Goal: Task Accomplishment & Management: Use online tool/utility

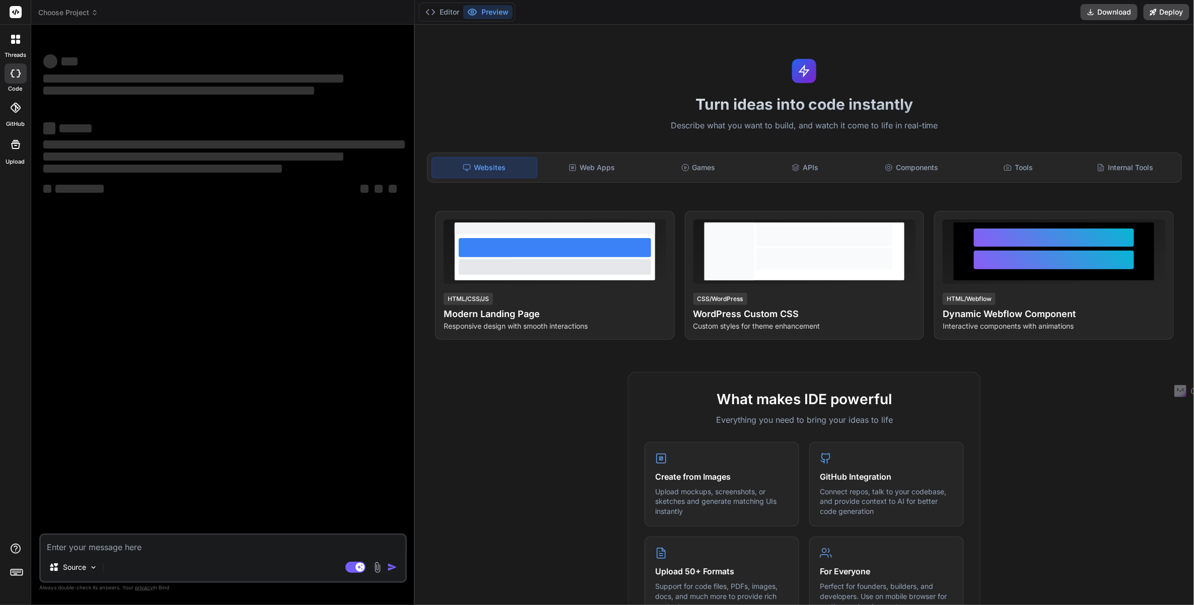
click at [15, 570] on icon at bounding box center [17, 572] width 14 height 14
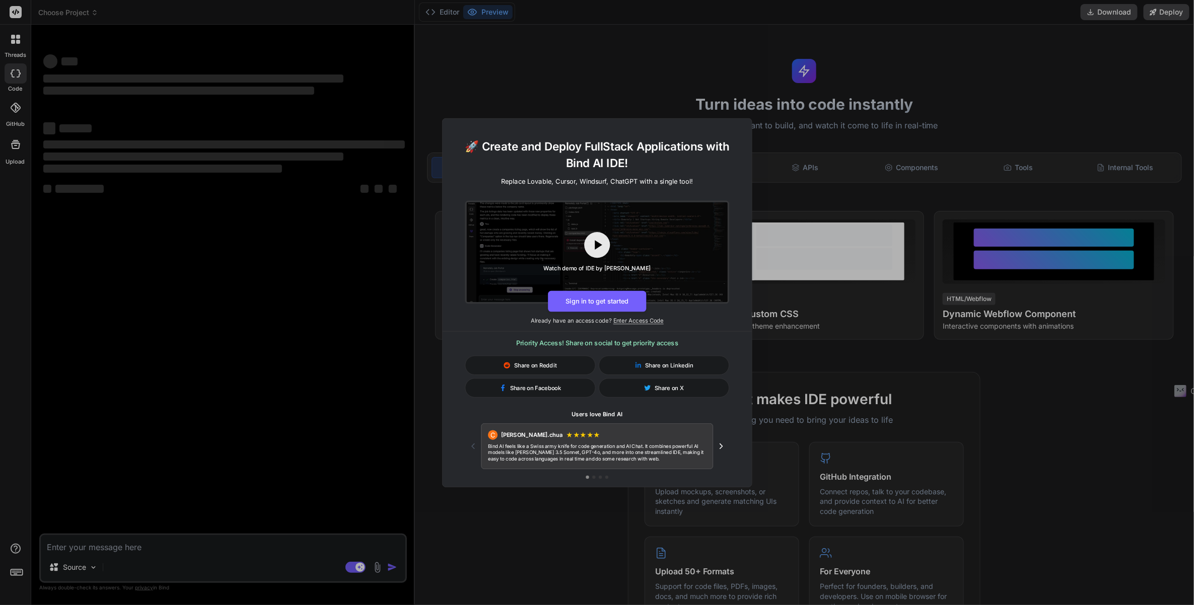
click at [15, 571] on div "🚀 Create and Deploy FullStack Applications with Bind AI IDE! Replace Lovable, C…" at bounding box center [597, 302] width 1194 height 605
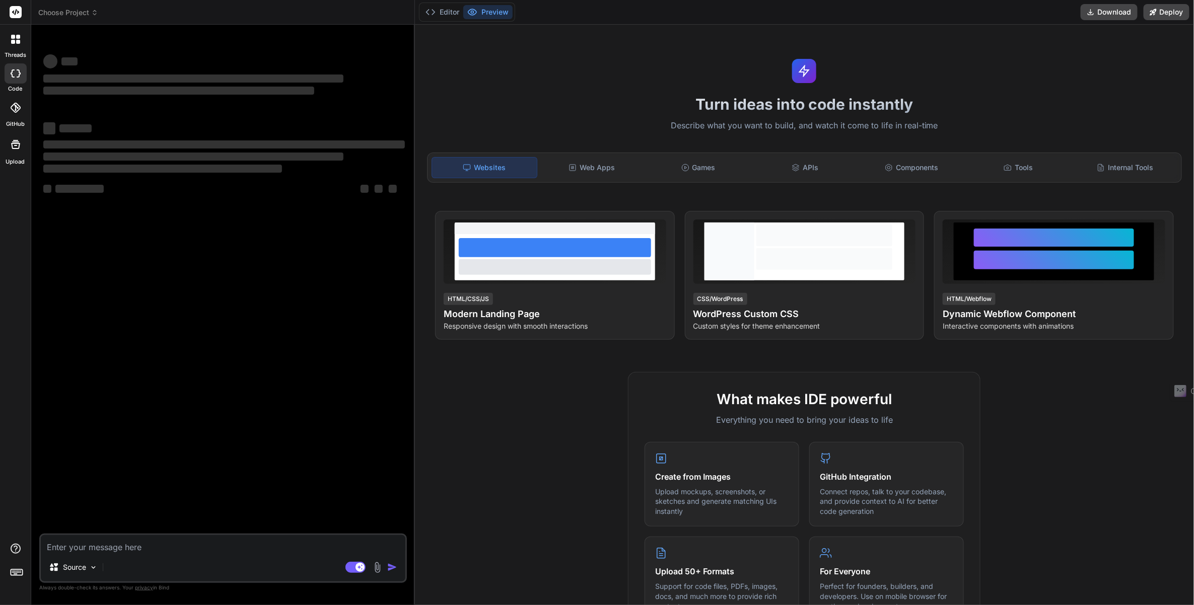
click at [15, 571] on rect at bounding box center [14, 571] width 1 height 1
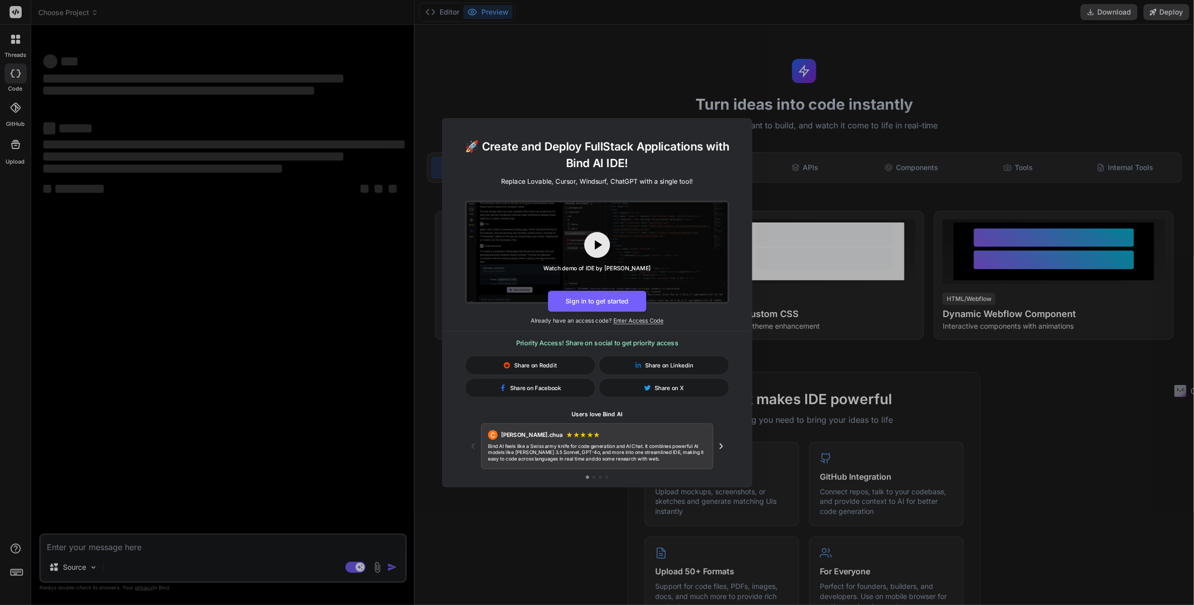
click at [15, 571] on div "🚀 Create and Deploy FullStack Applications with Bind AI IDE! Replace Lovable, C…" at bounding box center [597, 302] width 1194 height 605
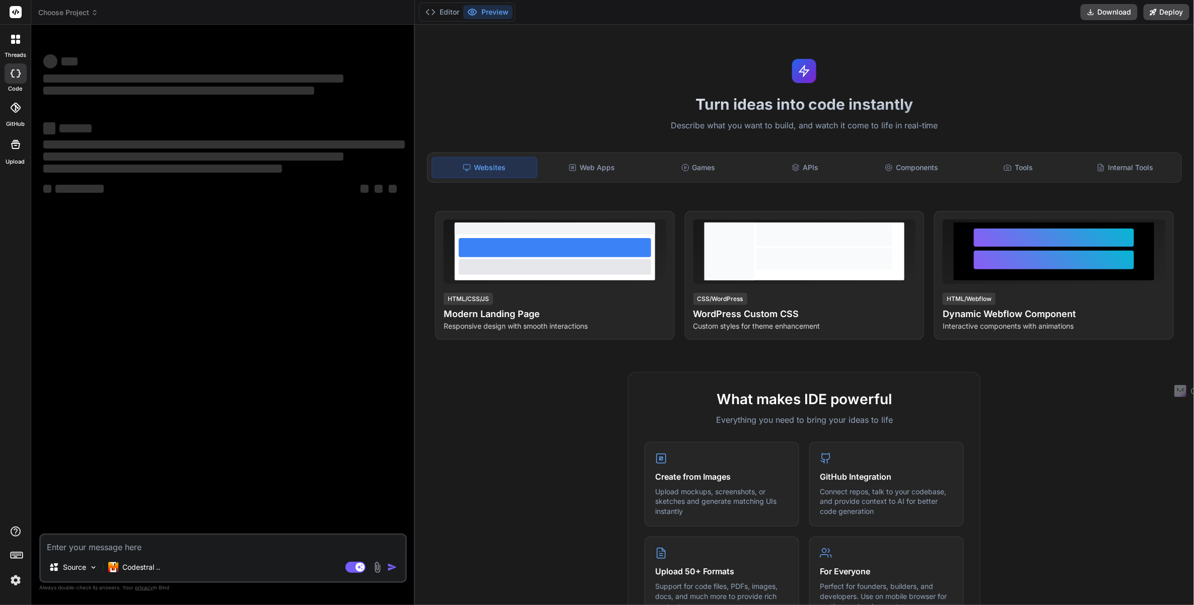
click at [15, 571] on div at bounding box center [15, 557] width 31 height 63
click at [13, 39] on icon at bounding box center [15, 39] width 9 height 9
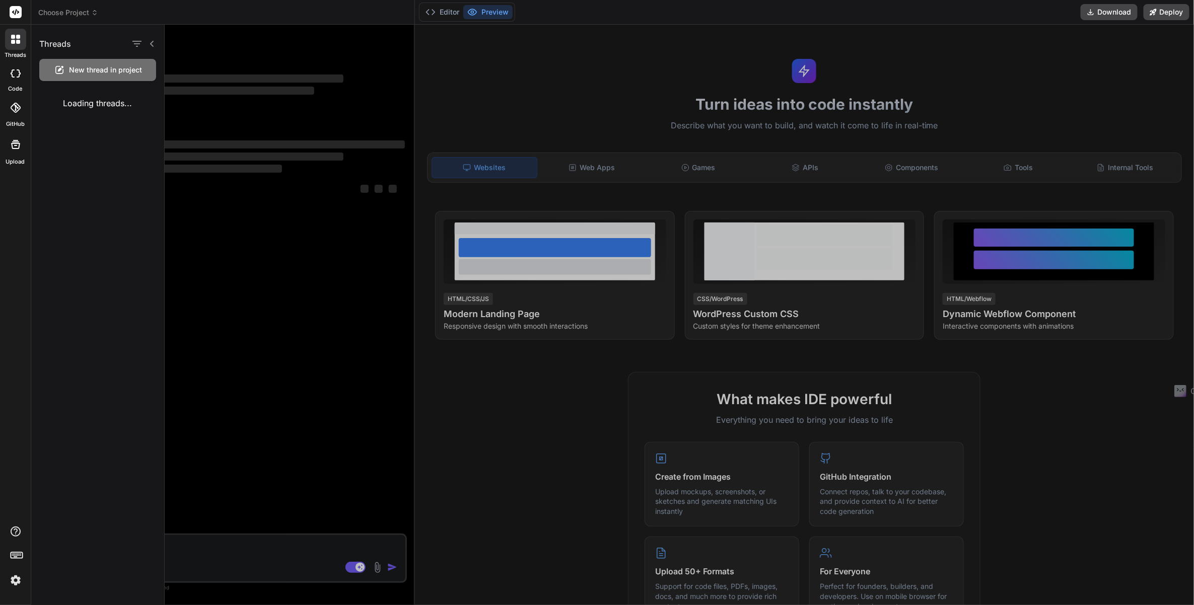
click at [13, 38] on icon at bounding box center [13, 37] width 4 height 4
click at [13, 36] on icon at bounding box center [13, 37] width 4 height 4
click at [151, 39] on div at bounding box center [143, 44] width 26 height 14
click at [286, 602] on div at bounding box center [679, 315] width 1029 height 581
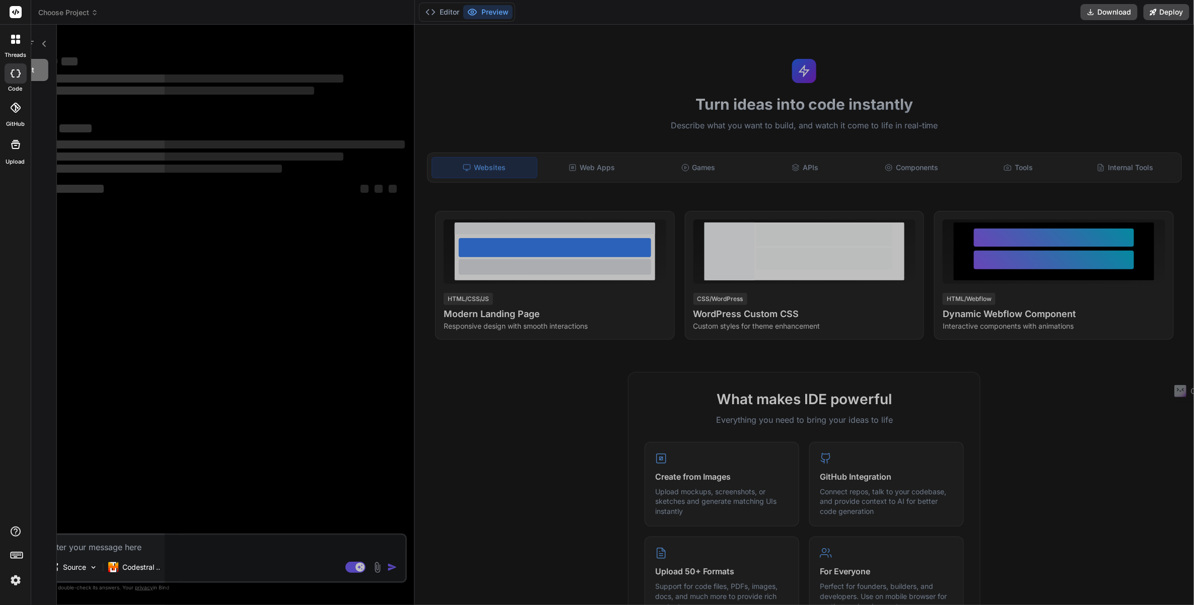
click at [261, 581] on div "Source Codestral .." at bounding box center [223, 569] width 365 height 24
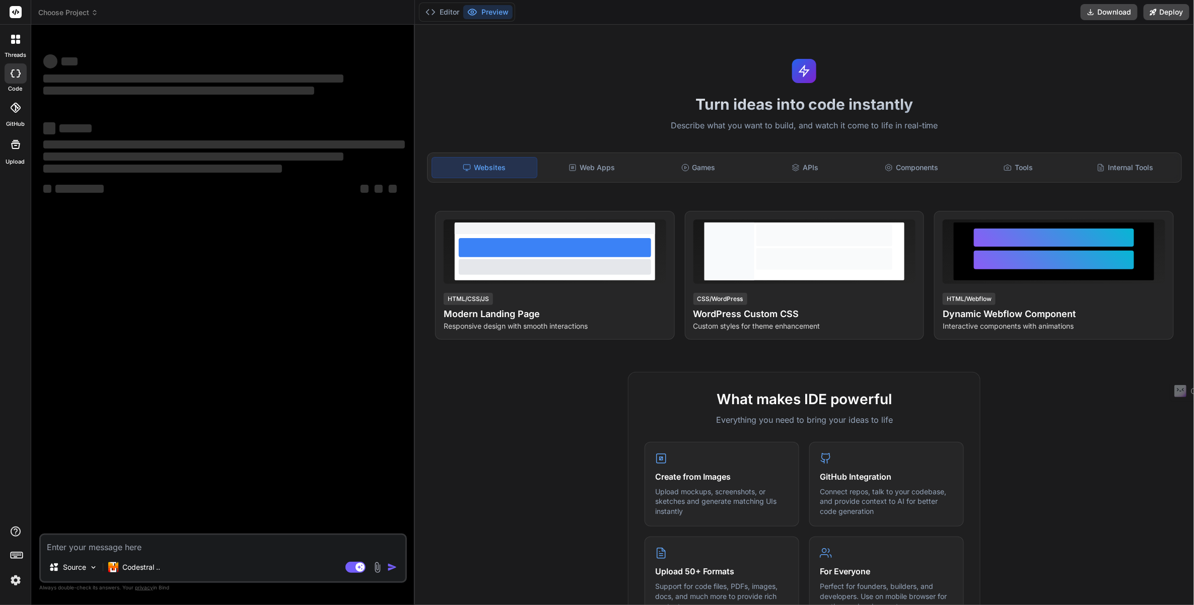
click at [14, 579] on img at bounding box center [15, 580] width 17 height 17
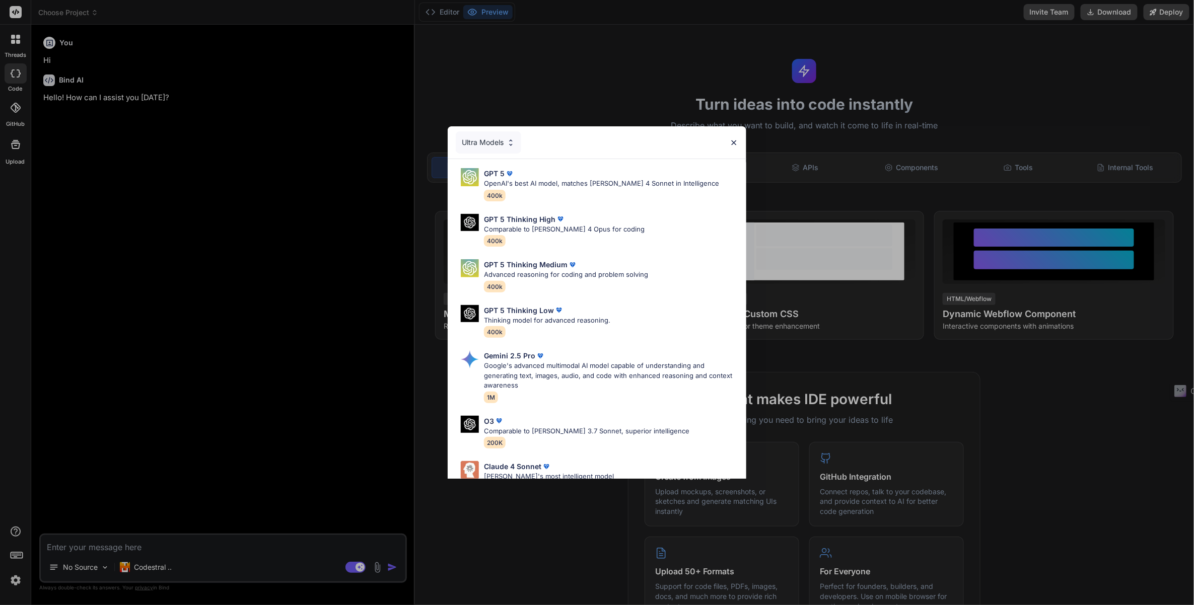
click at [732, 147] on img at bounding box center [734, 142] width 9 height 9
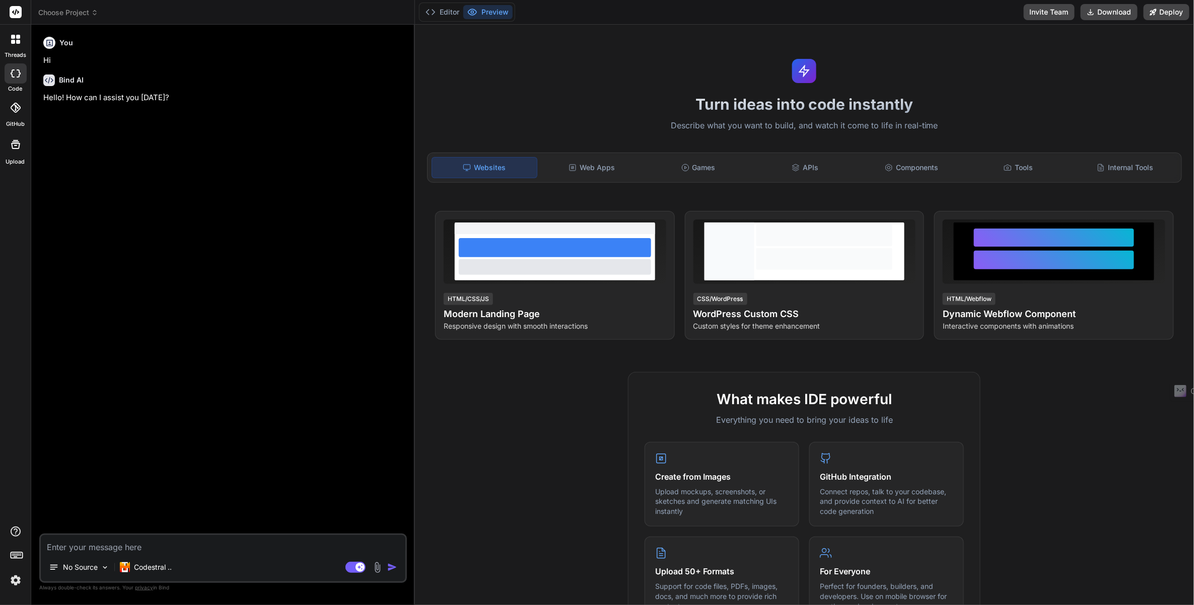
click at [23, 116] on div at bounding box center [16, 108] width 22 height 22
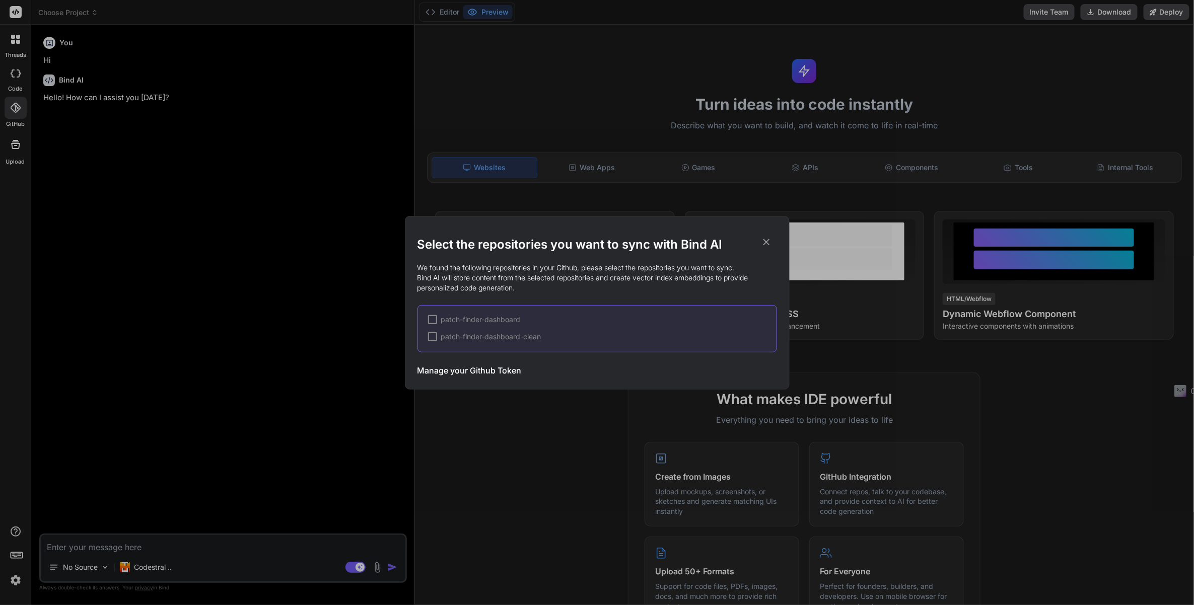
click at [22, 117] on div "Select the repositories you want to sync with Bind AI We found the following re…" at bounding box center [597, 302] width 1194 height 605
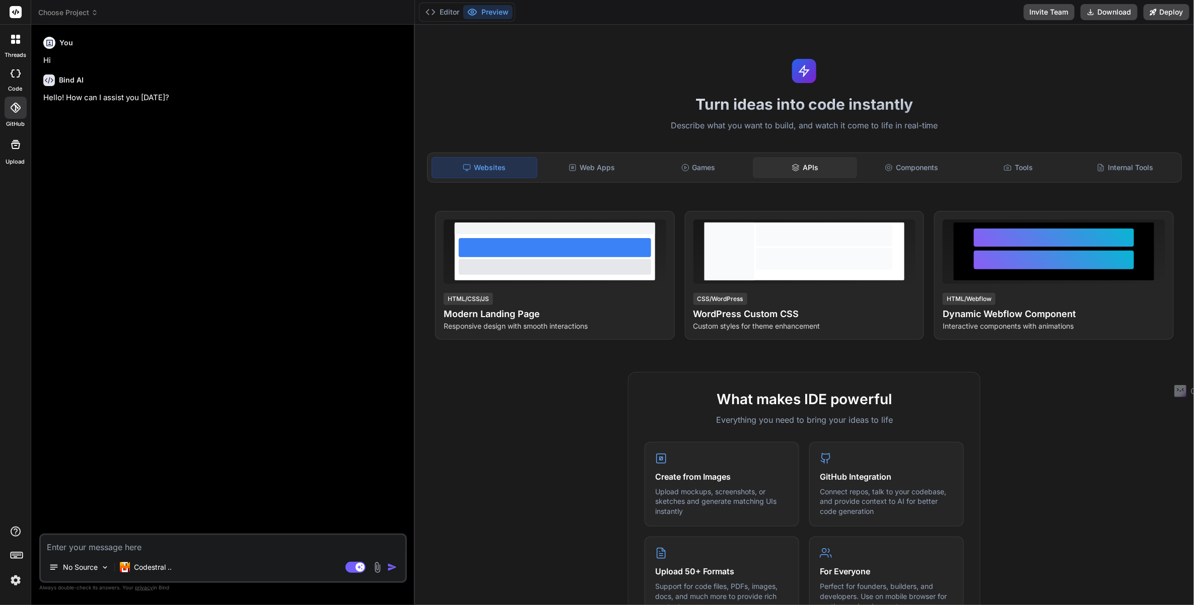
click at [810, 165] on div "APIs" at bounding box center [805, 167] width 105 height 21
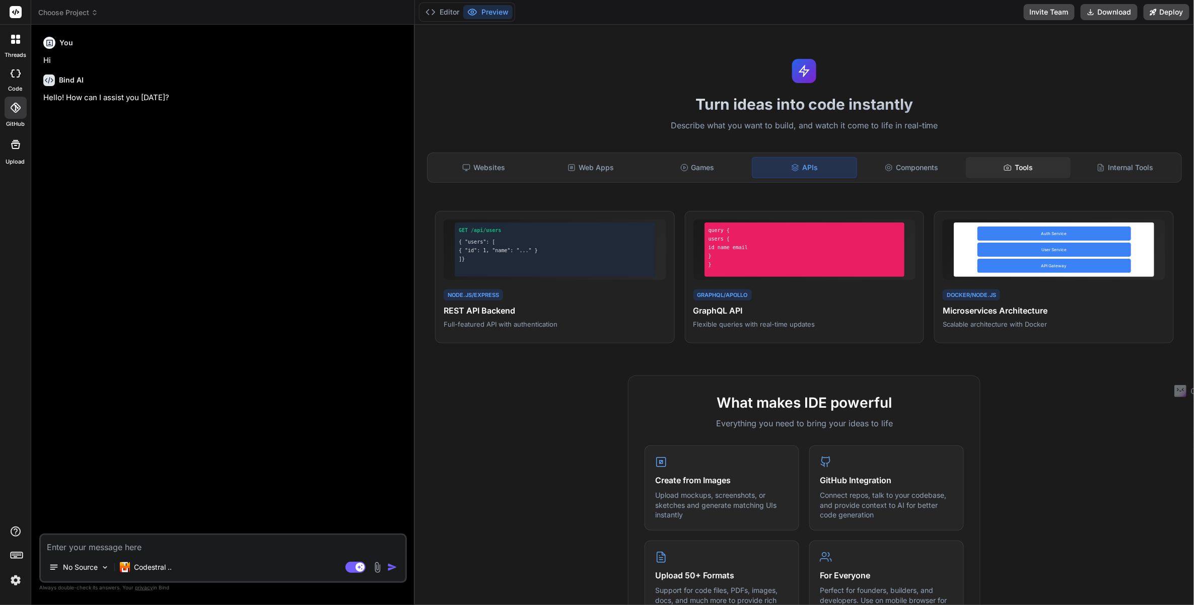
click at [1009, 161] on div "Tools" at bounding box center [1018, 167] width 105 height 21
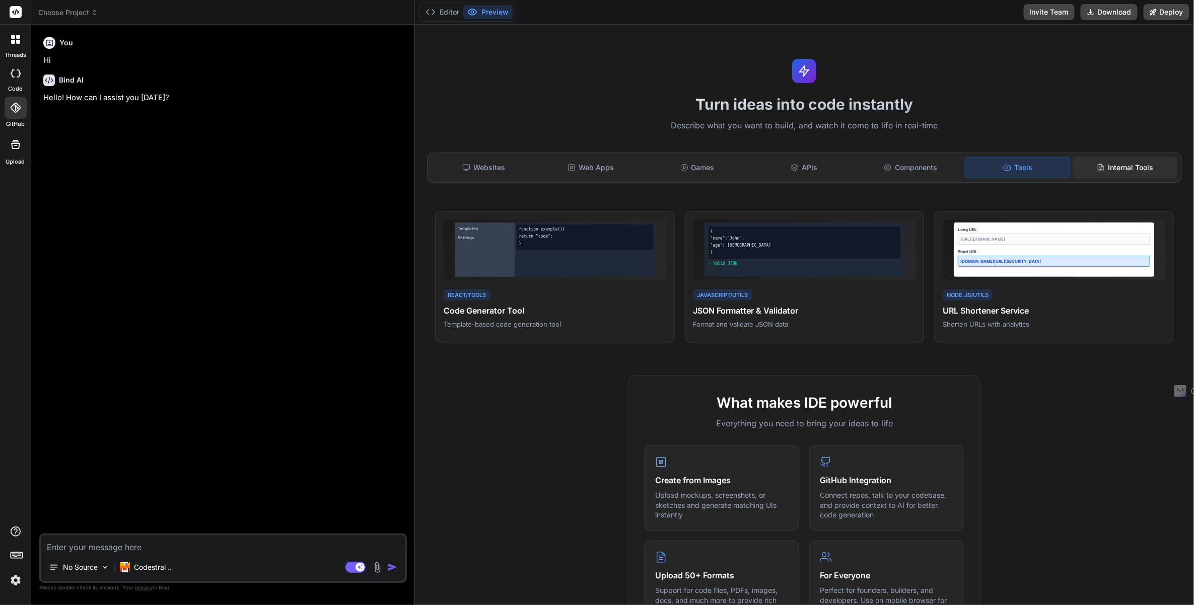
click at [1107, 170] on div "Internal Tools" at bounding box center [1124, 167] width 105 height 21
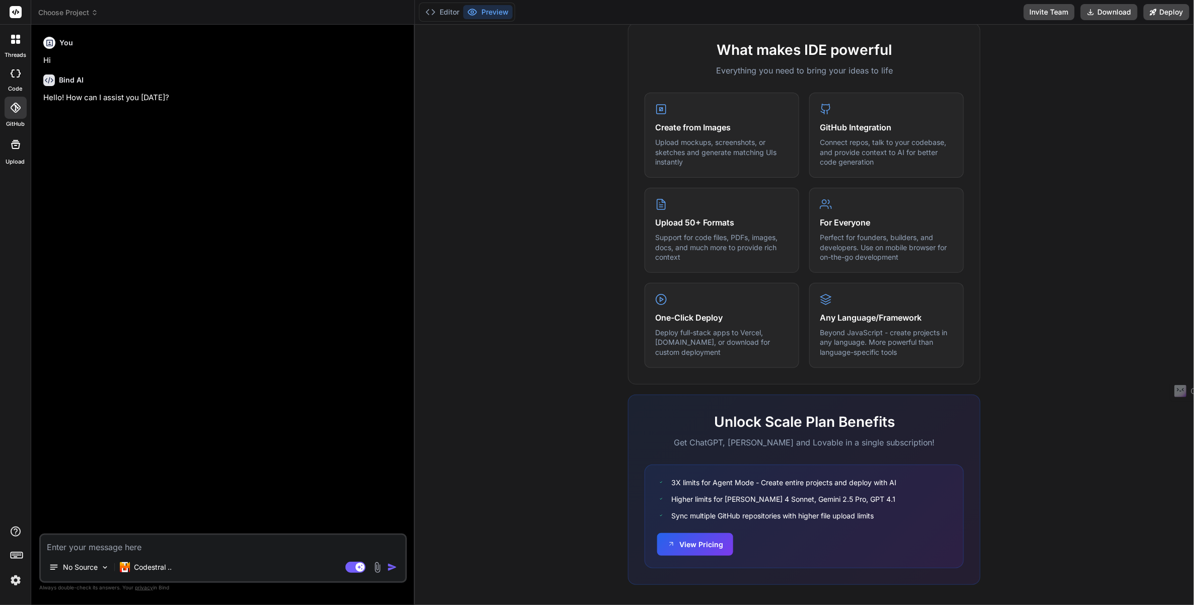
scroll to position [354, 0]
click at [80, 551] on textarea at bounding box center [223, 544] width 365 height 18
type textarea "x"
type textarea "What?"
type textarea "x"
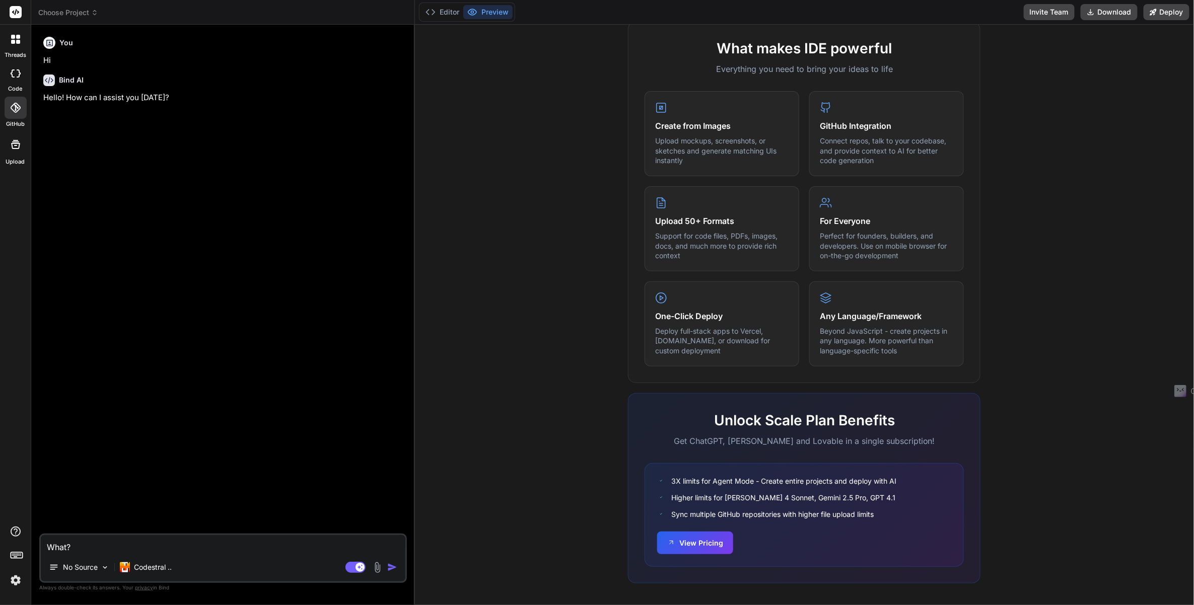
type textarea "What differe?"
type textarea "x"
type textarea "What different?"
type textarea "x"
type textarea "What different type?"
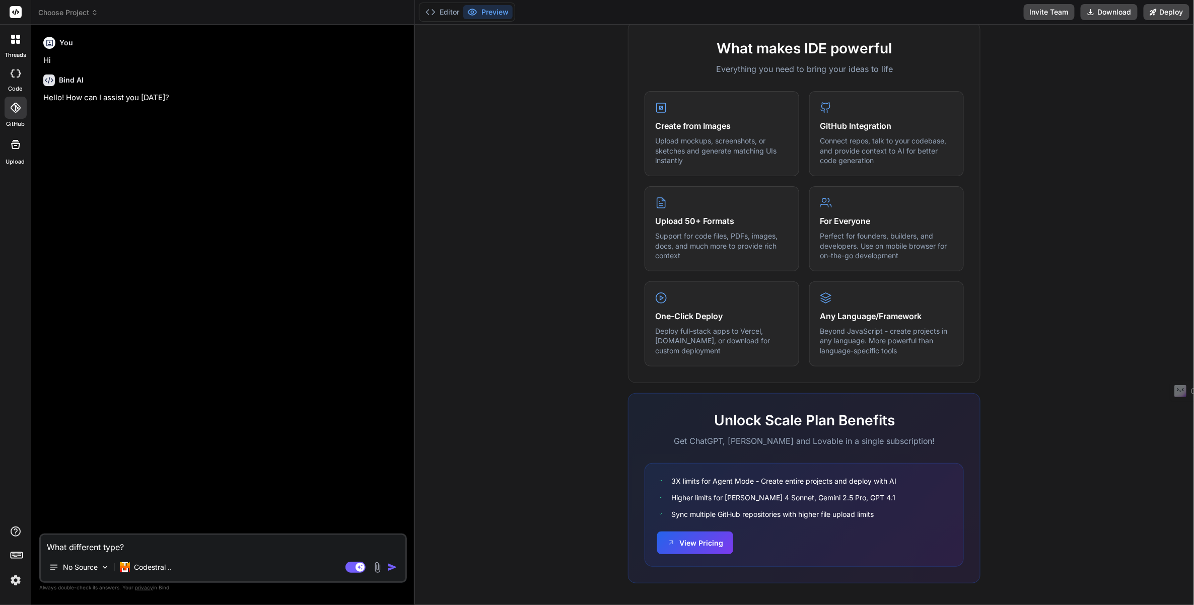
type textarea "x"
type textarea "What different type of?"
type textarea "x"
type textarea "What different type of app"
type textarea "x"
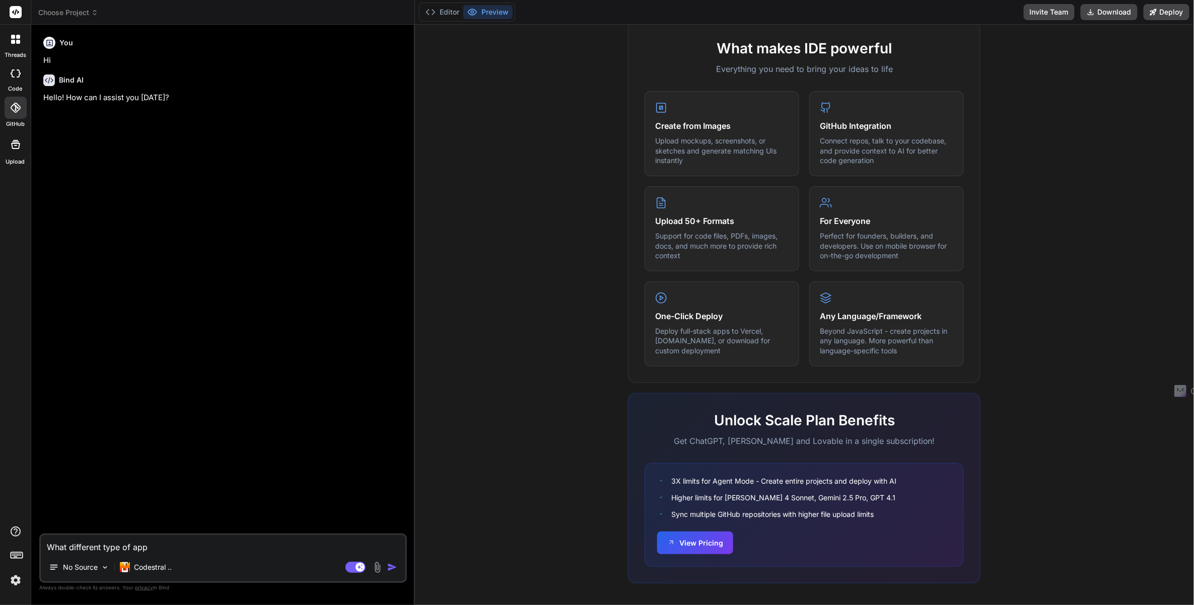
type textarea "What different type of apps"
type textarea "x"
type textarea "What different type of app"
type textarea "x"
type textarea "What different type of apps"
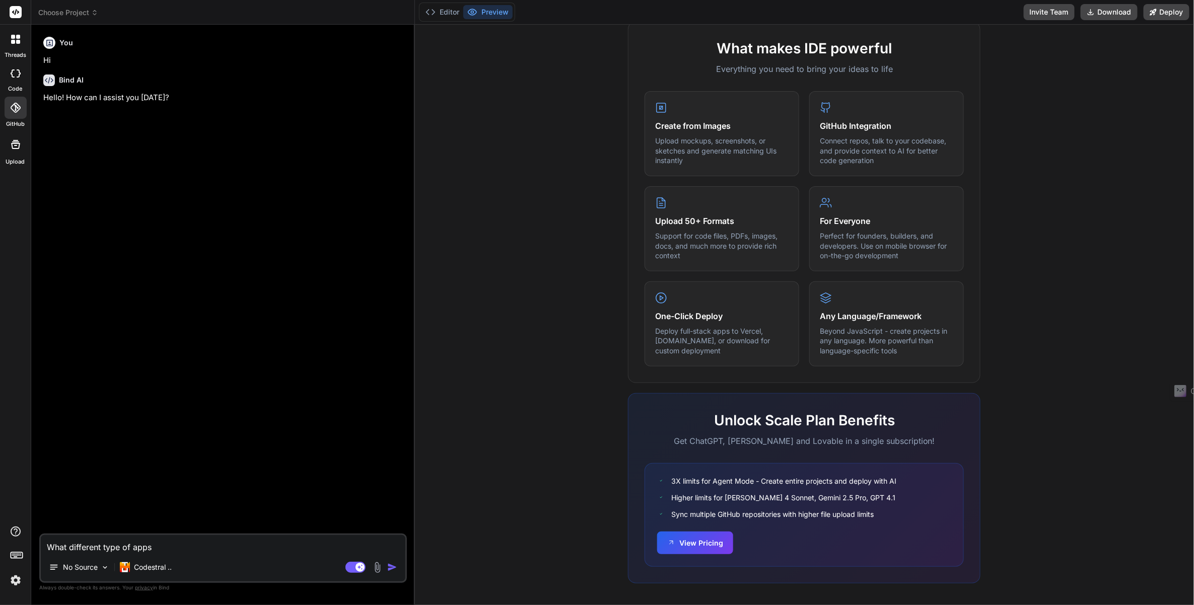
type textarea "x"
type textarea "What different type of apps can"
type textarea "x"
type textarea "What different type of apps can I"
type textarea "x"
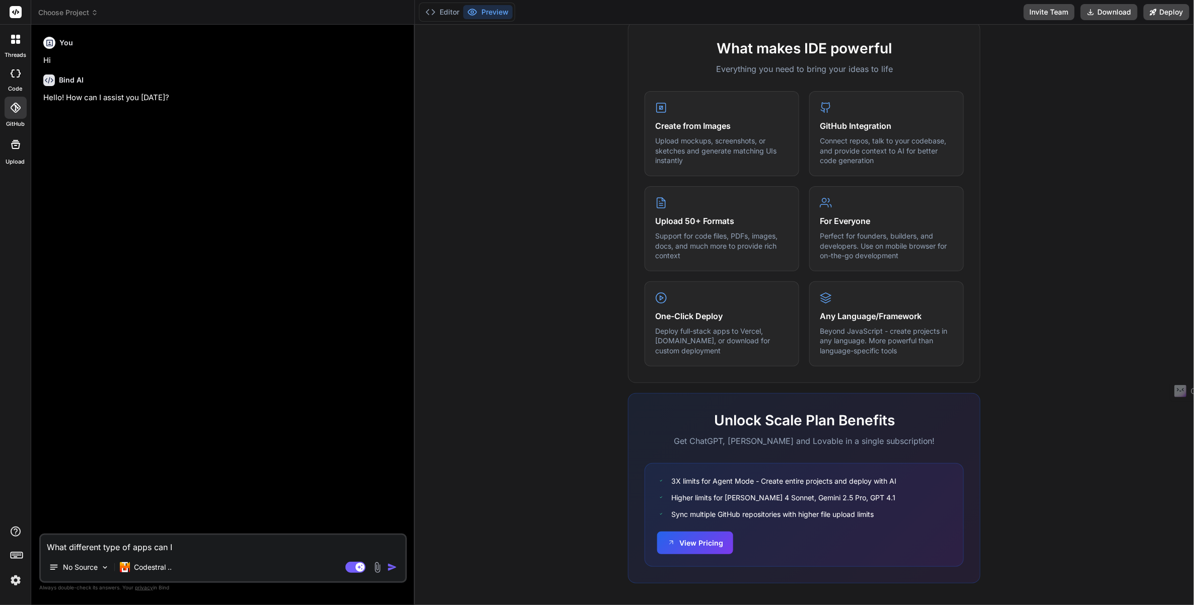
type textarea "What different type of apps can I build?"
type textarea "x"
type textarea "What different type of apps can I build that"
type textarea "x"
type textarea "What different type of apps can I build that are"
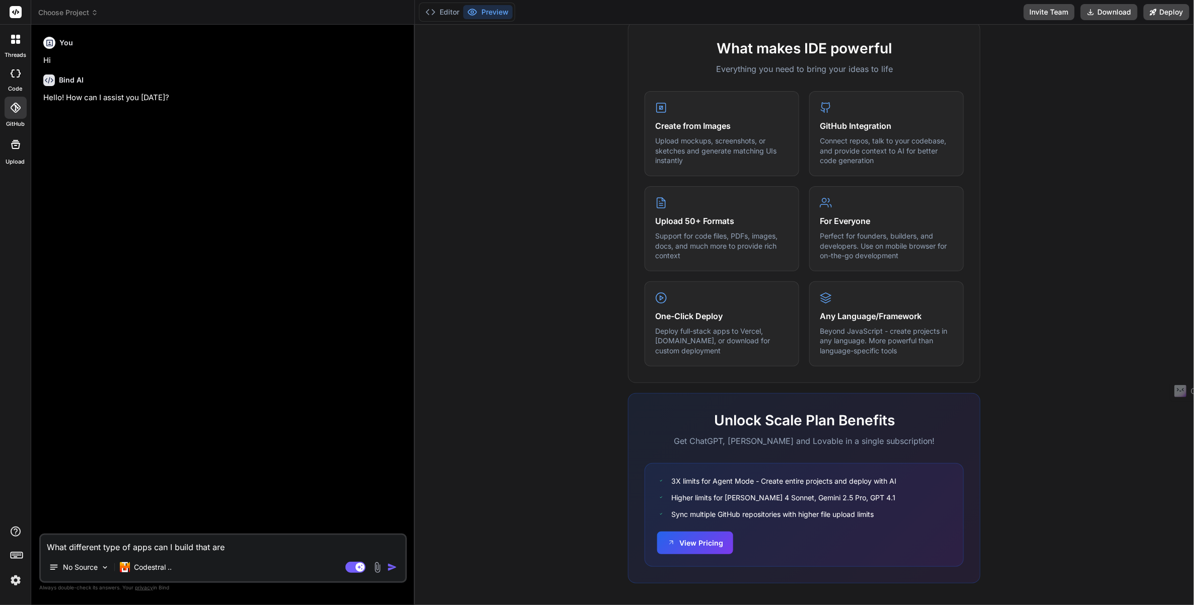
type textarea "x"
type textarea "What different type of apps can I build that are fully"
type textarea "x"
type textarea "What different type of apps can I build that are fully fun?"
type textarea "x"
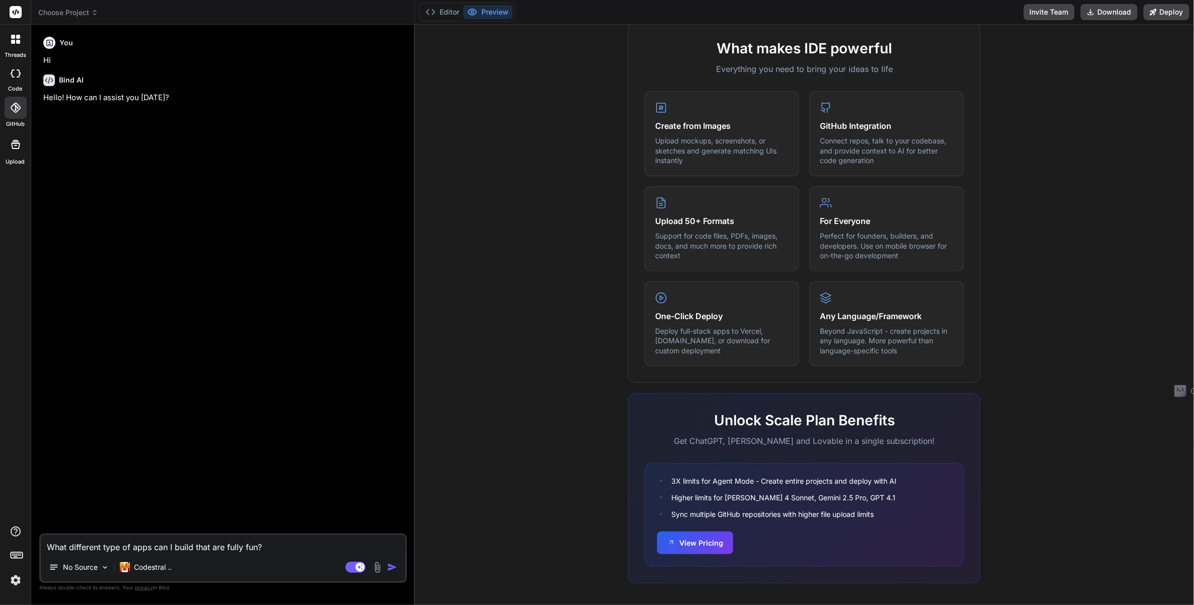
type textarea "What different type of apps can I build that are fully function?"
type textarea "x"
type textarea "What different type of apps can I build that are fully functional?"
type textarea "x"
type textarea "What different type of apps can I build that are fully functional and"
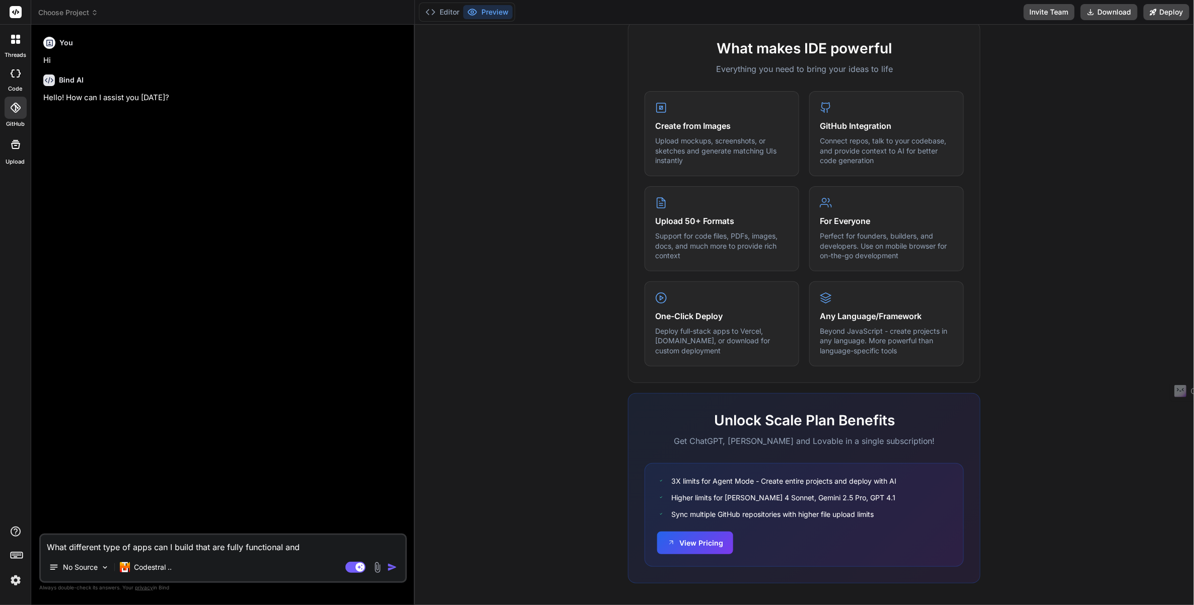
type textarea "x"
type textarea "What different type of apps can I build that are fully functional and DEP"
type textarea "x"
type textarea "What different type of apps can I build that are fully functional and deploy"
type textarea "x"
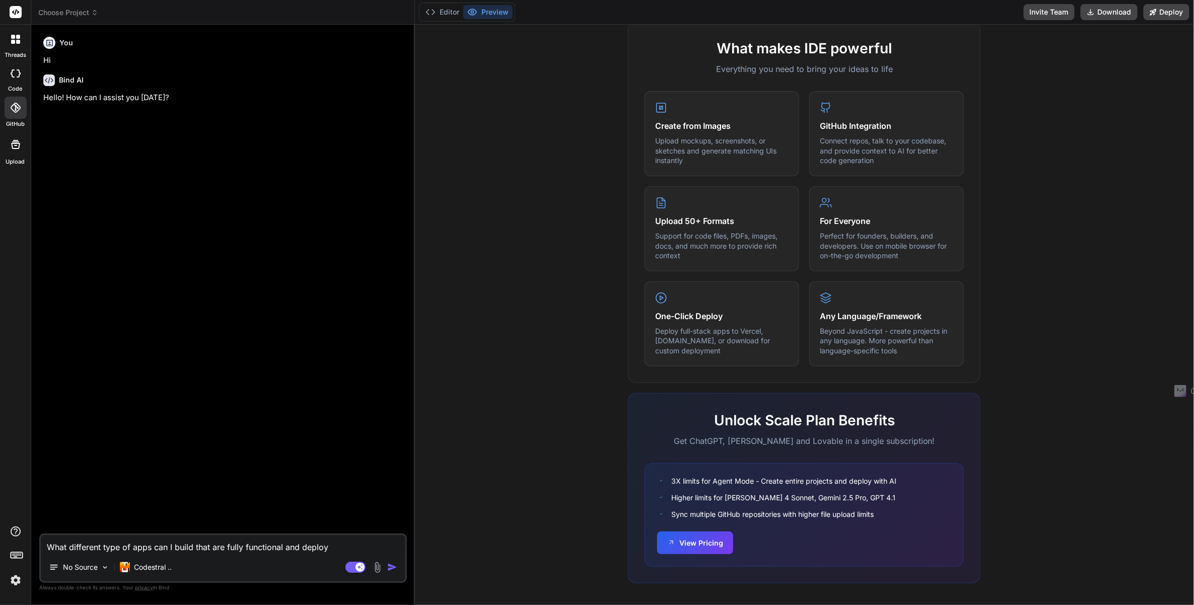
type textarea "What different type of apps can I build that are fully functional and deployment"
type textarea "x"
type textarea "What different type of apps can I [PERSON_NAME]....fully functional and deploym…"
type textarea "x"
type textarea "What different type of apps can I build that are fully functional and deploymen…"
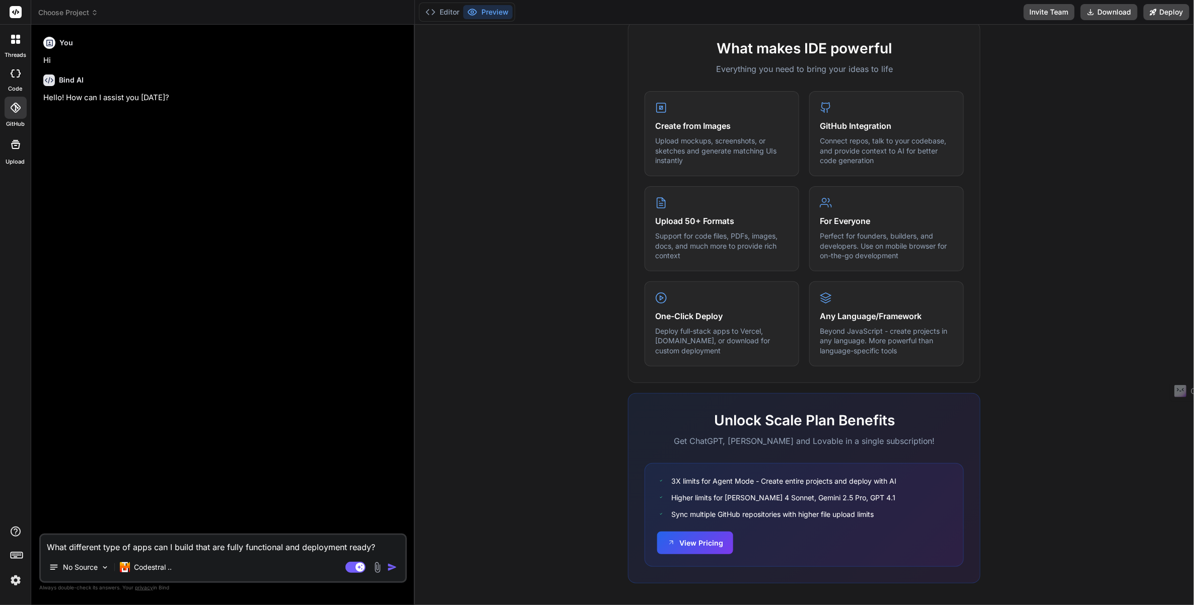
click at [368, 544] on textarea "What different type of apps can I build that are fully functional and deploymen…" at bounding box center [223, 544] width 365 height 18
type textarea "x"
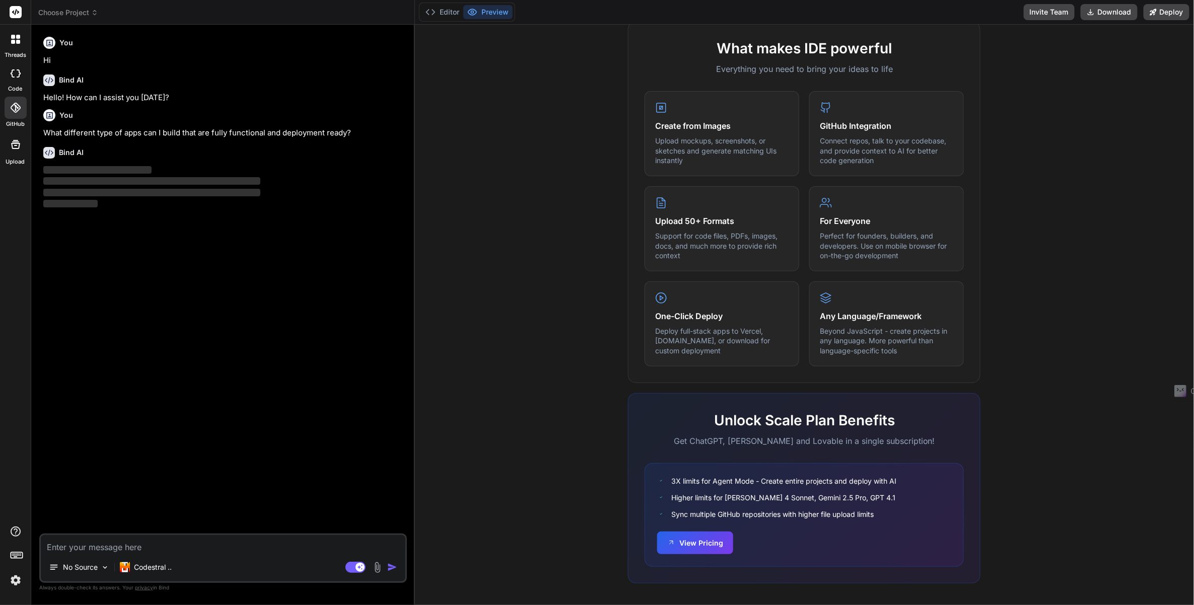
click at [328, 186] on p "‌" at bounding box center [224, 182] width 362 height 12
click at [98, 435] on div "You Hi Bind AI Hello! How can I assist you [DATE]? You What different type of a…" at bounding box center [224, 283] width 366 height 501
click at [195, 158] on div "Bind AI" at bounding box center [224, 153] width 362 height 12
click at [226, 130] on p "What different type of apps can I build that are fully functional and deploymen…" at bounding box center [224, 133] width 362 height 12
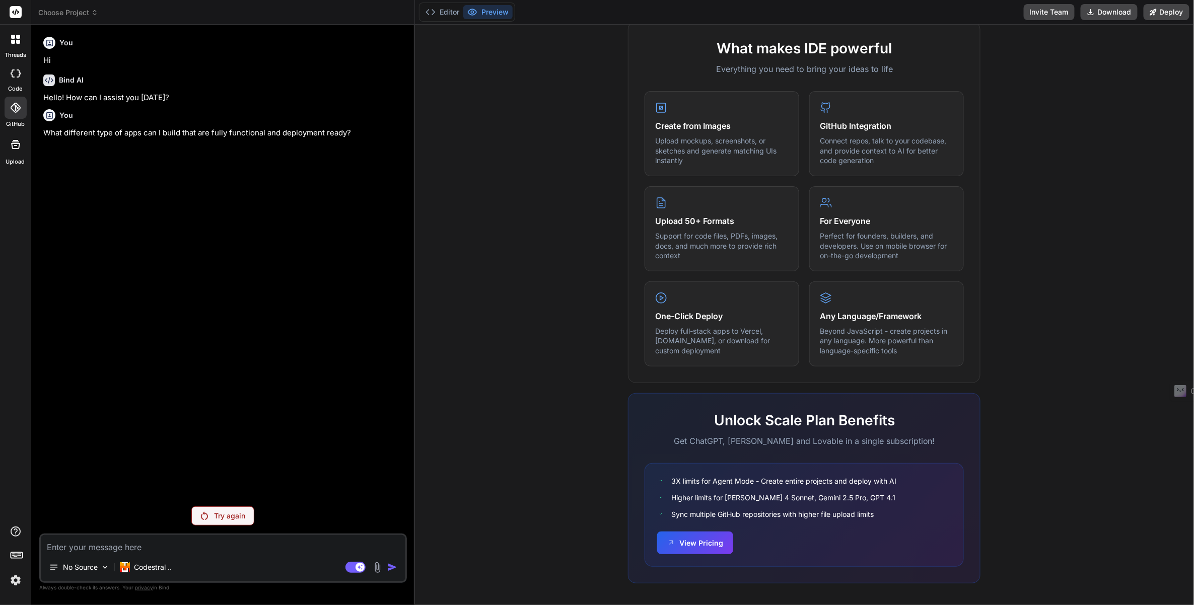
click at [229, 230] on div "You Hi Bind AI Hello! How can I assist you [DATE]? You What different type of a…" at bounding box center [224, 266] width 366 height 466
click at [222, 521] on p "Try again" at bounding box center [229, 516] width 31 height 10
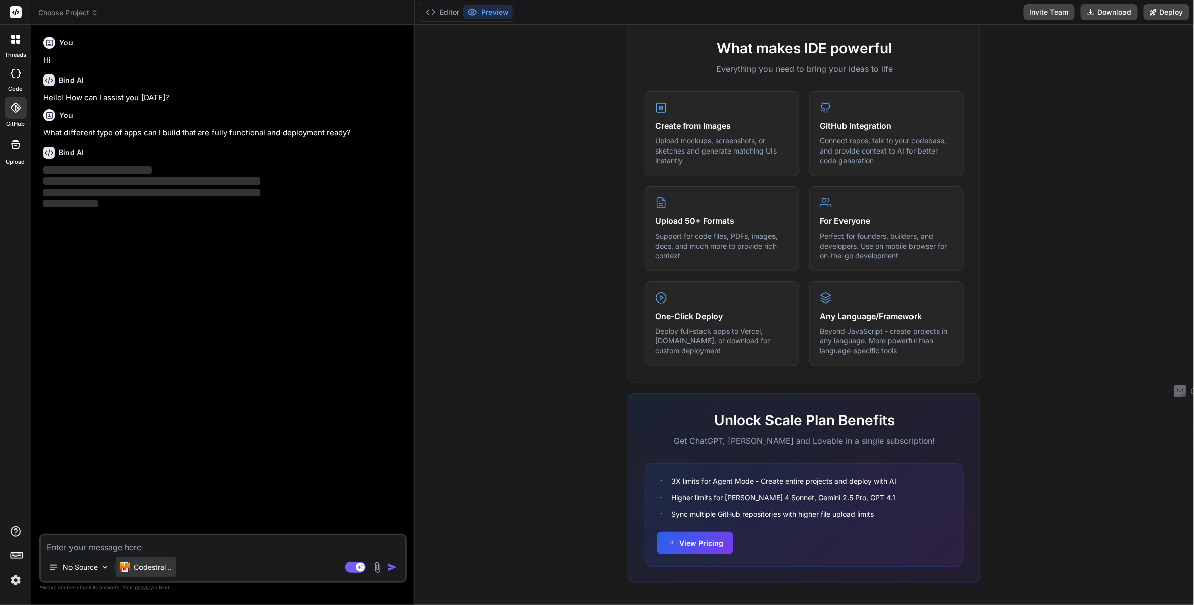
click at [153, 564] on p "Codestral .." at bounding box center [153, 567] width 38 height 10
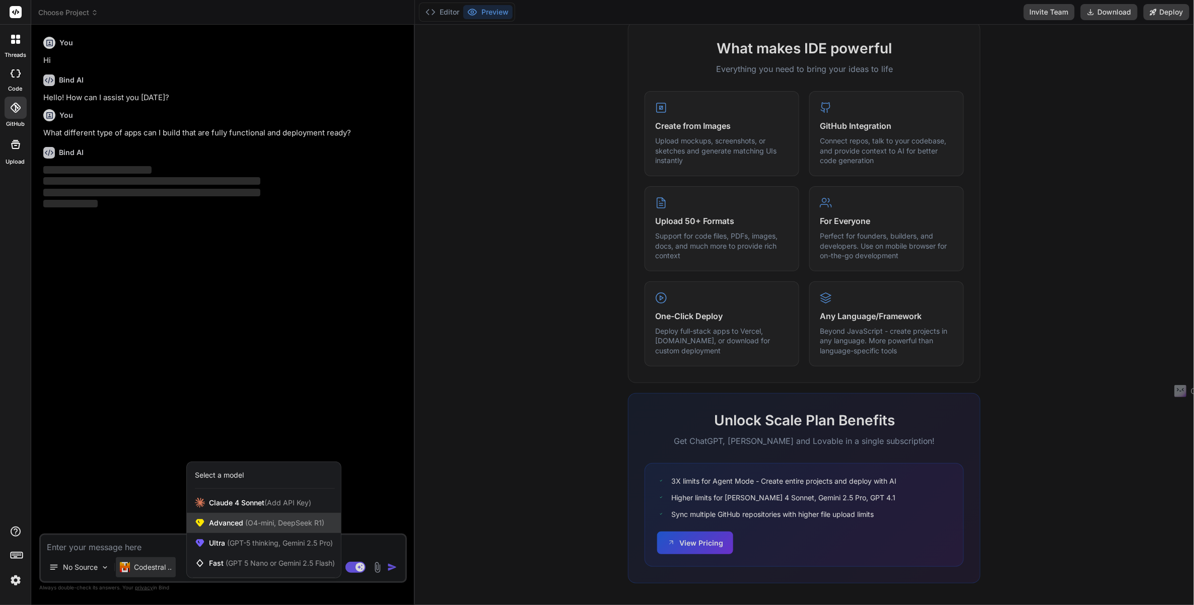
click at [239, 533] on div "Advanced (O4-mini, DeepSeek R1)" at bounding box center [264, 523] width 154 height 20
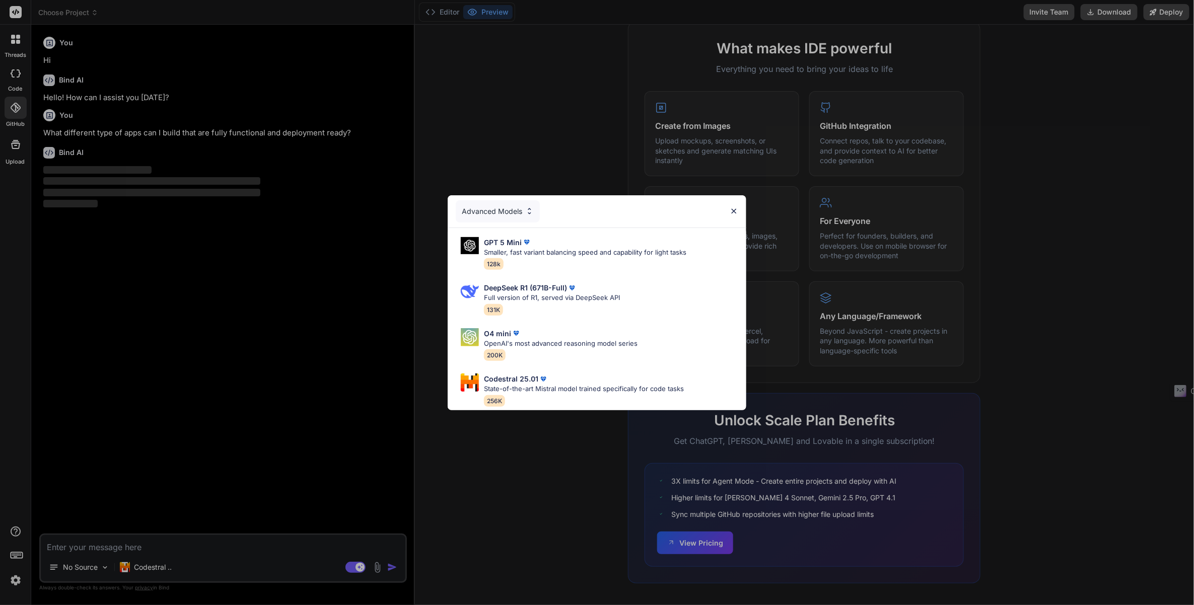
click at [516, 256] on div "GPT 5 Mini Smaller, fast variant balancing speed and capability for light tasks…" at bounding box center [585, 253] width 202 height 33
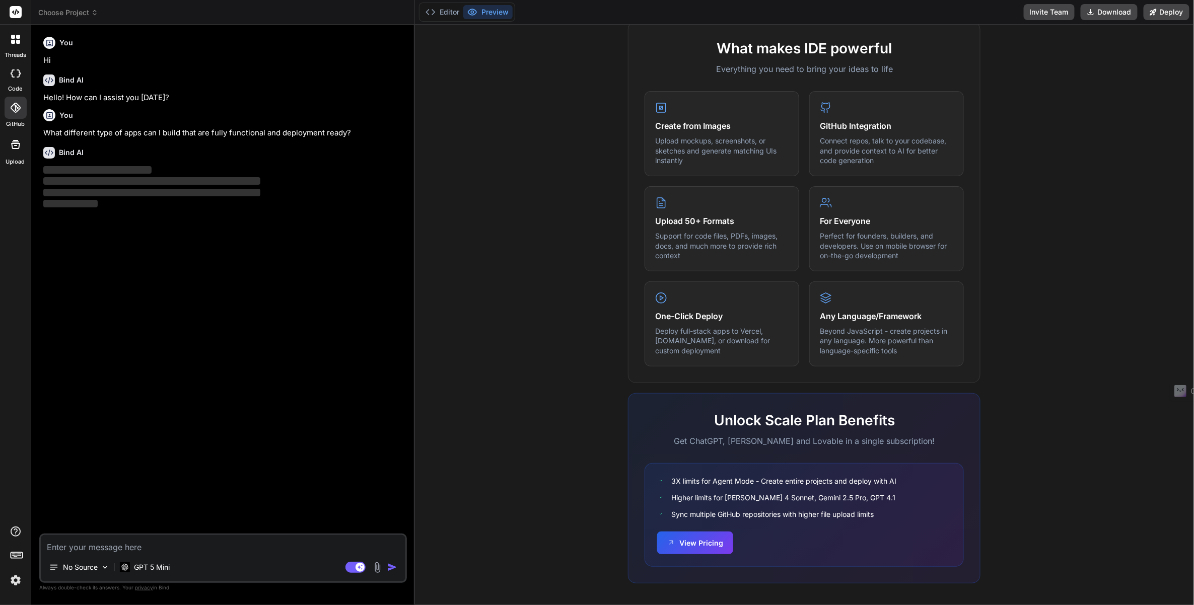
click at [392, 566] on img "button" at bounding box center [392, 567] width 10 height 10
click at [204, 542] on textarea at bounding box center [223, 544] width 365 height 18
click at [99, 200] on p "‌" at bounding box center [224, 204] width 362 height 12
click at [94, 571] on p "No Source" at bounding box center [80, 567] width 35 height 10
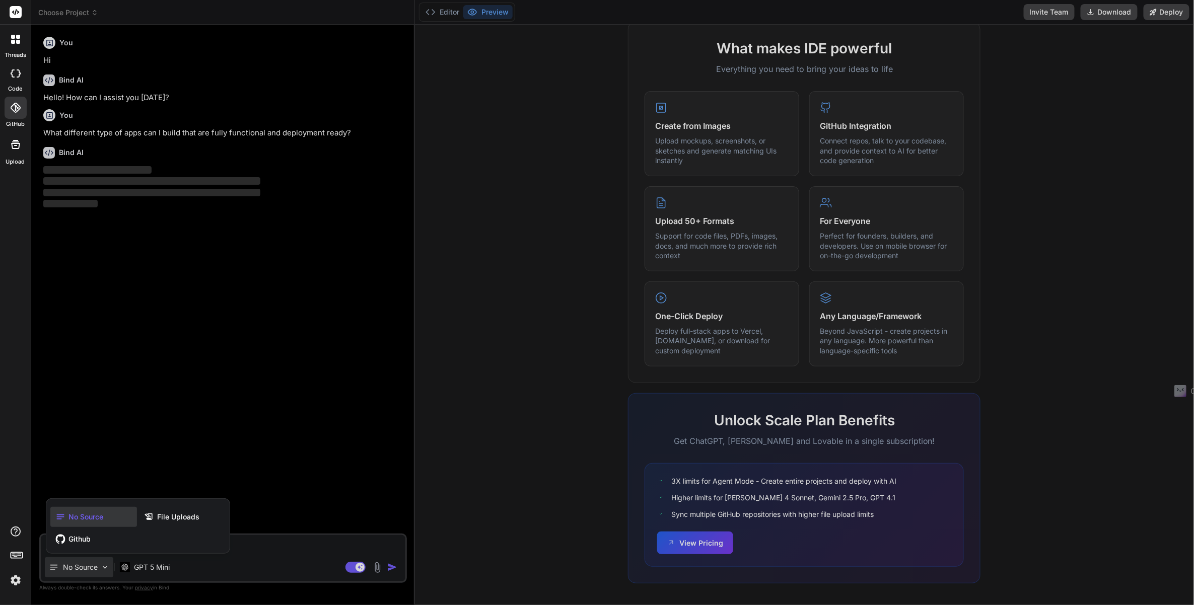
click at [94, 568] on div at bounding box center [597, 302] width 1194 height 605
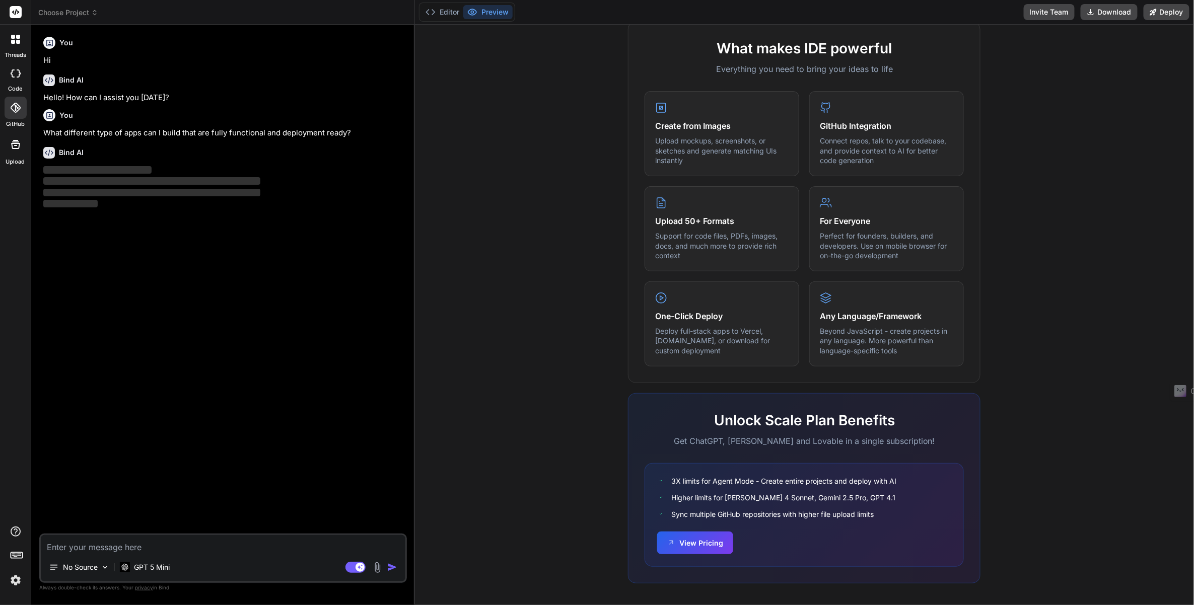
click at [104, 208] on div "You Hi Bind AI Hello! How can I assist you [DATE]? You What different type of a…" at bounding box center [224, 283] width 366 height 501
click at [100, 180] on span "‌" at bounding box center [151, 181] width 217 height 8
click at [396, 564] on img "button" at bounding box center [392, 567] width 10 height 10
click at [163, 550] on textarea at bounding box center [223, 544] width 365 height 18
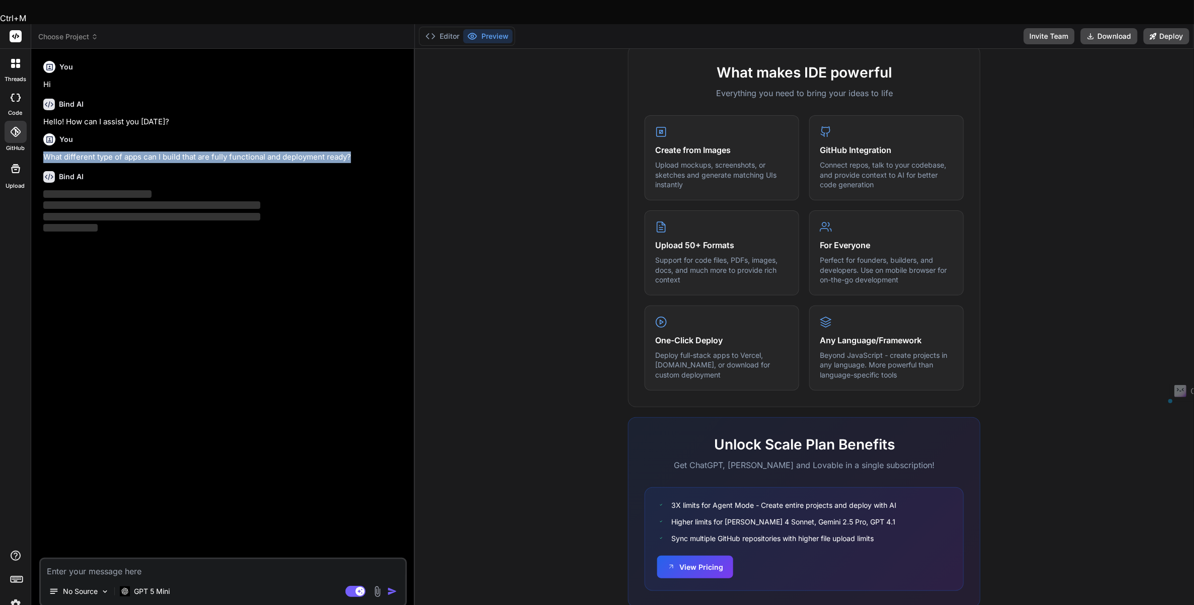
drag, startPoint x: 43, startPoint y: 134, endPoint x: 354, endPoint y: 129, distance: 310.7
click at [354, 152] on p "What different type of apps can I build that are fully functional and deploymen…" at bounding box center [224, 158] width 362 height 12
copy p "What different type of apps can I build that are fully functional and deploymen…"
click at [150, 559] on textarea at bounding box center [223, 568] width 365 height 18
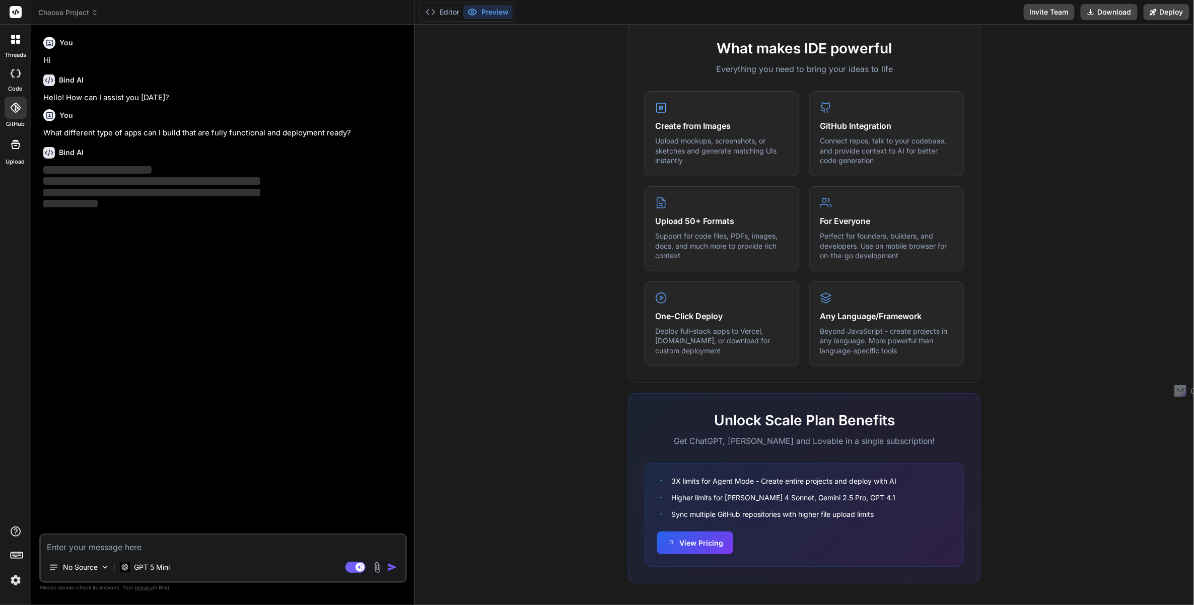
paste textarea "What different type of apps can I build that are fully functional and deploymen…"
type textarea "x"
type textarea "What different type of apps can I build that are fully functional and deploymen…"
click at [394, 563] on img "button" at bounding box center [392, 567] width 10 height 10
click at [389, 571] on img "button" at bounding box center [392, 567] width 10 height 10
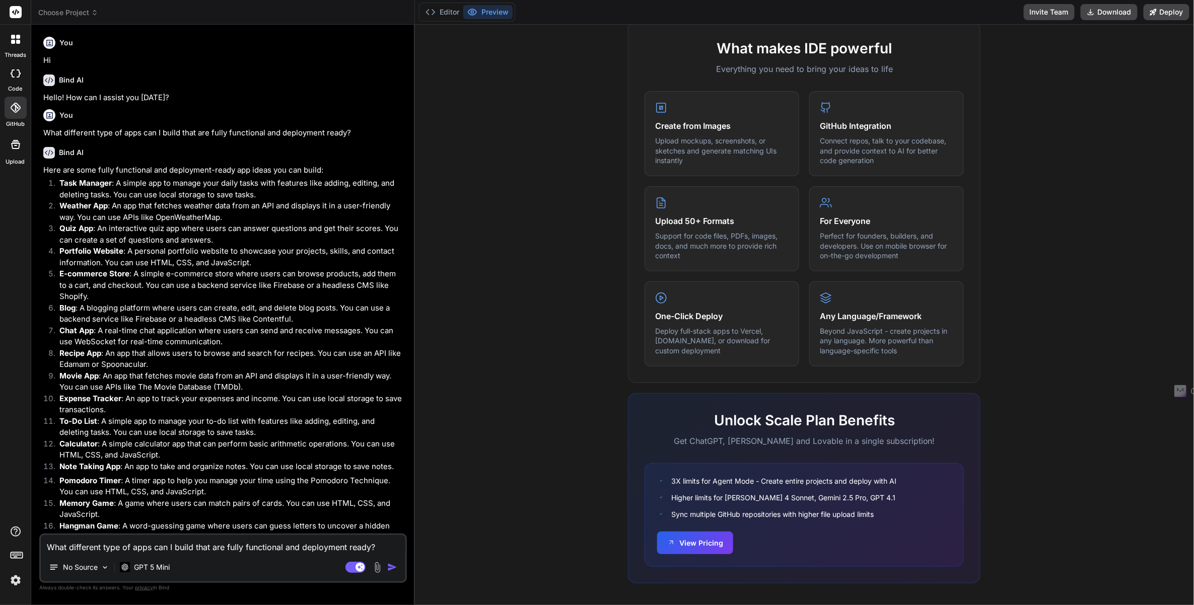
scroll to position [127, 0]
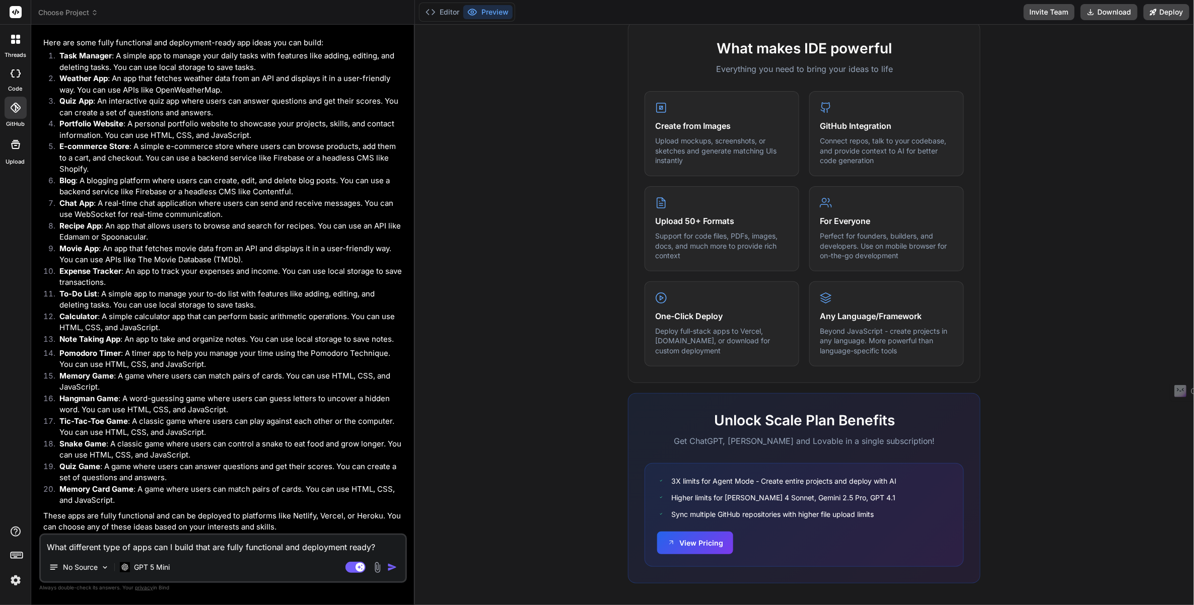
click at [171, 547] on textarea "What different type of apps can I build that are fully functional and deploymen…" at bounding box center [223, 544] width 365 height 18
click at [169, 546] on textarea "What different type of apps can I build that are fully functional and deploymen…" at bounding box center [223, 544] width 365 height 18
click at [203, 553] on textarea "What different type of apps can I build that are fully functional and deploymen…" at bounding box center [223, 544] width 365 height 18
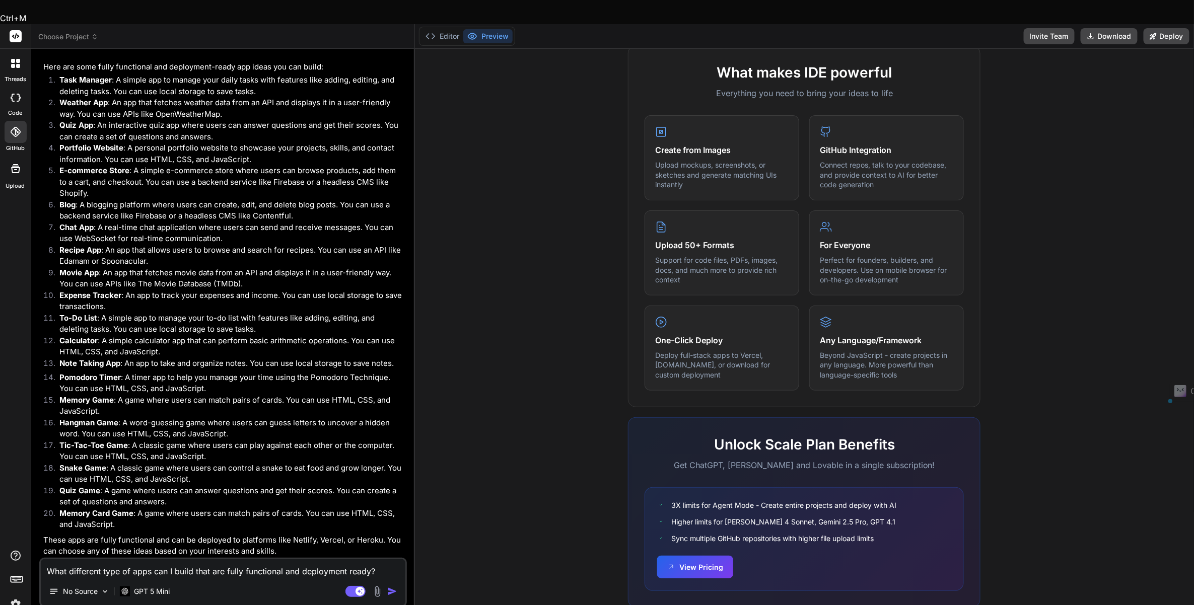
type textarea "x"
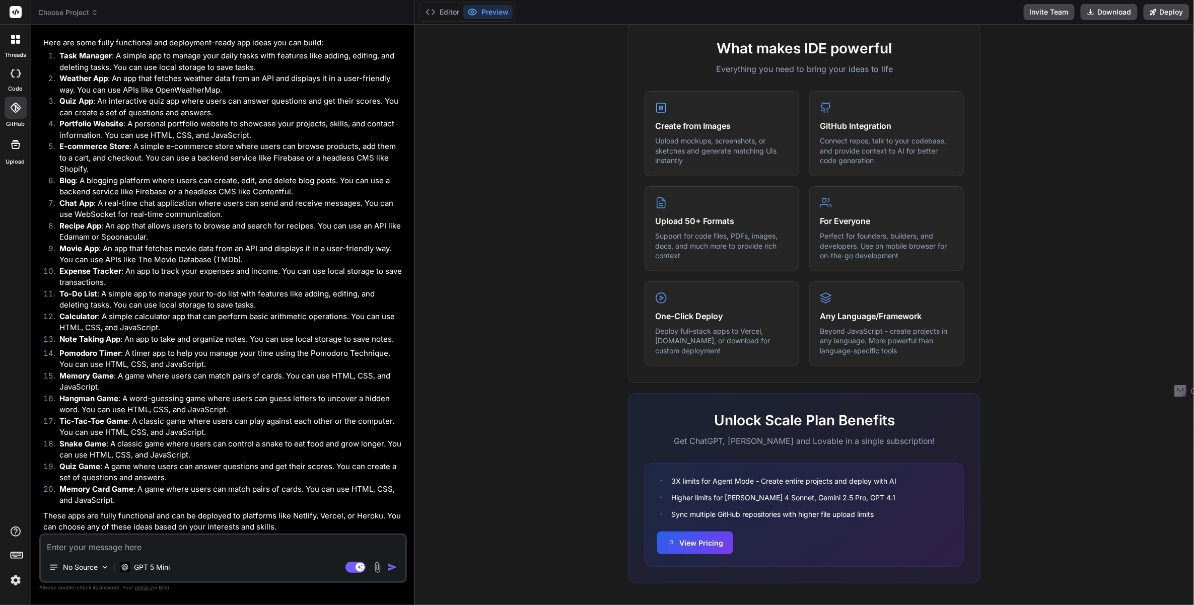
type textarea "x"
type textarea "Can."
type textarea "x"
type textarea "Can you?"
type textarea "x"
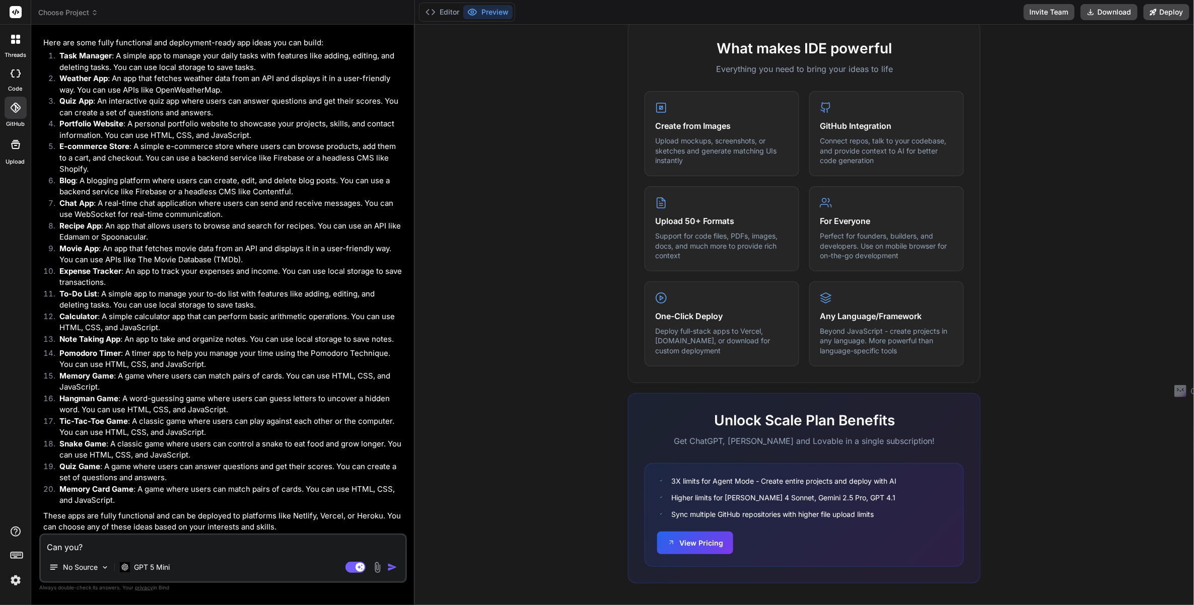
type textarea "Can."
type textarea "x"
type textarea "Can you?"
type textarea "x"
type textarea "Can you create?"
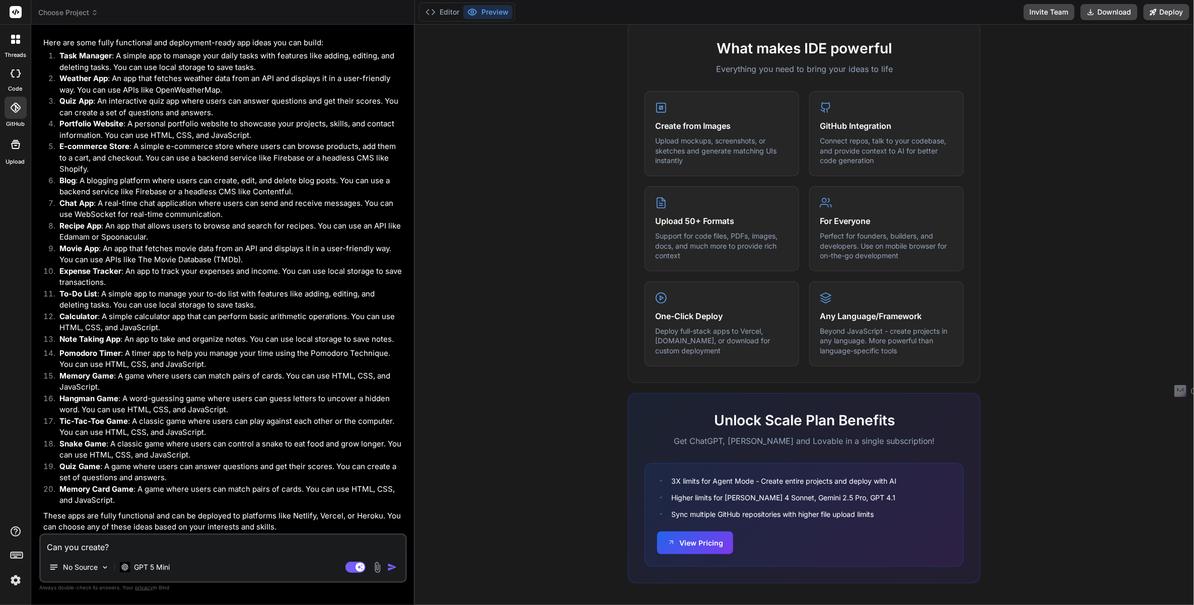
type textarea "x"
type textarea "Can you create a?"
type textarea "x"
type textarea "Can you create a CL"
type textarea "x"
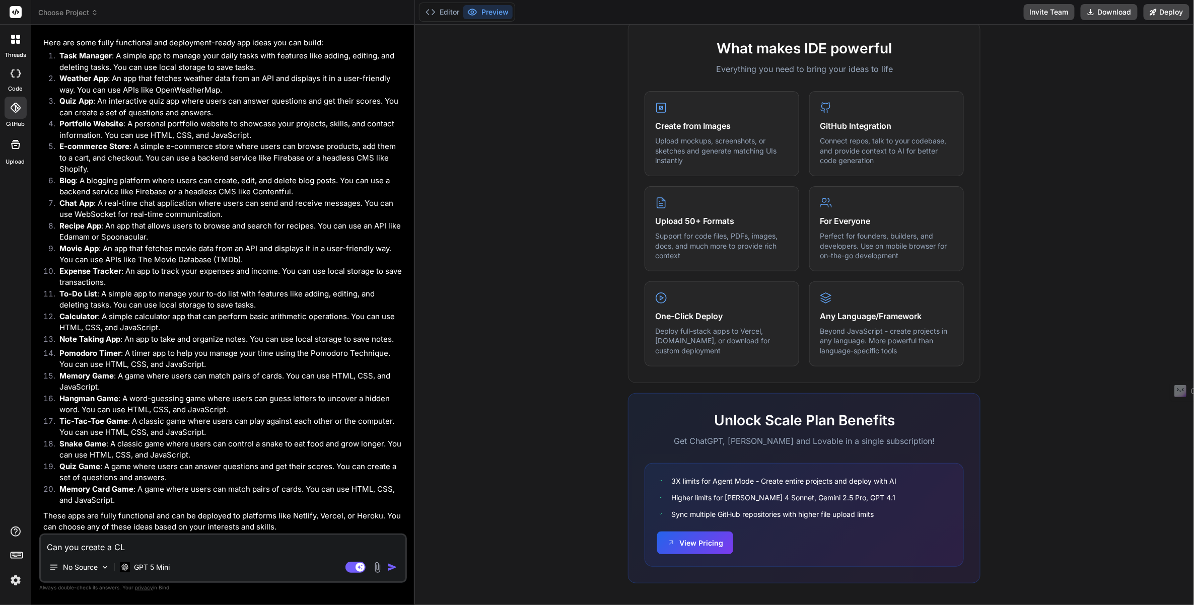
type textarea "Can you create a clone"
type textarea "x"
type textarea "Can you create a clone of"
type textarea "x"
type textarea "Can you create a clone of super"
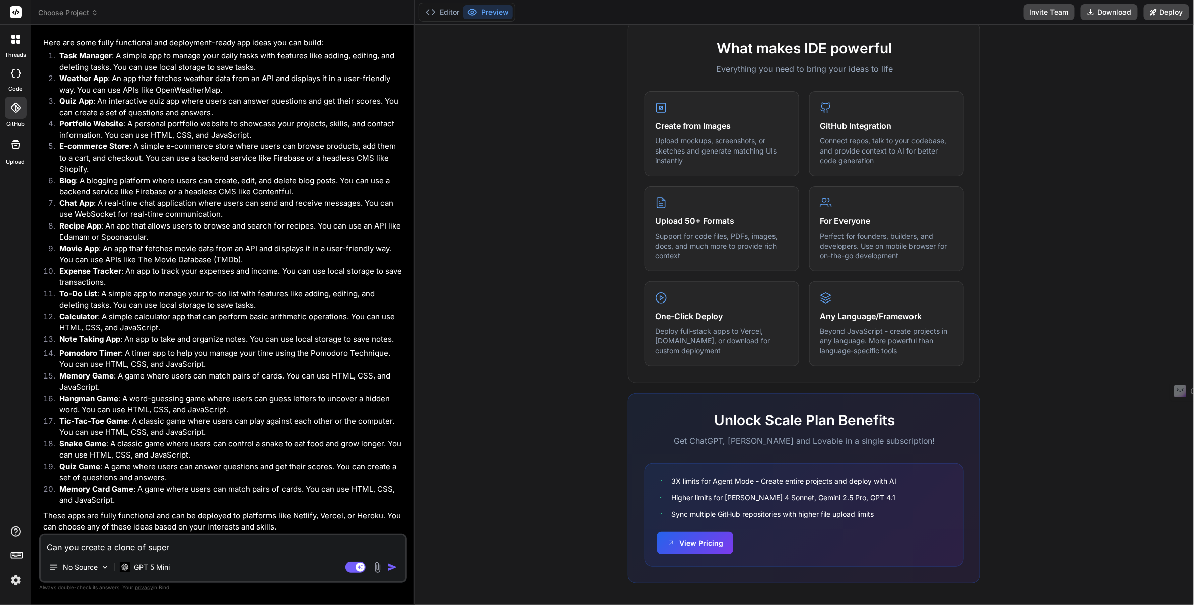
type textarea "x"
type textarea "Can you create a clone of Super Mar?"
type textarea "x"
type textarea "Can you create a clone of Super Mario?"
type textarea "x"
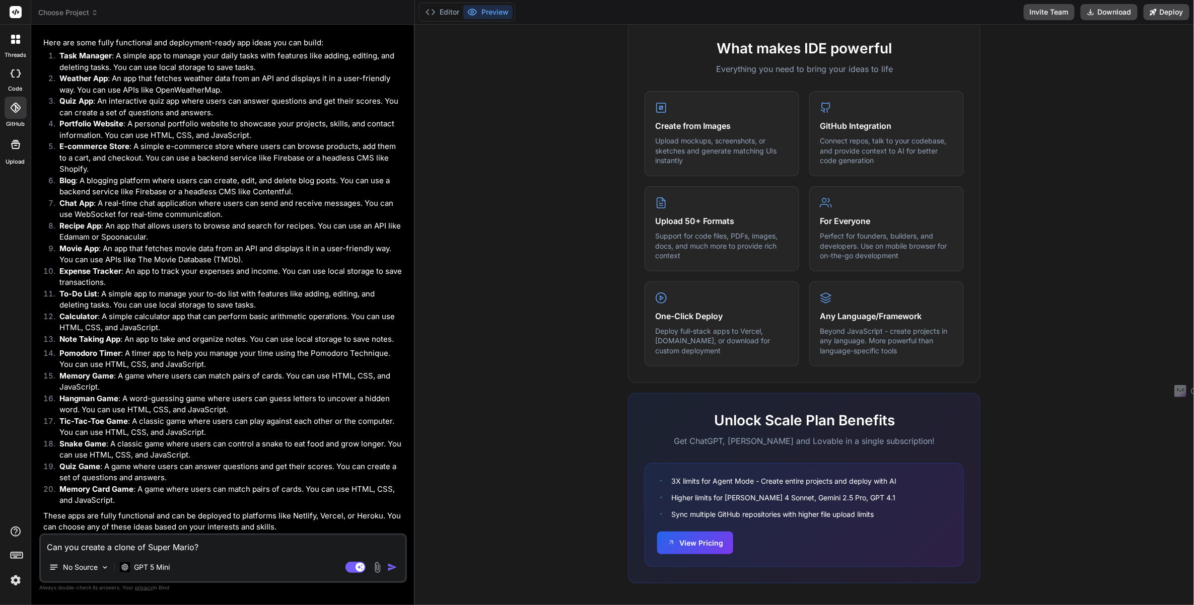
type textarea "Can you create a clone of Super Mario N"
type textarea "x"
type textarea "Can you create a clone of Super Mario NE"
type textarea "x"
type textarea "Can you create a clone of Super Mario NES"
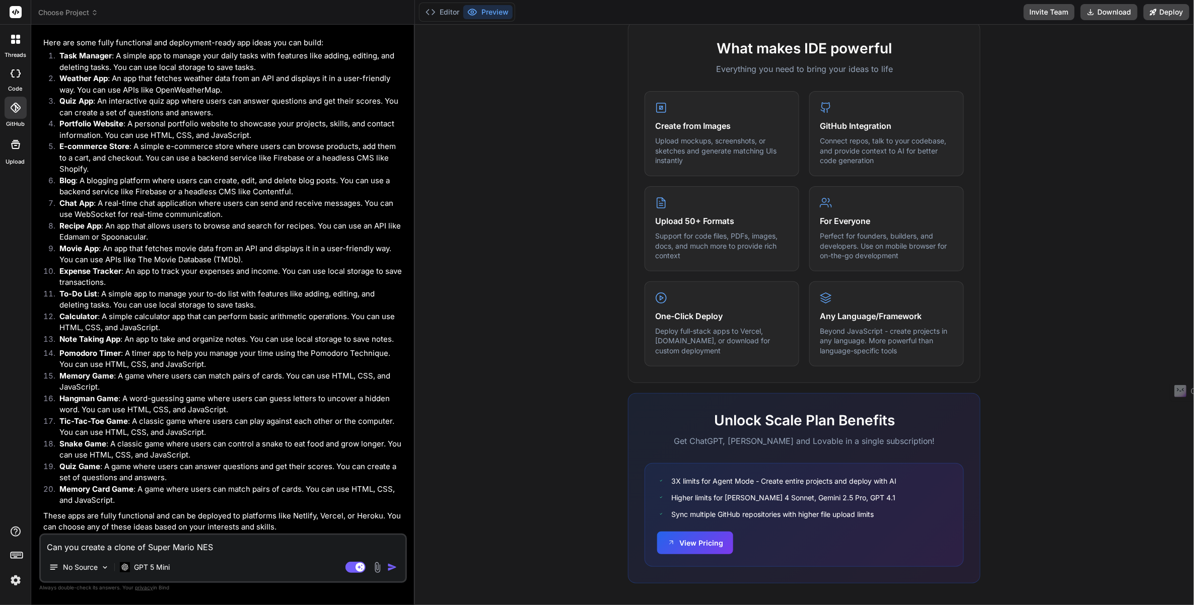
type textarea "x"
type textarea "Can you create a clone of Super Mario NES the"
type textarea "x"
type textarea "Can you create a clone of Super Mario NES the eight"
type textarea "x"
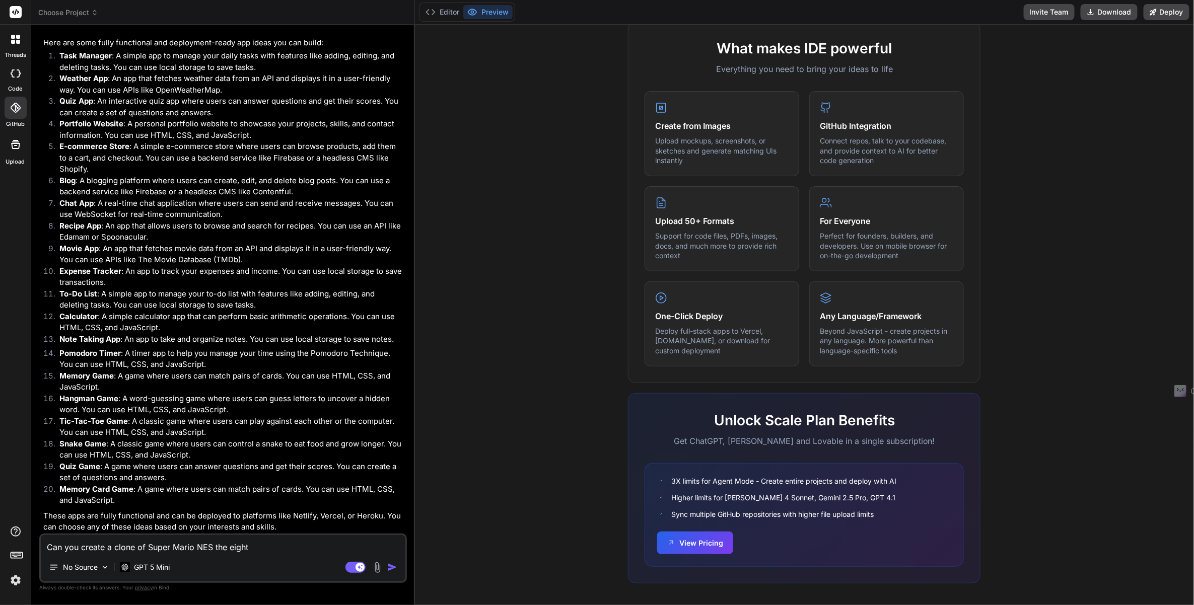
type textarea "Can you create a clone of Super Mario NES the eight bit?"
type textarea "x"
type textarea "Can you create a clone of Super Mario NES the eight bit game"
type textarea "x"
type textarea "Can you create a clone of Super Mario NES the 8 bit game?"
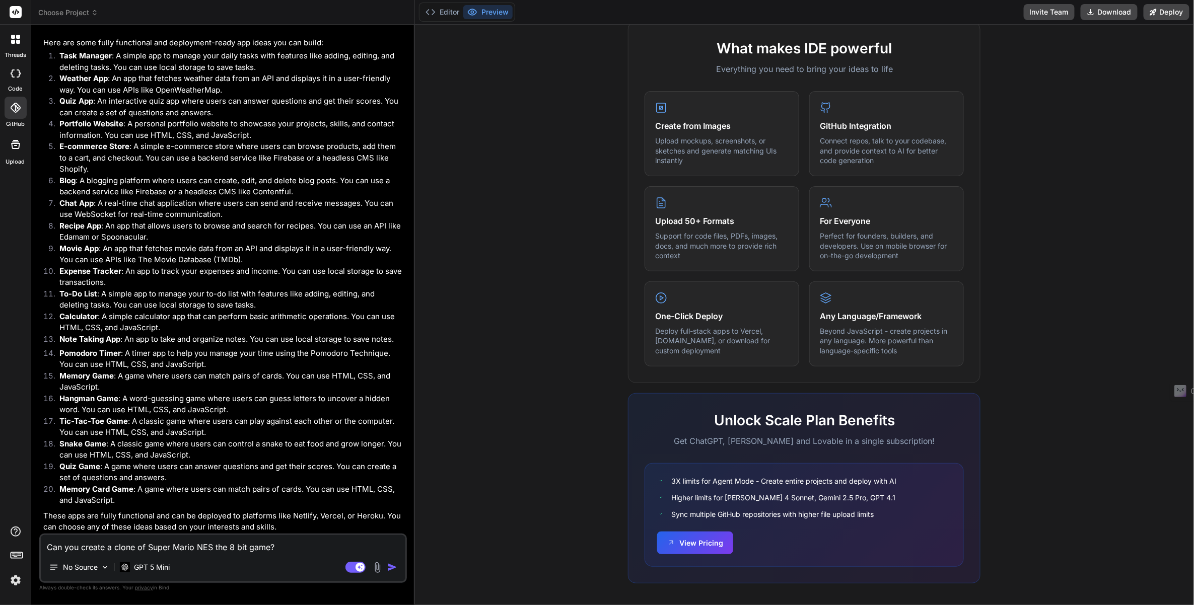
type textarea "x"
type textarea "Can you create a clone of Super Mario NES the 8 bit game?"
click at [391, 570] on img "button" at bounding box center [392, 567] width 10 height 10
type textarea "x"
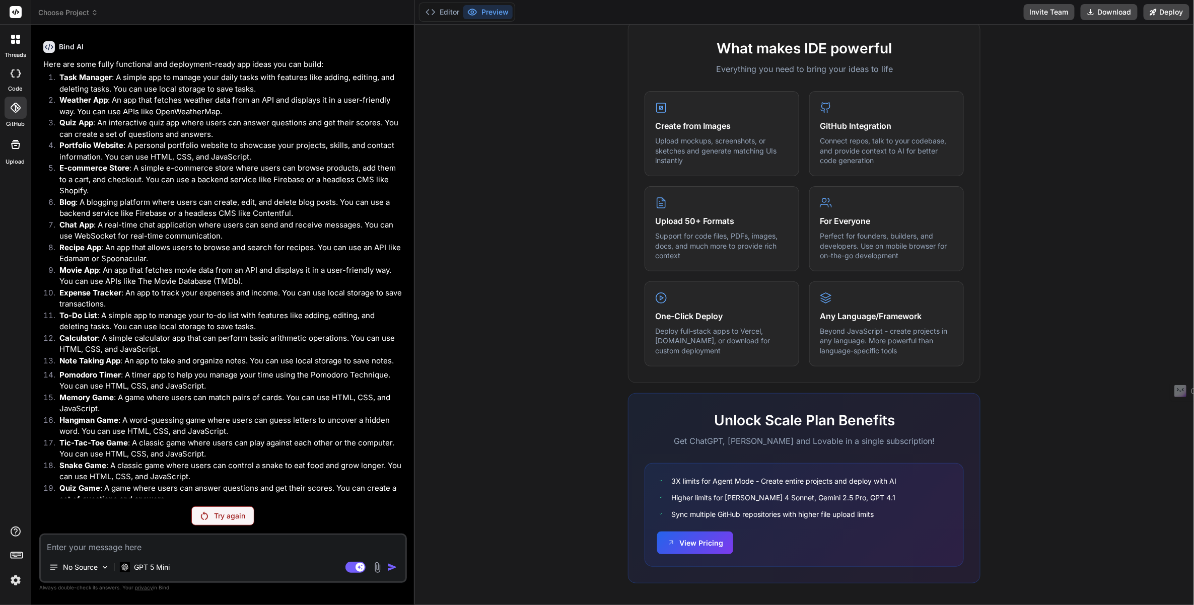
scroll to position [195, 0]
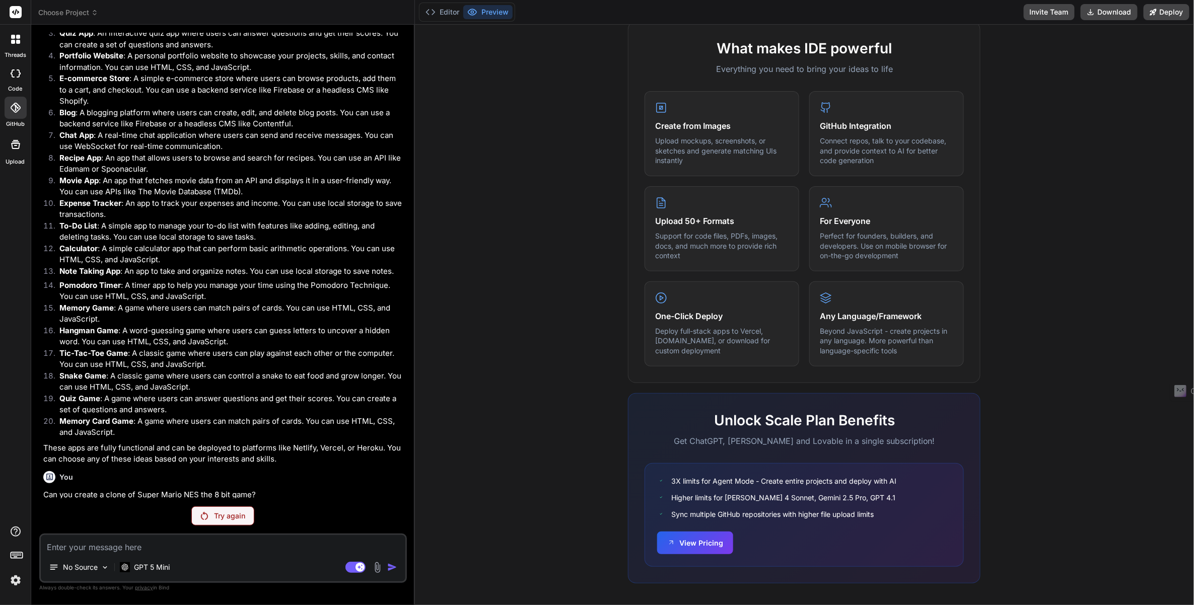
click at [231, 520] on p "Try again" at bounding box center [229, 516] width 31 height 10
click at [138, 566] on p "GPT 5 Mini" at bounding box center [152, 567] width 36 height 10
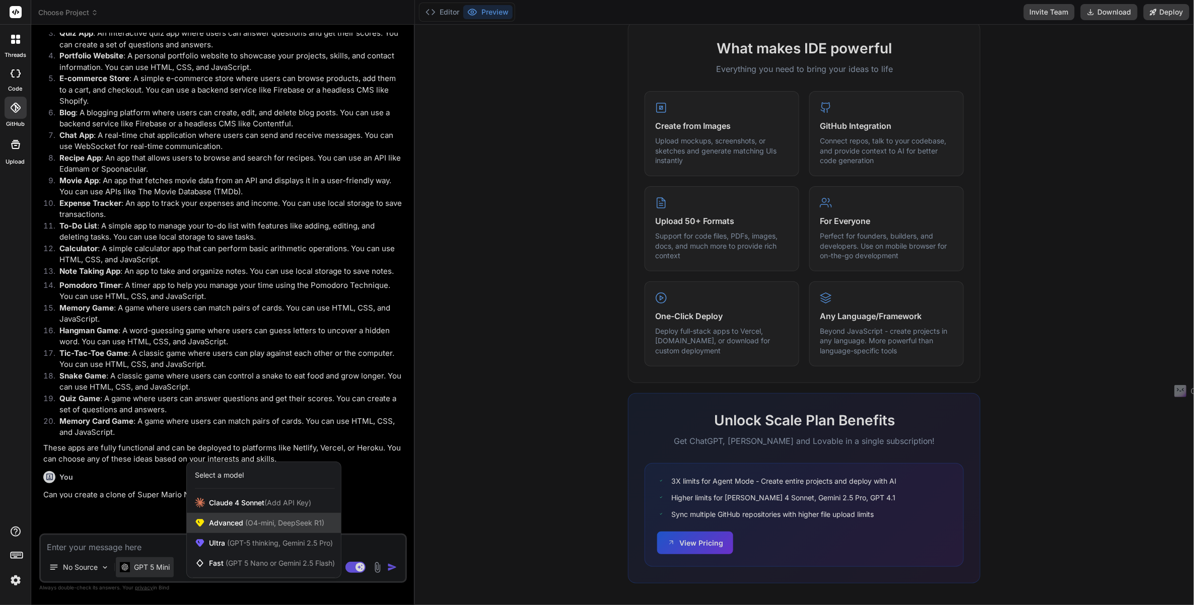
click at [266, 527] on span "(O4-mini, DeepSeek R1)" at bounding box center [283, 523] width 81 height 9
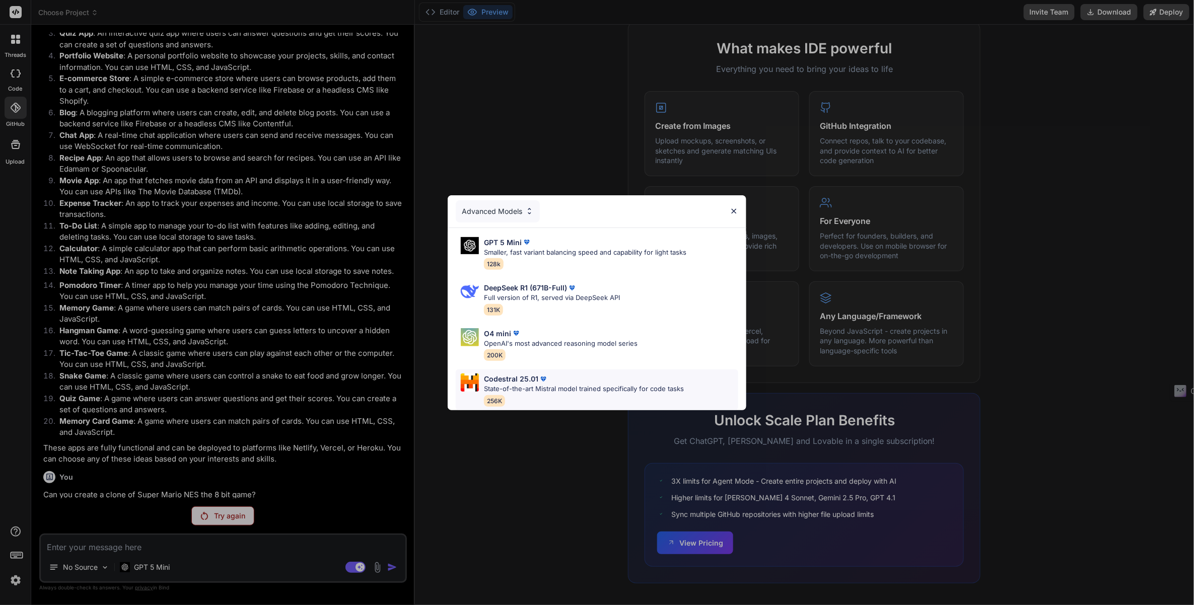
click at [544, 384] on p "State-of-the-art Mistral model trained specifically for code tasks" at bounding box center [584, 389] width 200 height 10
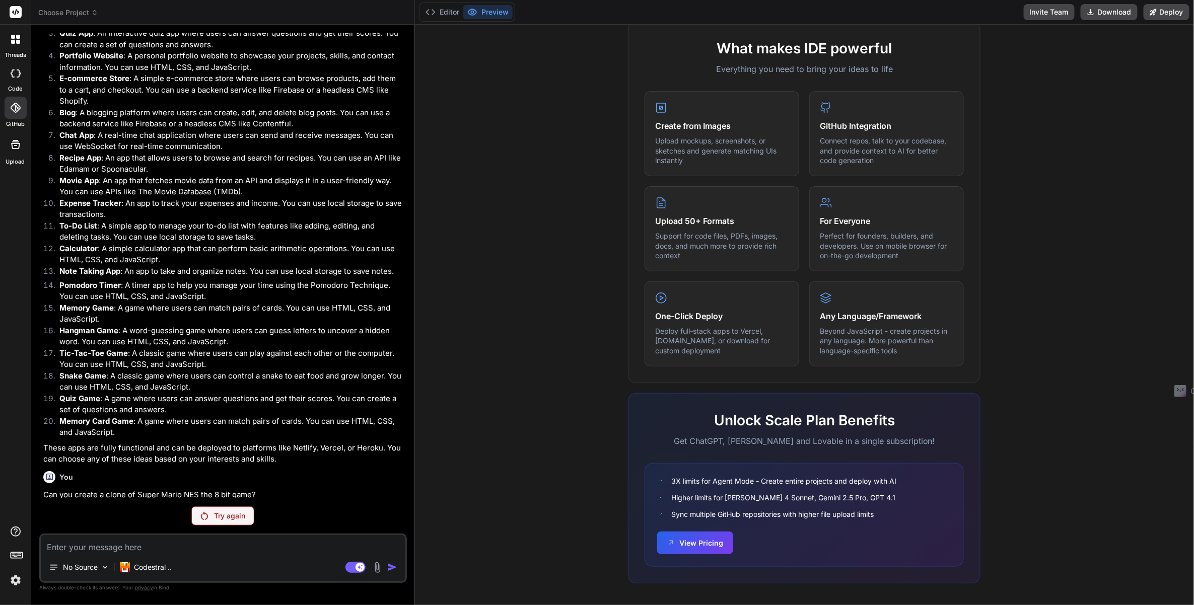
click at [231, 569] on div "No Source Codestral .." at bounding box center [223, 569] width 365 height 24
click at [158, 537] on textarea at bounding box center [223, 544] width 365 height 18
drag, startPoint x: 142, startPoint y: 545, endPoint x: 74, endPoint y: 495, distance: 85.4
click at [74, 495] on p "Can you create a clone of Super Mario NES the 8 bit game?" at bounding box center [224, 495] width 362 height 12
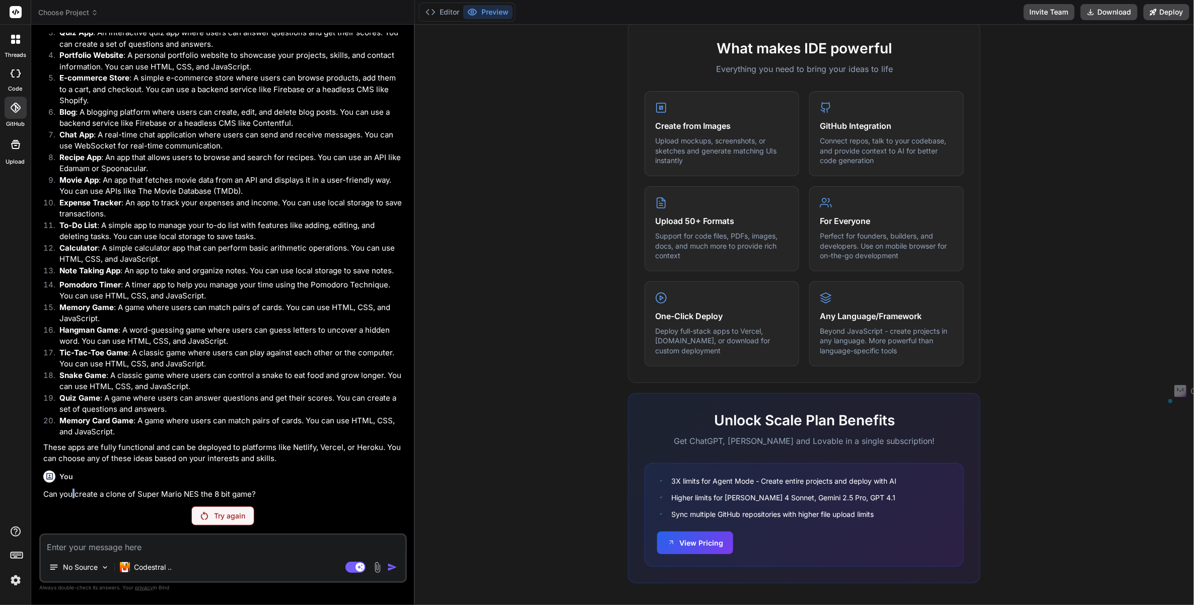
click at [74, 495] on p "Can you create a clone of Super Mario NES the 8 bit game?" at bounding box center [224, 495] width 362 height 12
click at [75, 496] on p "Can you create a clone of Super Mario NES the 8 bit game?" at bounding box center [224, 495] width 362 height 12
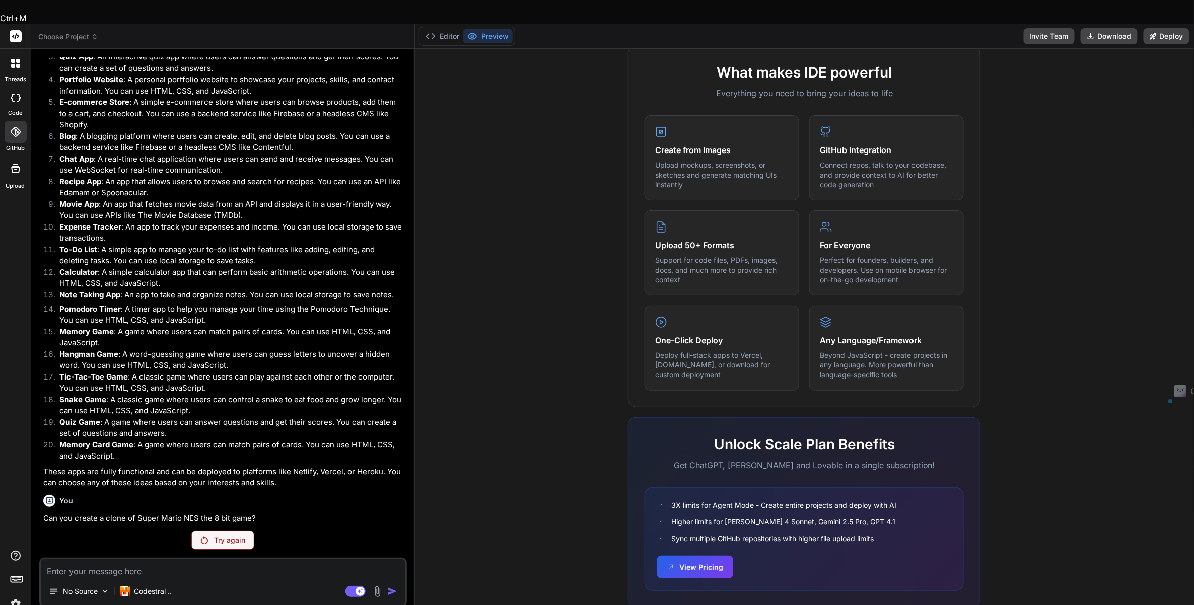
drag, startPoint x: 76, startPoint y: 497, endPoint x: 90, endPoint y: 497, distance: 13.6
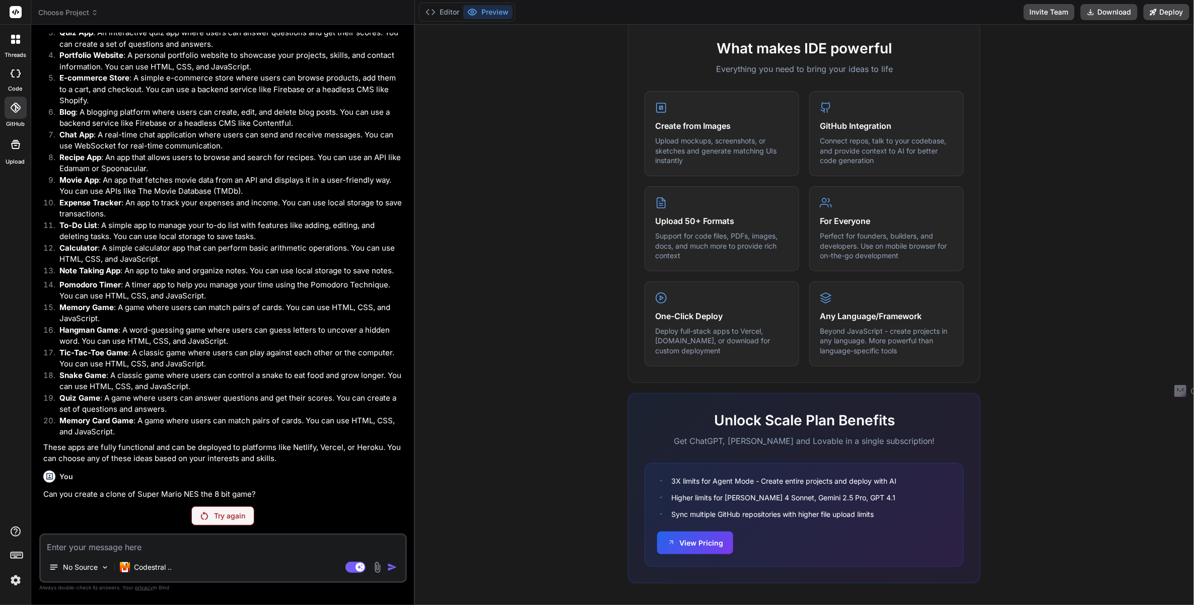
click at [77, 496] on p "Can you create a clone of Super Mario NES the 8 bit game?" at bounding box center [224, 495] width 362 height 12
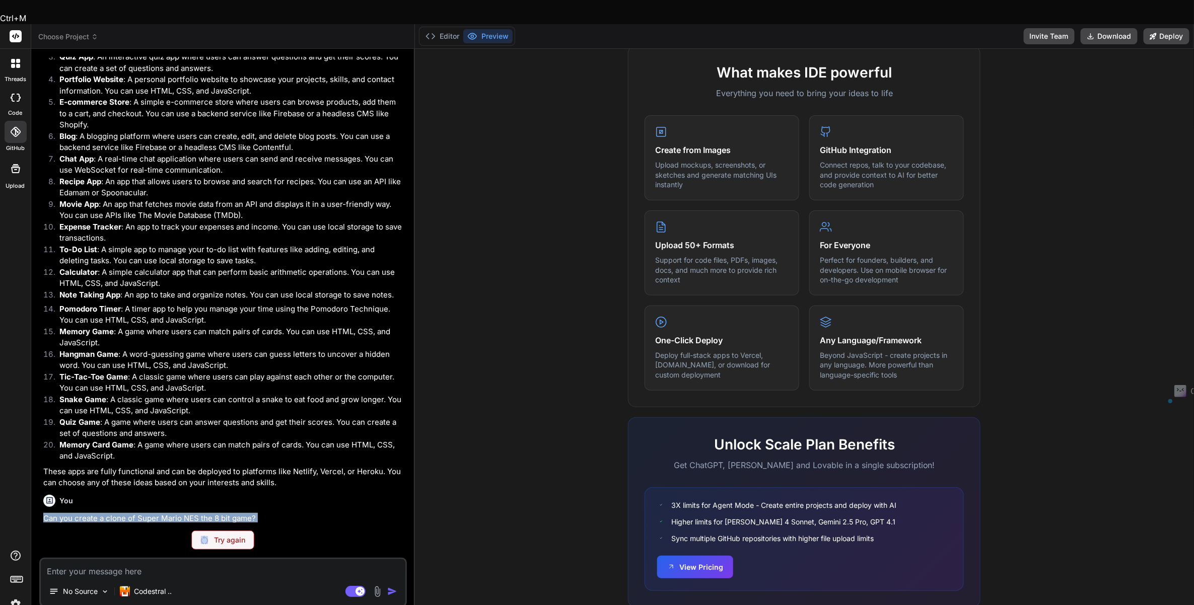
click at [77, 513] on p "Can you create a clone of Super Mario NES the 8 bit game?" at bounding box center [224, 519] width 362 height 12
copy p "Can you create a clone of Super Mario NES the 8 bit game?"
click at [149, 559] on textarea at bounding box center [223, 568] width 365 height 18
paste textarea "Can you create a clone of Super Mario NES the 8 bit game?"
type textarea "x"
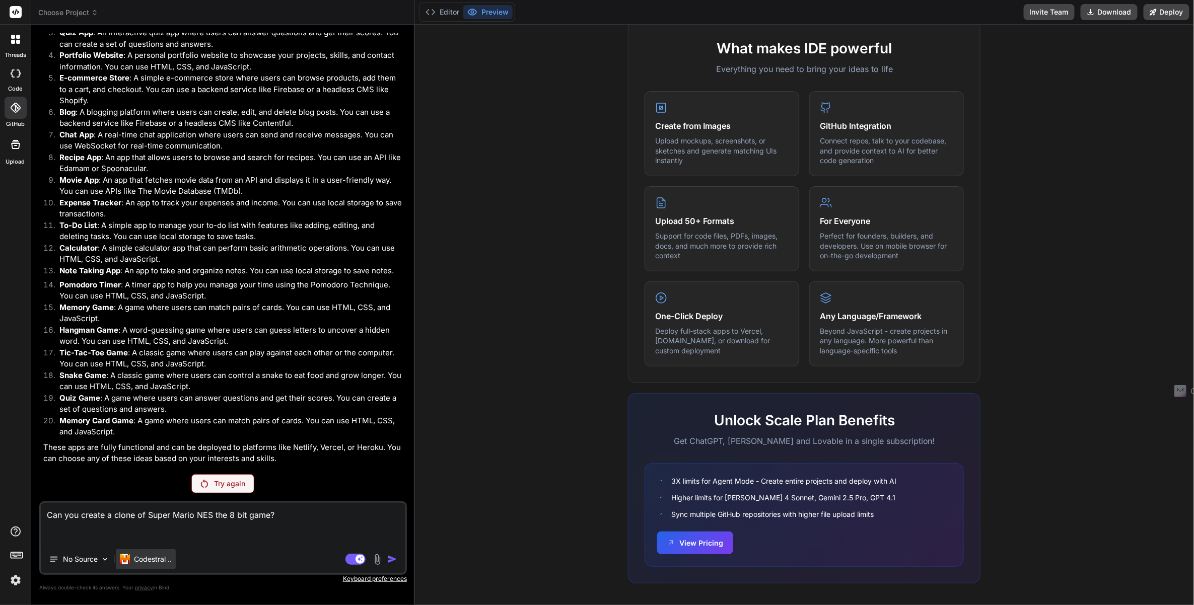
type textarea "Can you create a clone of Super Mario NES the 8 bit game?"
click at [149, 554] on p "Codestral .." at bounding box center [153, 559] width 38 height 10
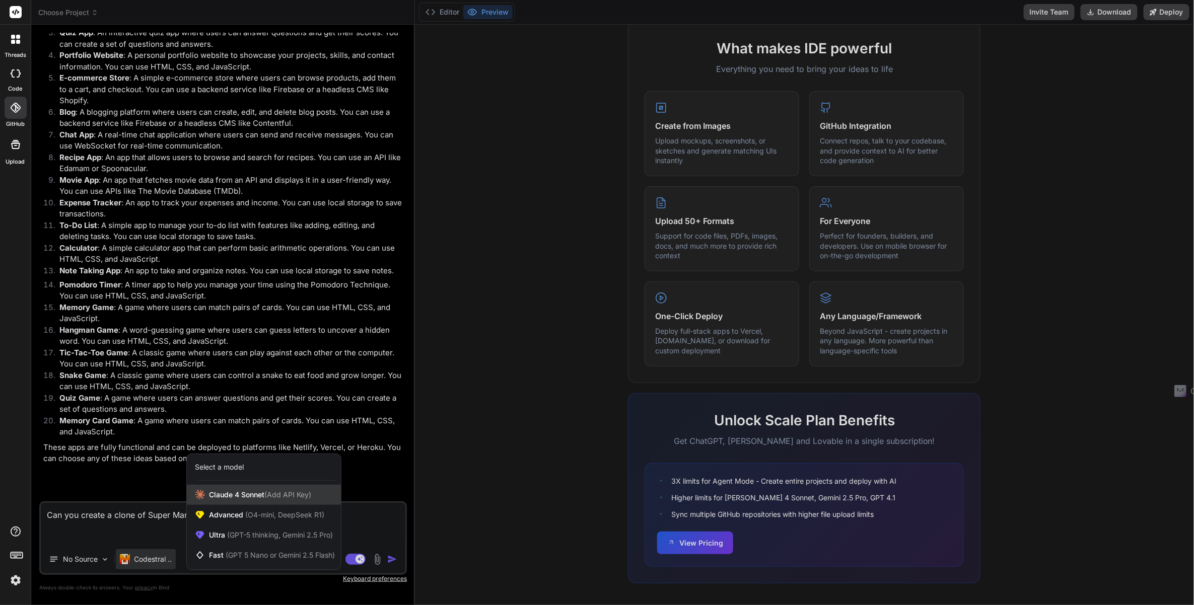
click at [241, 504] on div "[PERSON_NAME] 4 Sonnet (Add API Key)" at bounding box center [264, 495] width 154 height 20
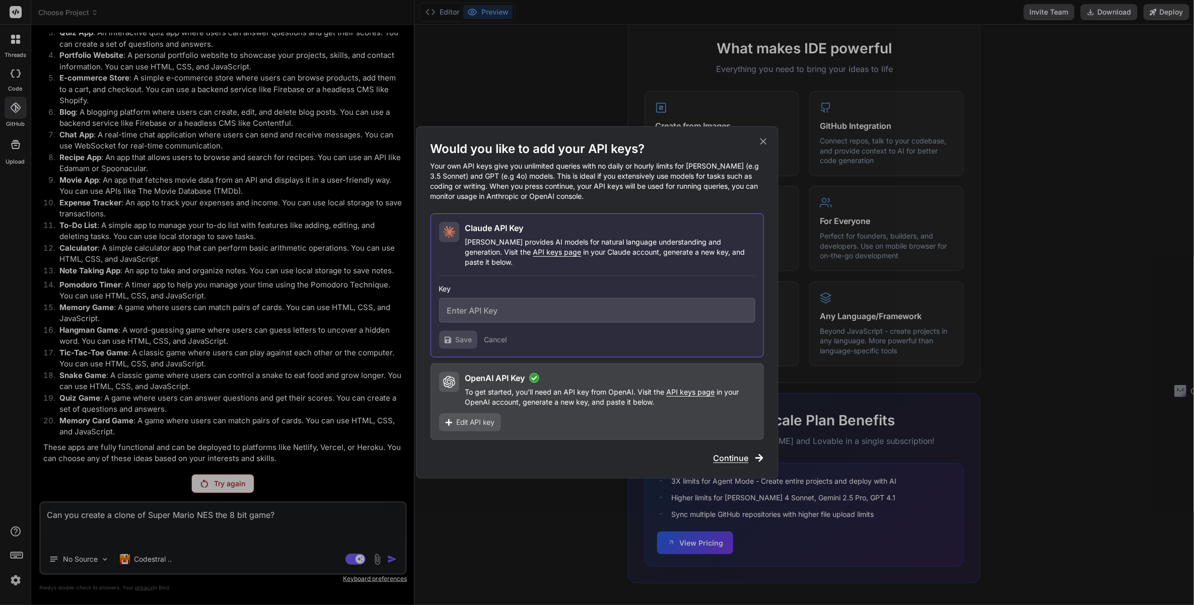
click at [482, 387] on p "To get started, you'll need an API key from OpenAI. Visit the API keys page in …" at bounding box center [610, 397] width 290 height 20
click at [738, 455] on span "Continue" at bounding box center [730, 458] width 35 height 12
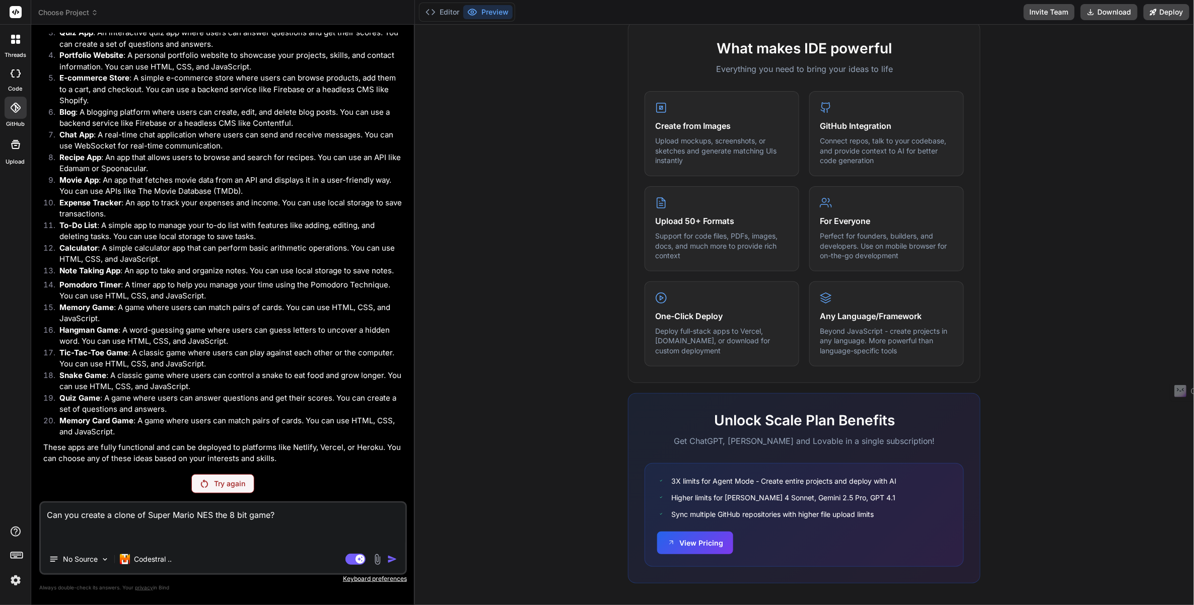
click at [272, 521] on textarea "Can you create a clone of Super Mario NES the 8 bit game?" at bounding box center [223, 524] width 365 height 42
click at [234, 483] on p "Try again" at bounding box center [229, 484] width 31 height 10
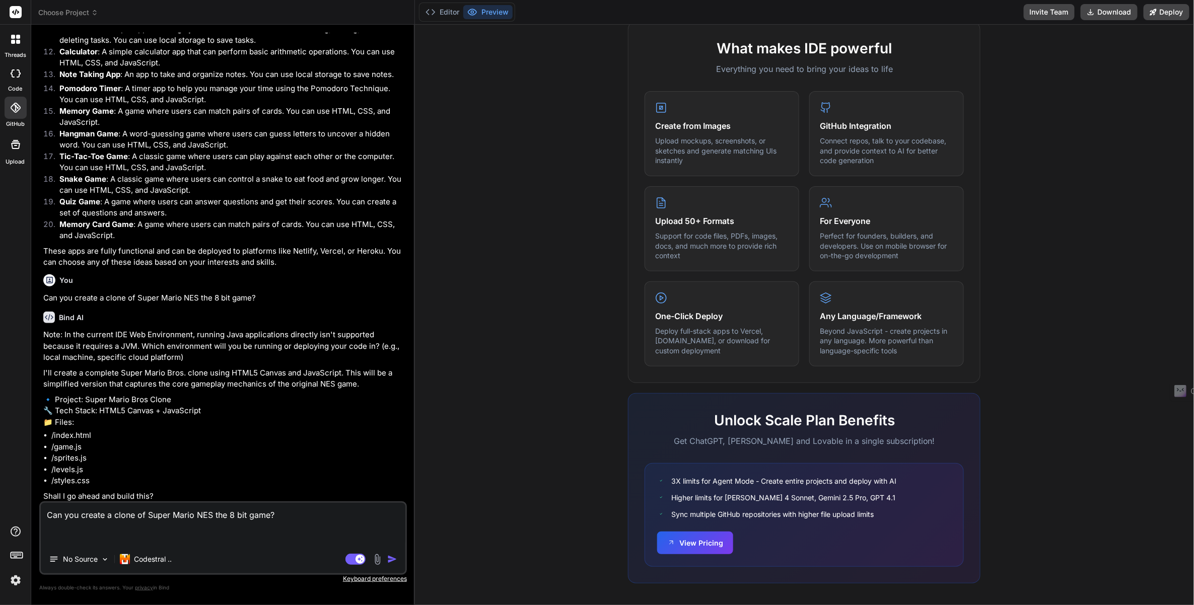
scroll to position [393, 0]
click at [178, 526] on textarea "Can you create a clone of Super Mario NES the 8 bit game?" at bounding box center [223, 524] width 365 height 42
click at [153, 521] on textarea "Can you create a clone of Super Mario NES the 8 bit game?" at bounding box center [223, 524] width 365 height 42
click at [133, 511] on textarea "Can you create a clone of Super Mario NES the 8 bit game?" at bounding box center [223, 524] width 365 height 42
click at [106, 514] on textarea "Can you create a clone of Super Mario NES the 8 bit game?" at bounding box center [223, 524] width 365 height 42
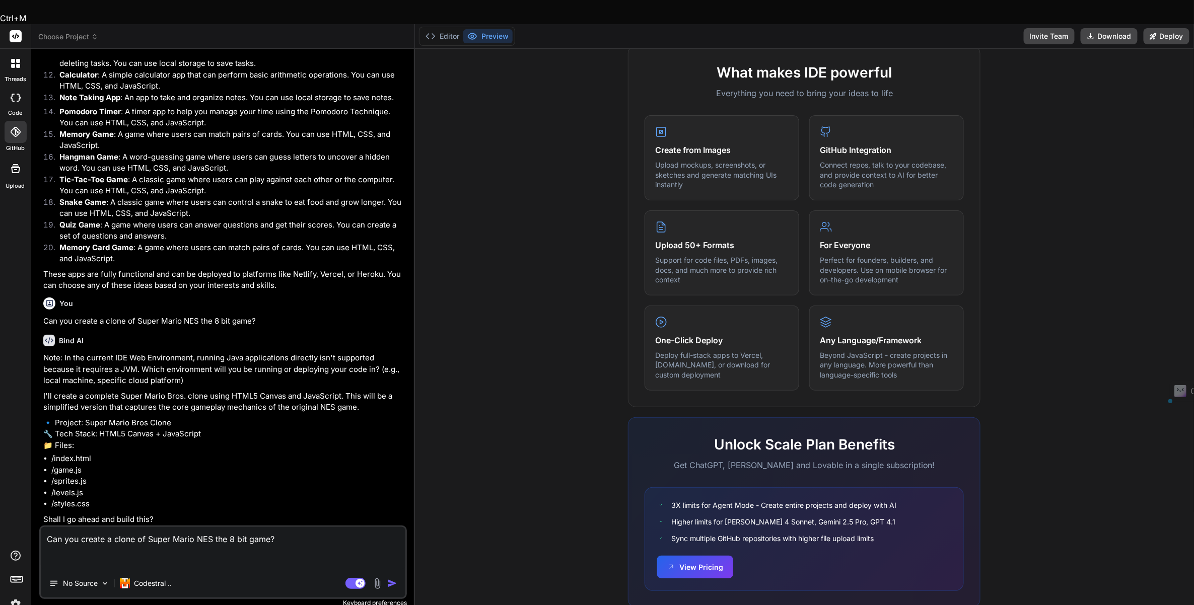
click at [106, 527] on textarea "Can you create a clone of Super Mario NES the 8 bit game?" at bounding box center [223, 548] width 365 height 42
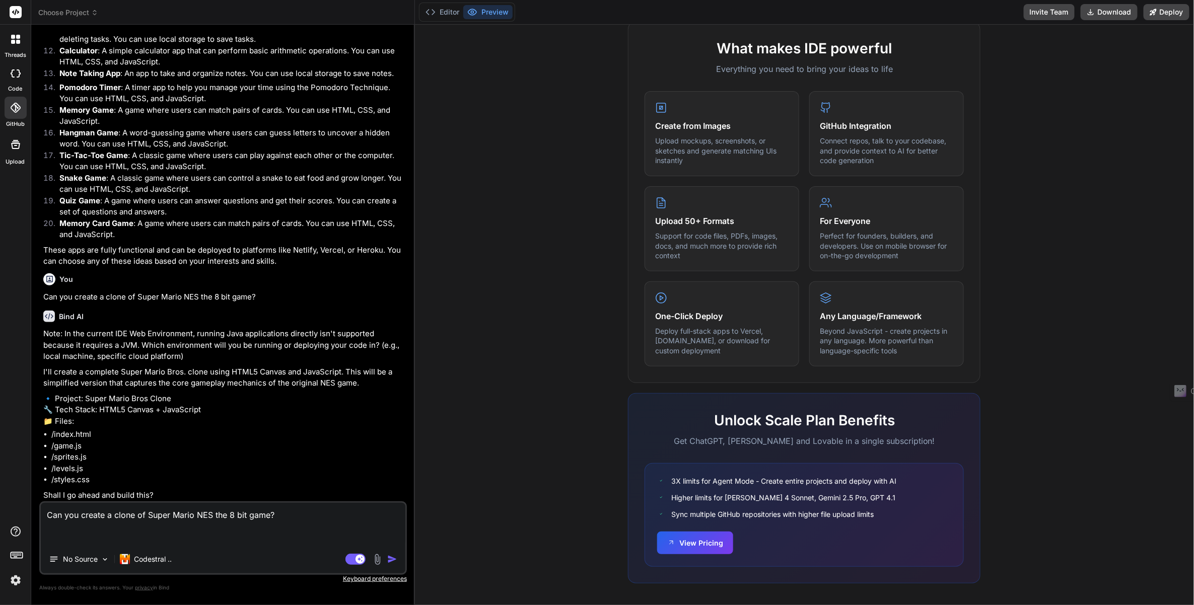
click at [106, 514] on textarea "Can you create a clone of Super Mario NES the 8 bit game?" at bounding box center [223, 524] width 365 height 42
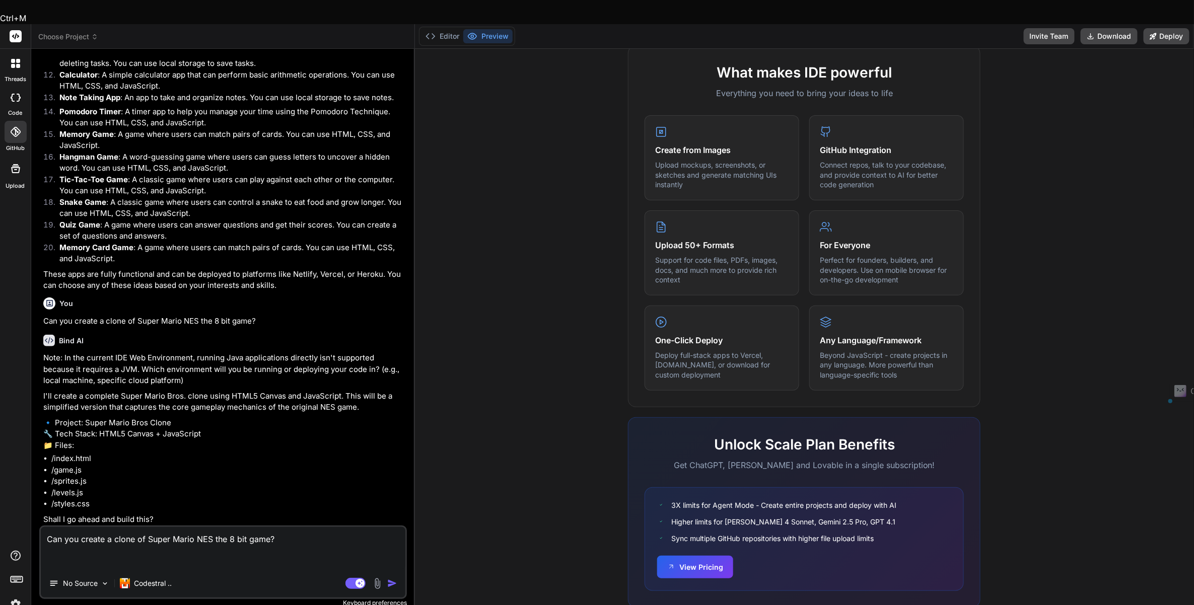
click at [106, 527] on textarea "Can you create a clone of Super Mario NES the 8 bit game?" at bounding box center [223, 548] width 365 height 42
type textarea "x"
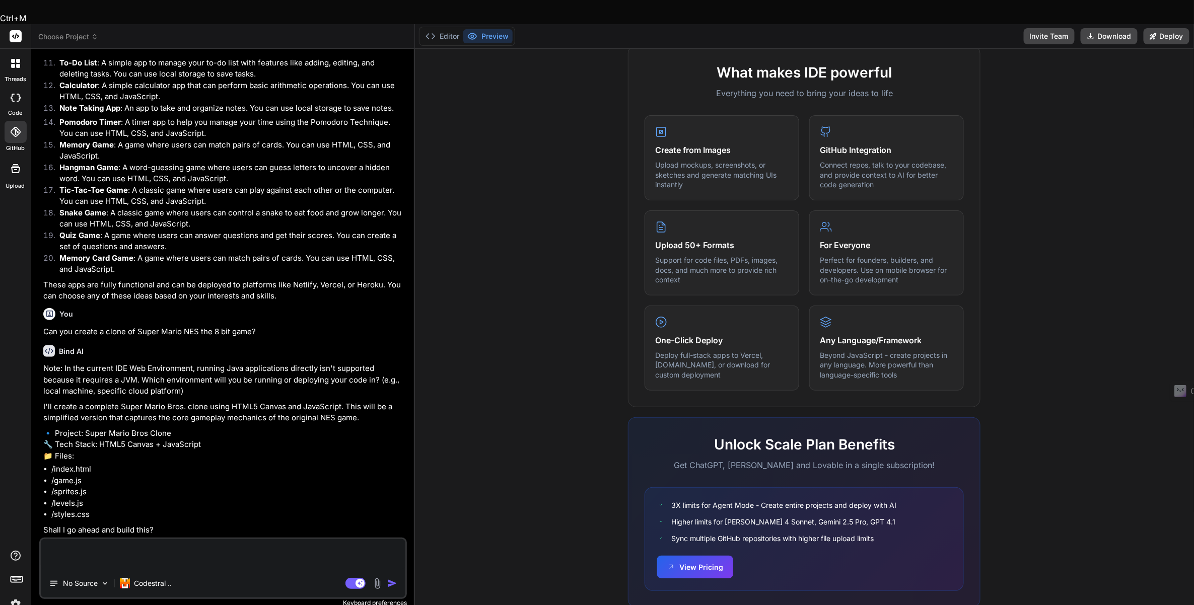
scroll to position [381, 0]
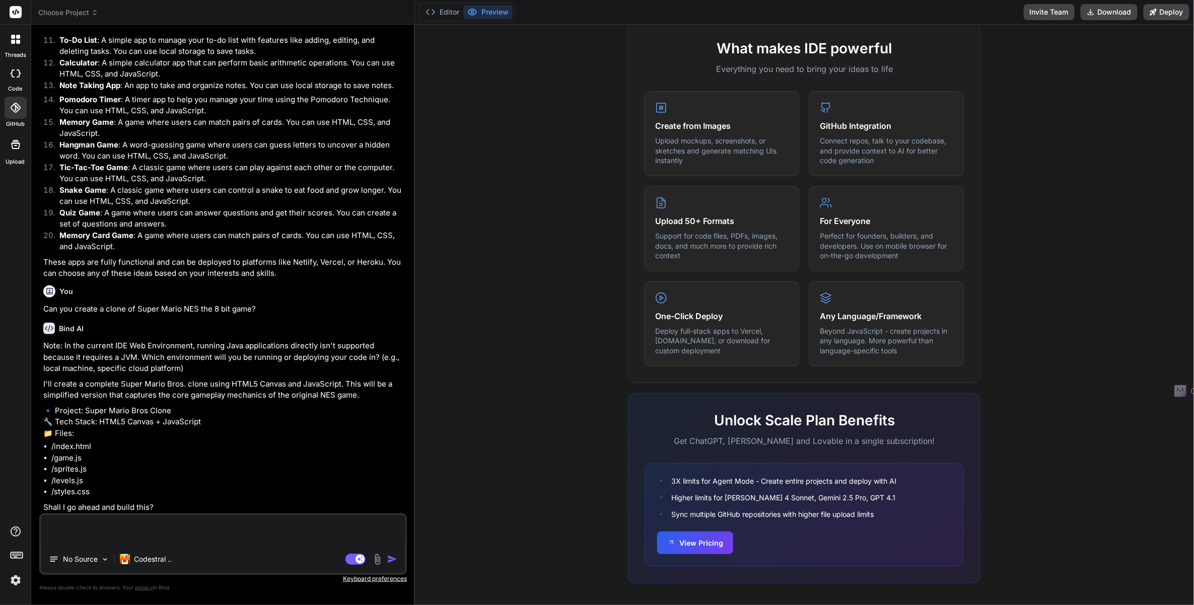
type textarea "x"
type textarea "Yes."
type textarea "x"
type textarea "Yes, build."
type textarea "x"
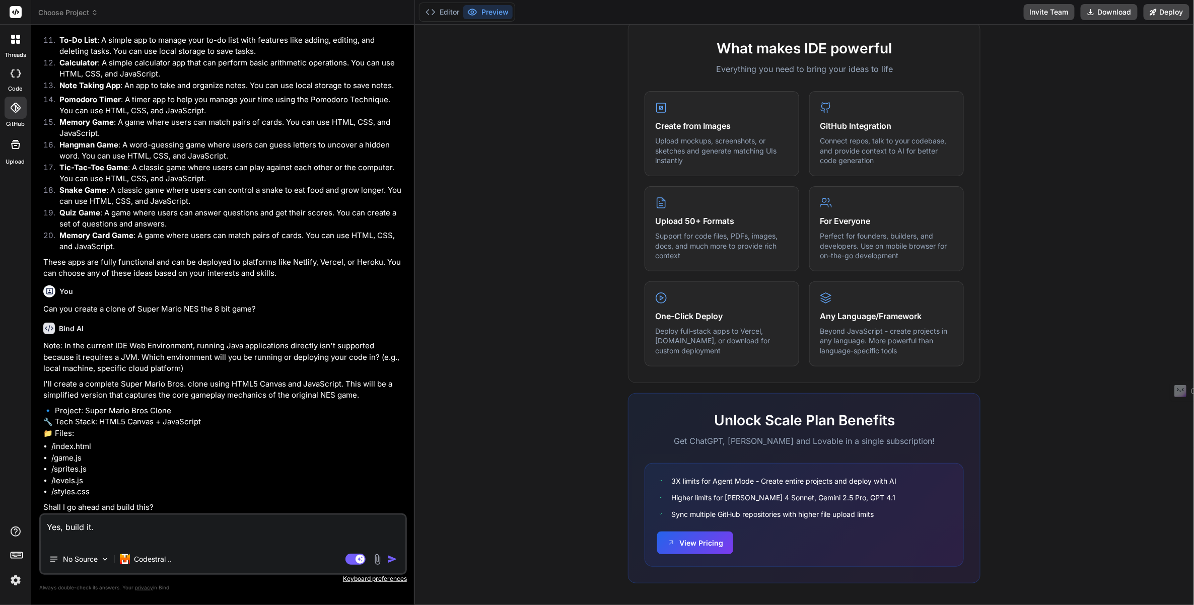
type textarea "Yes, build it."
click at [389, 566] on div "No Source Codestral .." at bounding box center [223, 561] width 365 height 24
click at [389, 562] on img "button" at bounding box center [392, 559] width 10 height 10
type textarea "x"
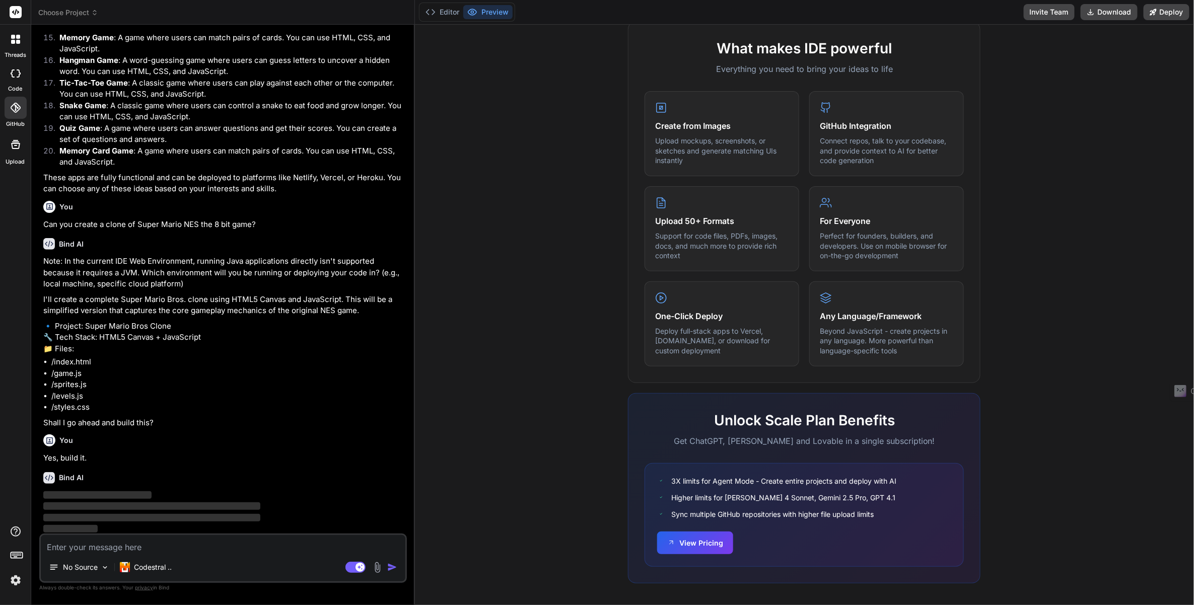
scroll to position [466, 0]
click at [215, 508] on span "‌" at bounding box center [151, 506] width 217 height 8
click at [234, 476] on div "Bind AI" at bounding box center [224, 478] width 362 height 12
click at [222, 546] on textarea at bounding box center [223, 544] width 365 height 18
drag, startPoint x: 206, startPoint y: 540, endPoint x: 199, endPoint y: 535, distance: 8.7
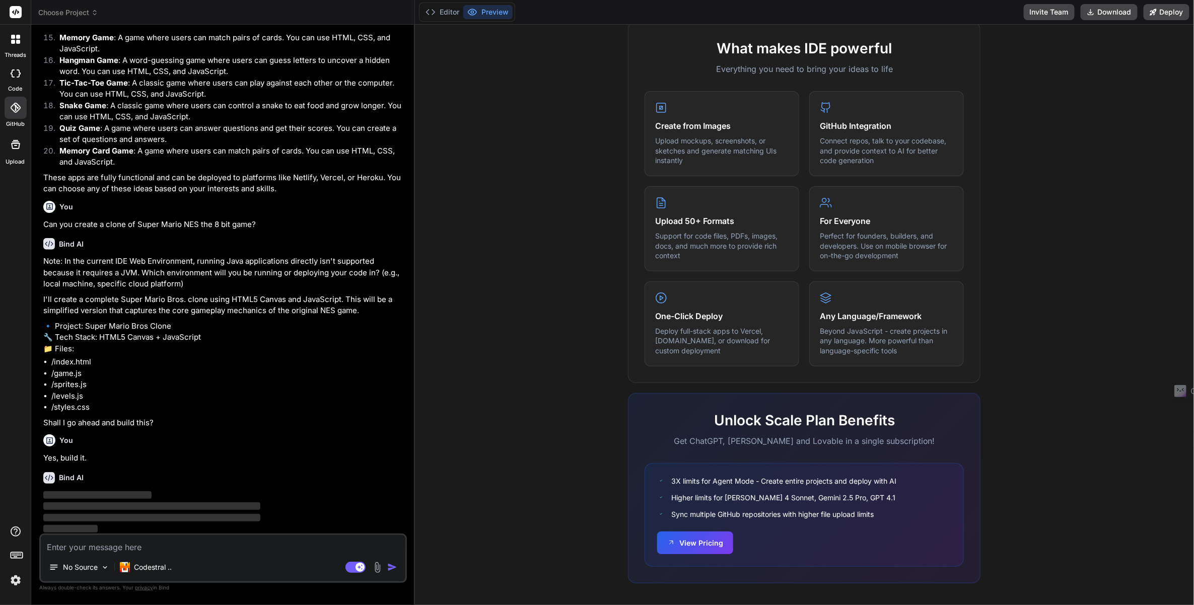
click at [203, 538] on textarea at bounding box center [223, 544] width 365 height 18
drag, startPoint x: 168, startPoint y: 515, endPoint x: 79, endPoint y: 469, distance: 100.9
click at [79, 490] on p "‌ ‌ ‌ ‌" at bounding box center [224, 512] width 362 height 45
click at [67, 446] on div "You Yes, build it." at bounding box center [224, 447] width 362 height 34
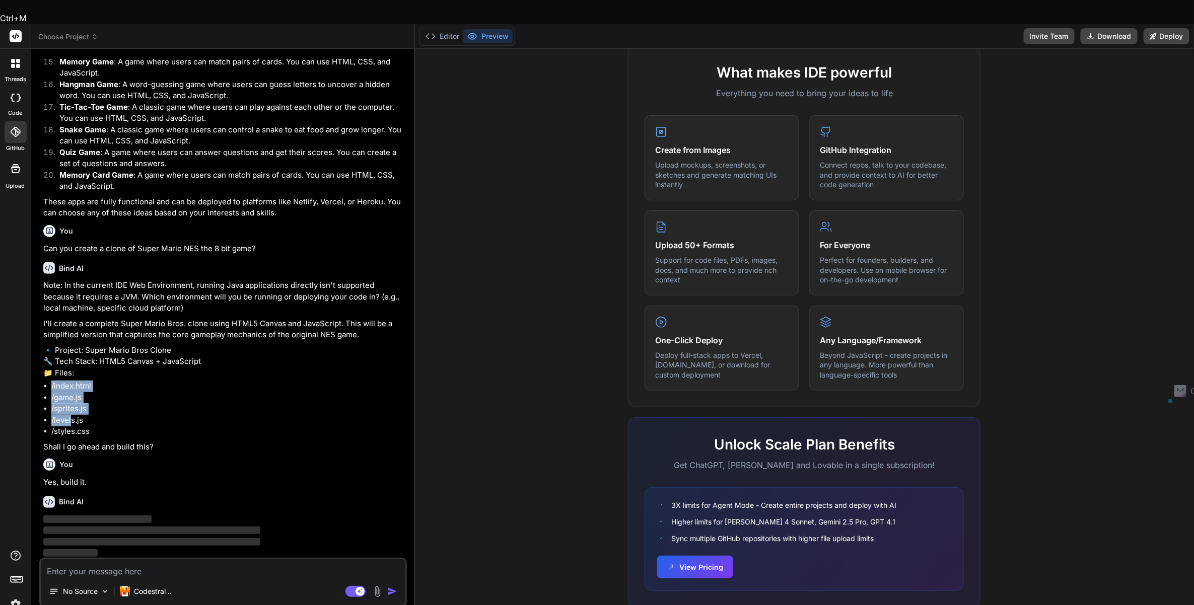
drag, startPoint x: 71, startPoint y: 394, endPoint x: 91, endPoint y: 346, distance: 52.2
click at [91, 346] on div "Note: In the current IDE Web Environment, running Java applications directly is…" at bounding box center [224, 366] width 362 height 173
click at [175, 582] on div "Codestral .." at bounding box center [146, 592] width 60 height 20
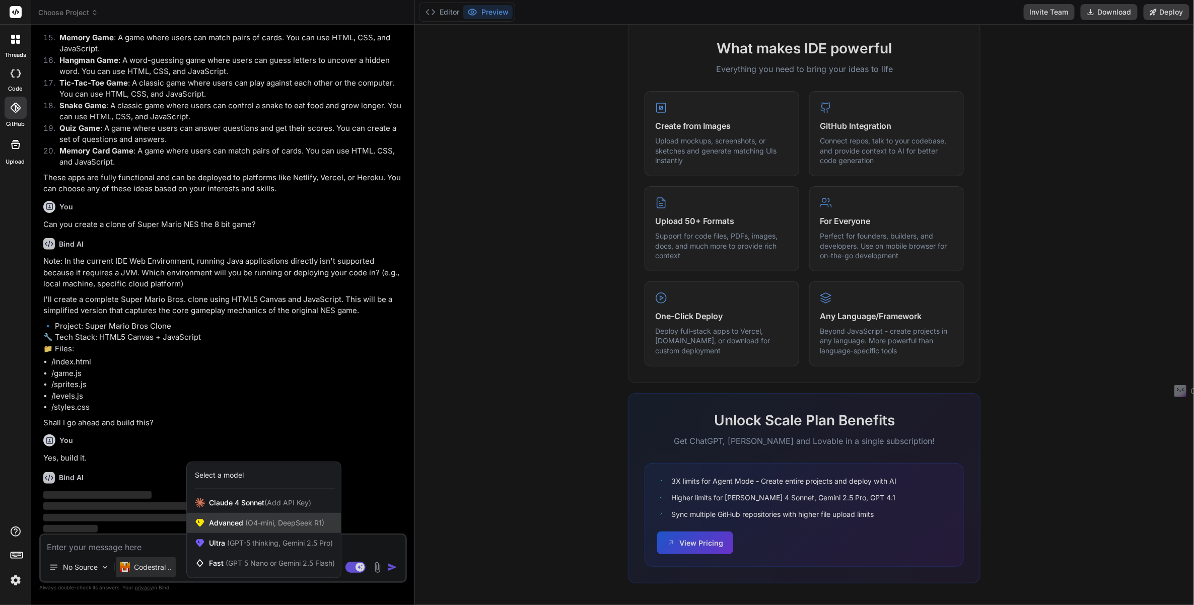
click at [258, 521] on span "(O4-mini, DeepSeek R1)" at bounding box center [283, 523] width 81 height 9
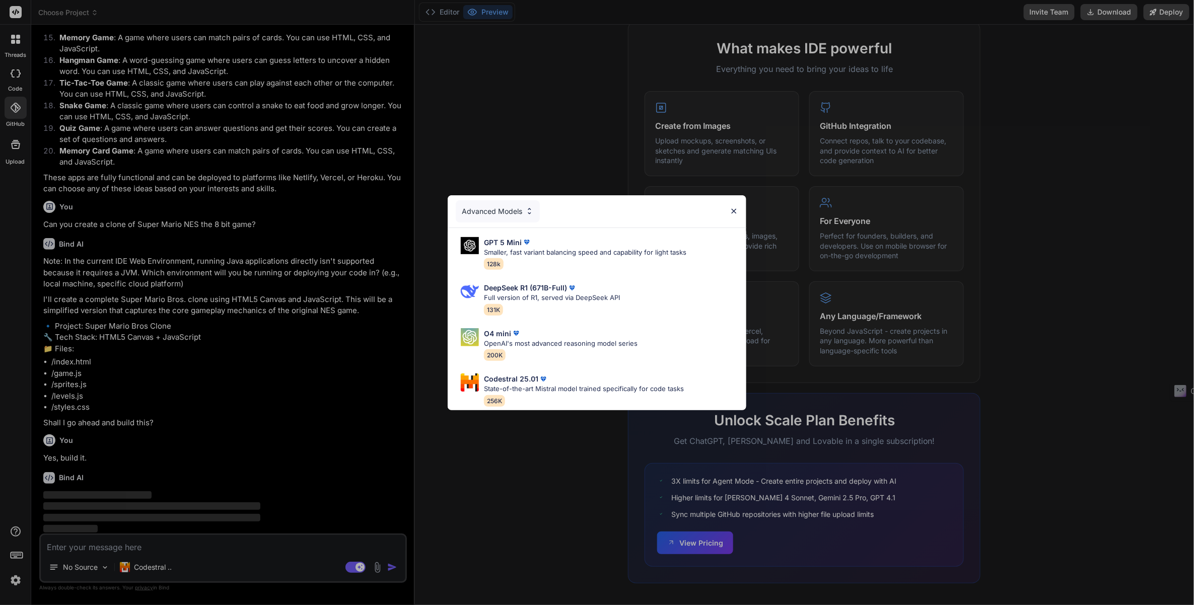
click at [161, 566] on div "Advanced Models GPT 5 Mini Smaller, fast variant balancing speed and capability…" at bounding box center [597, 302] width 1194 height 605
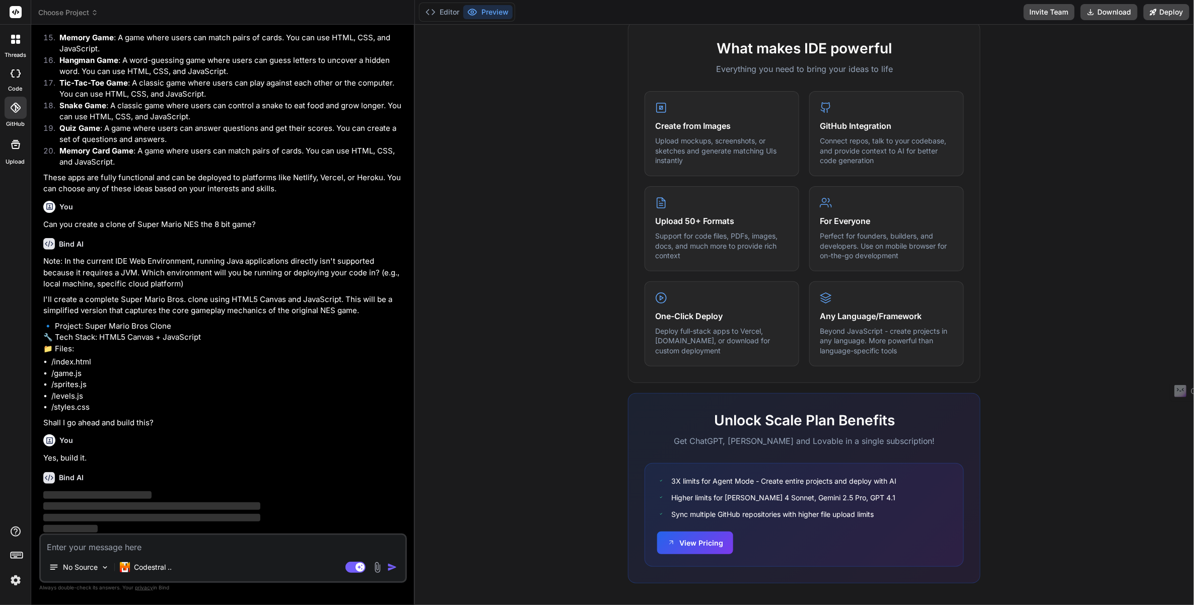
click at [161, 566] on p "Codestral .." at bounding box center [153, 567] width 38 height 10
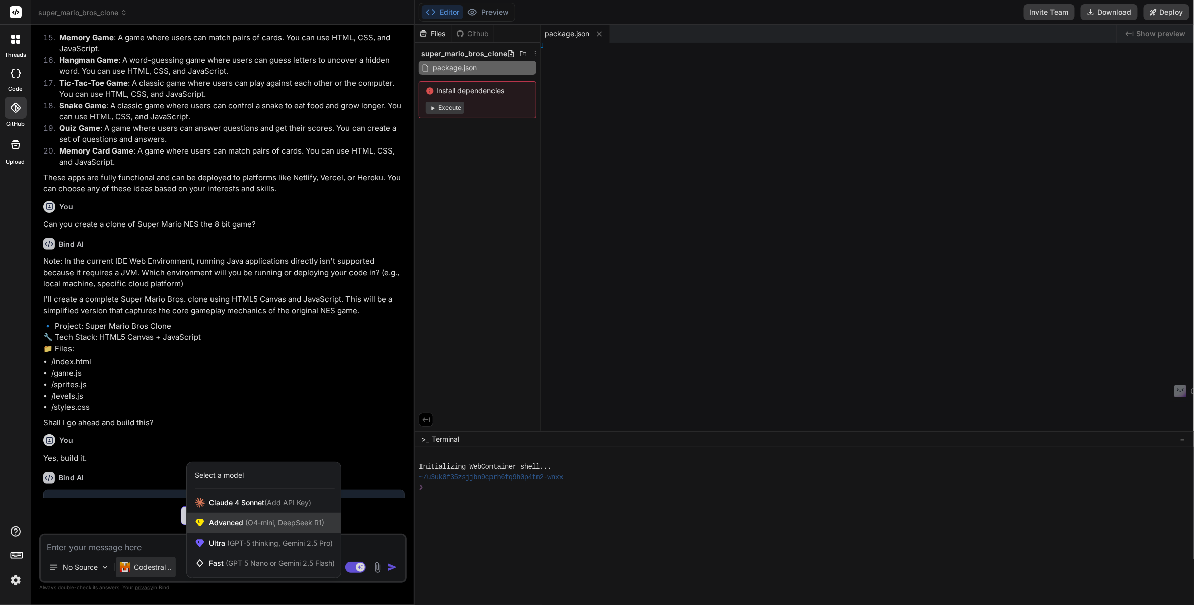
type textarea "x"
type textarea "<script src="game.js"></script> <script src="sprites.js"></script> <script src=…"
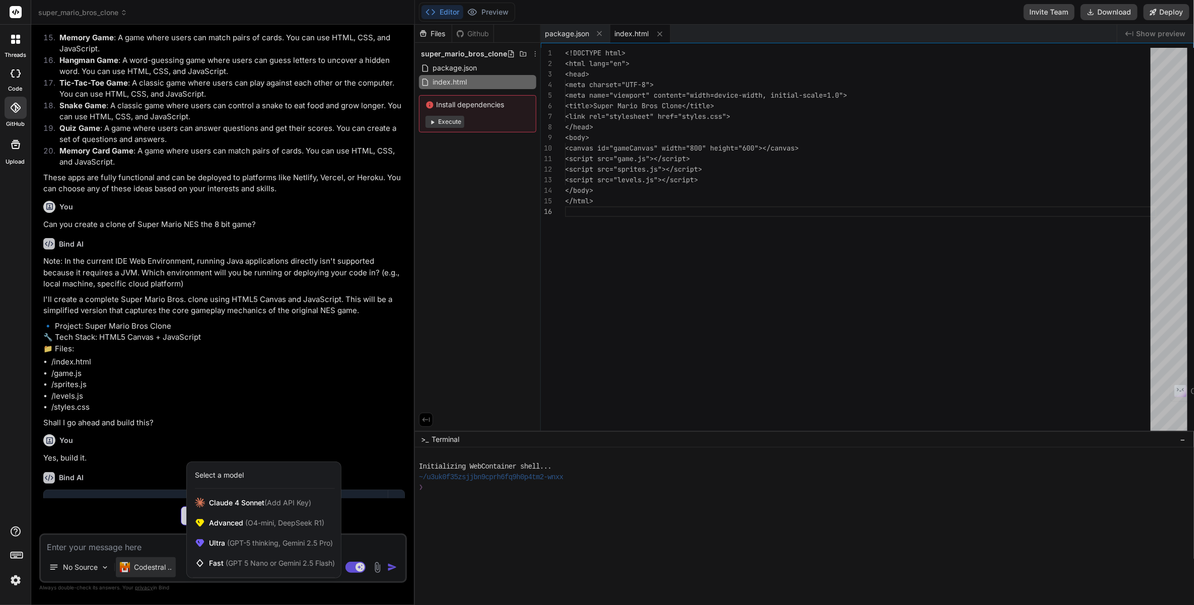
type textarea "x"
type textarea "canvas { border: 2px solid #fff; }"
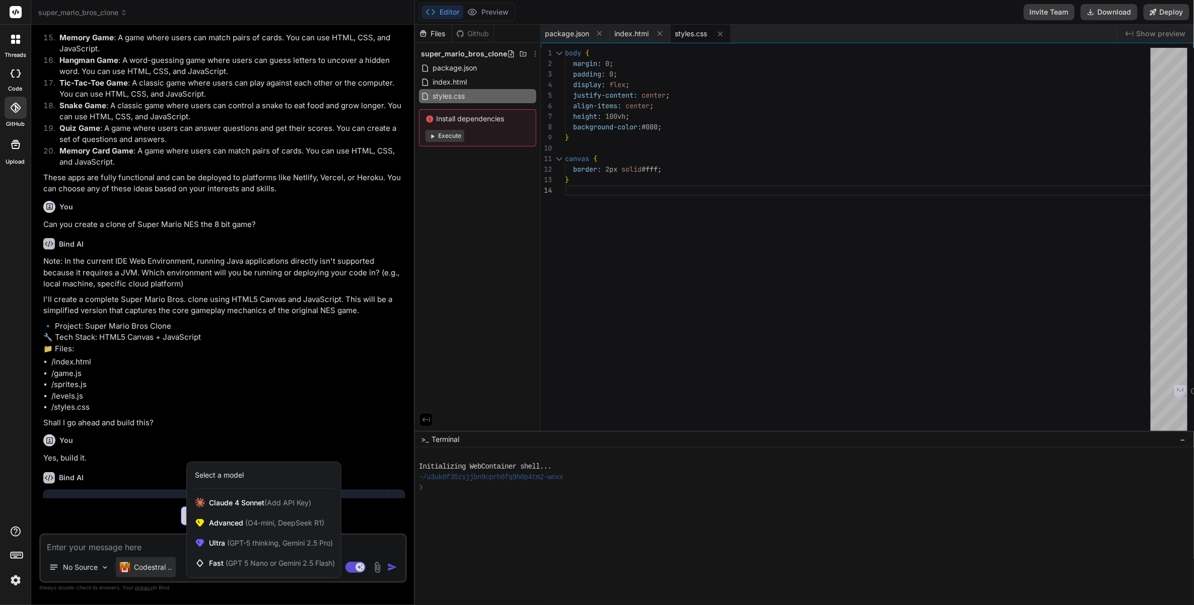
type textarea "x"
type textarea "checkCollisions(); // Request next frame requestAnimationFrame(() => gameLoop(c…"
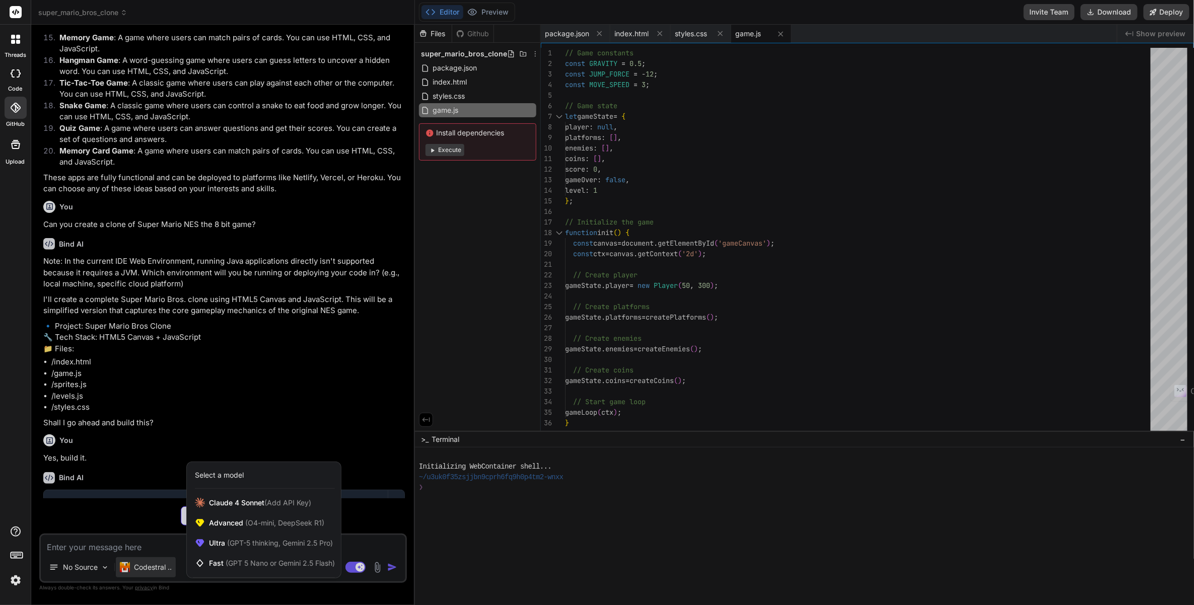
type textarea "x"
type textarea "this.x = x; this.y = y; this.width = 16; this.height = 16; this.collected = fal…"
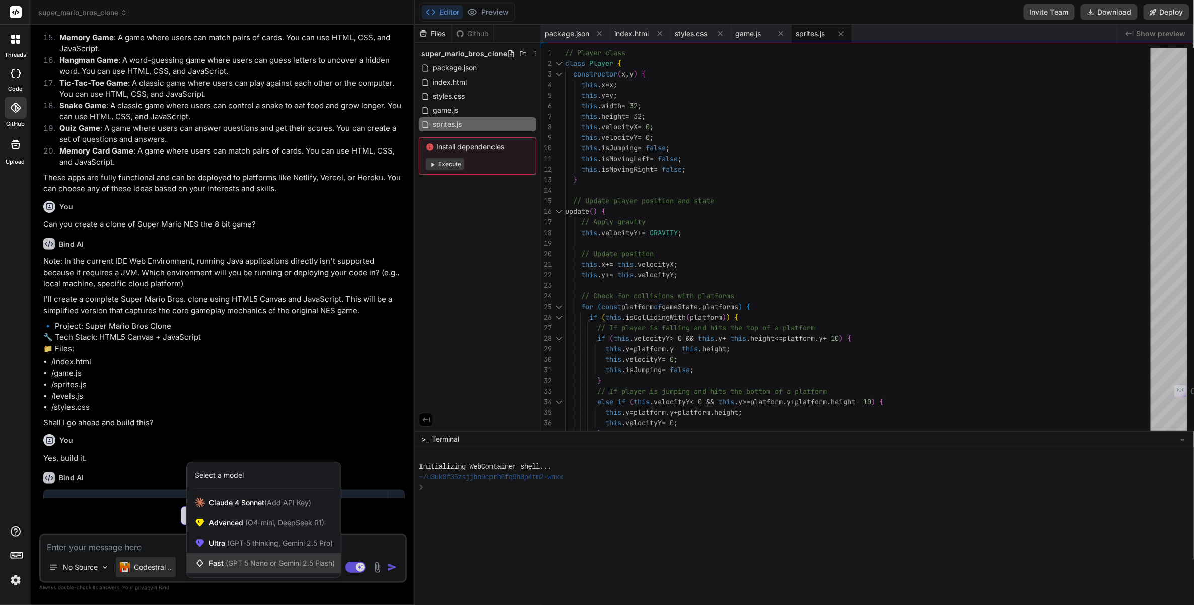
type textarea "x"
type textarea "else if (gameState.level === 2) { coins.push(new Coin(150, 400)); coins.push(ne…"
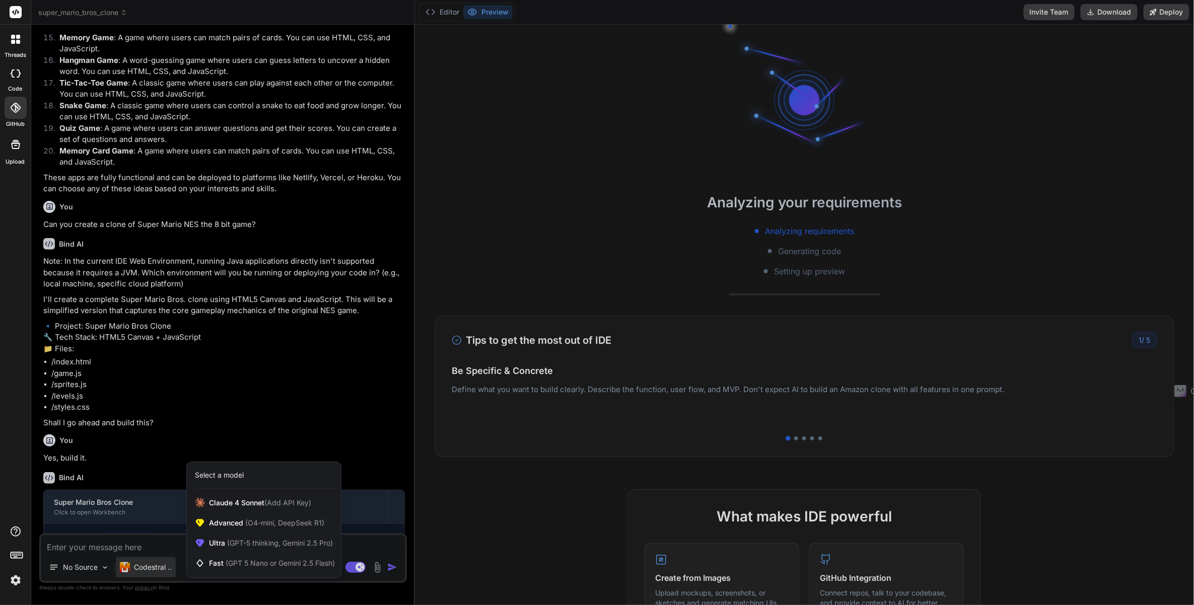
click at [146, 541] on div at bounding box center [597, 302] width 1194 height 605
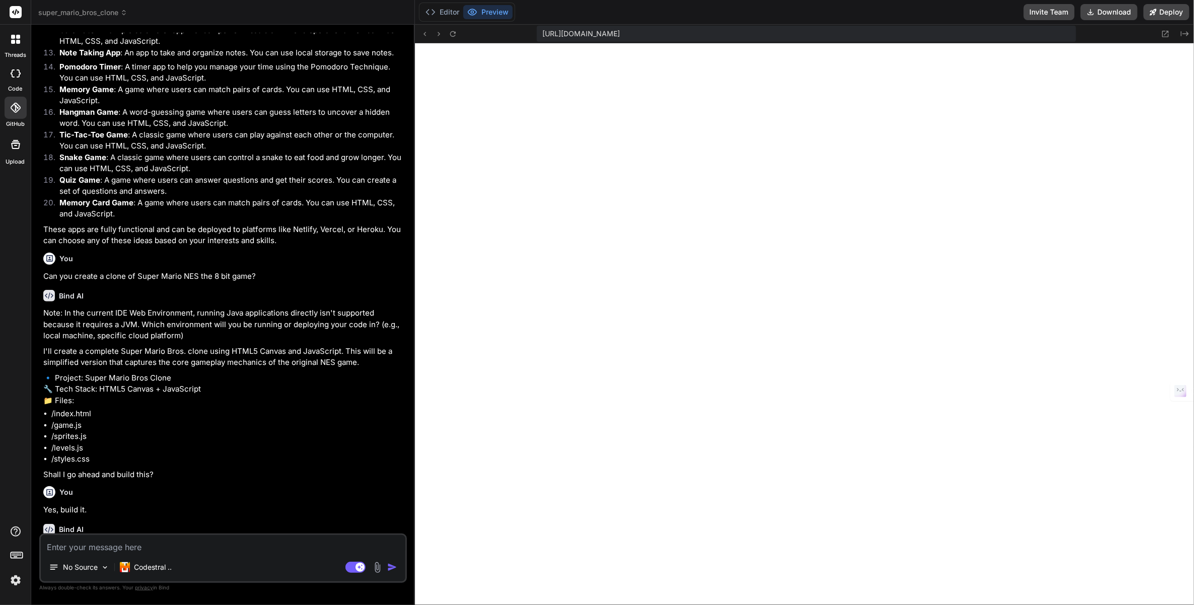
scroll to position [666, 0]
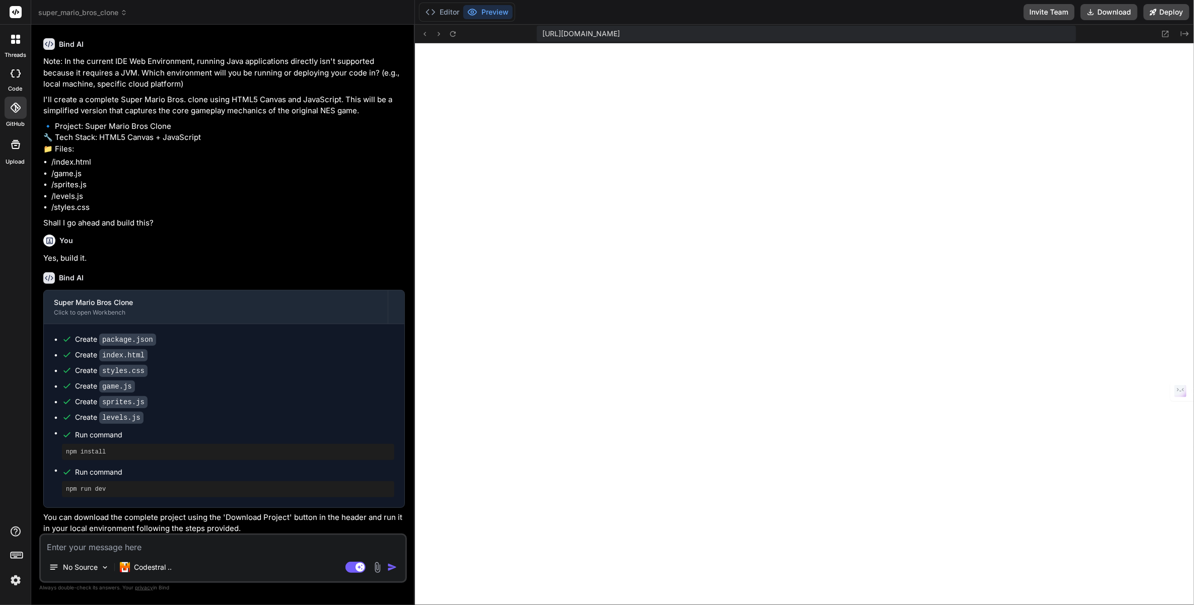
click at [500, 10] on button "Preview" at bounding box center [487, 12] width 49 height 14
click at [1155, 13] on icon at bounding box center [1153, 12] width 7 height 7
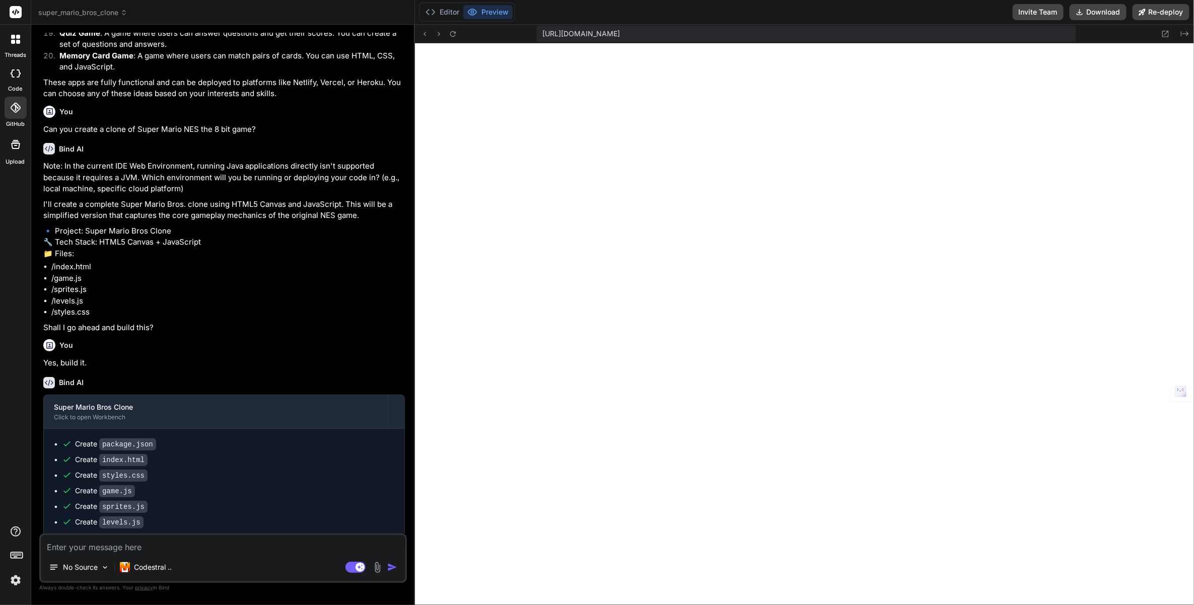
scroll to position [813, 0]
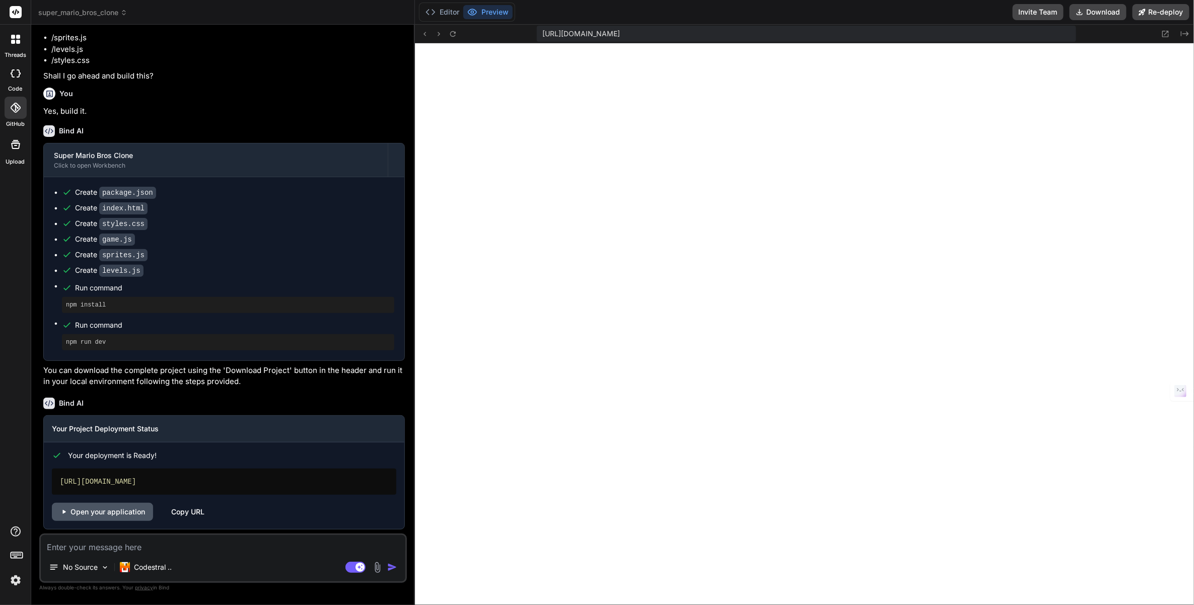
click at [113, 513] on link "Open your application" at bounding box center [102, 512] width 101 height 18
click at [240, 483] on div "[URL][DOMAIN_NAME]" at bounding box center [224, 482] width 344 height 26
click at [12, 586] on img at bounding box center [15, 580] width 17 height 17
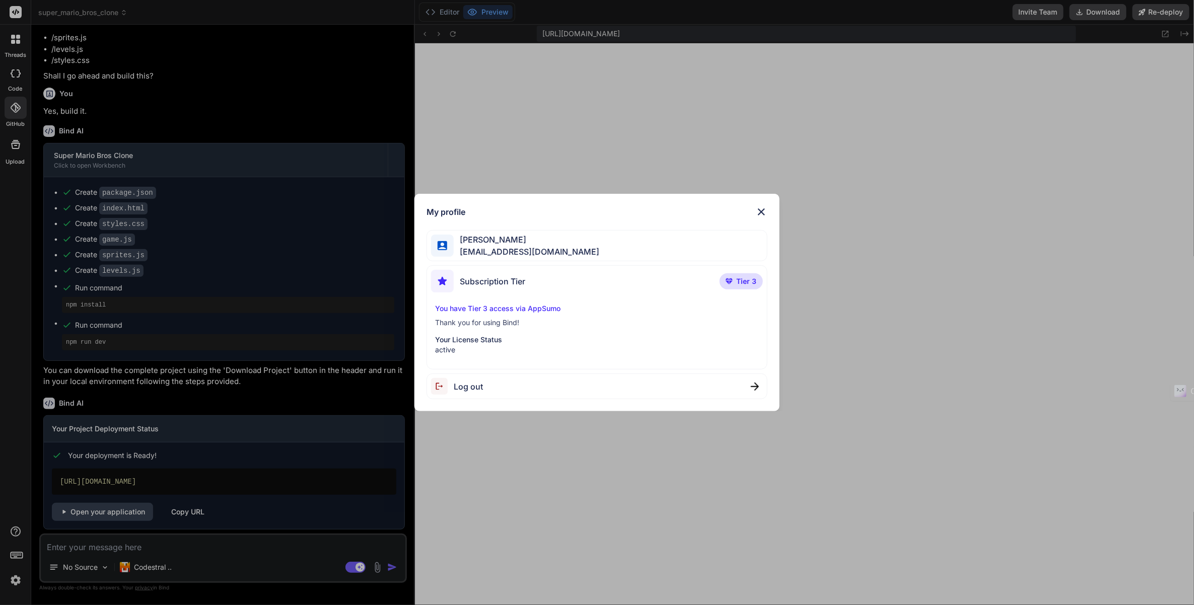
click at [12, 582] on div "My profile [PERSON_NAME] [EMAIL_ADDRESS][DOMAIN_NAME] Subscription Tier Tier 3 …" at bounding box center [597, 302] width 1194 height 605
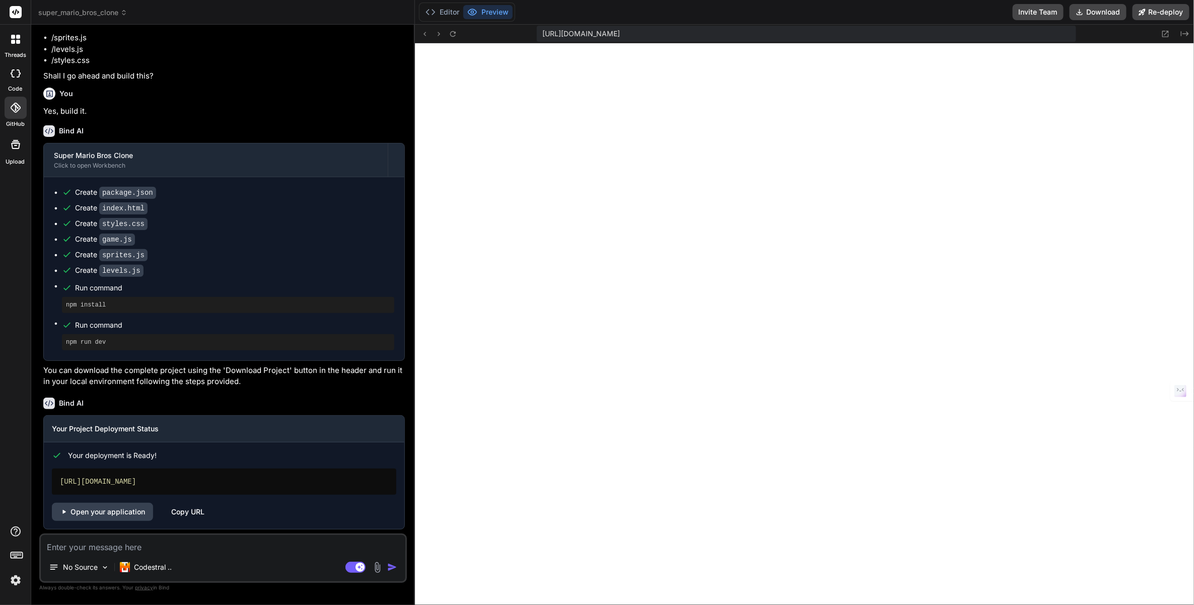
click at [14, 75] on icon at bounding box center [16, 73] width 10 height 8
type textarea "x"
click at [20, 42] on div at bounding box center [15, 39] width 21 height 21
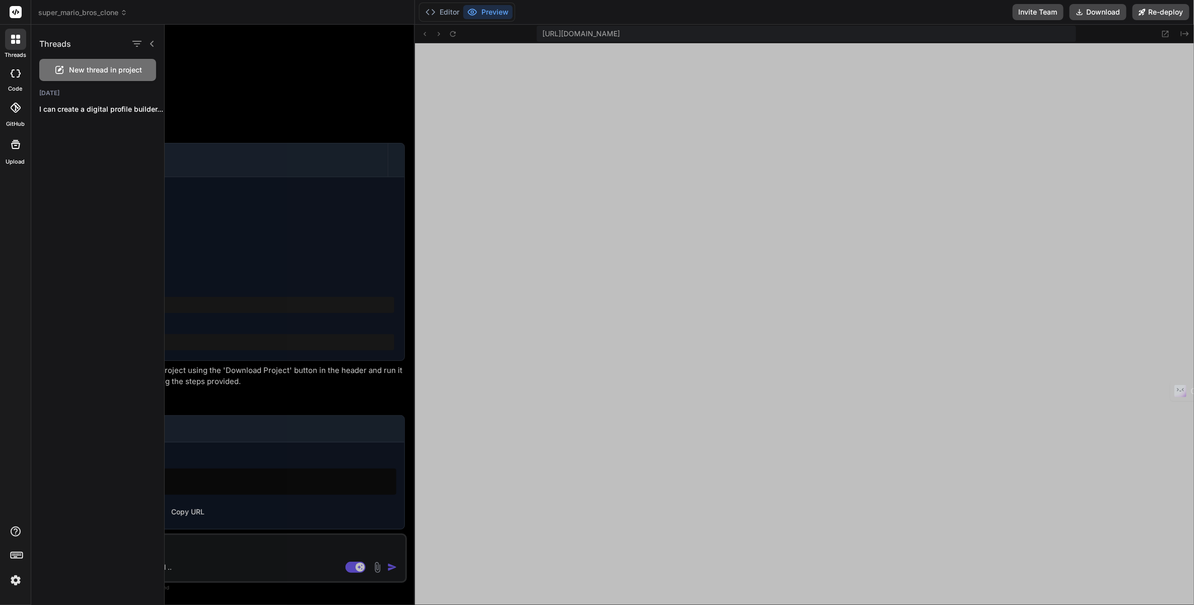
click at [22, 23] on div at bounding box center [15, 12] width 31 height 25
click at [17, 18] on rect at bounding box center [16, 12] width 12 height 12
click at [17, 16] on rect at bounding box center [16, 12] width 12 height 12
click at [15, 13] on icon at bounding box center [16, 12] width 8 height 6
click at [1169, 30] on div at bounding box center [679, 315] width 1029 height 581
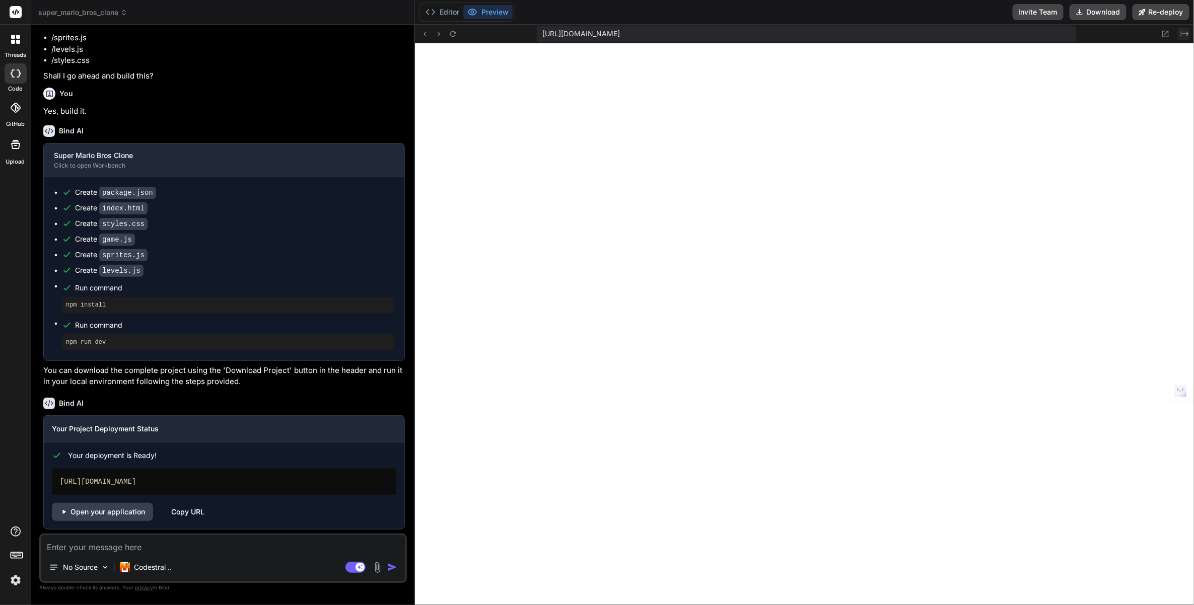
click at [1184, 36] on icon "Created with Pixso." at bounding box center [1185, 34] width 8 height 8
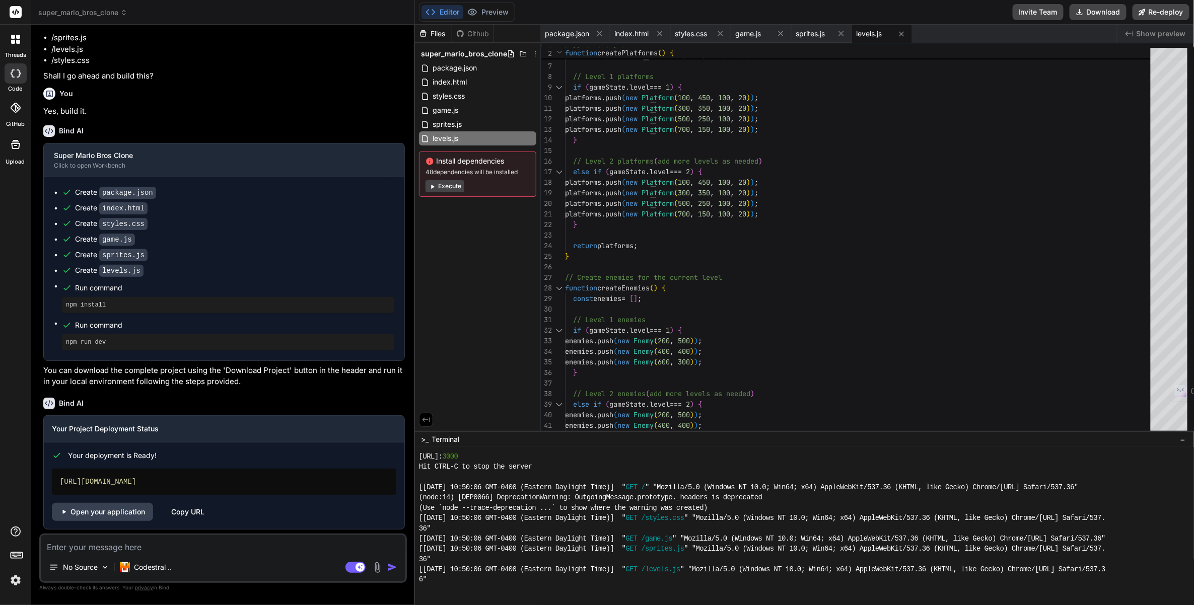
scroll to position [462, 0]
click at [460, 66] on span "package.json" at bounding box center [454, 68] width 46 height 12
type textarea "{ "name": "super-mario-bros-clone", "scripts": { "dev": "http-server -p 3000 -c…"
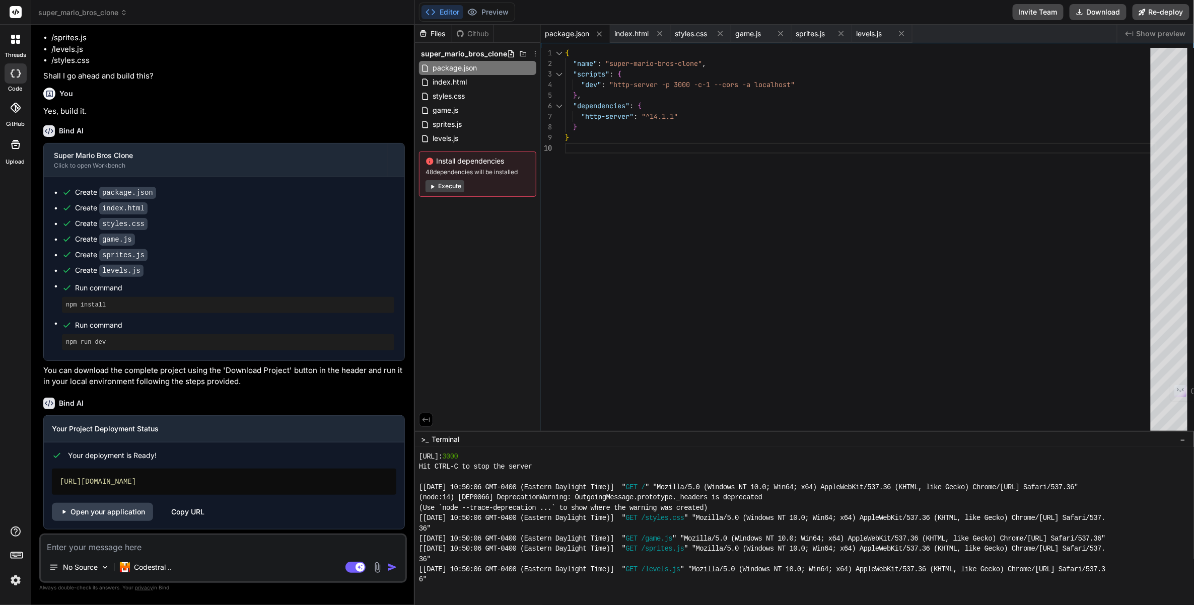
click at [463, 40] on div "Files Github" at bounding box center [454, 34] width 79 height 18
click at [465, 36] on div "Github" at bounding box center [472, 34] width 41 height 10
click at [466, 34] on div "Github" at bounding box center [472, 34] width 41 height 10
click at [417, 31] on div "Files" at bounding box center [433, 34] width 37 height 10
click at [482, 16] on button "Preview" at bounding box center [487, 12] width 49 height 14
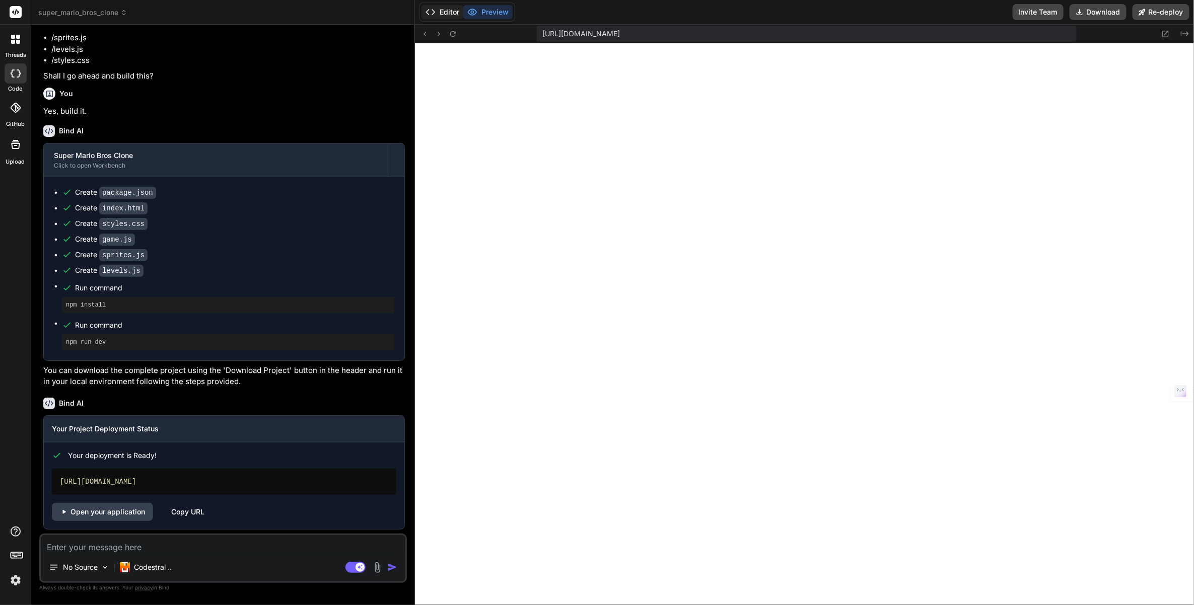
click at [449, 11] on button "Editor" at bounding box center [442, 12] width 42 height 14
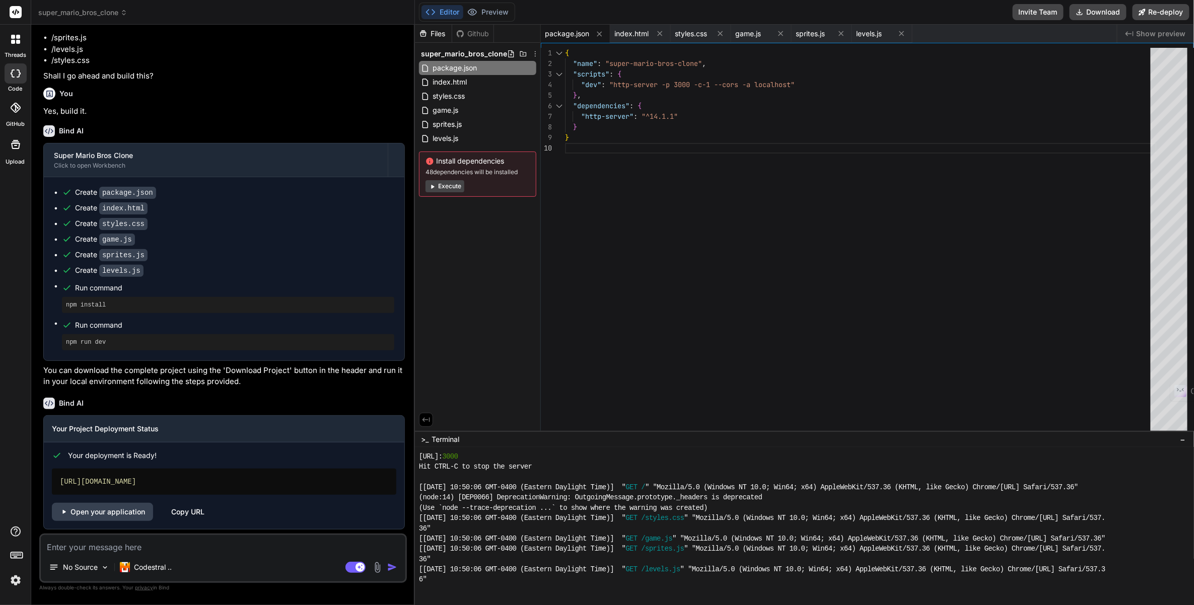
click at [469, 34] on div "Github" at bounding box center [472, 34] width 41 height 10
click at [466, 32] on div "Github" at bounding box center [472, 34] width 41 height 10
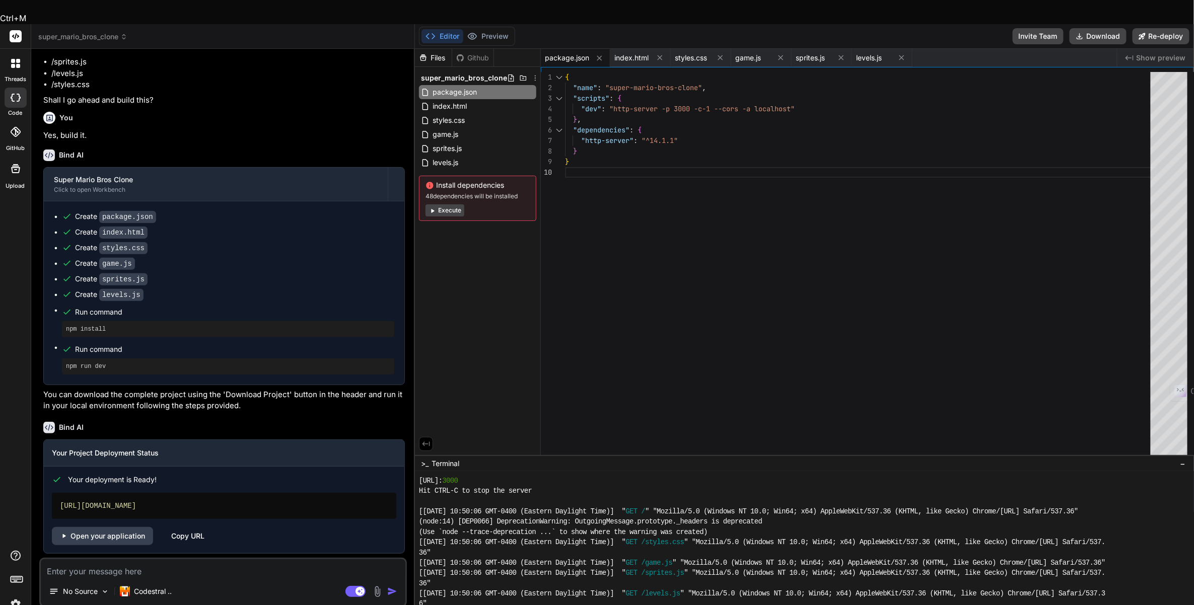
click at [466, 53] on div "Github" at bounding box center [472, 58] width 41 height 10
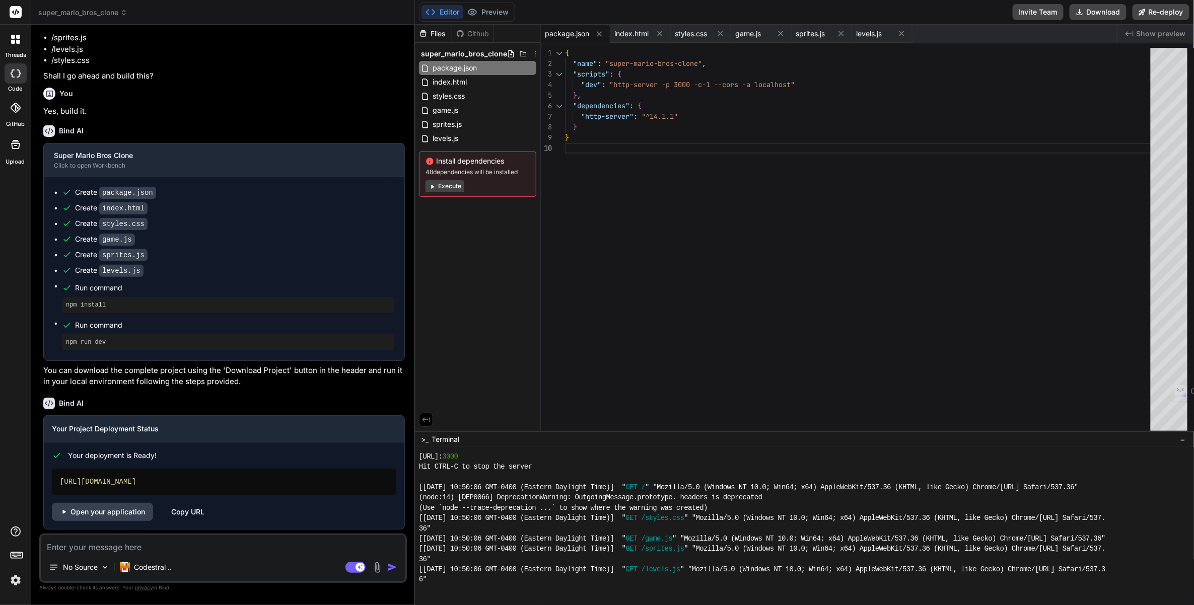
click at [454, 36] on div "Github" at bounding box center [472, 34] width 41 height 10
click at [464, 38] on div "Github" at bounding box center [472, 34] width 41 height 10
click at [450, 34] on div "Files" at bounding box center [433, 34] width 37 height 10
click at [446, 33] on div "Files" at bounding box center [433, 34] width 37 height 10
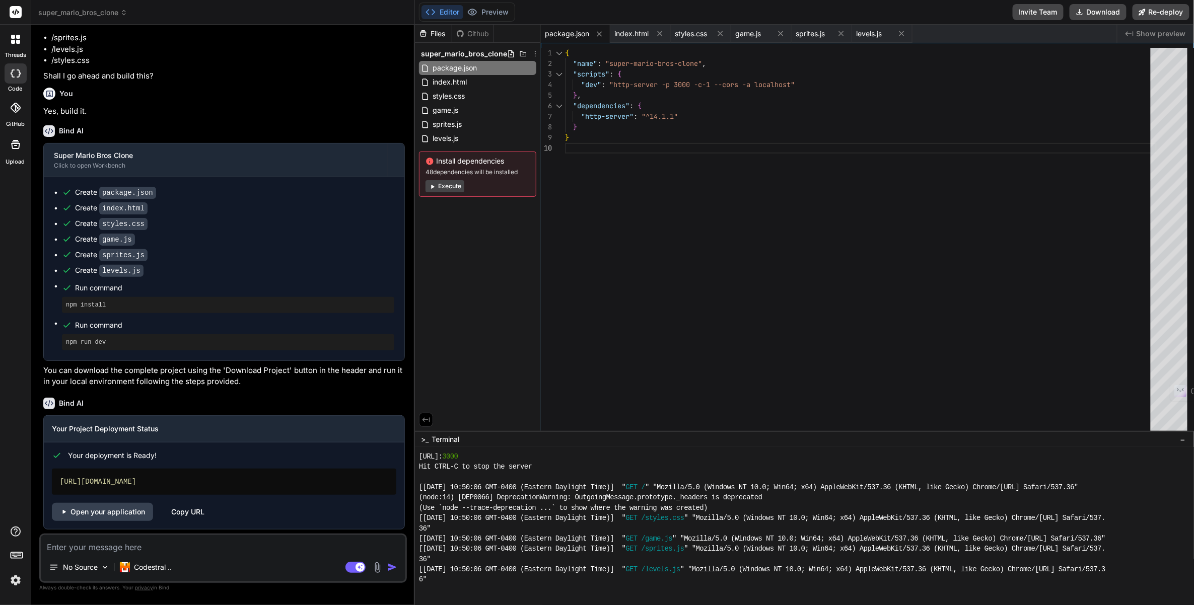
click at [23, 52] on label "threads" at bounding box center [16, 55] width 22 height 9
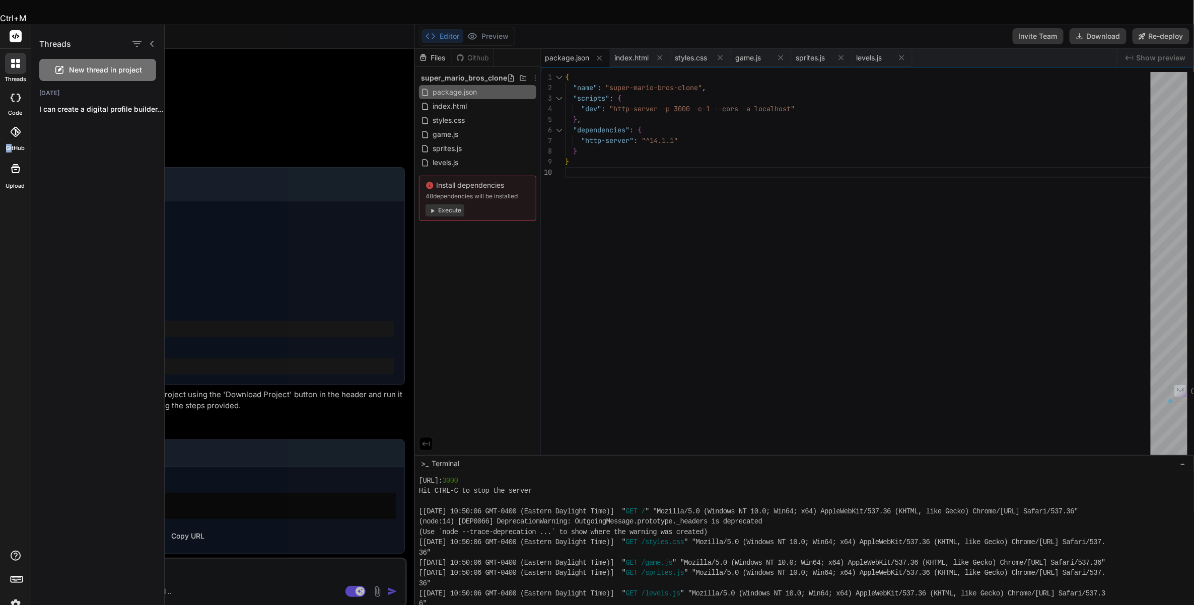
click at [13, 117] on div "GitHub" at bounding box center [15, 135] width 31 height 36
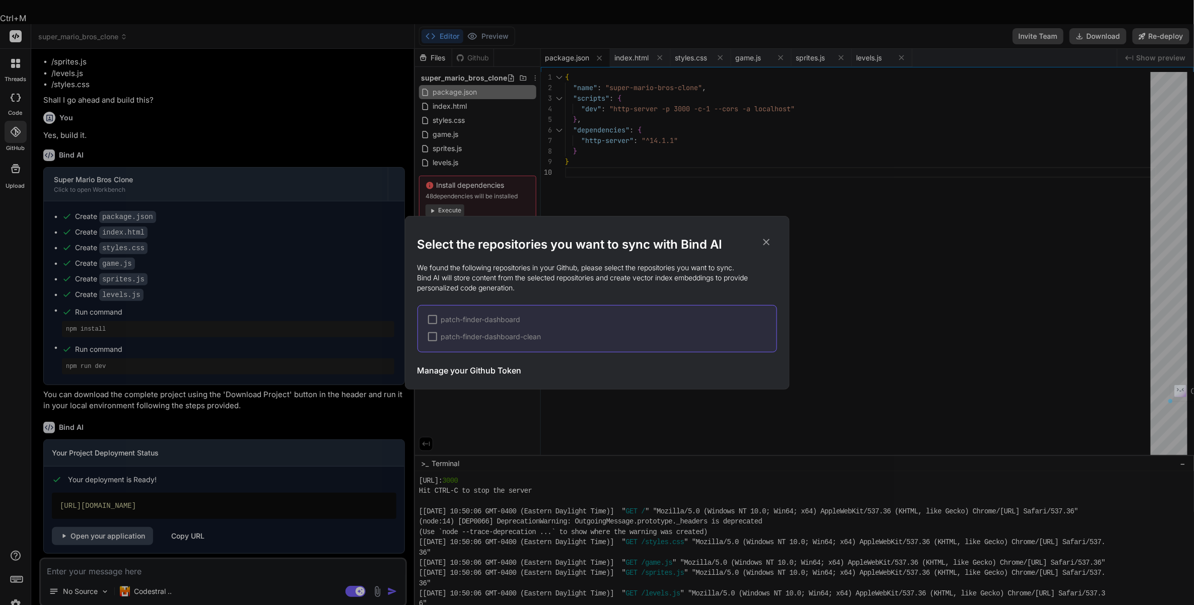
click at [20, 107] on div "Select the repositories you want to sync with Bind AI We found the following re…" at bounding box center [597, 302] width 1194 height 605
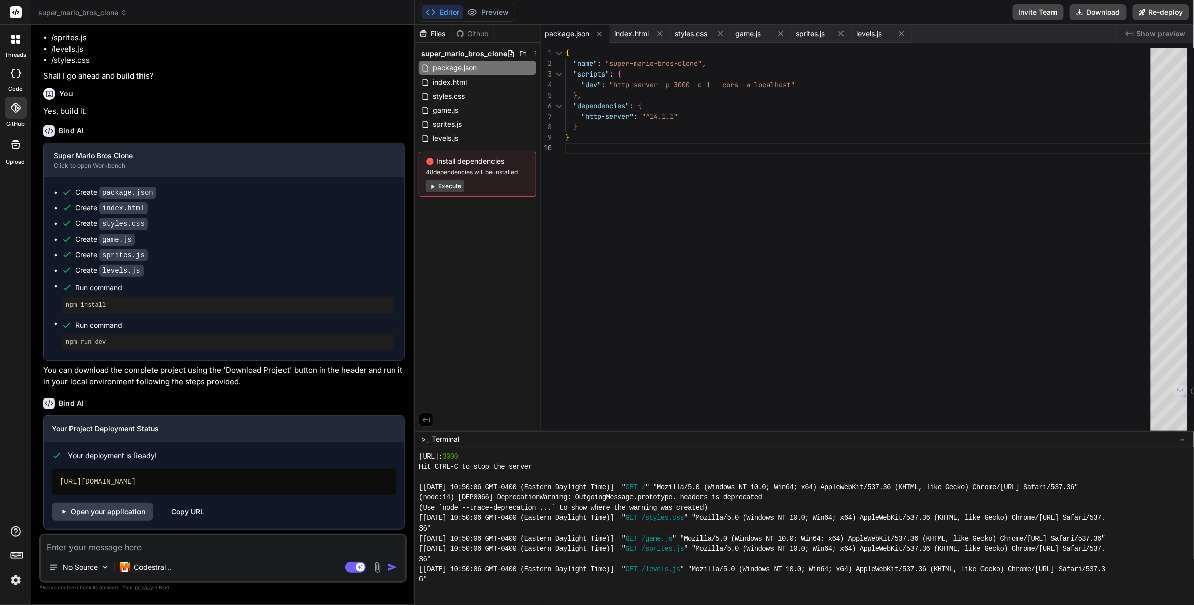
click at [19, 108] on icon at bounding box center [16, 108] width 10 height 10
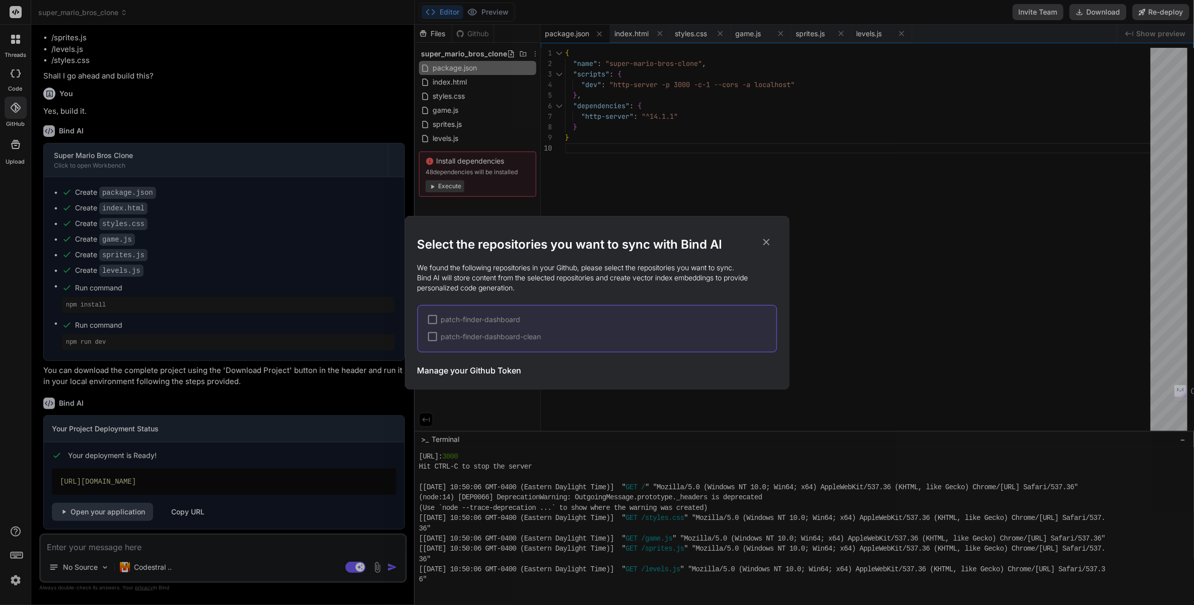
click at [15, 115] on div "Select the repositories you want to sync with Bind AI We found the following re…" at bounding box center [597, 302] width 1194 height 605
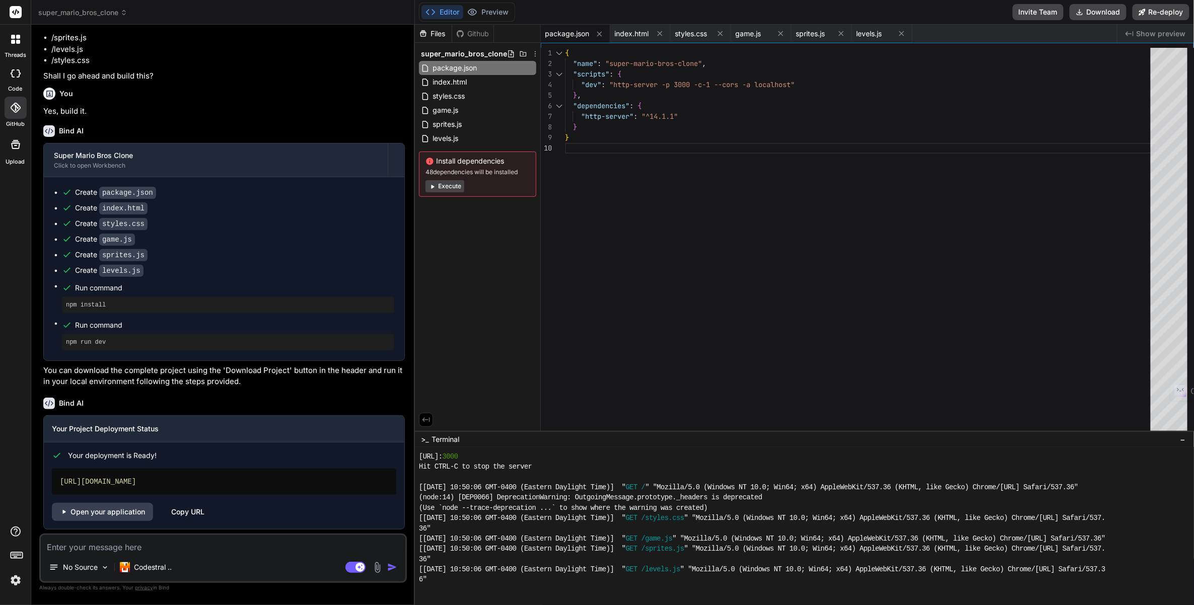
click at [17, 150] on icon at bounding box center [16, 144] width 12 height 12
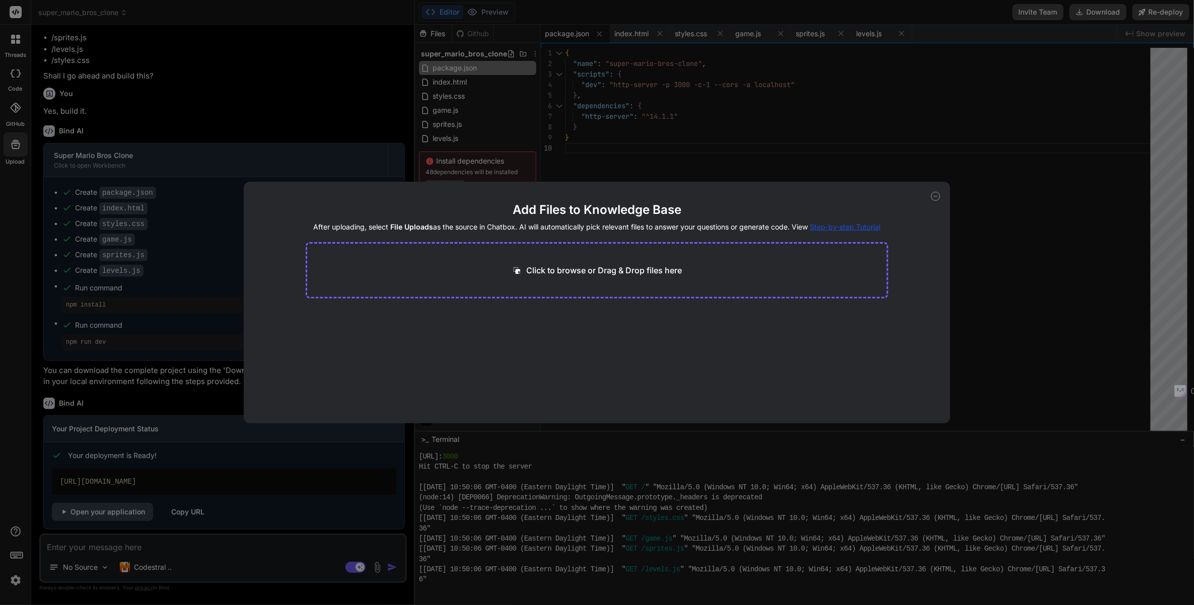
drag, startPoint x: 17, startPoint y: 150, endPoint x: 23, endPoint y: 103, distance: 47.7
click at [17, 150] on div "Add Files to Knowledge Base After uploading, select File Uploads as the source …" at bounding box center [597, 302] width 1194 height 605
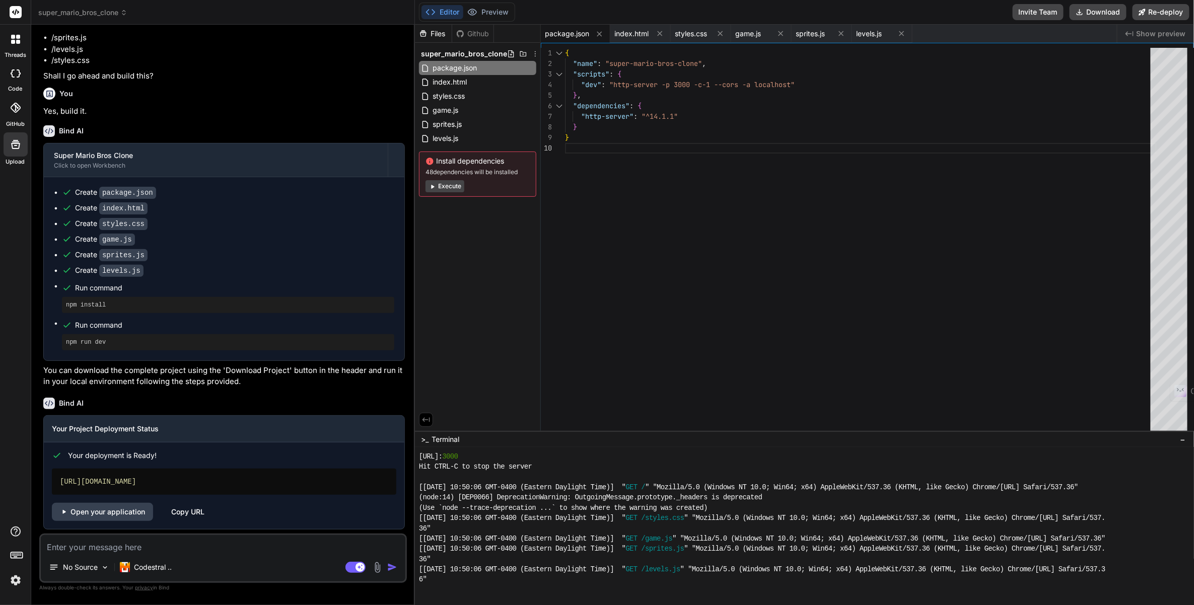
click at [17, 22] on div at bounding box center [15, 12] width 31 height 25
click at [17, 15] on rect at bounding box center [16, 12] width 12 height 12
click at [15, 15] on rect at bounding box center [16, 12] width 12 height 12
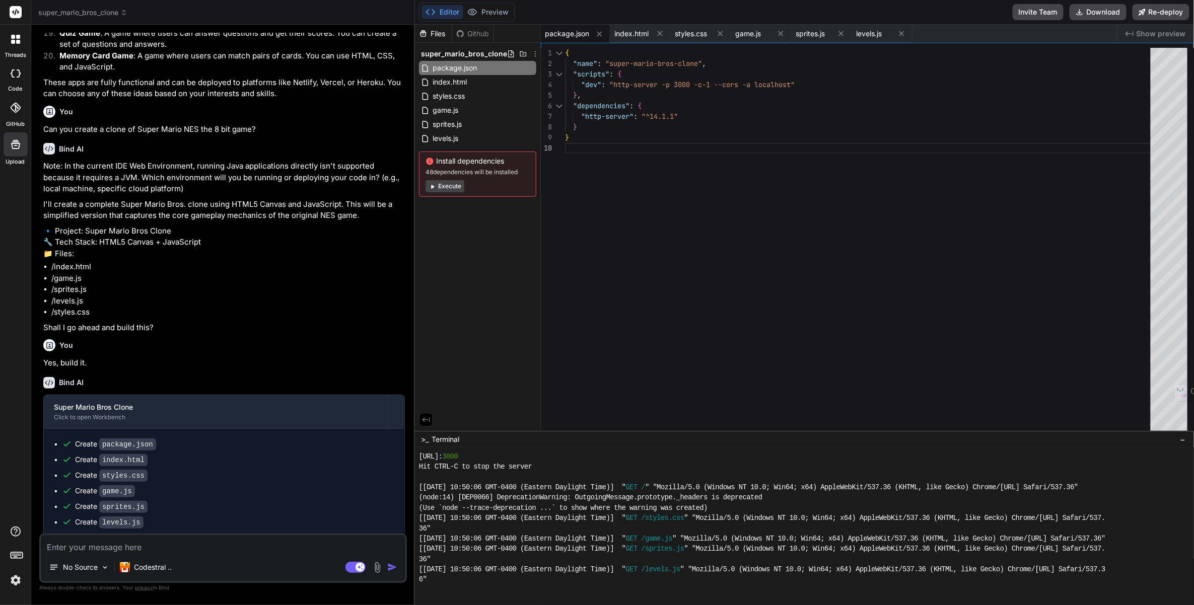
scroll to position [561, 0]
click at [115, 10] on span "super_mario_bros_clone" at bounding box center [82, 13] width 89 height 10
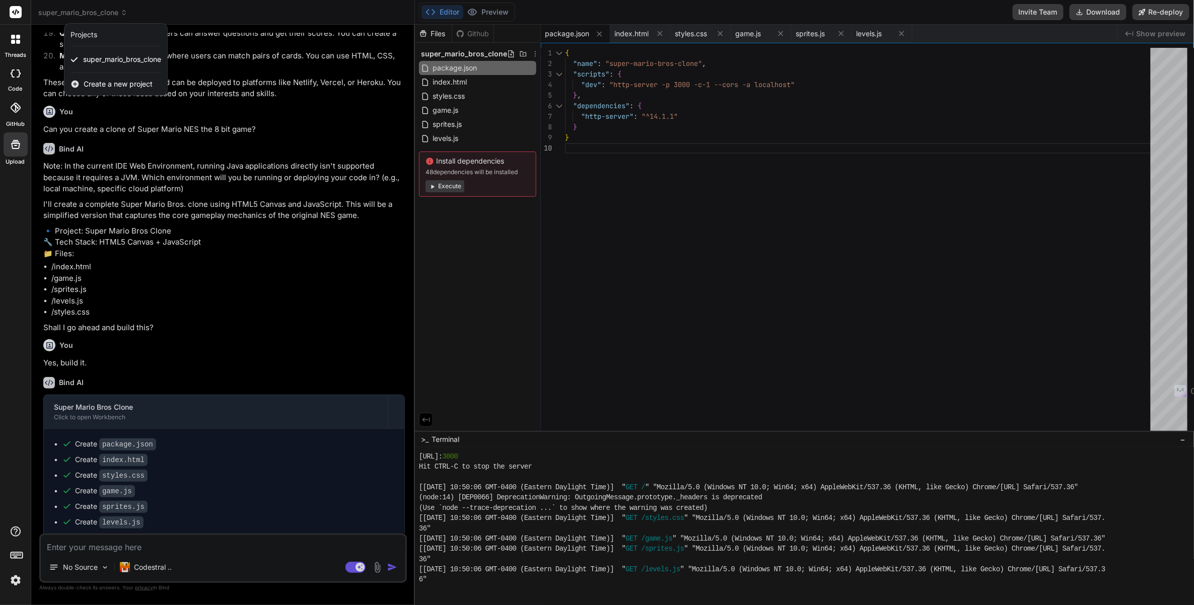
click at [110, 54] on span "super_mario_bros_clone" at bounding box center [122, 59] width 78 height 10
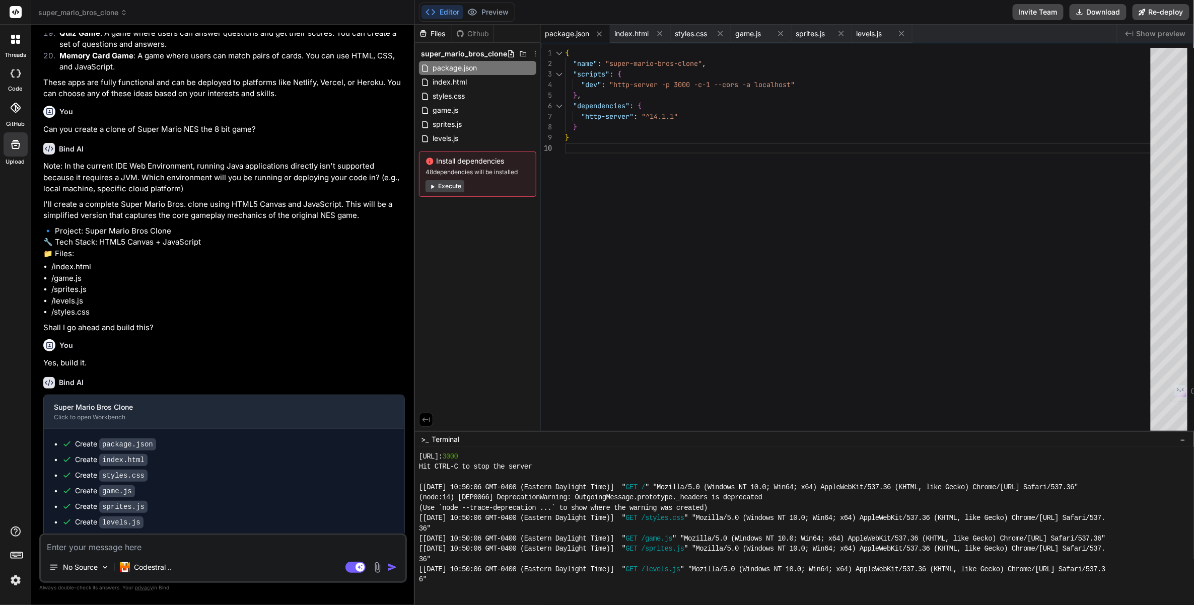
click at [81, 14] on span "super_mario_bros_clone" at bounding box center [82, 13] width 89 height 10
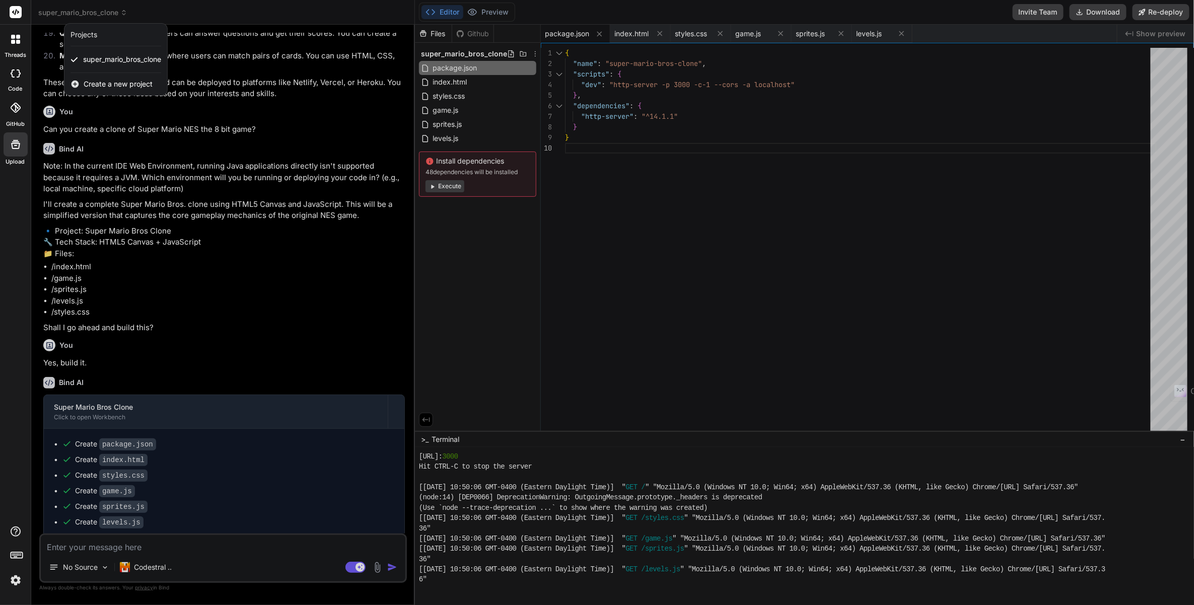
click at [84, 36] on div "Projects" at bounding box center [83, 35] width 27 height 10
drag, startPoint x: 103, startPoint y: 69, endPoint x: 88, endPoint y: 57, distance: 19.0
drag, startPoint x: 88, startPoint y: 57, endPoint x: 17, endPoint y: 34, distance: 74.8
click at [17, 34] on div at bounding box center [15, 39] width 21 height 21
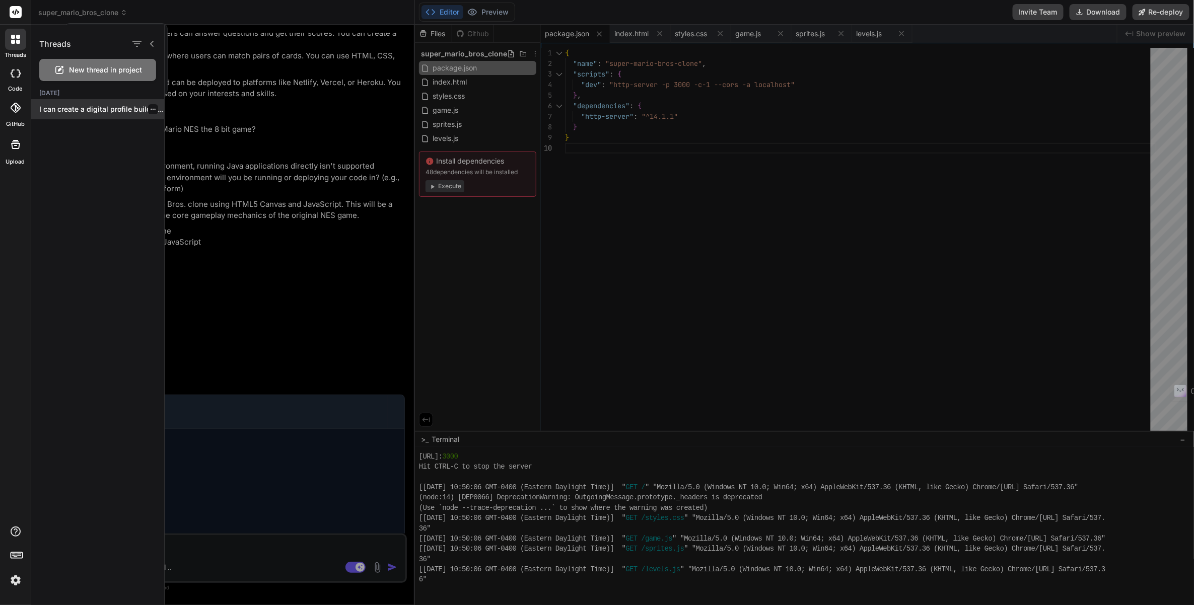
click at [150, 106] on icon "button" at bounding box center [153, 109] width 6 height 6
click at [177, 152] on span "Delete" at bounding box center [177, 150] width 22 height 10
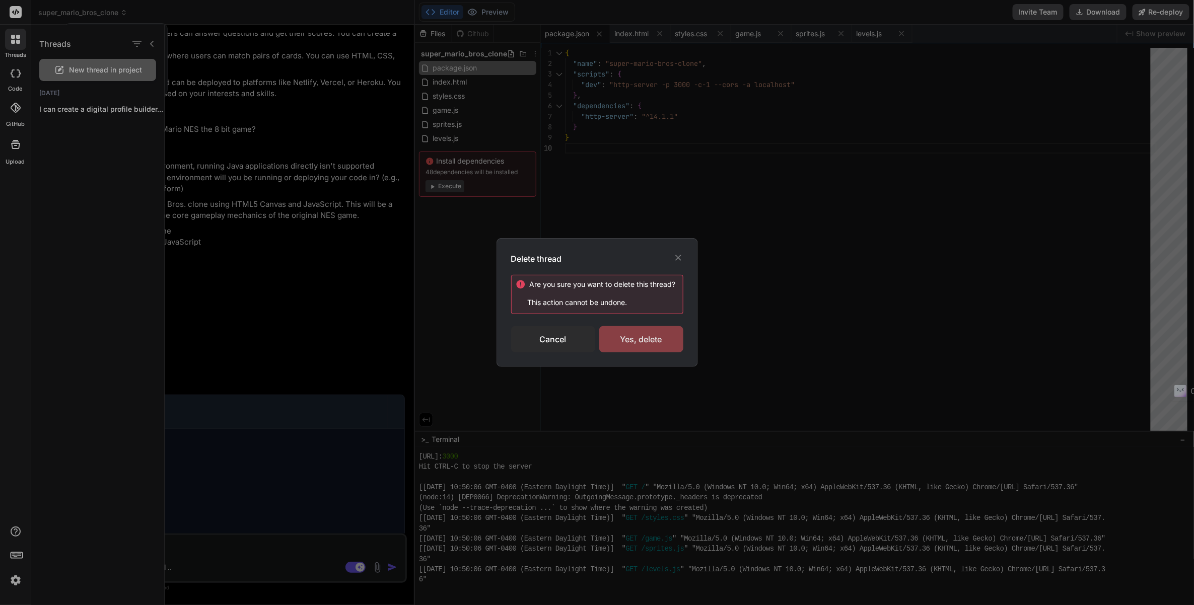
click at [616, 337] on div "Yes, delete" at bounding box center [641, 339] width 84 height 26
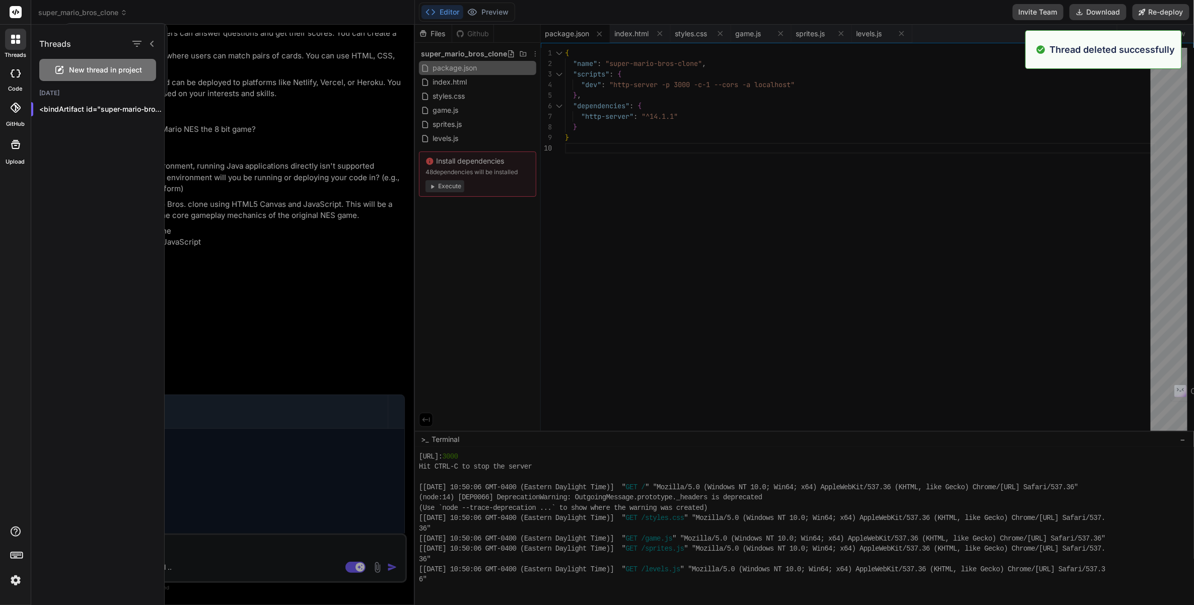
type textarea "x"
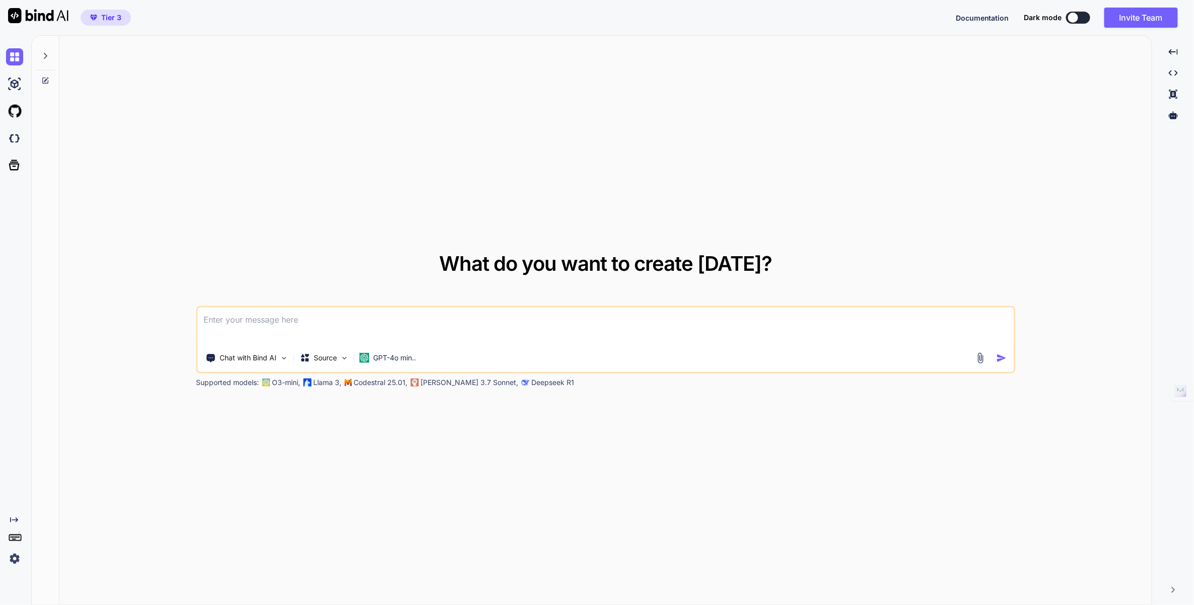
click at [42, 56] on icon at bounding box center [45, 56] width 8 height 8
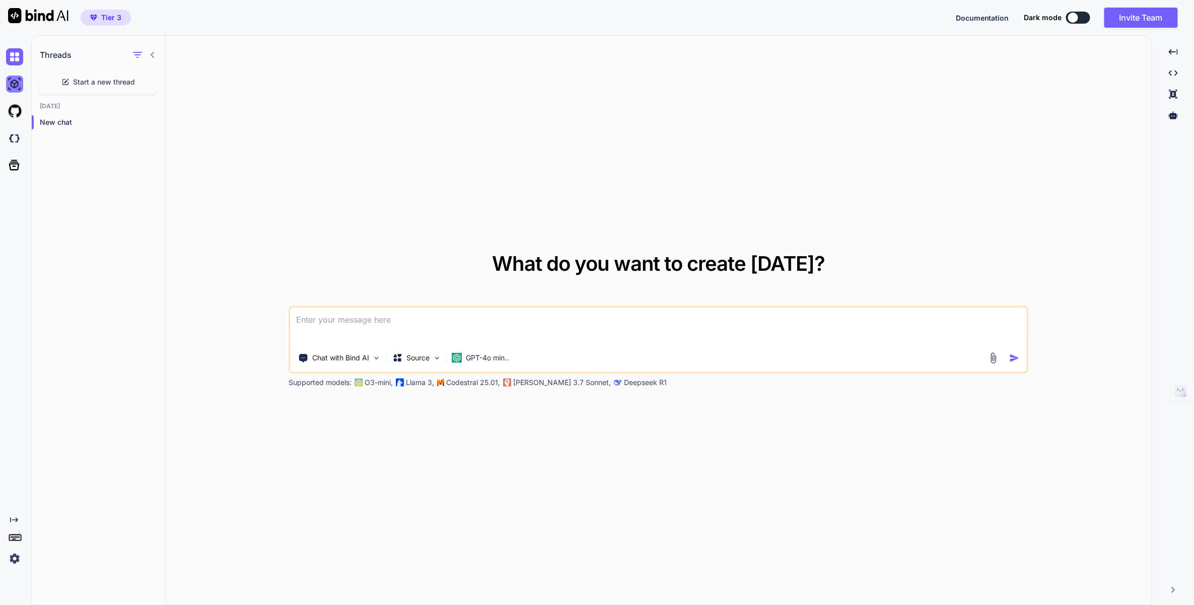
click at [14, 88] on img at bounding box center [14, 84] width 17 height 17
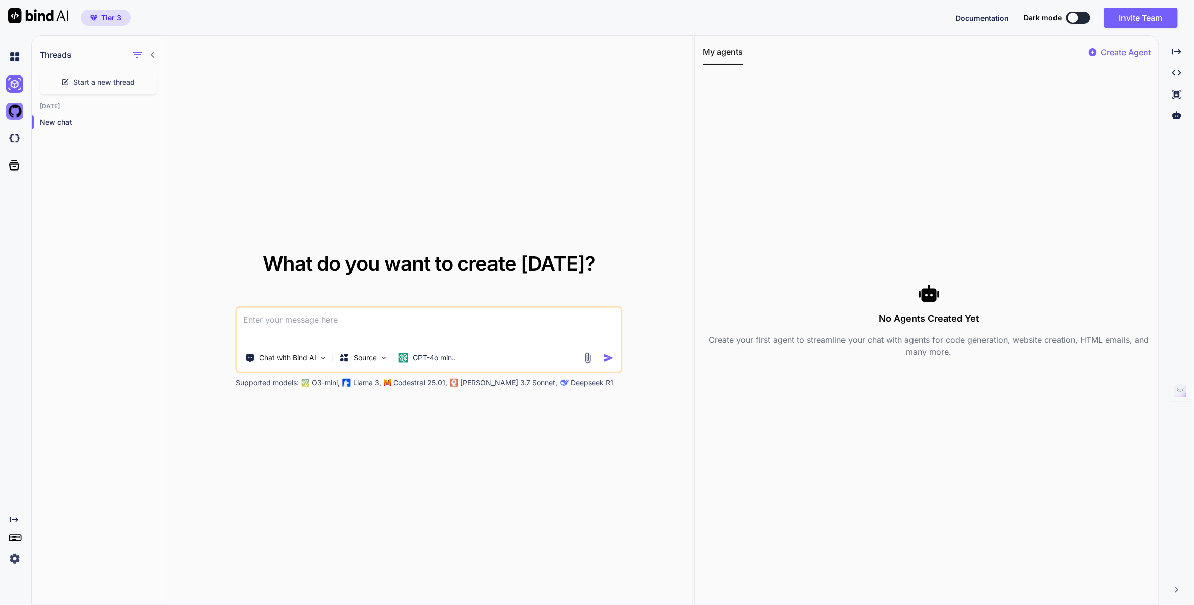
click at [14, 104] on img at bounding box center [14, 111] width 17 height 17
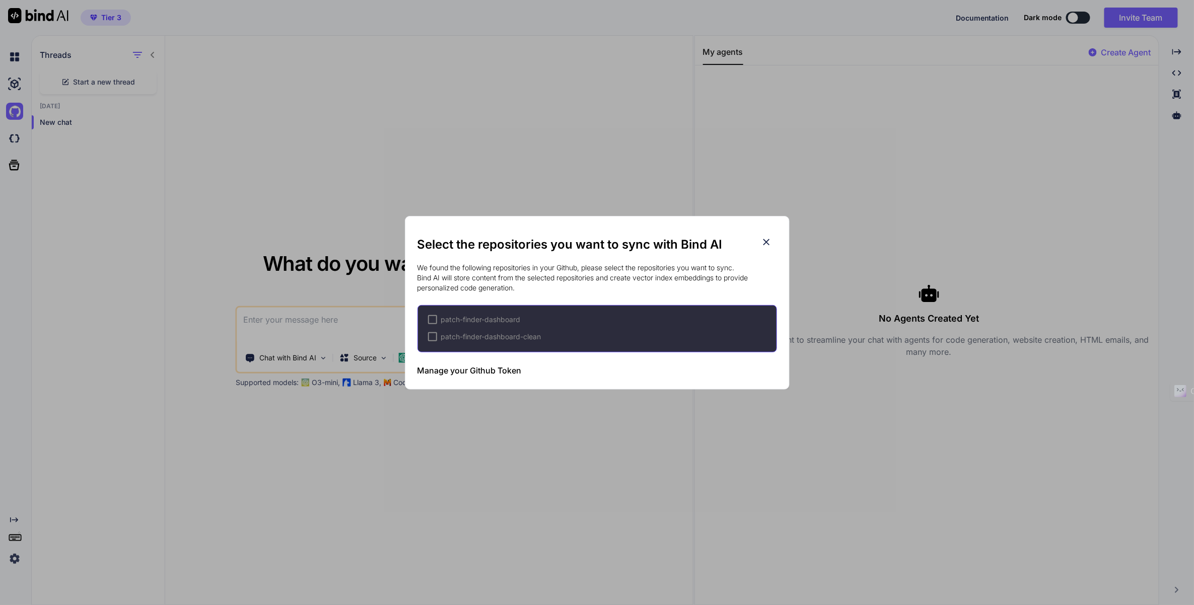
click at [12, 143] on div "Select the repositories you want to sync with Bind AI We found the following re…" at bounding box center [597, 302] width 1194 height 605
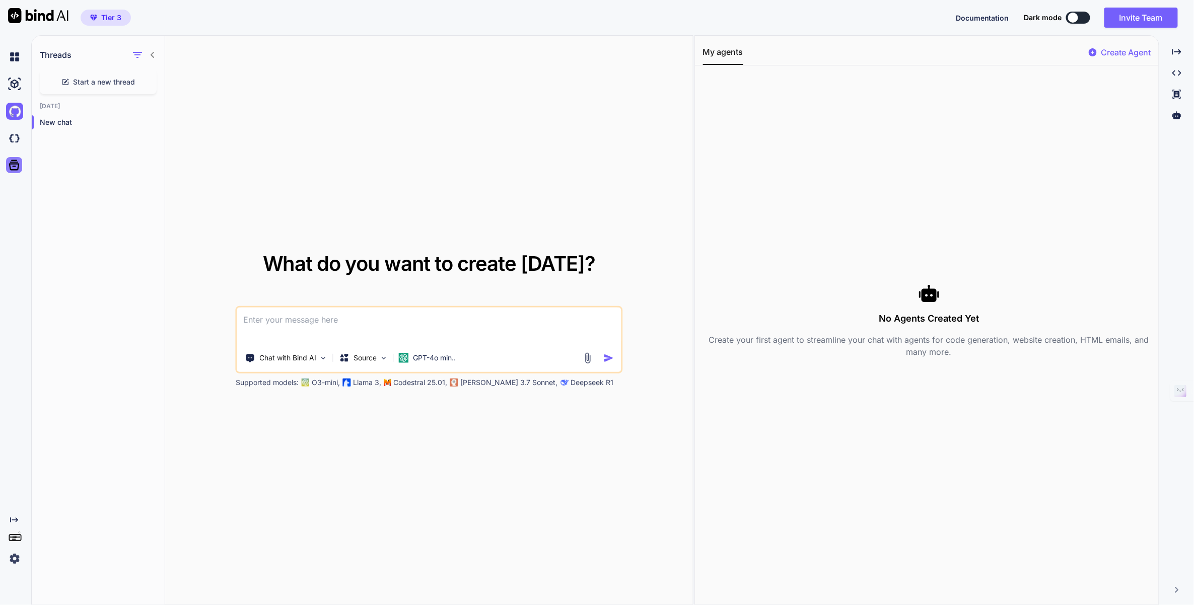
click at [19, 165] on icon at bounding box center [14, 165] width 11 height 11
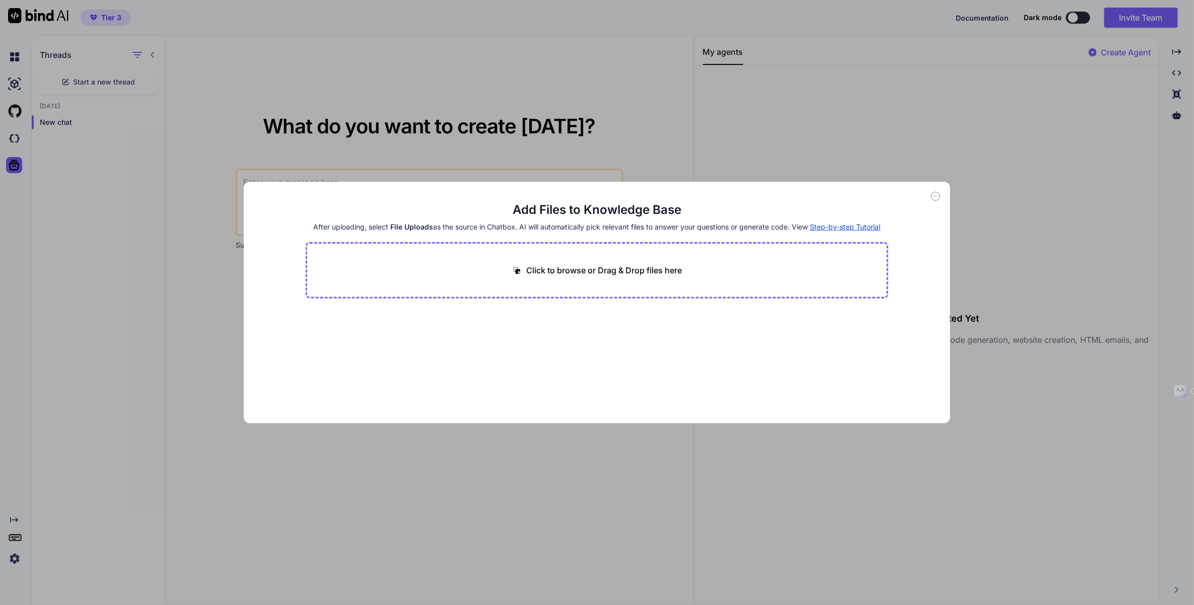
click at [18, 85] on div "Add Files to Knowledge Base After uploading, select File Uploads as the source …" at bounding box center [597, 302] width 1194 height 605
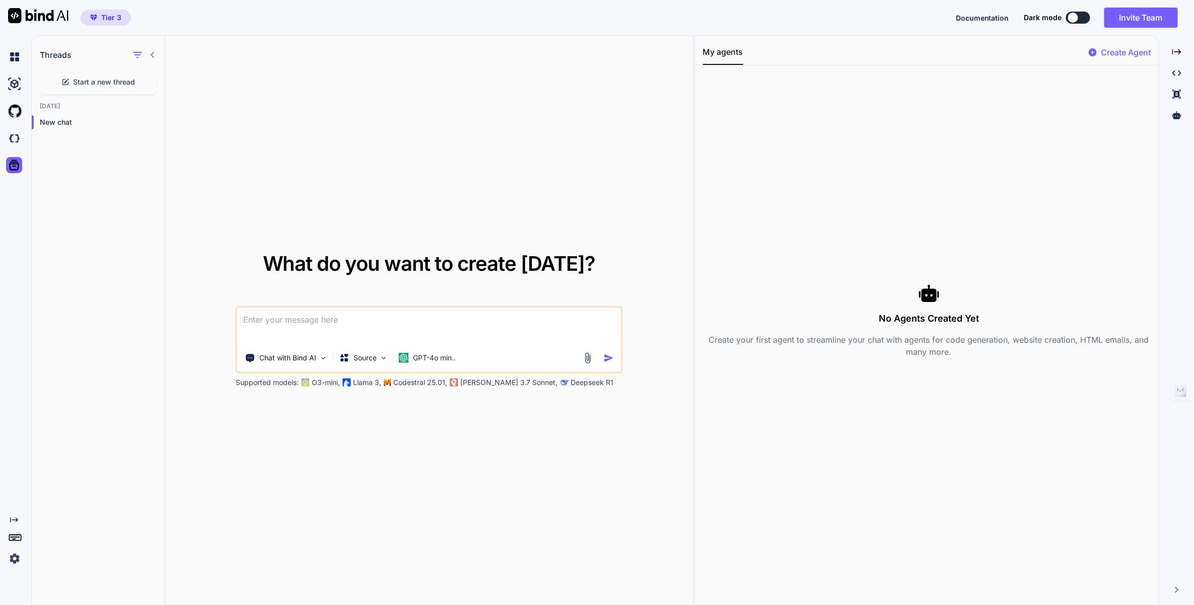
click at [4, 69] on div at bounding box center [13, 56] width 27 height 27
click at [14, 53] on img at bounding box center [14, 56] width 17 height 17
click at [14, 55] on img at bounding box center [14, 56] width 17 height 17
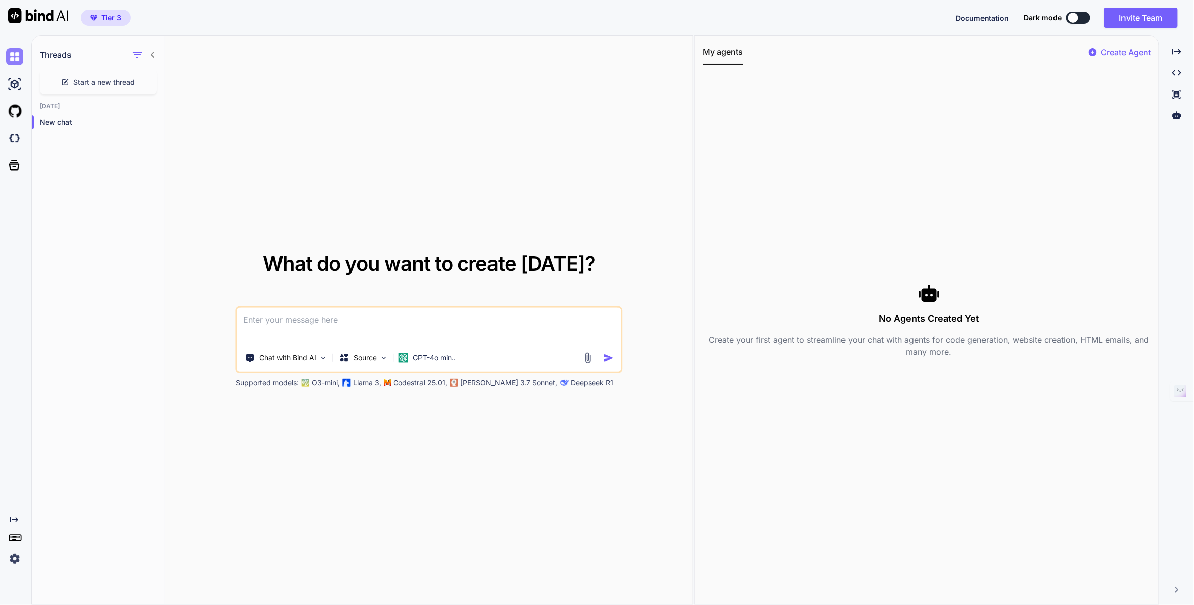
click at [14, 55] on img at bounding box center [14, 56] width 17 height 17
drag, startPoint x: 15, startPoint y: 522, endPoint x: 11, endPoint y: 519, distance: 5.7
click at [15, 522] on icon "Created with Pixso." at bounding box center [14, 520] width 8 height 8
type textarea "x"
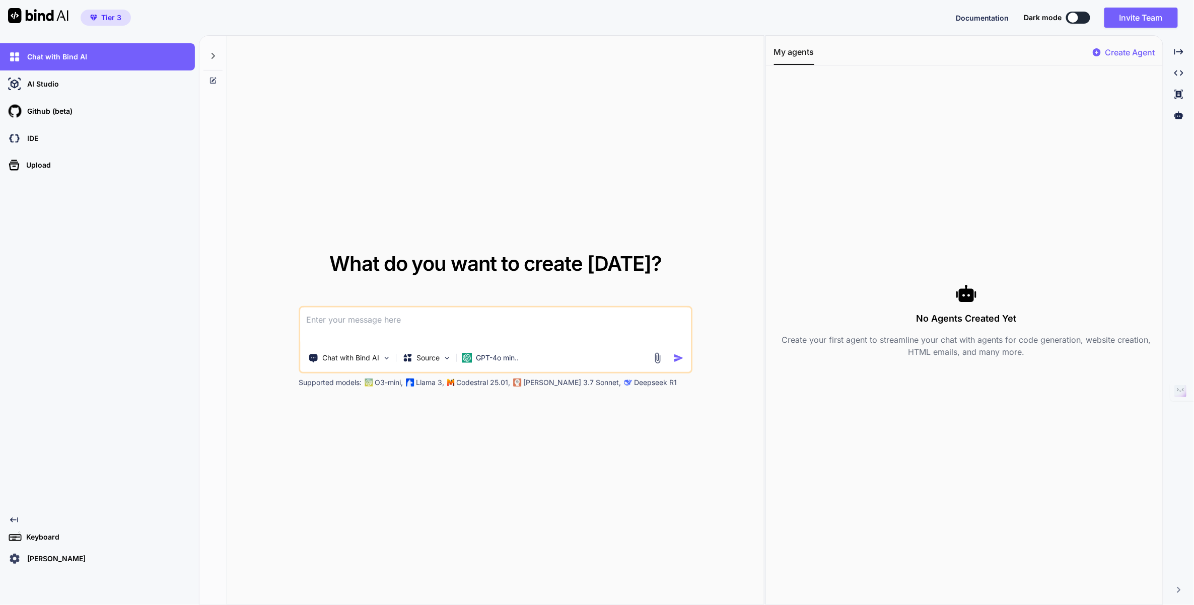
click at [10, 518] on icon "Created with Pixso." at bounding box center [14, 520] width 8 height 8
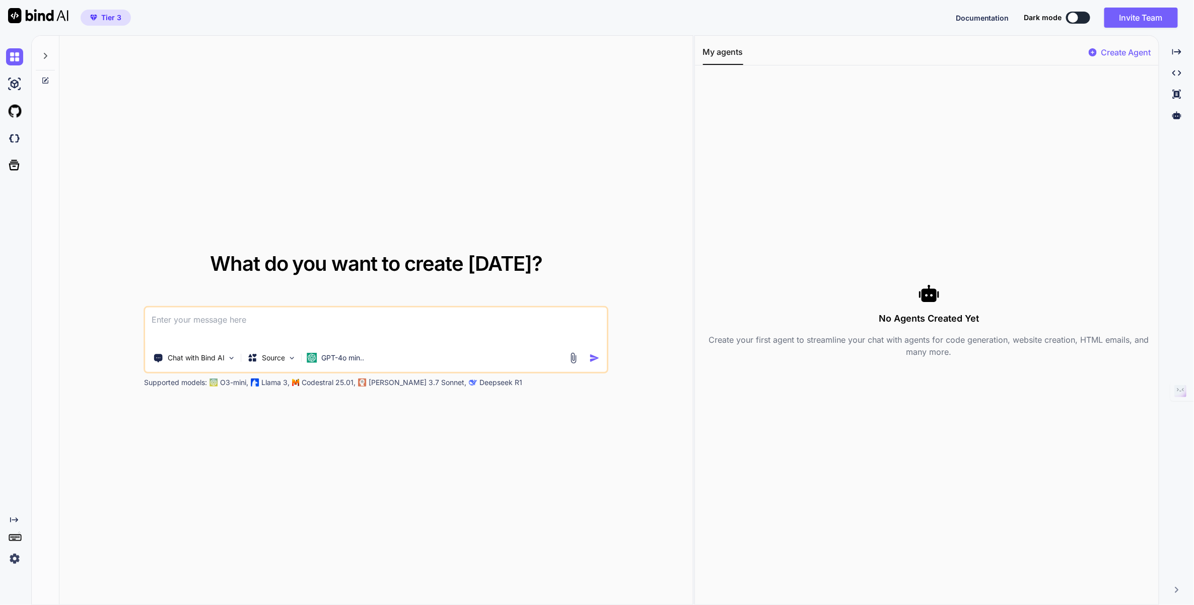
click at [10, 518] on icon "Created with Pixso." at bounding box center [14, 520] width 8 height 8
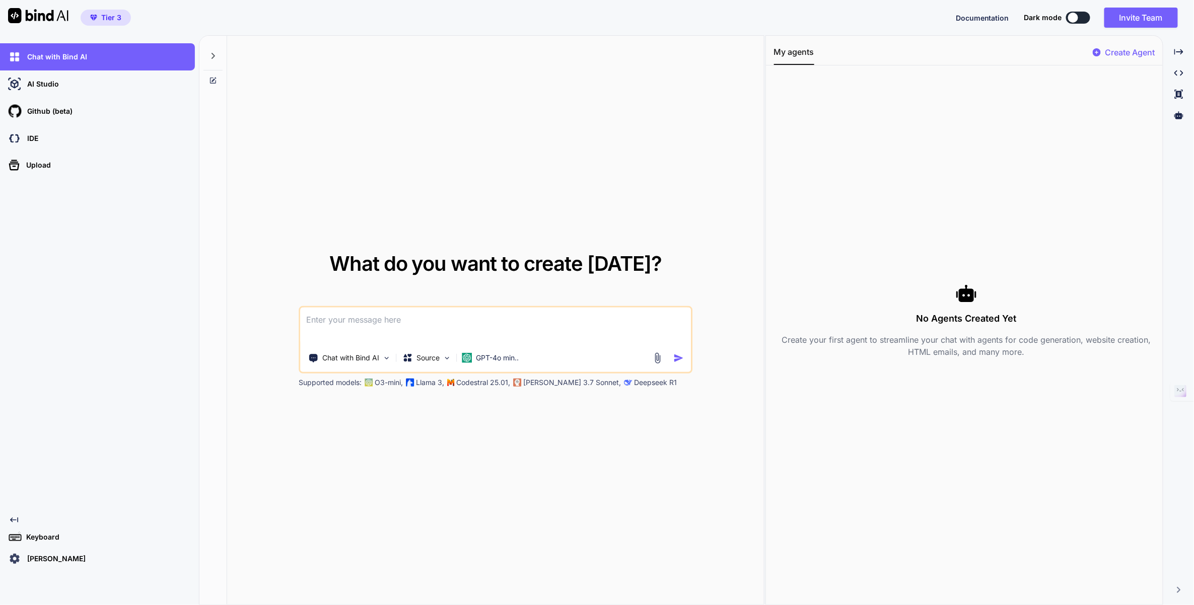
click at [61, 554] on p "[PERSON_NAME]" at bounding box center [54, 559] width 62 height 10
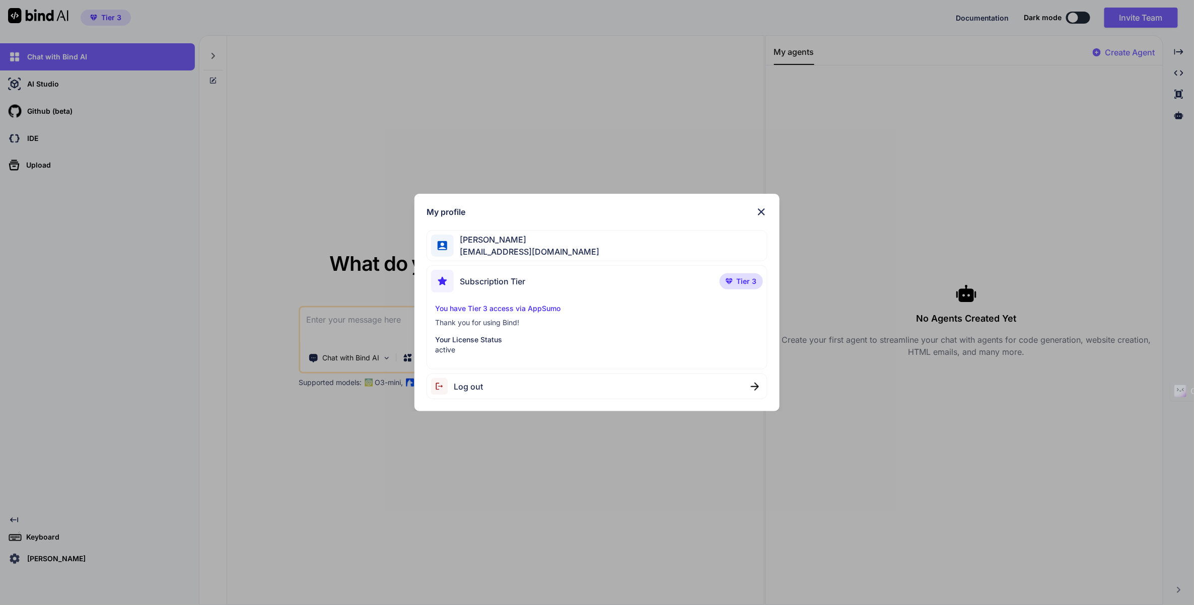
click at [69, 140] on div "My profile [PERSON_NAME] [EMAIL_ADDRESS][DOMAIN_NAME] Subscription Tier Tier 3 …" at bounding box center [597, 302] width 1194 height 605
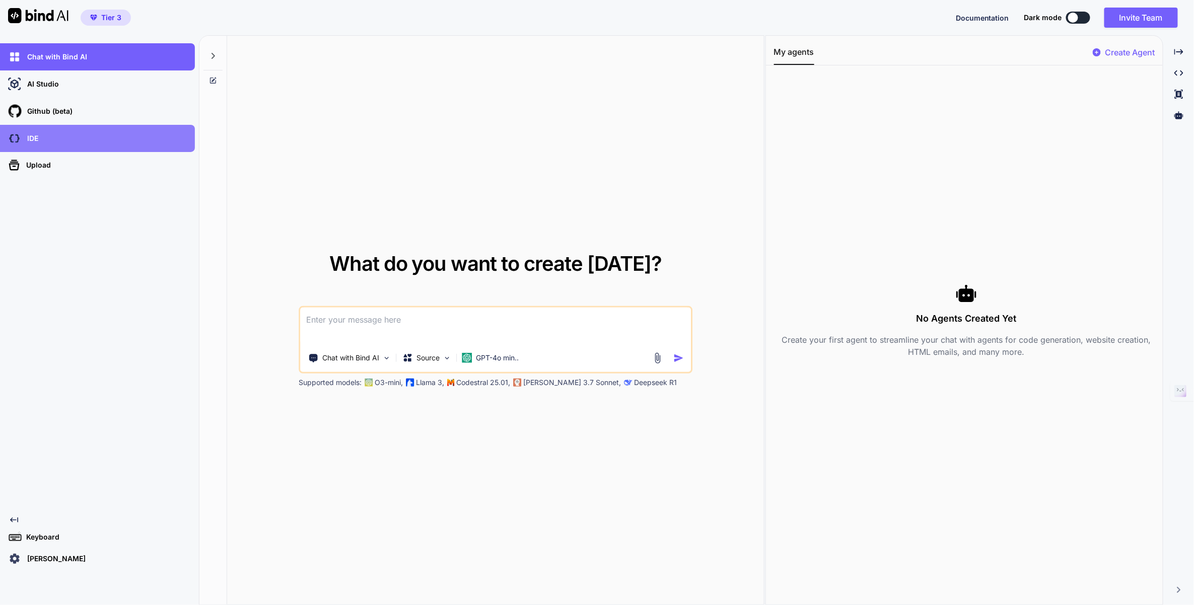
click at [35, 138] on p "IDE" at bounding box center [30, 138] width 15 height 10
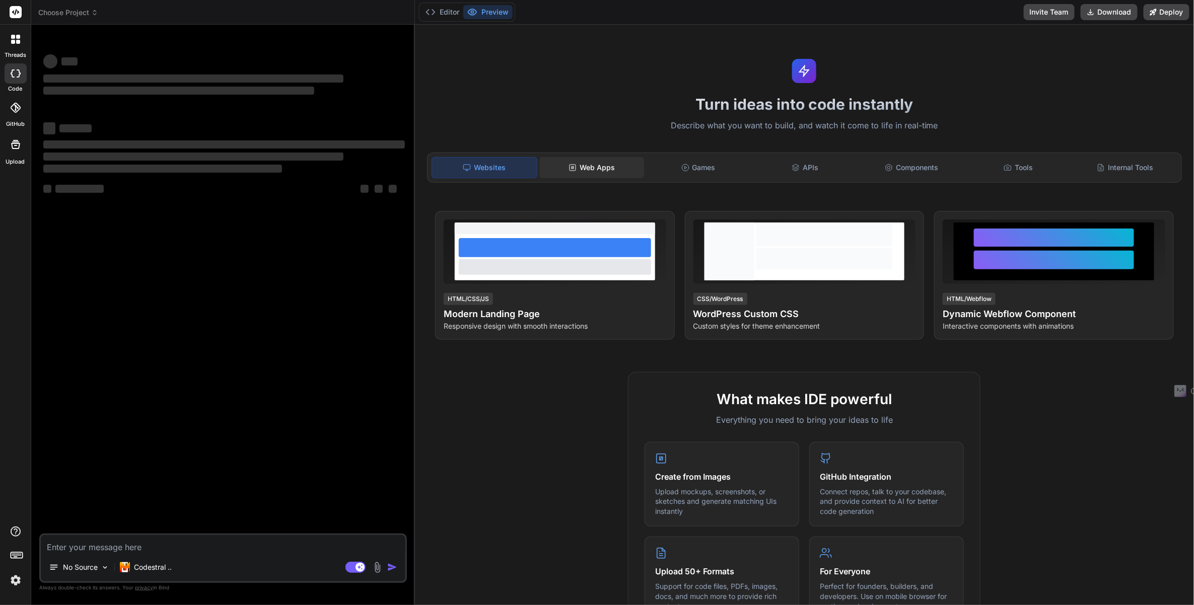
click at [600, 164] on div "Web Apps" at bounding box center [591, 167] width 105 height 21
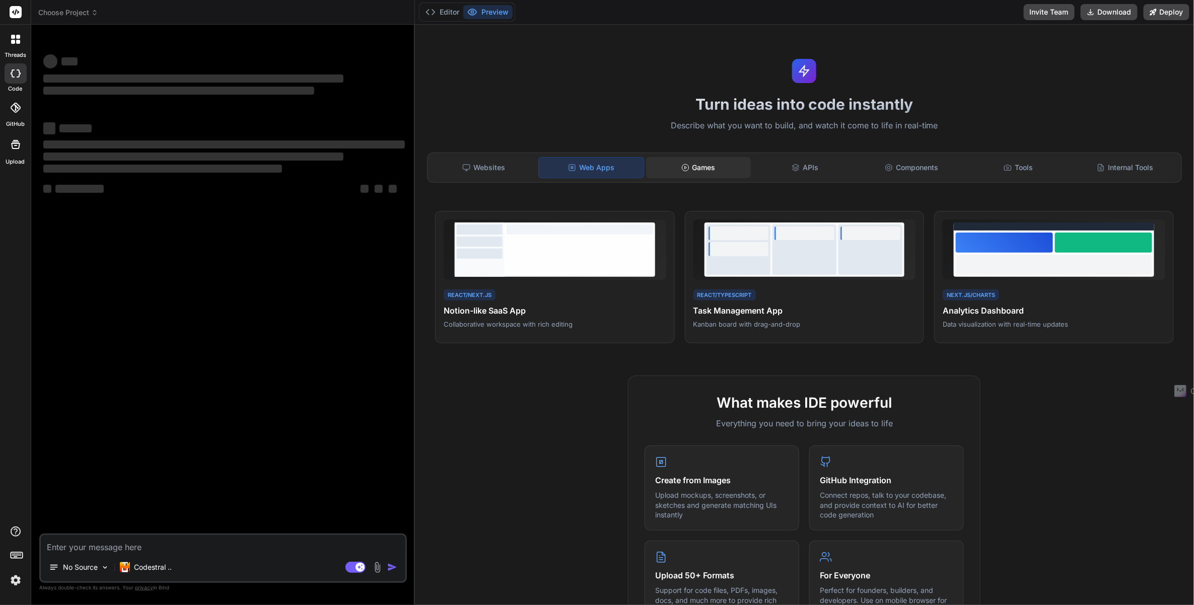
click at [704, 159] on div "Games" at bounding box center [698, 167] width 105 height 21
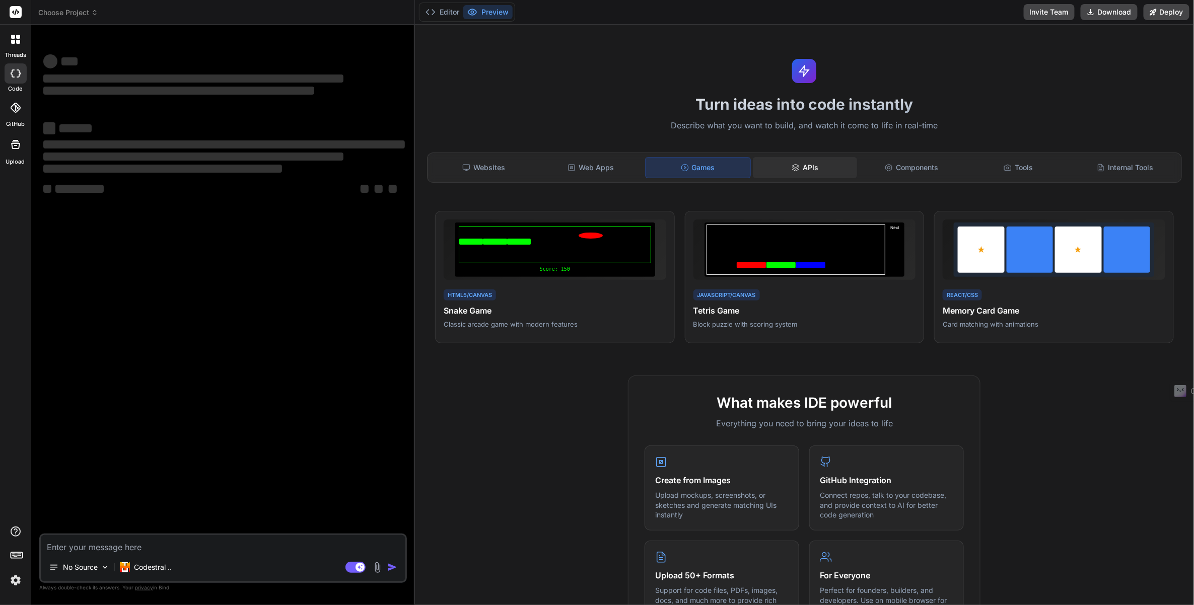
click at [795, 158] on div "APIs" at bounding box center [805, 167] width 105 height 21
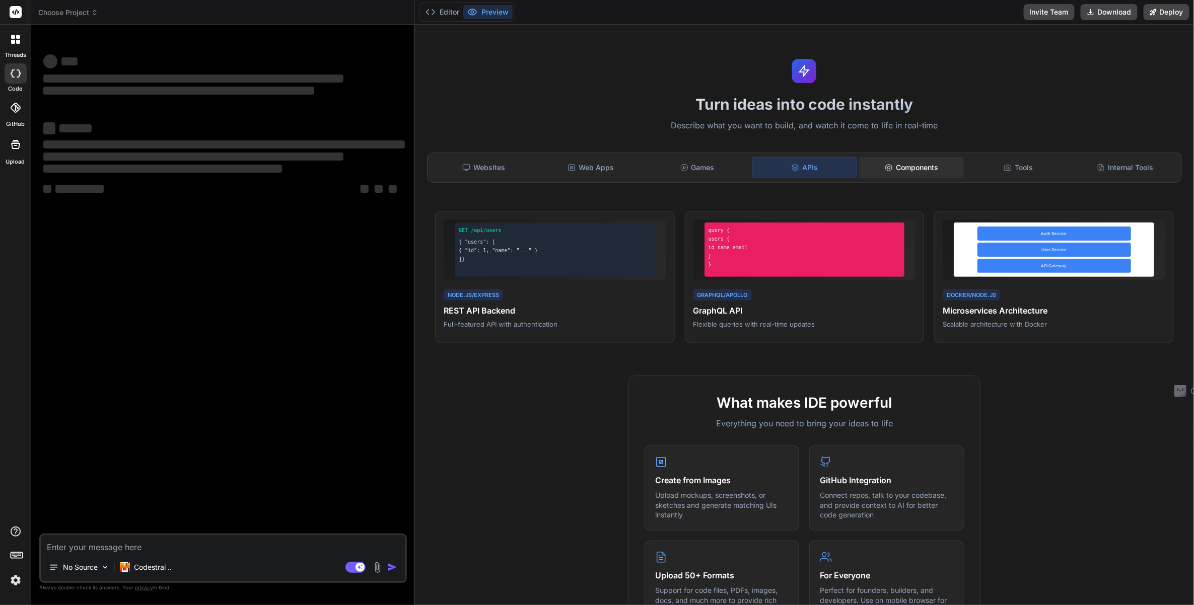
click at [904, 165] on div "Components" at bounding box center [911, 167] width 105 height 21
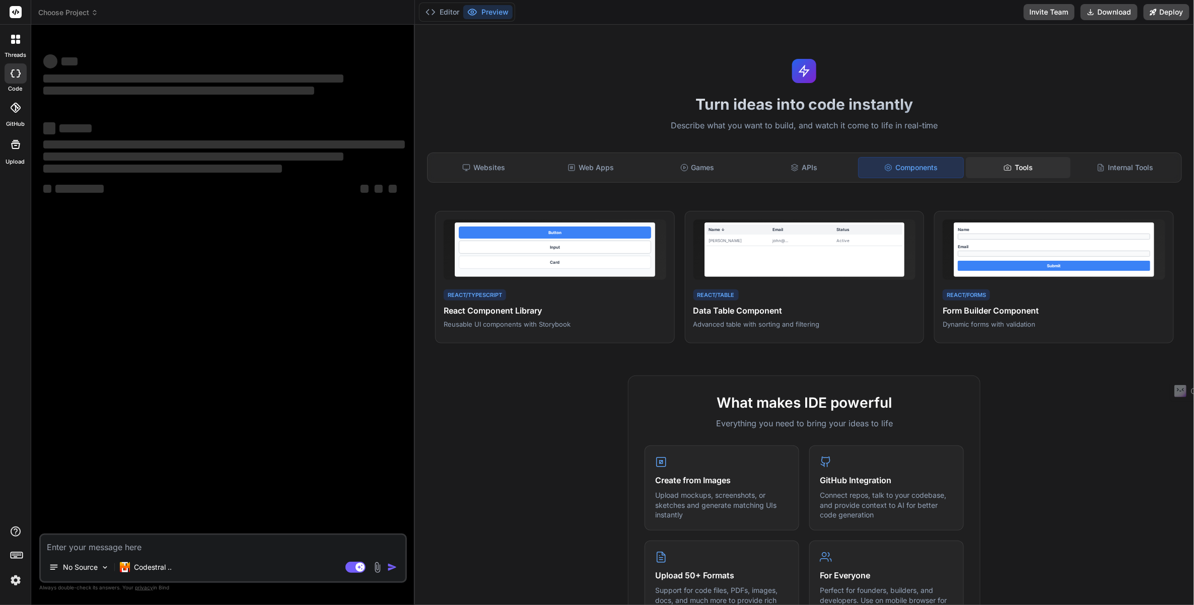
click at [1009, 169] on div "Tools" at bounding box center [1018, 167] width 105 height 21
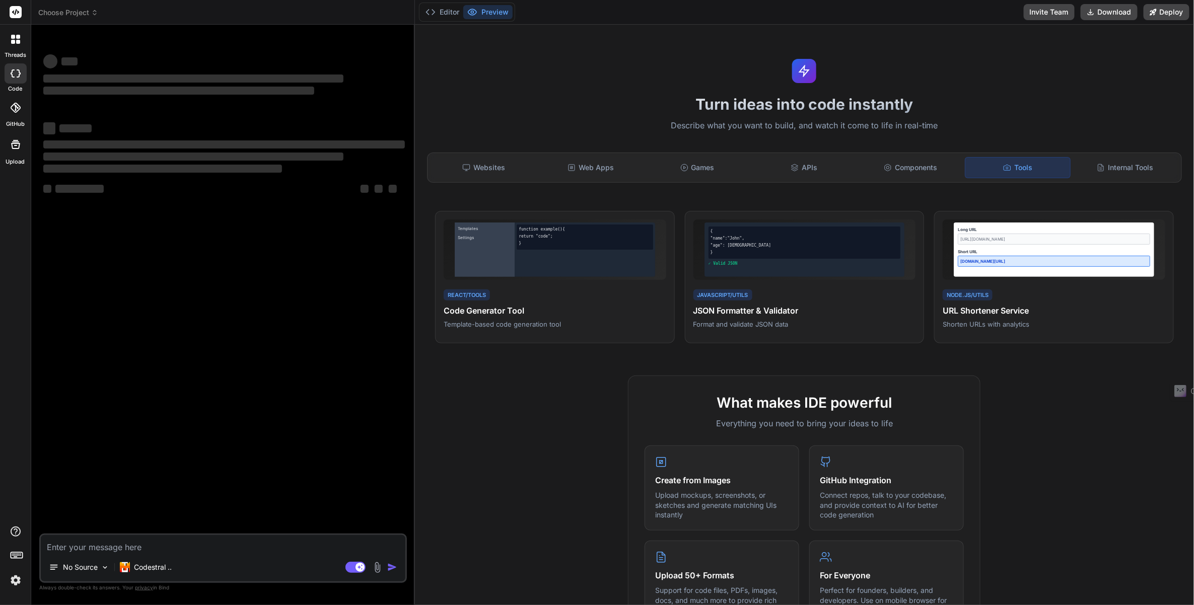
click at [19, 123] on label "GitHub" at bounding box center [15, 124] width 19 height 9
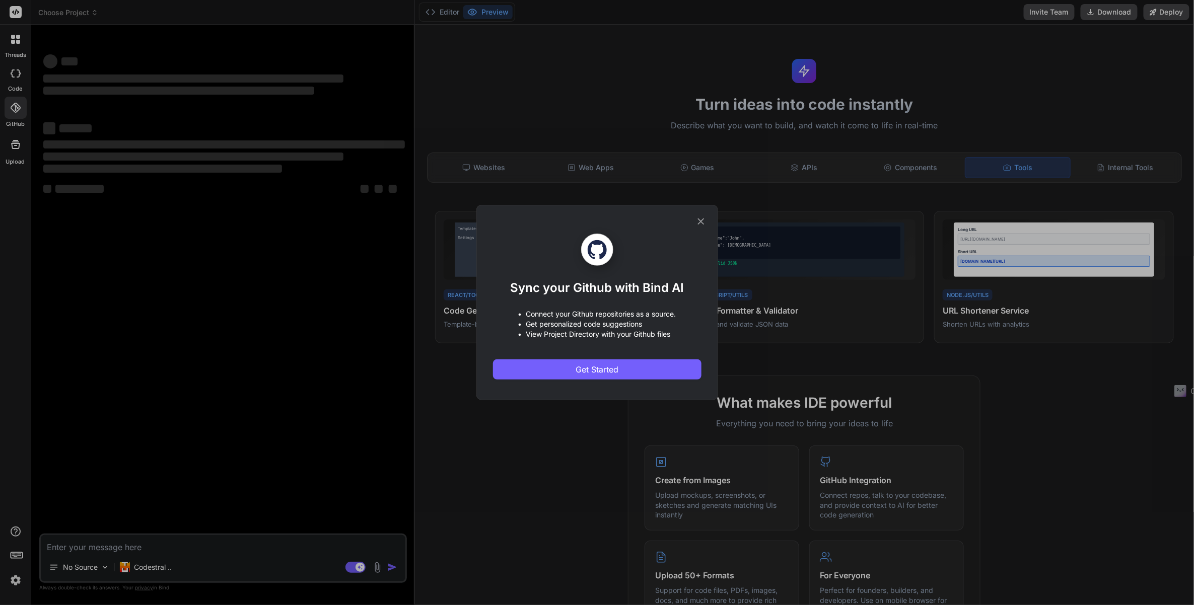
click at [14, 117] on div "Sync your Github with Bind AI • Connect your Github repositories as a source. •…" at bounding box center [597, 302] width 1194 height 605
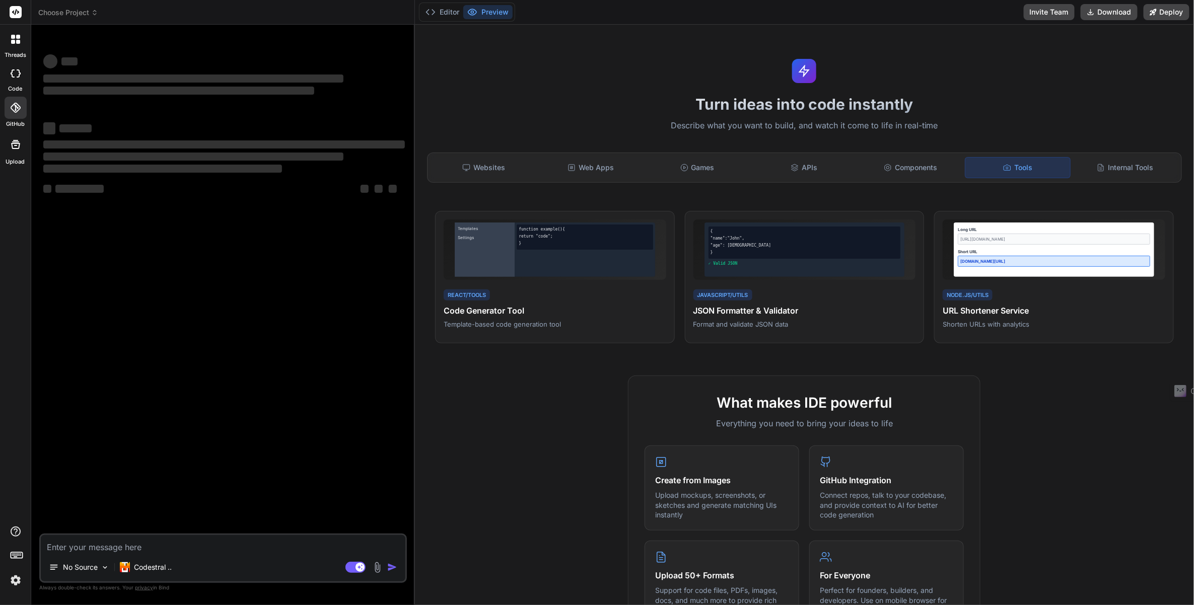
click at [14, 117] on div at bounding box center [16, 108] width 22 height 22
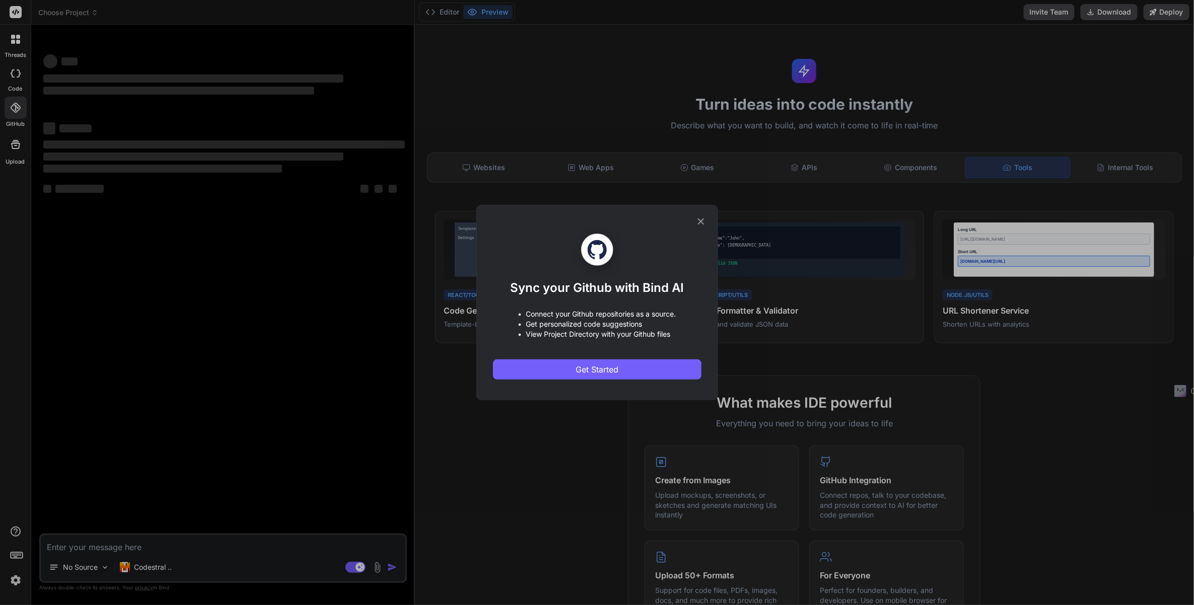
click at [14, 117] on div "Sync your Github with Bind AI • Connect your Github repositories as a source. •…" at bounding box center [597, 302] width 1194 height 605
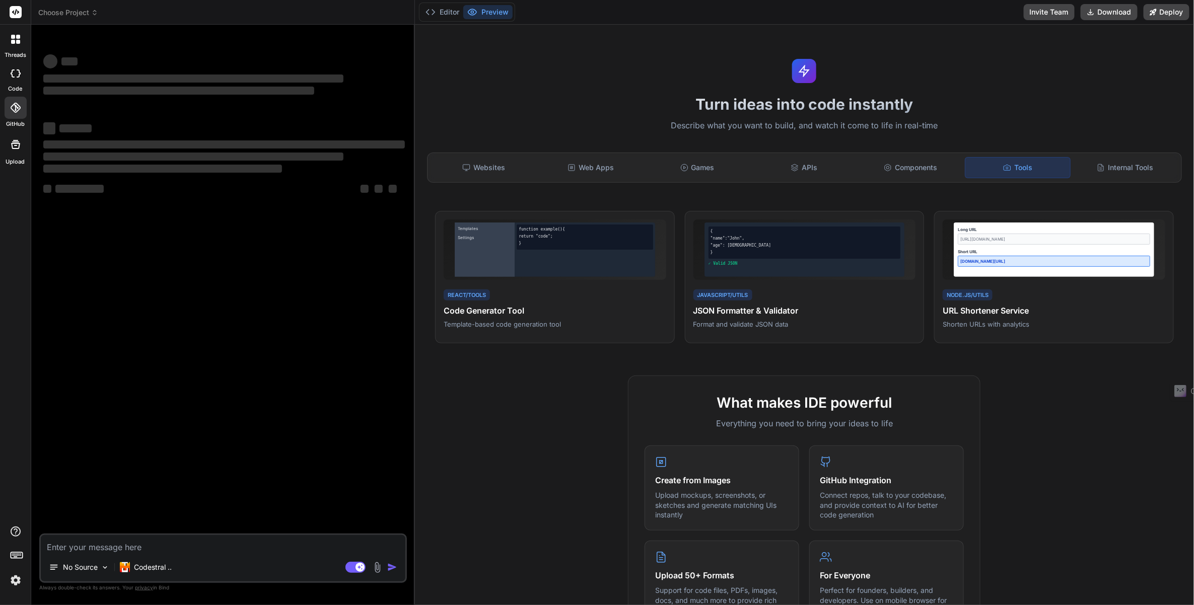
click at [9, 151] on div at bounding box center [16, 144] width 24 height 24
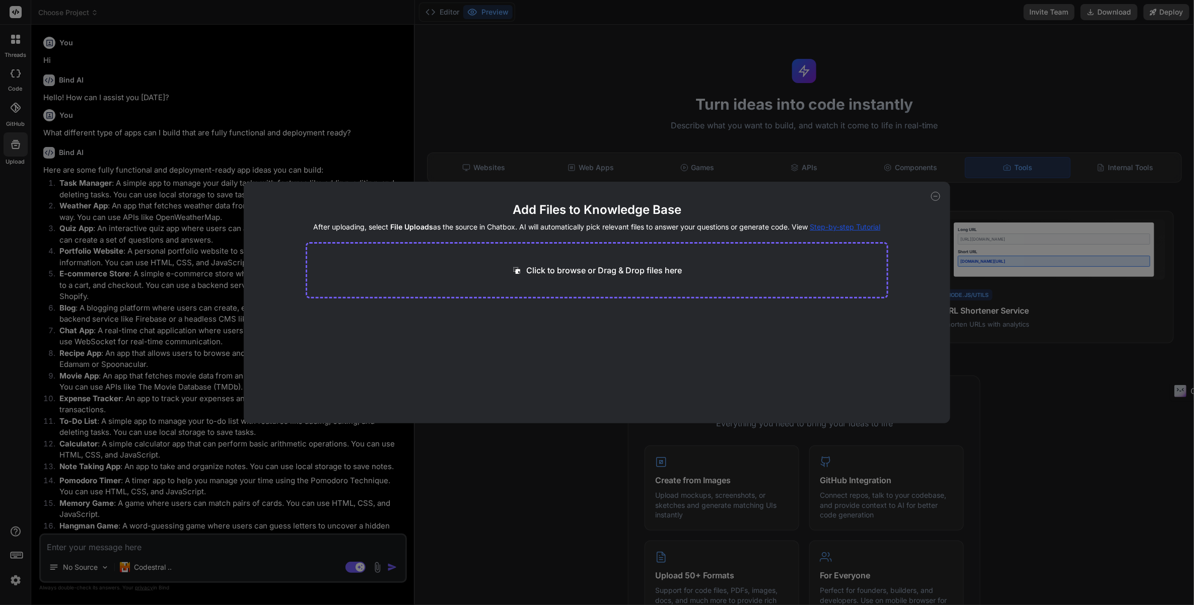
scroll to position [483, 0]
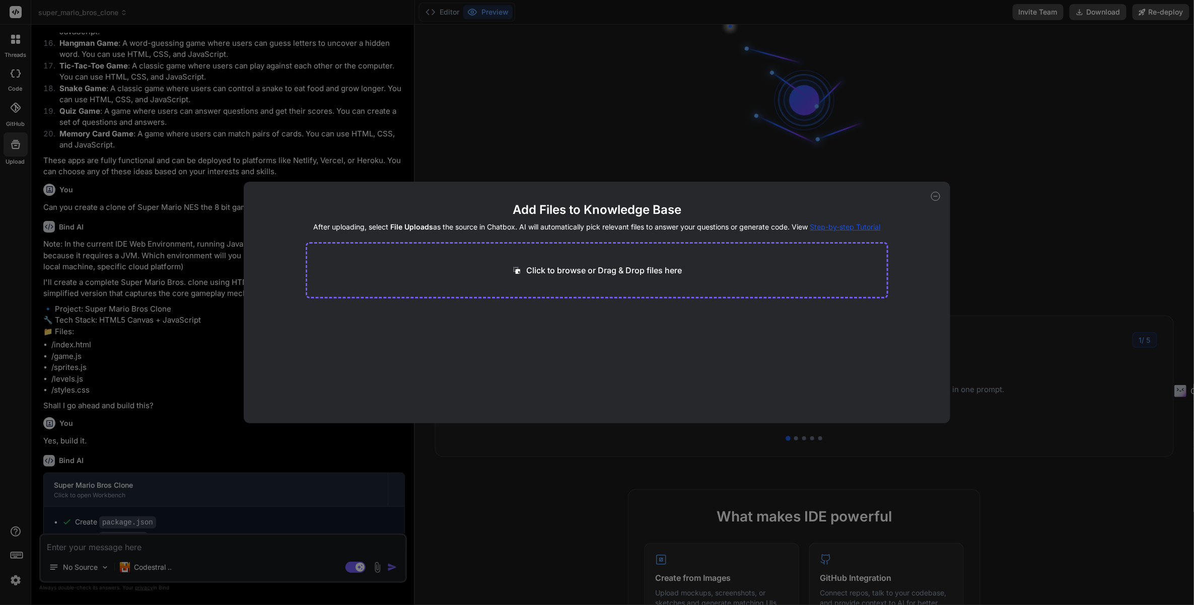
click at [939, 192] on div "Add Files to Knowledge Base After uploading, select File Uploads as the source …" at bounding box center [597, 303] width 706 height 242
click at [928, 193] on div "Add Files to Knowledge Base After uploading, select File Uploads as the source …" at bounding box center [597, 303] width 706 height 242
click at [934, 197] on icon at bounding box center [935, 196] width 9 height 9
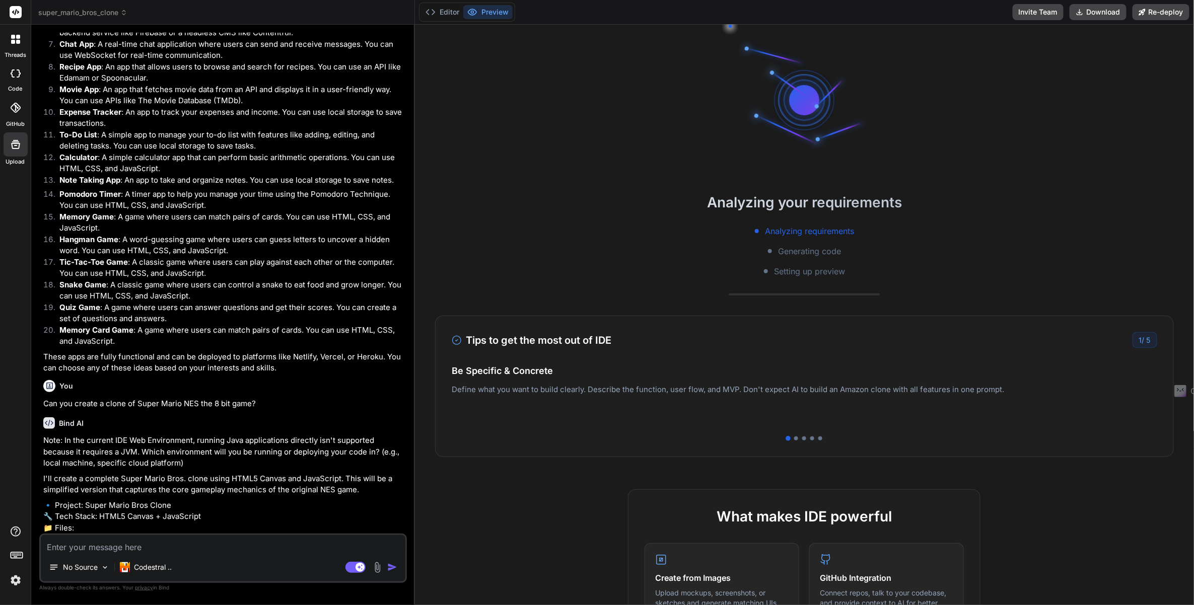
scroll to position [666, 0]
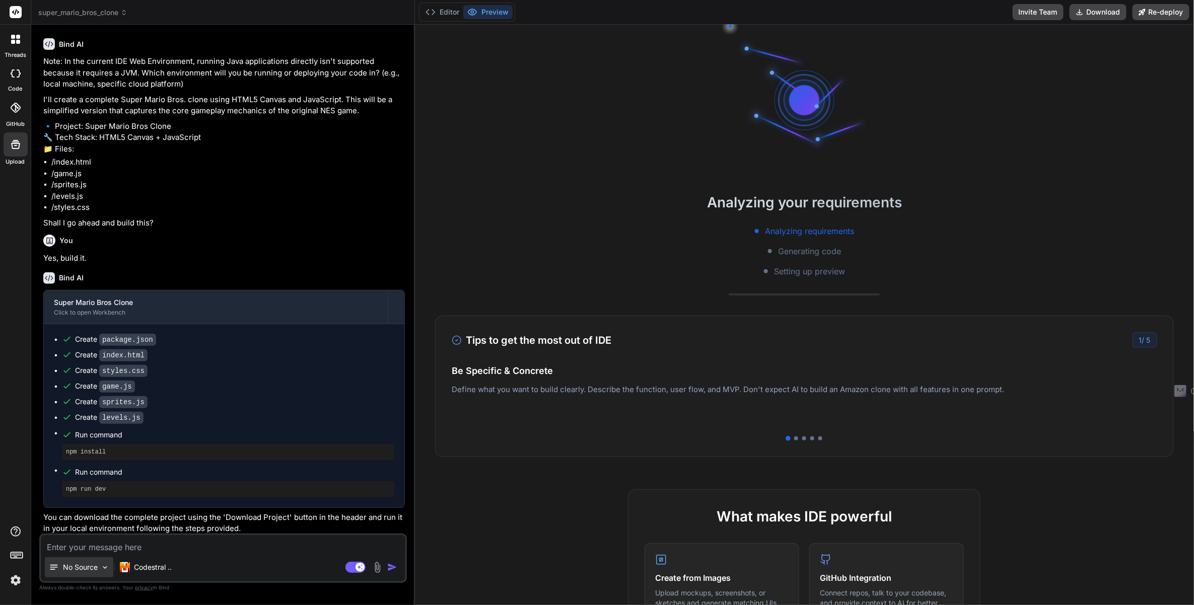
click at [102, 564] on img at bounding box center [105, 567] width 9 height 9
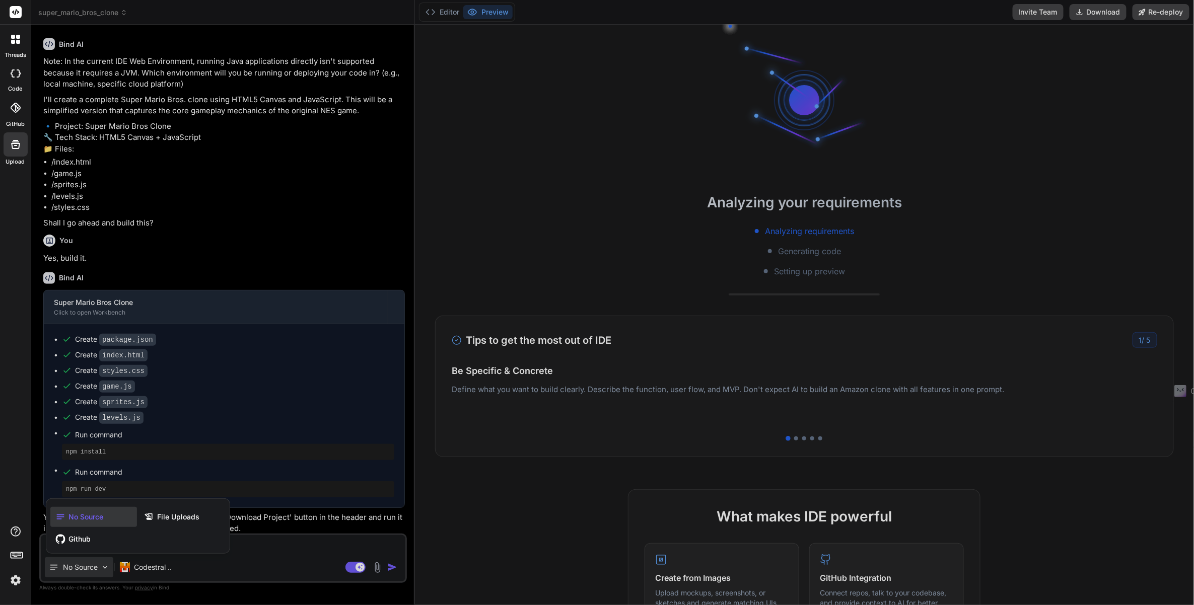
click at [102, 565] on div at bounding box center [597, 302] width 1194 height 605
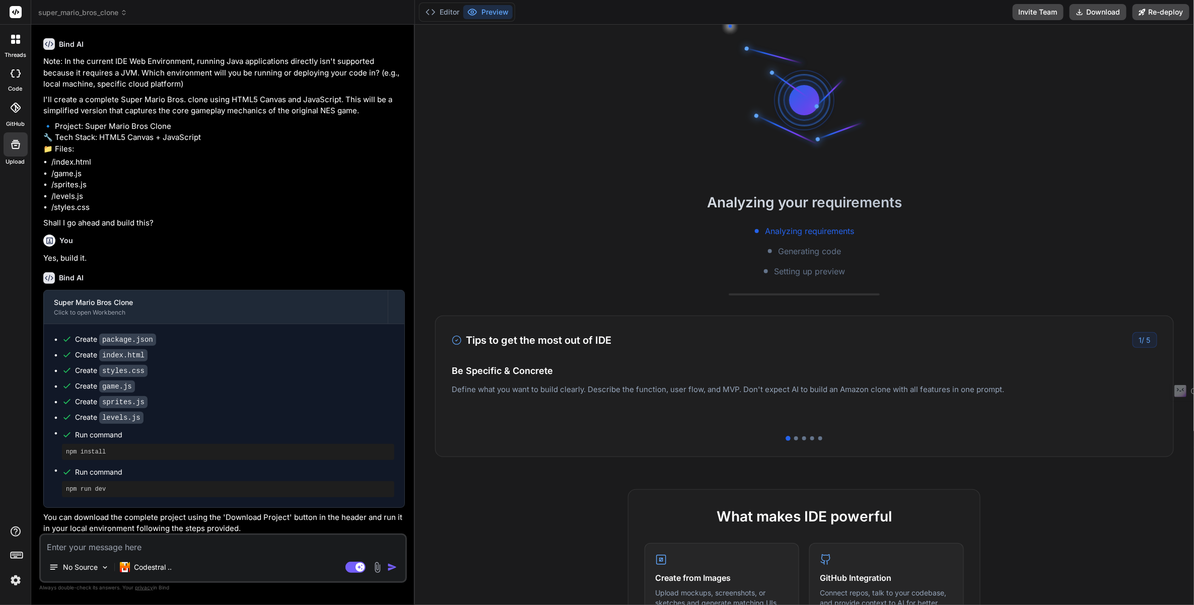
click at [237, 344] on ul "Create package.json Create index.html Create styles.css Create game.js Create s…" at bounding box center [224, 415] width 340 height 163
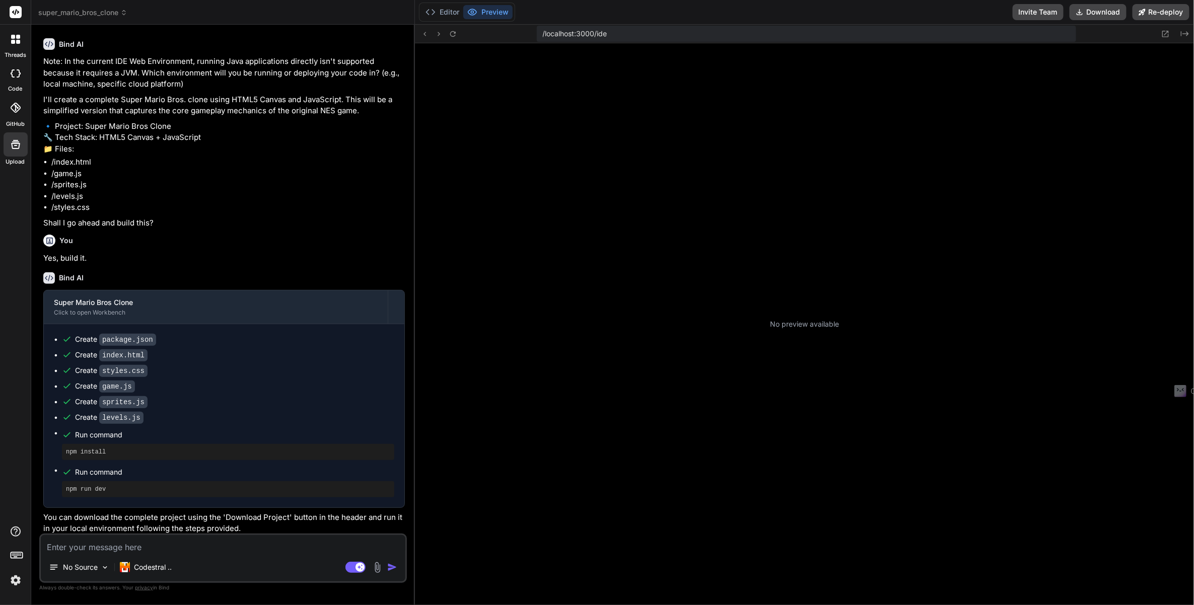
scroll to position [71, 0]
type textarea "x"
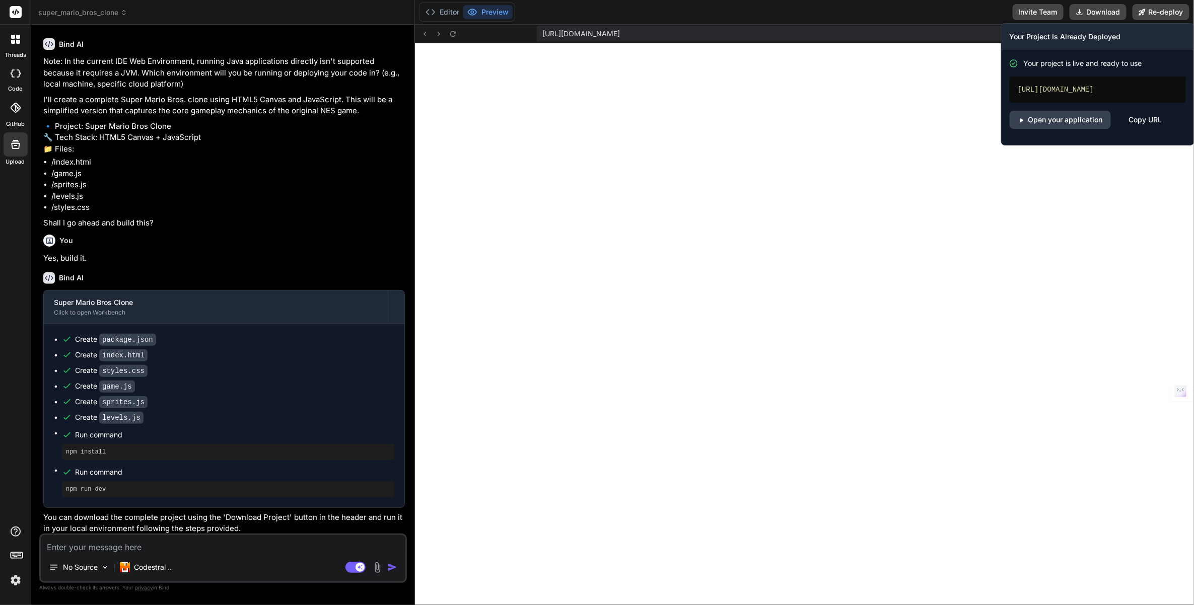
scroll to position [358, 0]
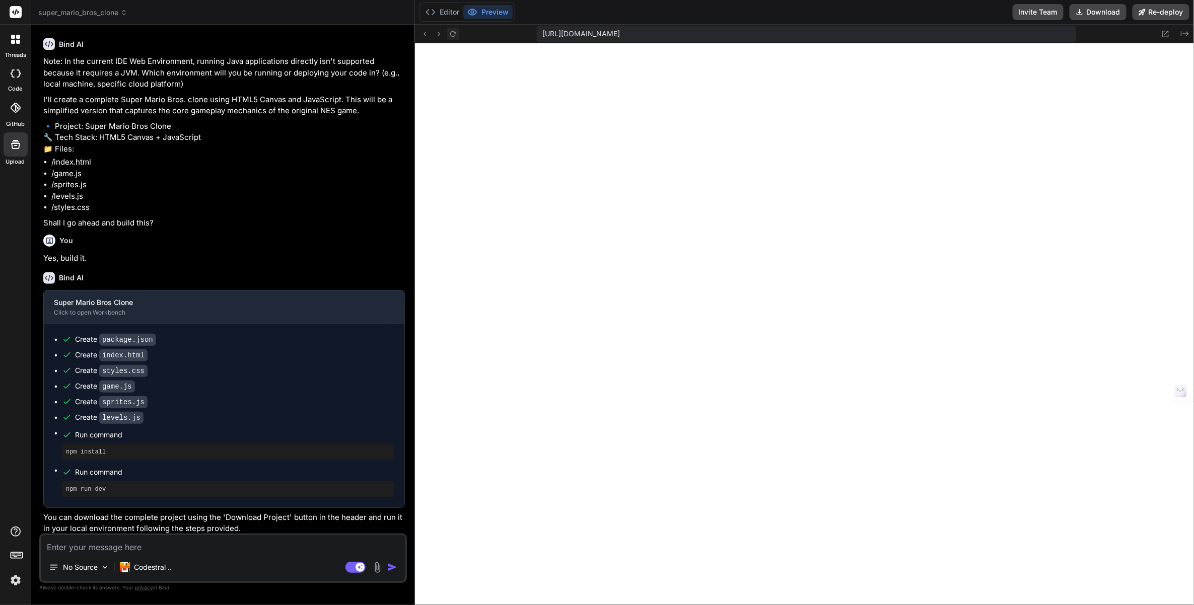
click at [456, 32] on icon at bounding box center [453, 34] width 9 height 9
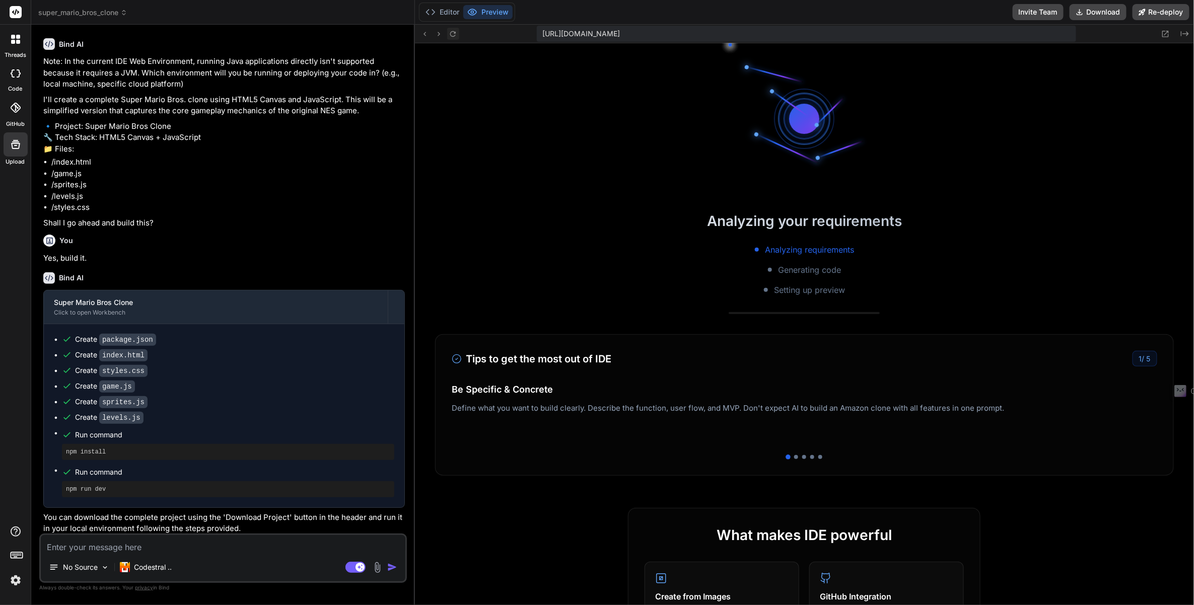
scroll to position [451, 0]
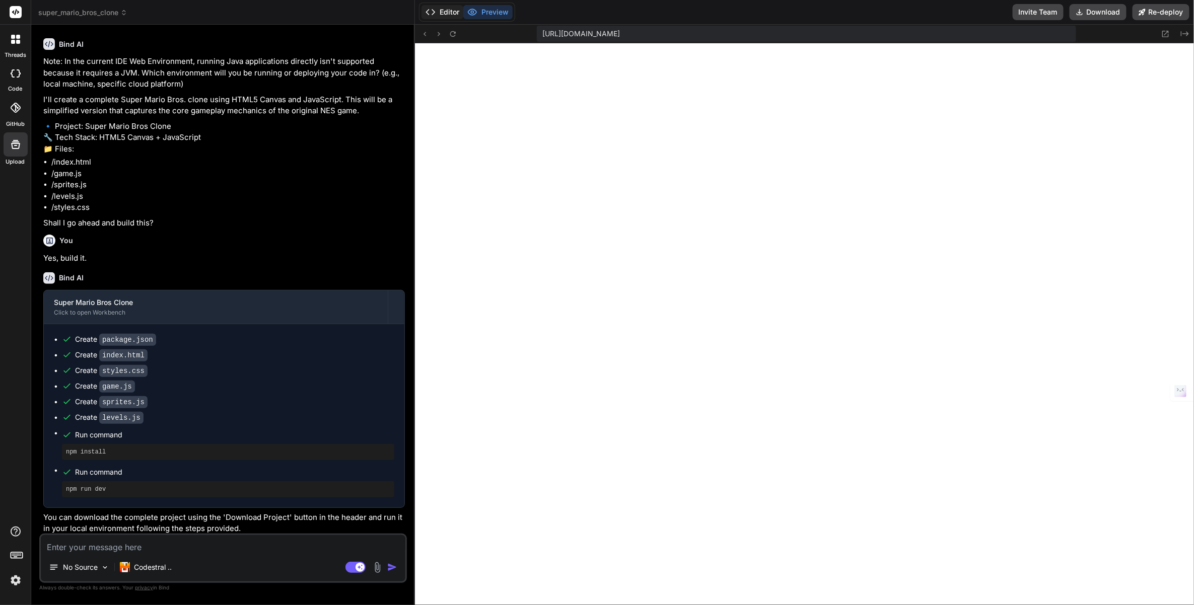
click at [450, 13] on button "Editor" at bounding box center [442, 12] width 42 height 14
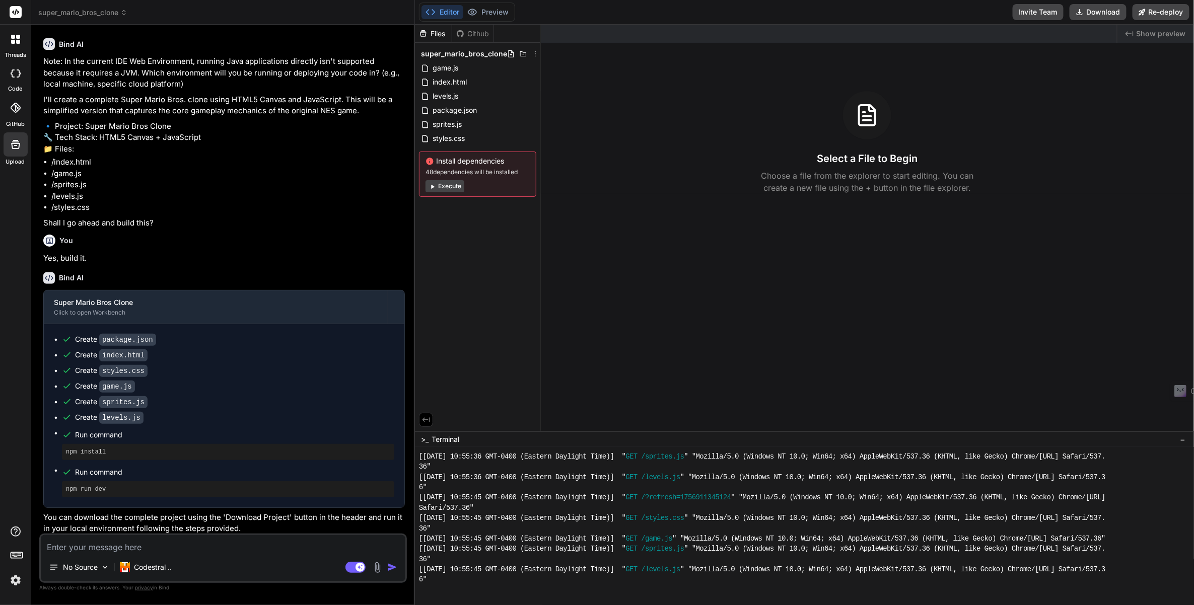
scroll to position [199, 0]
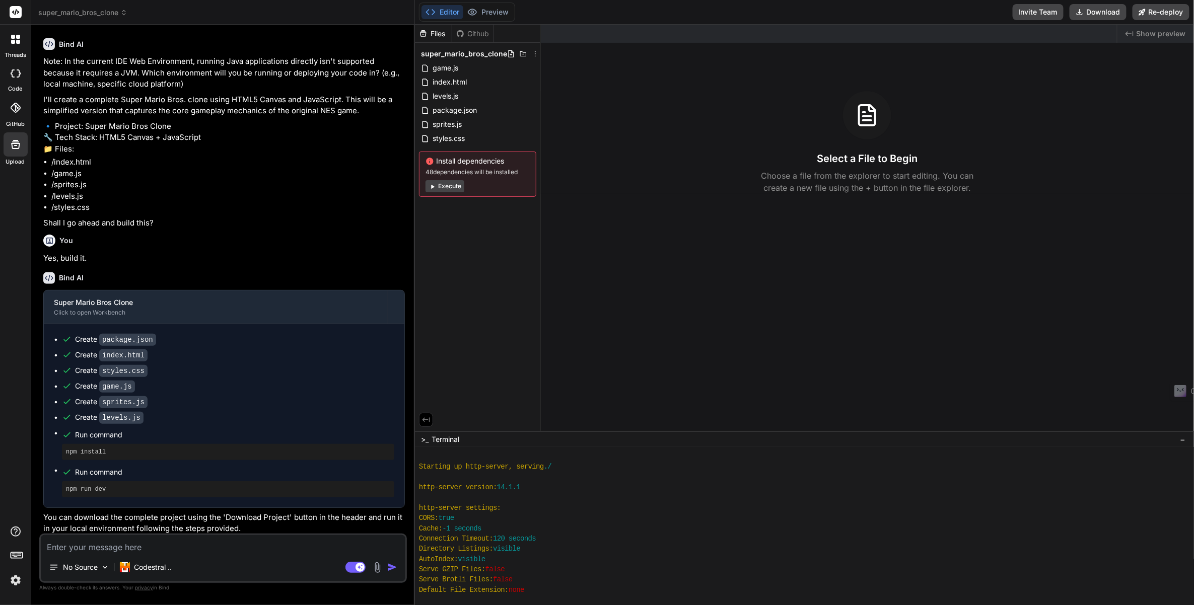
click at [426, 415] on icon at bounding box center [425, 419] width 9 height 9
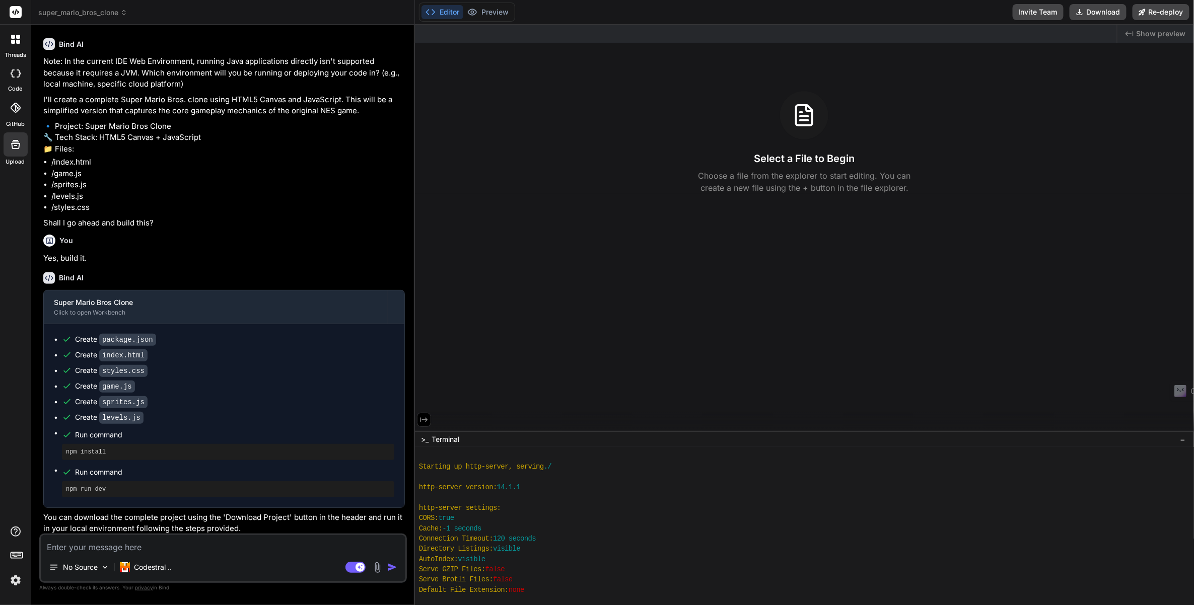
scroll to position [666, 0]
click at [127, 11] on icon at bounding box center [123, 12] width 7 height 7
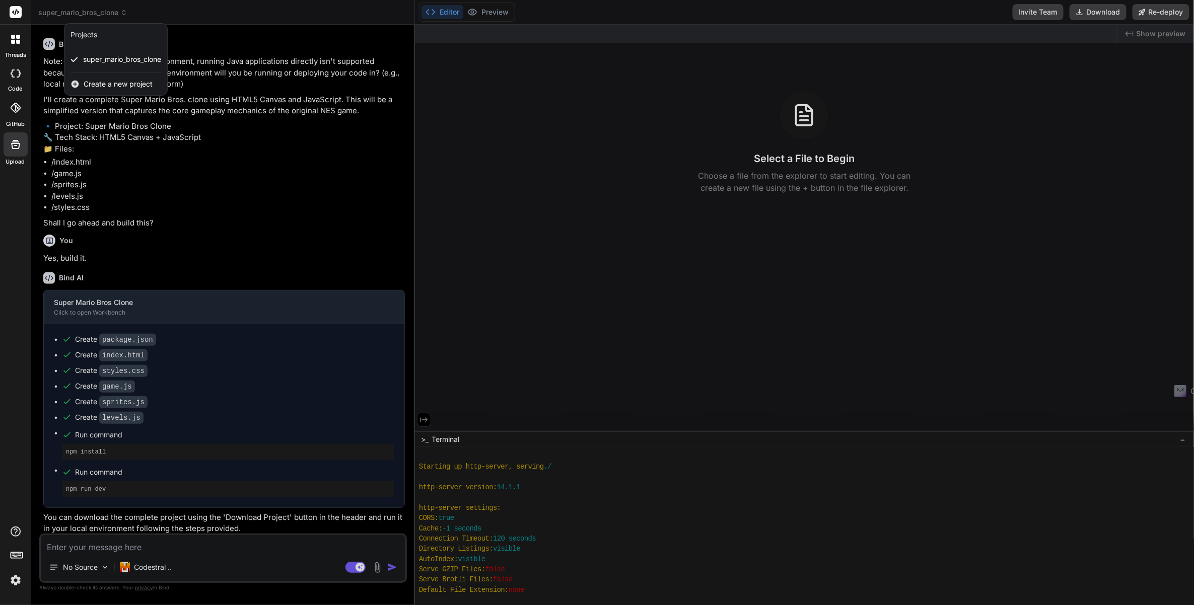
click at [102, 86] on span "Create a new project" at bounding box center [118, 84] width 69 height 10
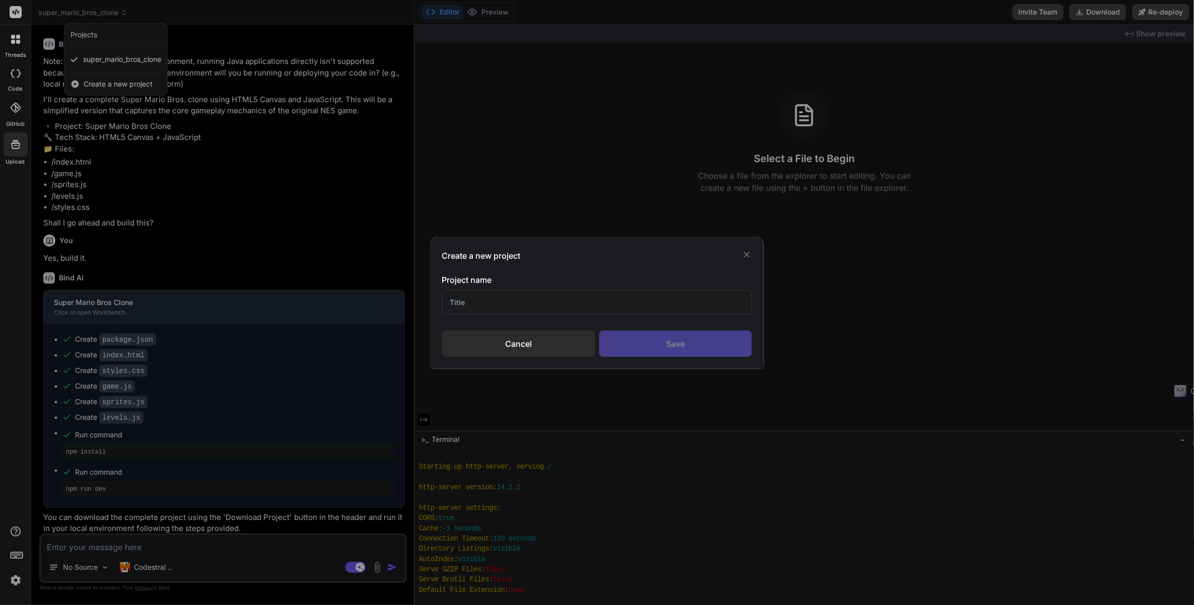
drag, startPoint x: 560, startPoint y: 305, endPoint x: 440, endPoint y: 303, distance: 119.8
click at [440, 303] on div "Create a new project Project name Cancel Save" at bounding box center [597, 303] width 334 height 132
drag, startPoint x: 463, startPoint y: 305, endPoint x: 422, endPoint y: 295, distance: 42.6
click at [422, 296] on div "Create a new project Project name Cancel Save" at bounding box center [597, 302] width 1194 height 605
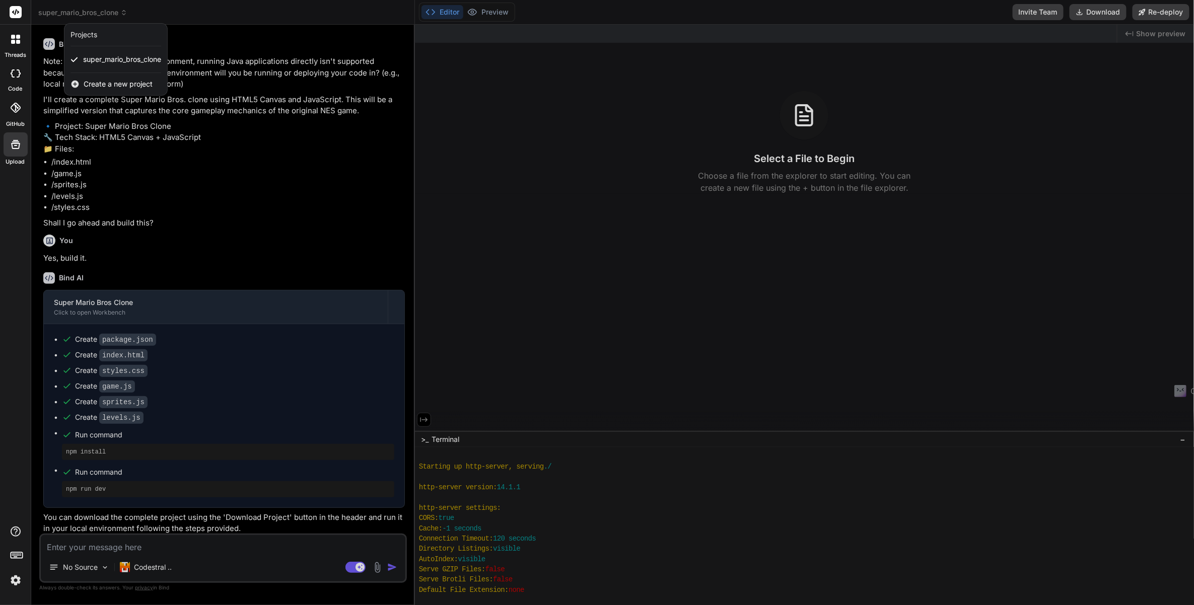
click at [110, 88] on span "Create a new project" at bounding box center [118, 84] width 69 height 10
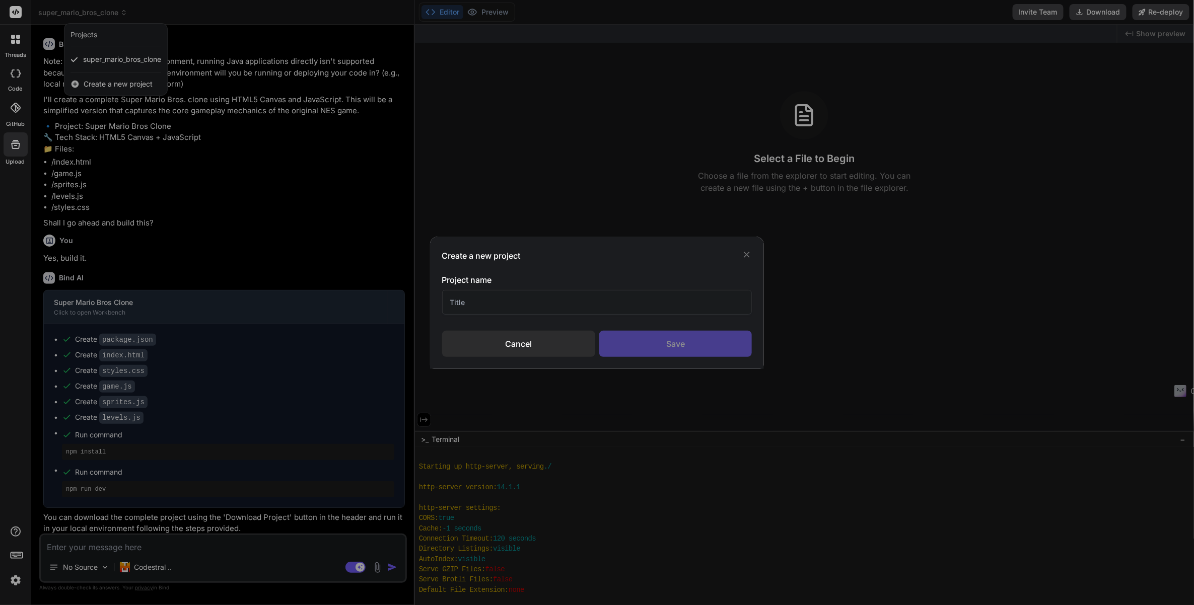
click at [472, 298] on input "text" at bounding box center [597, 302] width 310 height 25
type input "NEEDGFX"
click at [650, 349] on div "Save" at bounding box center [675, 344] width 153 height 26
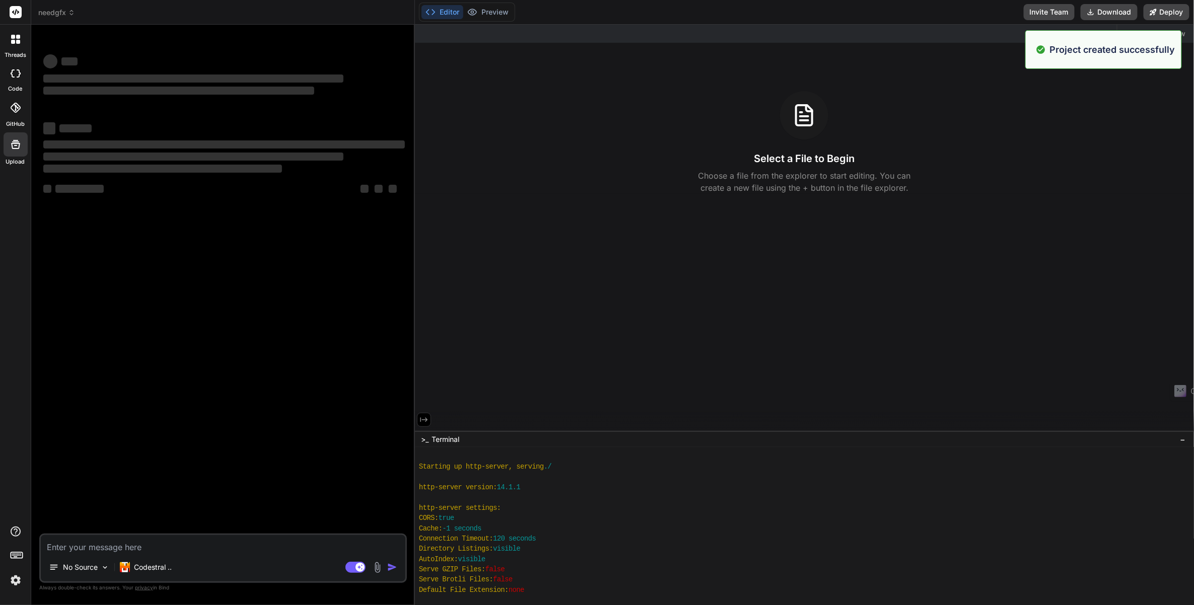
scroll to position [195, 0]
click at [72, 21] on header "needgfx Created with Pixso." at bounding box center [223, 12] width 384 height 25
click at [71, 18] on header "needgfx Created with Pixso." at bounding box center [223, 12] width 384 height 25
click at [71, 17] on span "needgfx" at bounding box center [56, 13] width 37 height 10
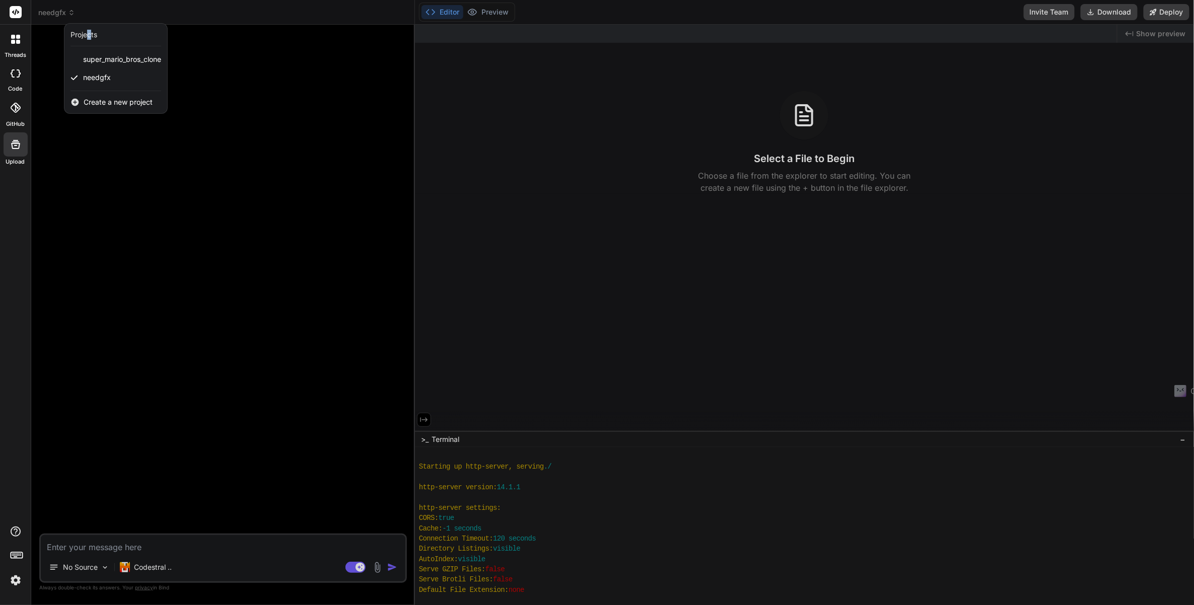
drag, startPoint x: 91, startPoint y: 52, endPoint x: 91, endPoint y: 32, distance: 20.6
click at [91, 31] on div "Projects" at bounding box center [83, 35] width 27 height 10
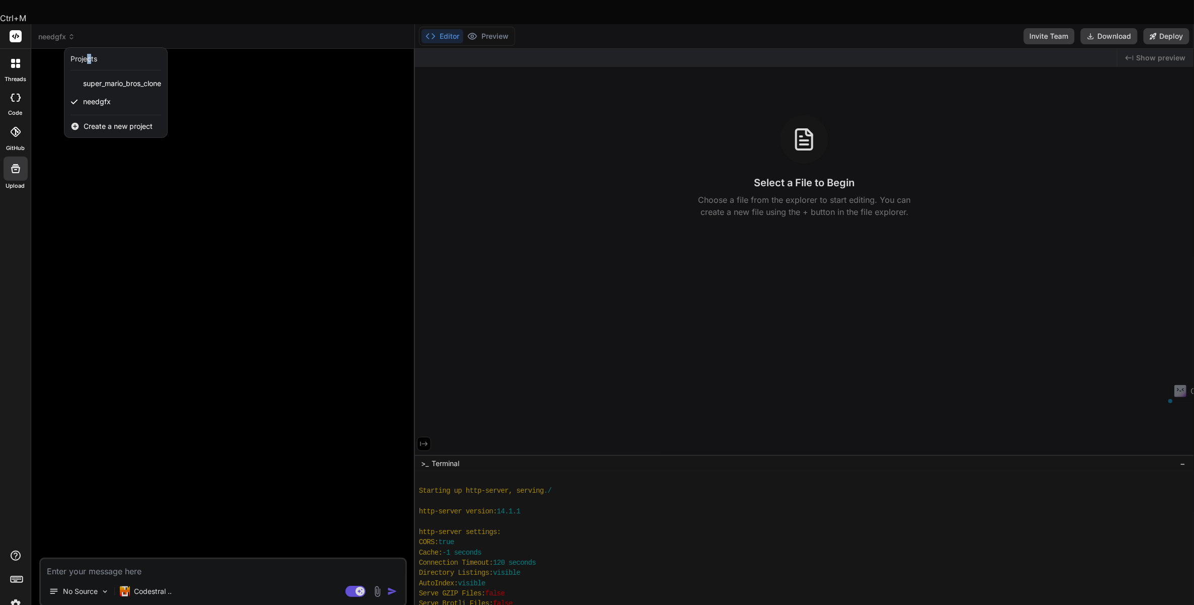
click at [16, 596] on img at bounding box center [15, 604] width 17 height 17
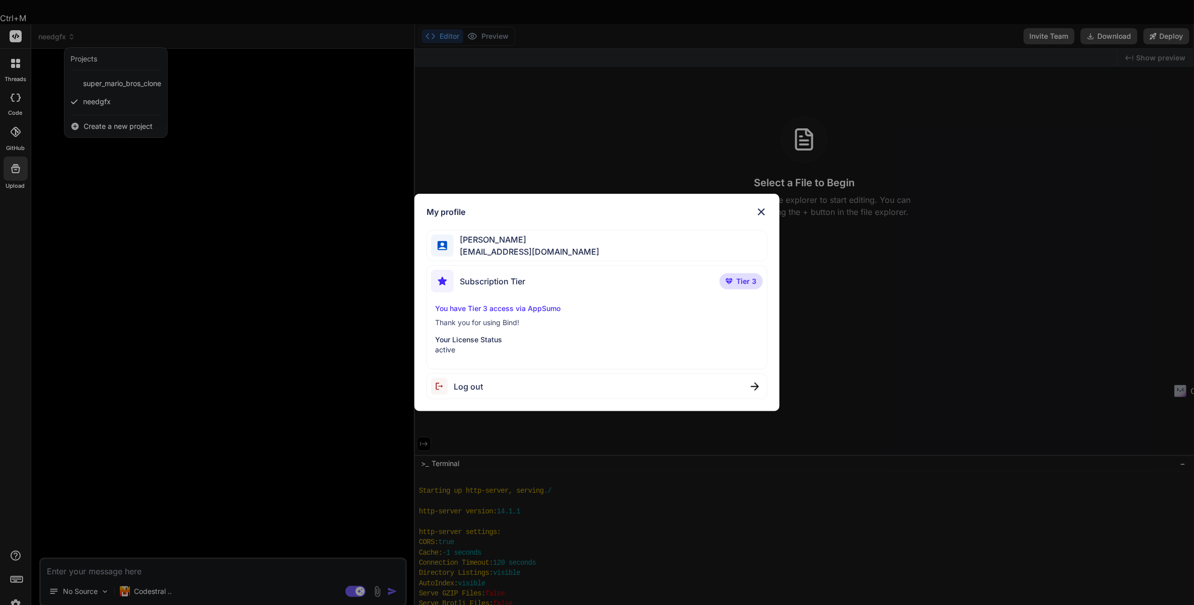
click at [17, 553] on div "My profile [PERSON_NAME] [EMAIL_ADDRESS][DOMAIN_NAME] Subscription Tier Tier 3 …" at bounding box center [597, 302] width 1194 height 605
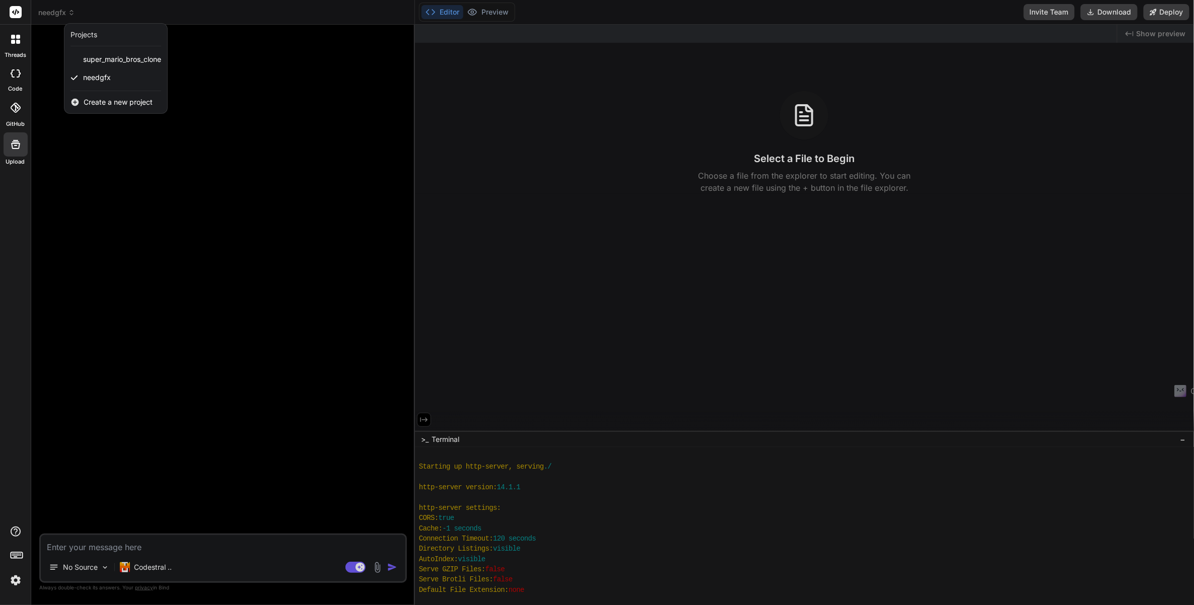
click at [16, 551] on icon at bounding box center [17, 555] width 14 height 14
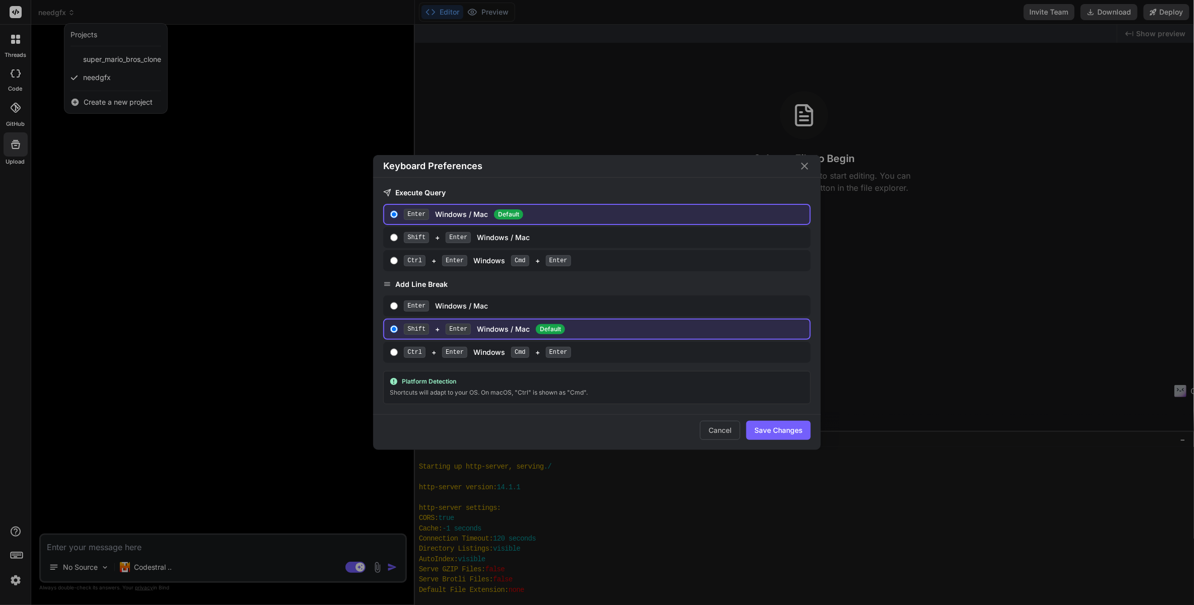
click at [17, 66] on div "Keyboard Preferences Execute Query Enter Windows / Mac Default Shift + Enter Wi…" at bounding box center [597, 302] width 1194 height 605
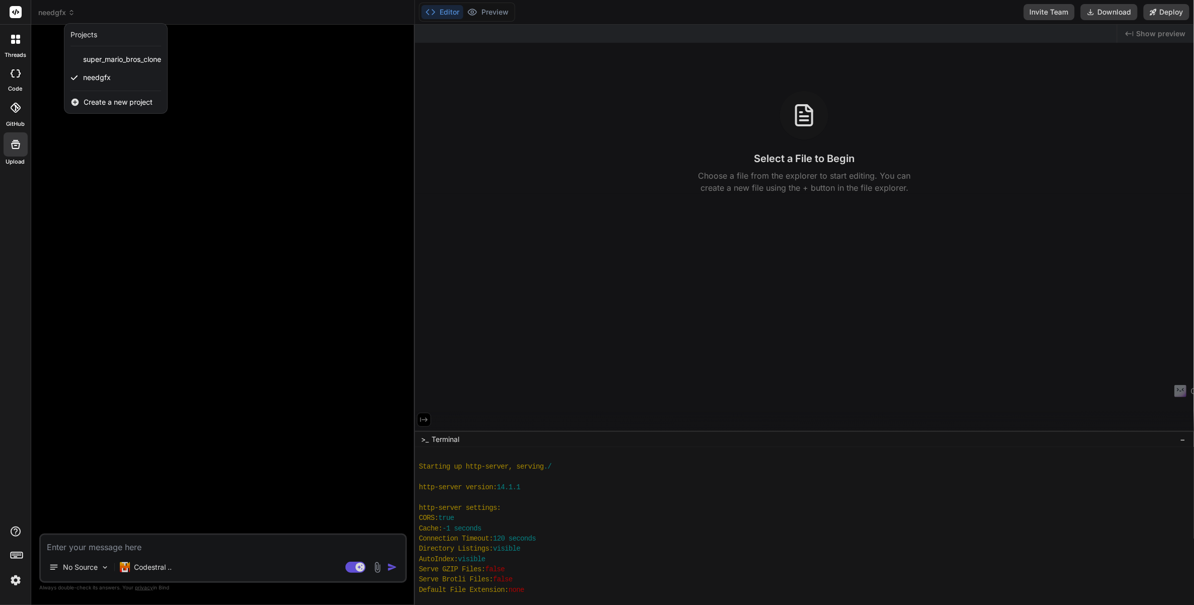
click at [16, 40] on icon at bounding box center [18, 42] width 4 height 4
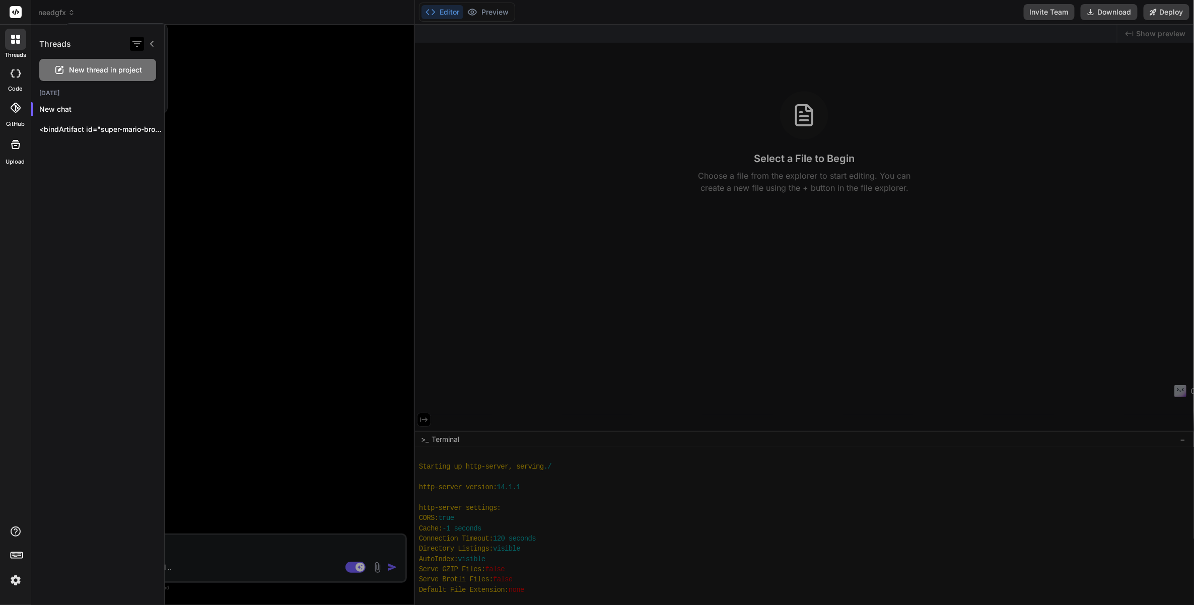
click at [140, 41] on icon "button" at bounding box center [136, 44] width 9 height 6
click at [140, 43] on icon "button" at bounding box center [137, 44] width 12 height 12
click at [140, 43] on icon "button" at bounding box center [136, 44] width 9 height 6
click at [145, 67] on input "Saved Threads" at bounding box center [141, 68] width 9 height 9
click at [136, 48] on icon "button" at bounding box center [137, 44] width 12 height 12
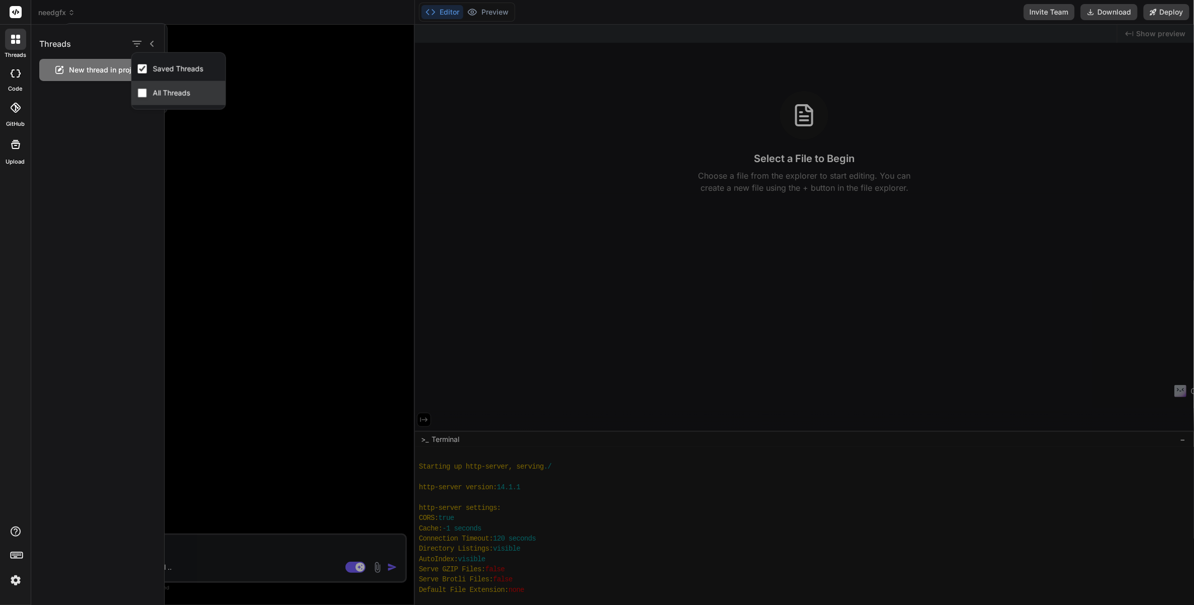
click at [136, 89] on div "All Threads" at bounding box center [178, 93] width 94 height 24
click at [16, 74] on icon at bounding box center [16, 73] width 10 height 8
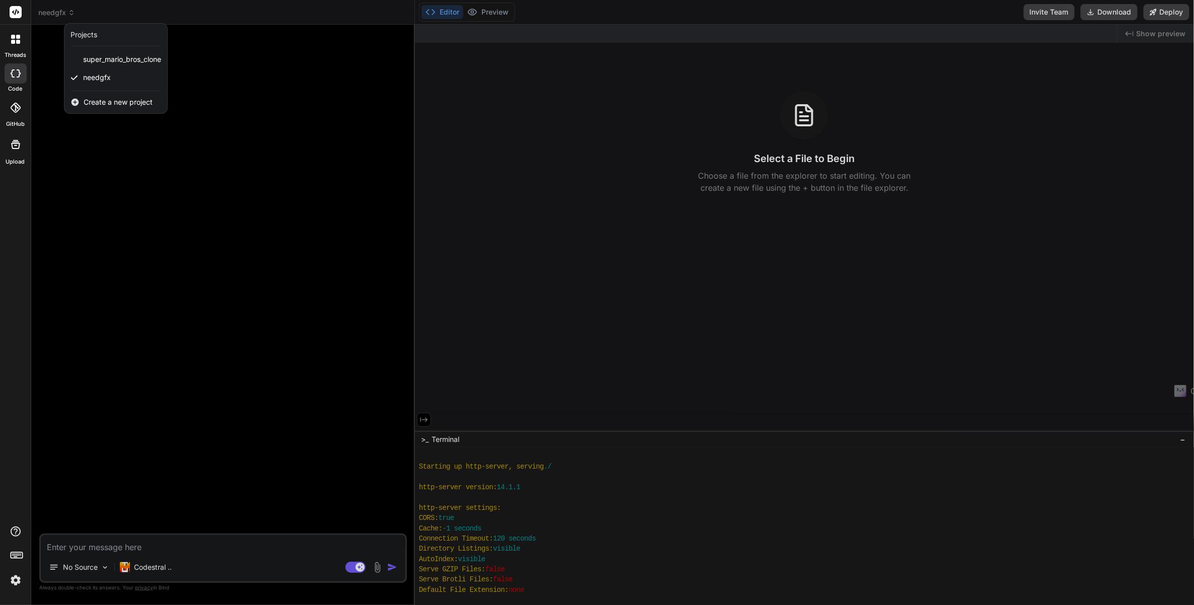
drag, startPoint x: 138, startPoint y: 59, endPoint x: 110, endPoint y: 77, distance: 33.1
click at [110, 77] on span "needgfx" at bounding box center [97, 78] width 28 height 10
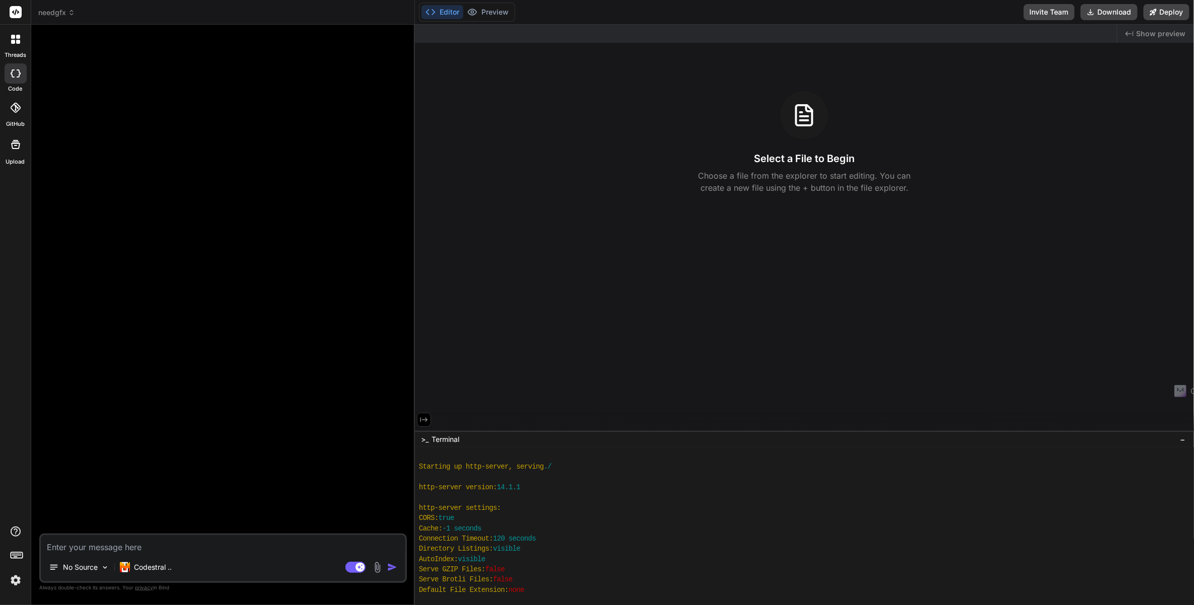
scroll to position [0, 0]
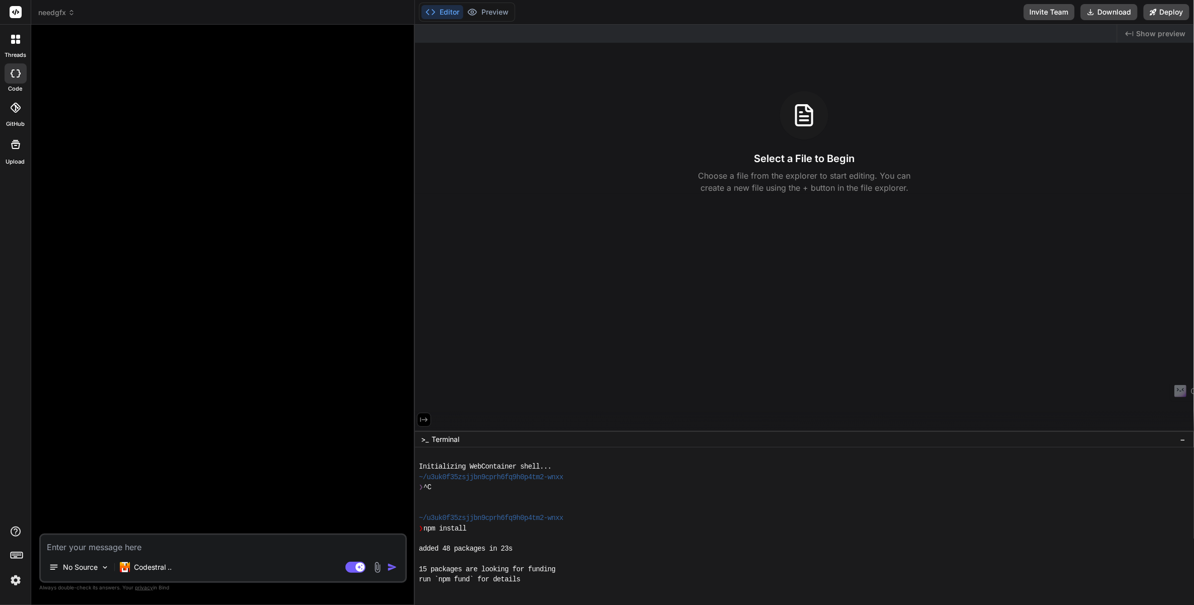
click at [67, 17] on span "needgfx" at bounding box center [56, 13] width 37 height 10
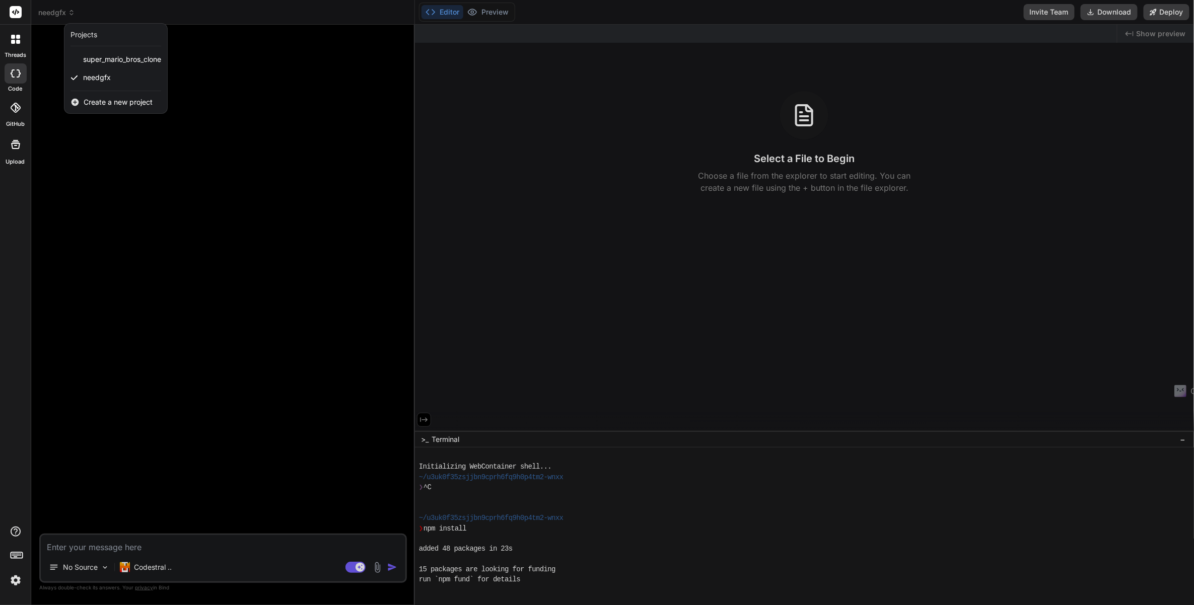
click at [87, 33] on div "Projects" at bounding box center [83, 35] width 27 height 10
click at [89, 58] on span "super_mario_bros_clone" at bounding box center [122, 59] width 78 height 10
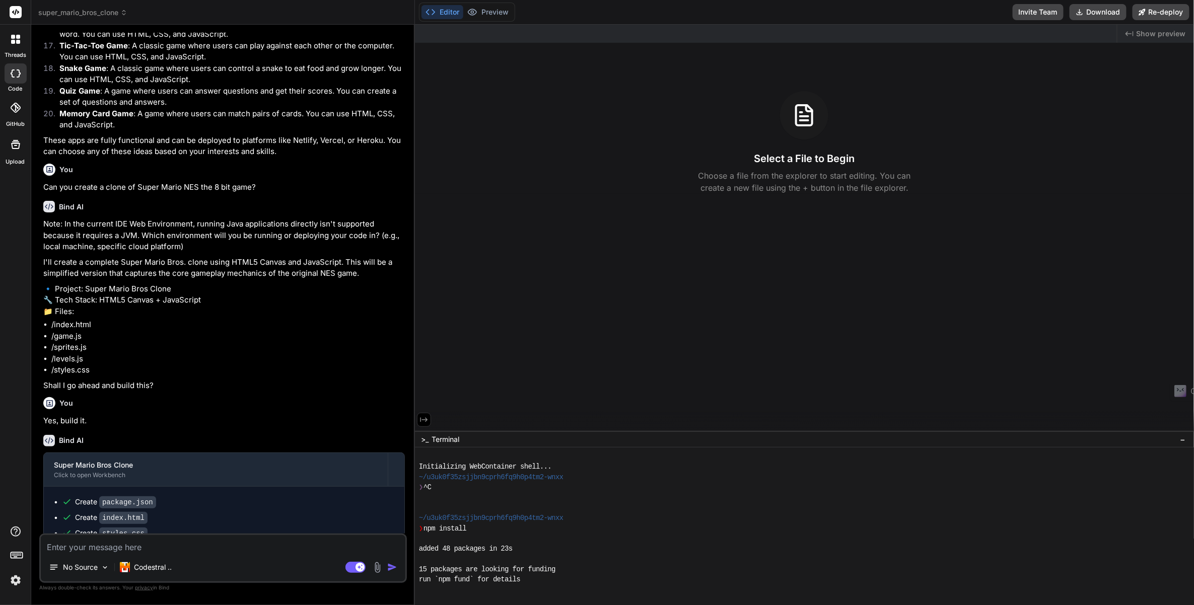
scroll to position [666, 0]
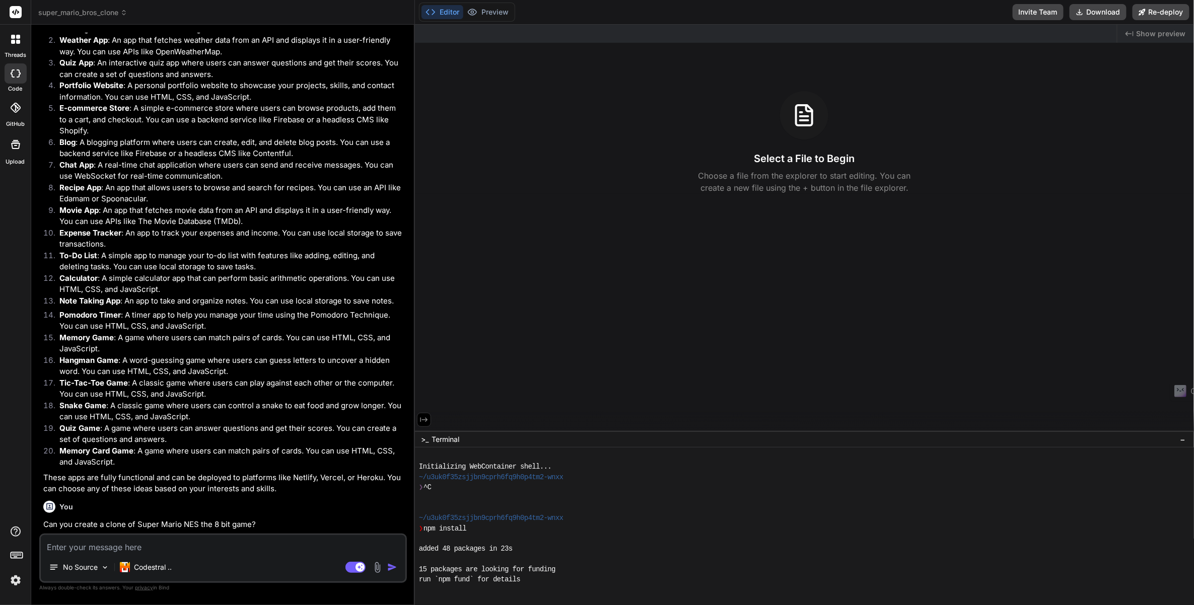
type textarea "x"
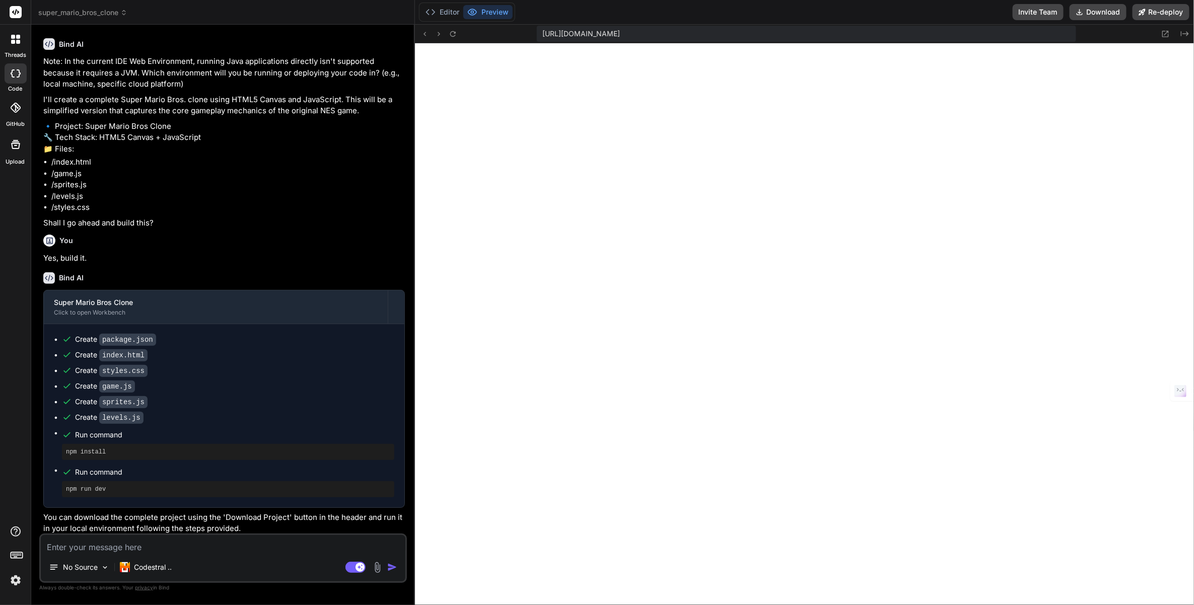
click at [220, 549] on textarea at bounding box center [223, 544] width 365 height 18
type textarea "h"
type textarea "x"
type textarea "ho"
type textarea "x"
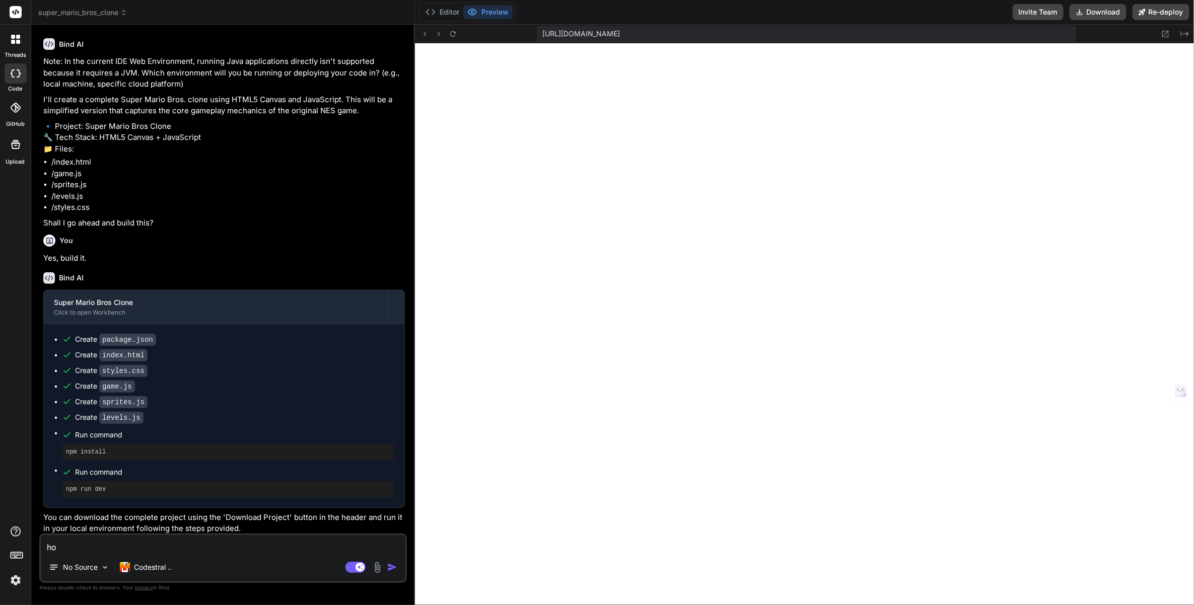
type textarea "how"
type textarea "x"
type textarea "how"
type textarea "x"
type textarea "how c"
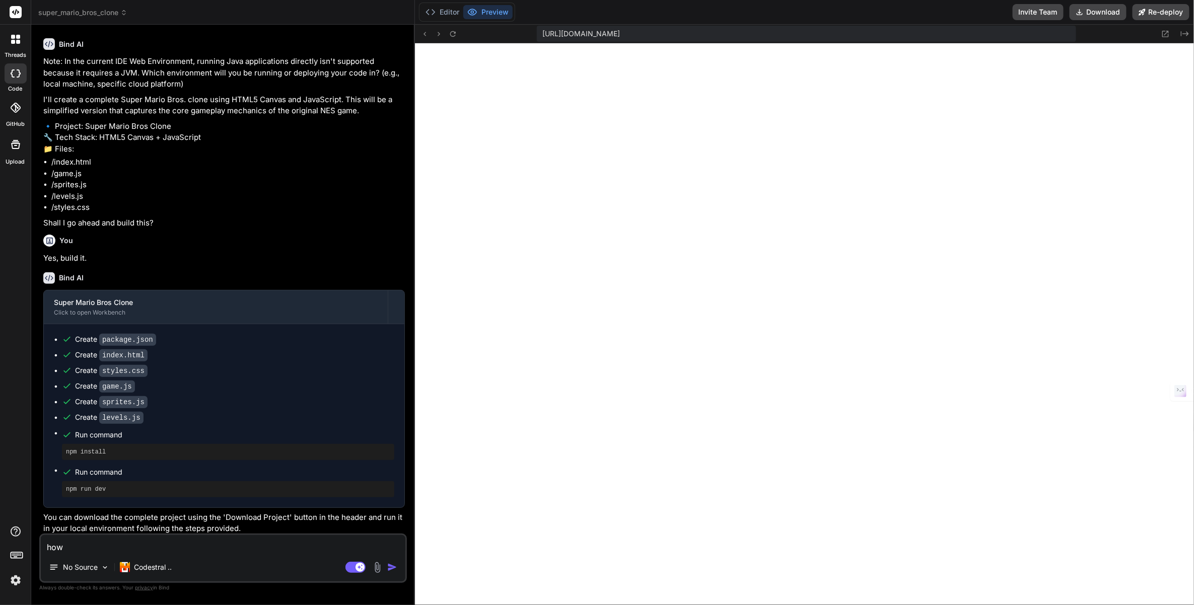
type textarea "x"
type textarea "how ca"
type textarea "x"
type textarea "how can"
type textarea "x"
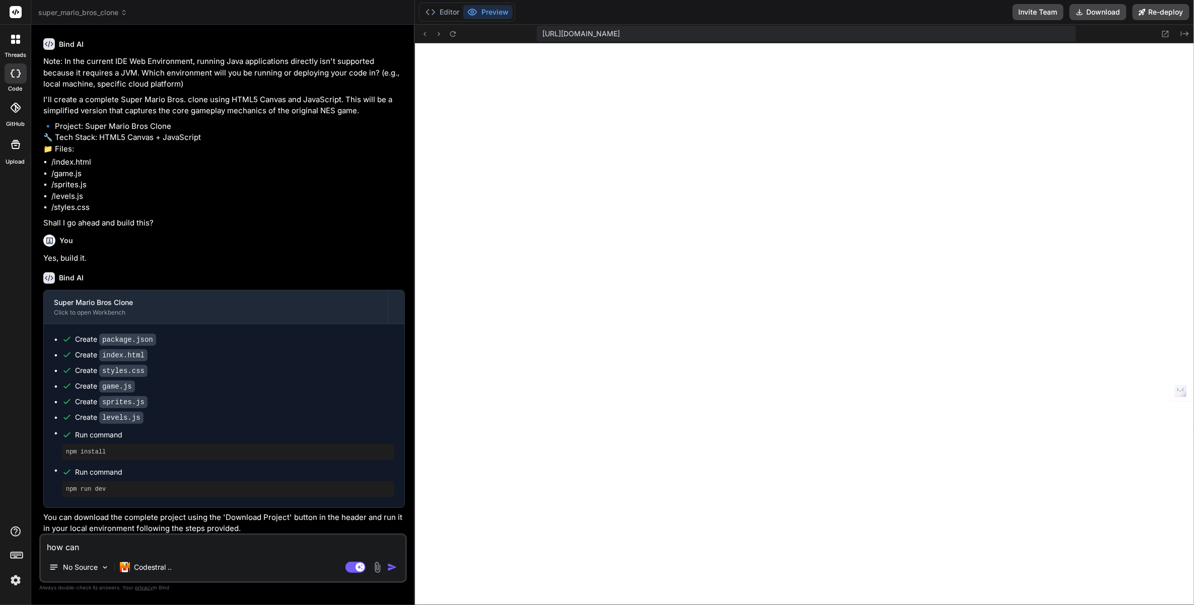
type textarea "how can"
type textarea "x"
type textarea "how can i"
type textarea "x"
type textarea "how can i"
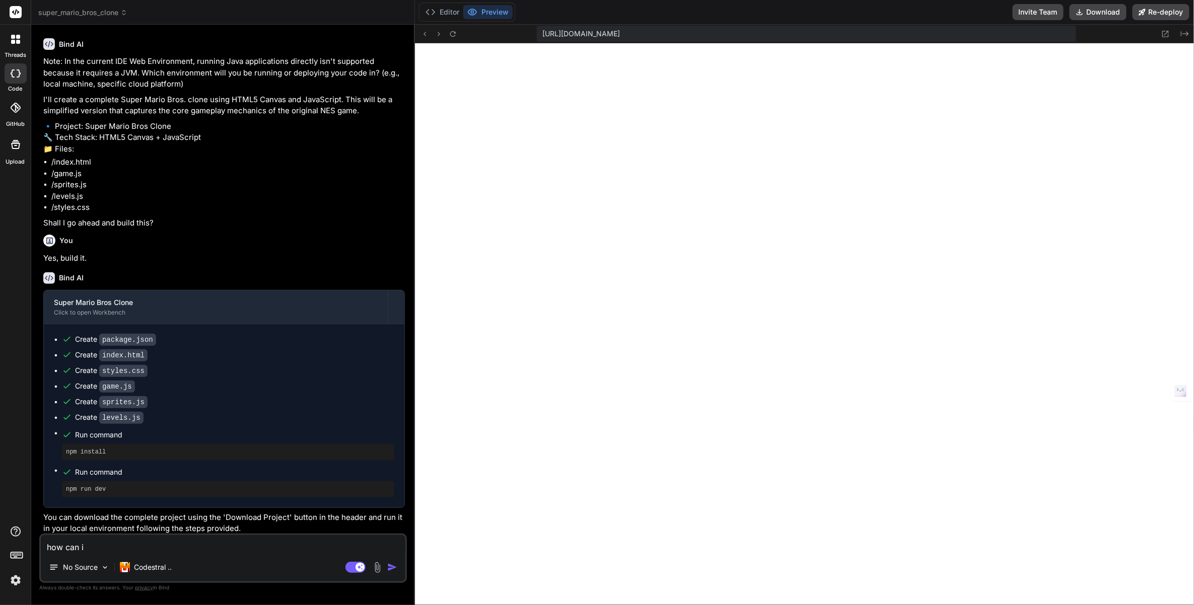
type textarea "x"
type textarea "how can i d"
type textarea "x"
type textarea "how can i de"
type textarea "x"
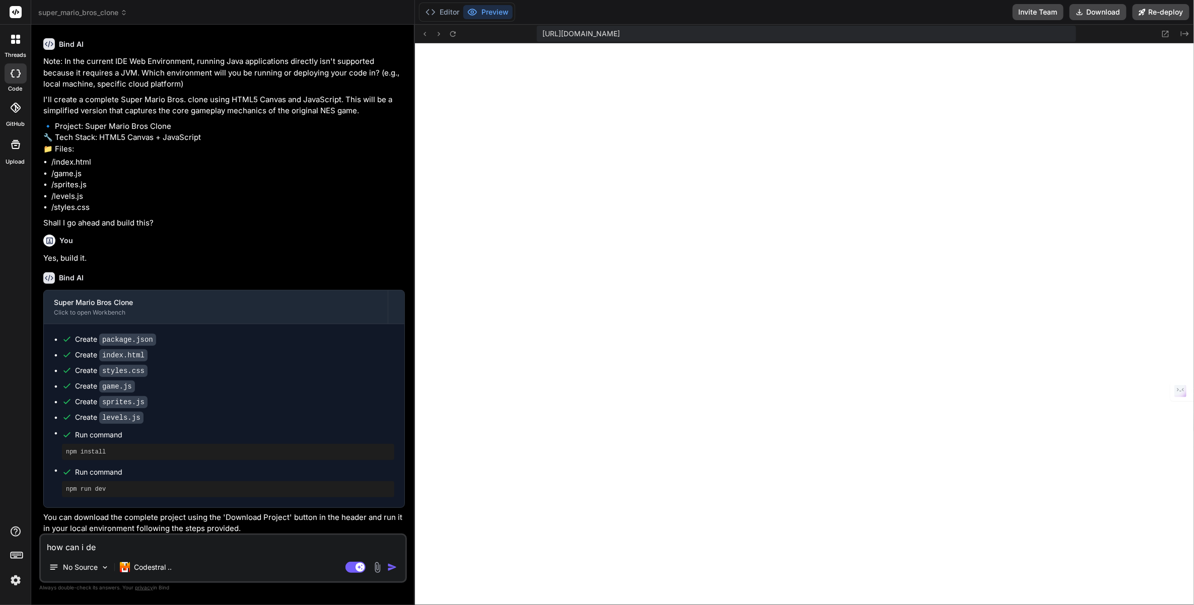
type textarea "how can i del"
type textarea "x"
type textarea "how can i dele"
type textarea "x"
type textarea "how can i delet"
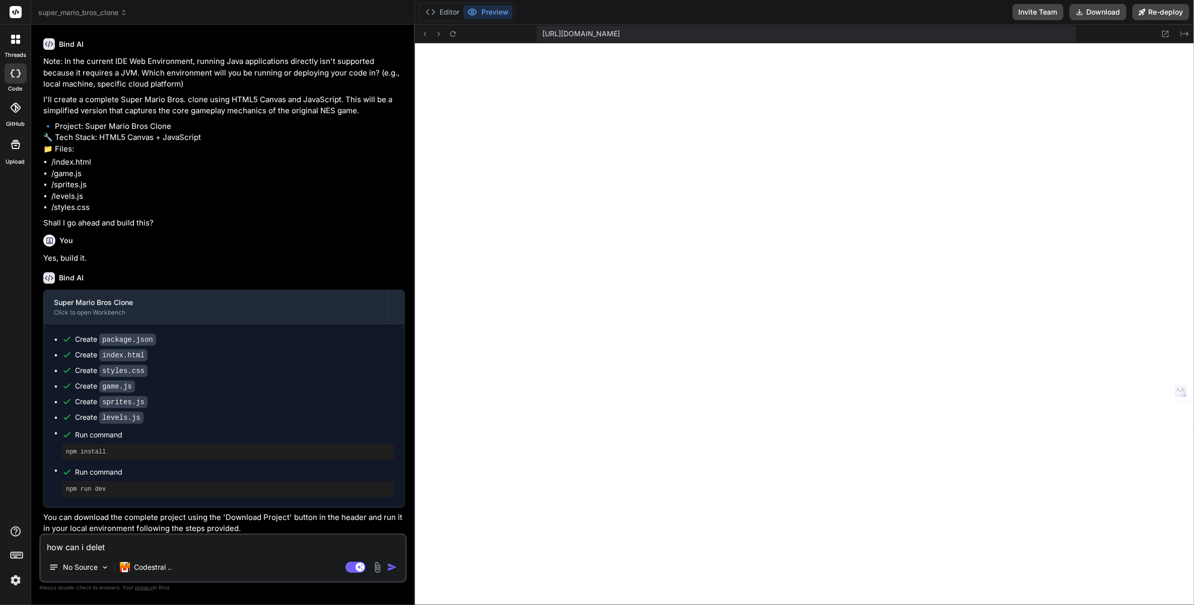
type textarea "x"
type textarea "how can i delete"
type textarea "x"
type textarea "how can i delete"
type textarea "x"
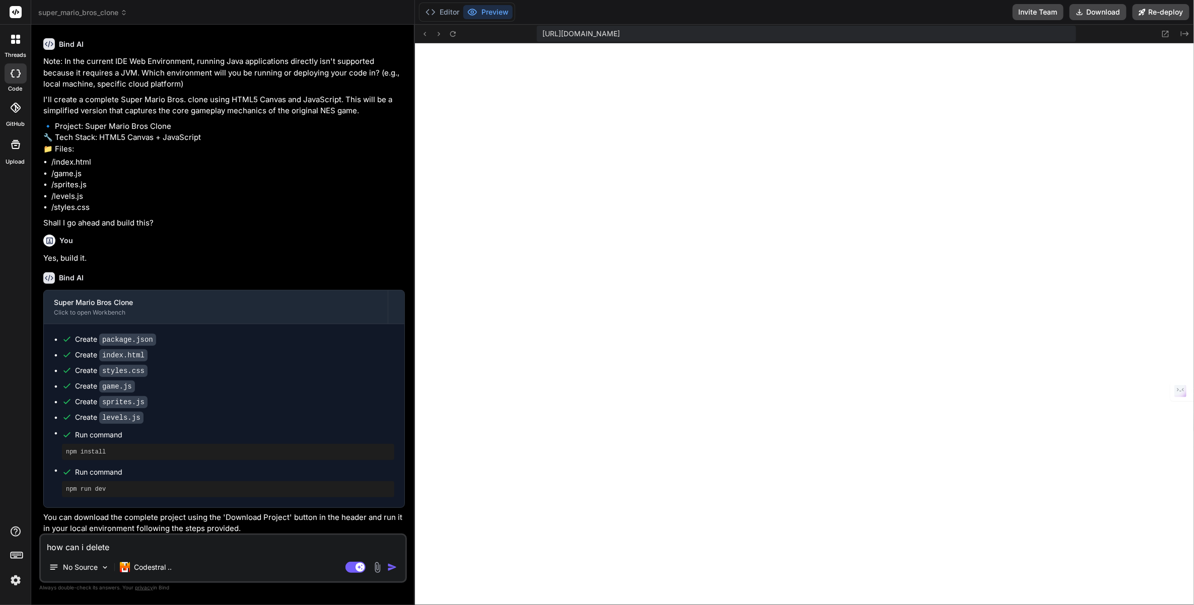
type textarea "how can i delete t"
type textarea "x"
type textarea "how can i delete th"
type textarea "x"
type textarea "how can i delete thi"
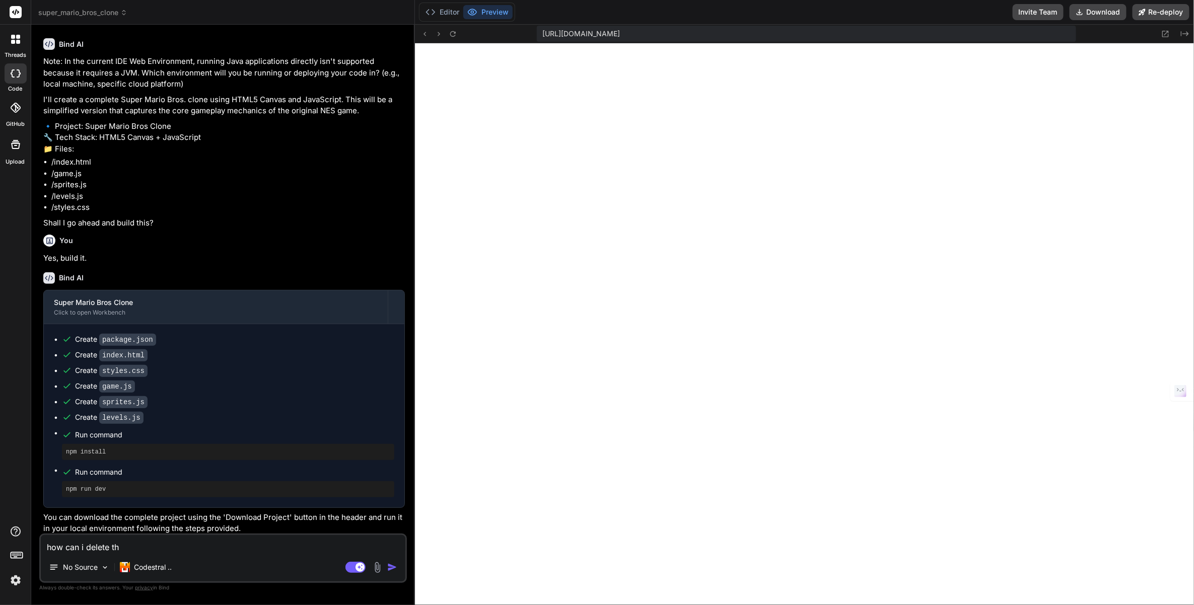
type textarea "x"
type textarea "how can i delete this"
type textarea "x"
type textarea "how can i delete this"
type textarea "x"
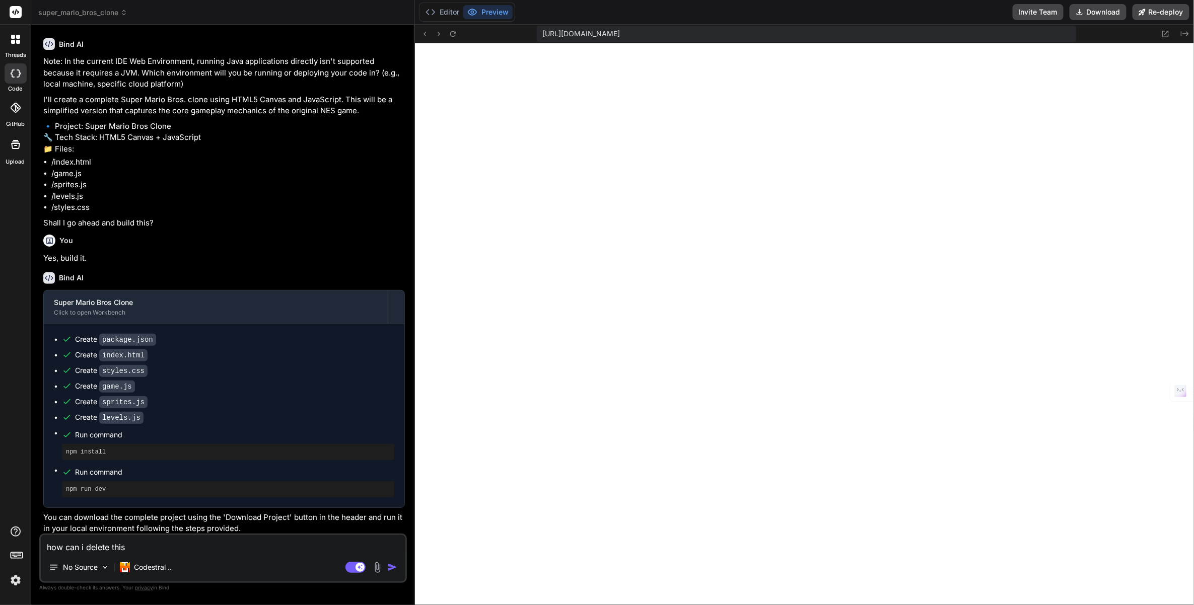
type textarea "how can i delete this p"
type textarea "x"
type textarea "how can i delete this pr"
type textarea "x"
type textarea "how can i delete this pro"
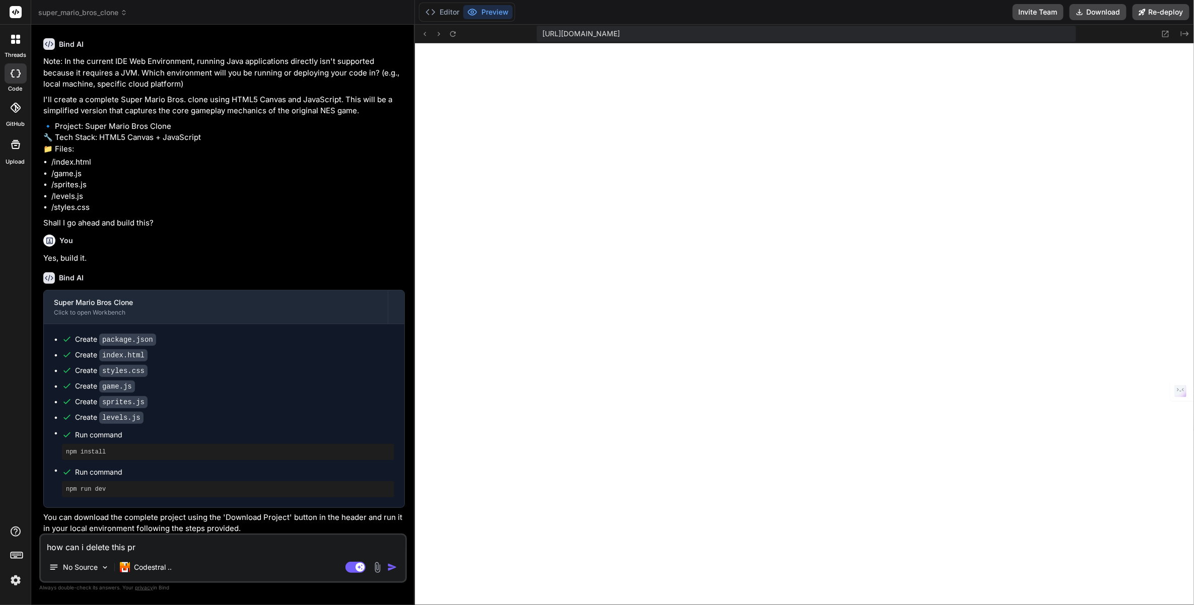
type textarea "x"
type textarea "how can i delete this proj"
type textarea "x"
type textarea "how can i delete this proje"
type textarea "x"
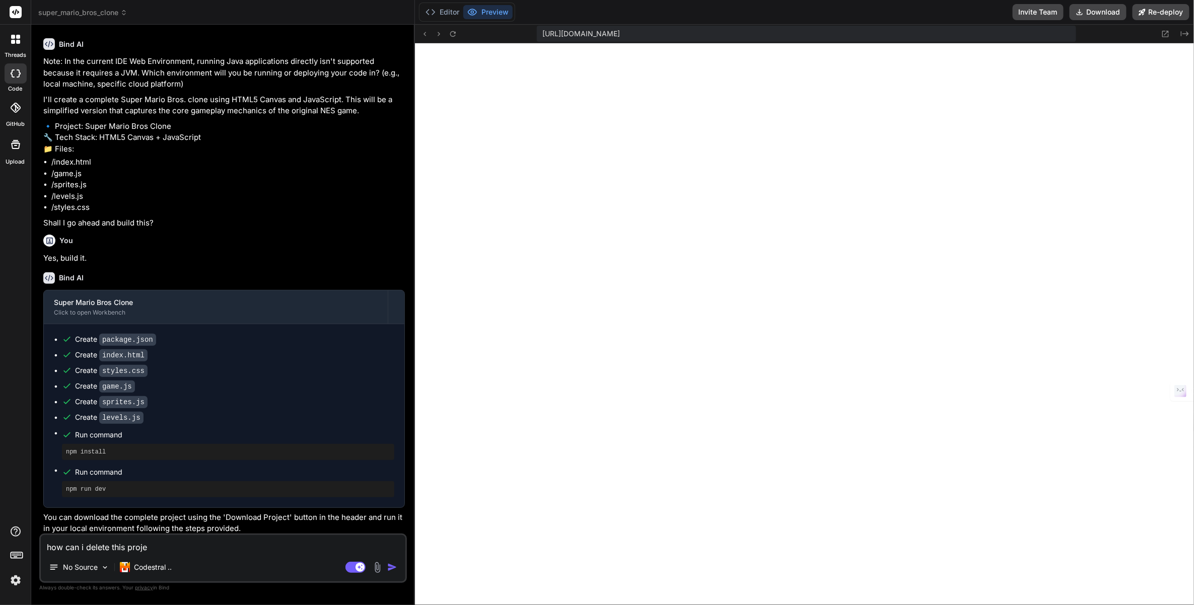
type textarea "how can i delete this projec"
type textarea "x"
type textarea "how can i delete this project"
type textarea "x"
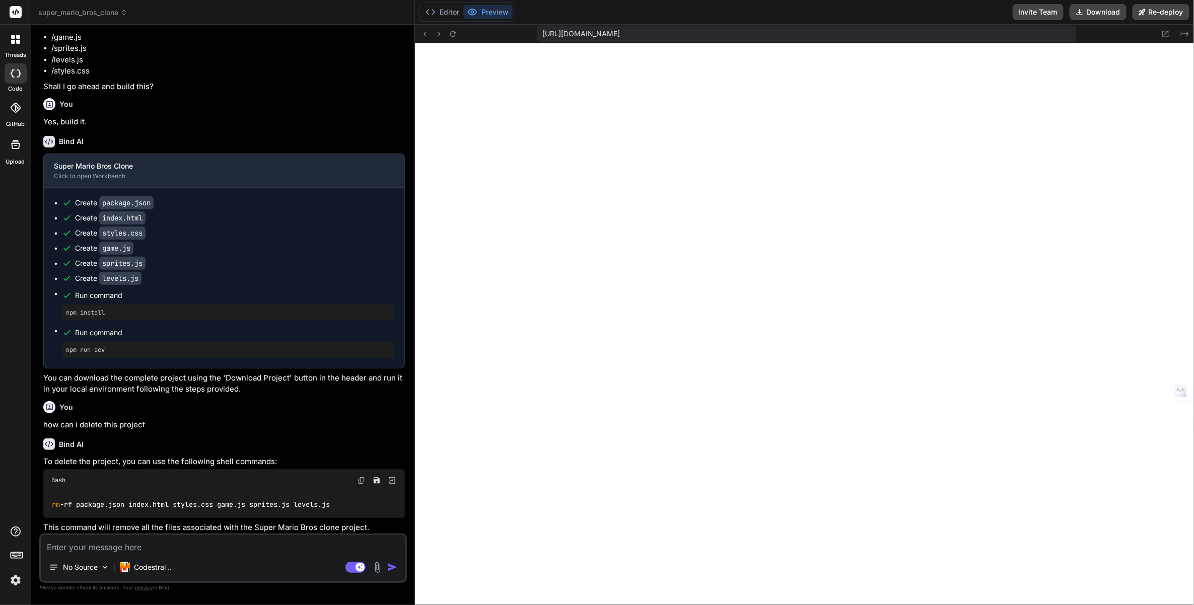
scroll to position [802, 0]
type textarea "x"
drag, startPoint x: 393, startPoint y: 465, endPoint x: 384, endPoint y: 476, distance: 14.3
click at [394, 480] on img at bounding box center [392, 480] width 9 height 9
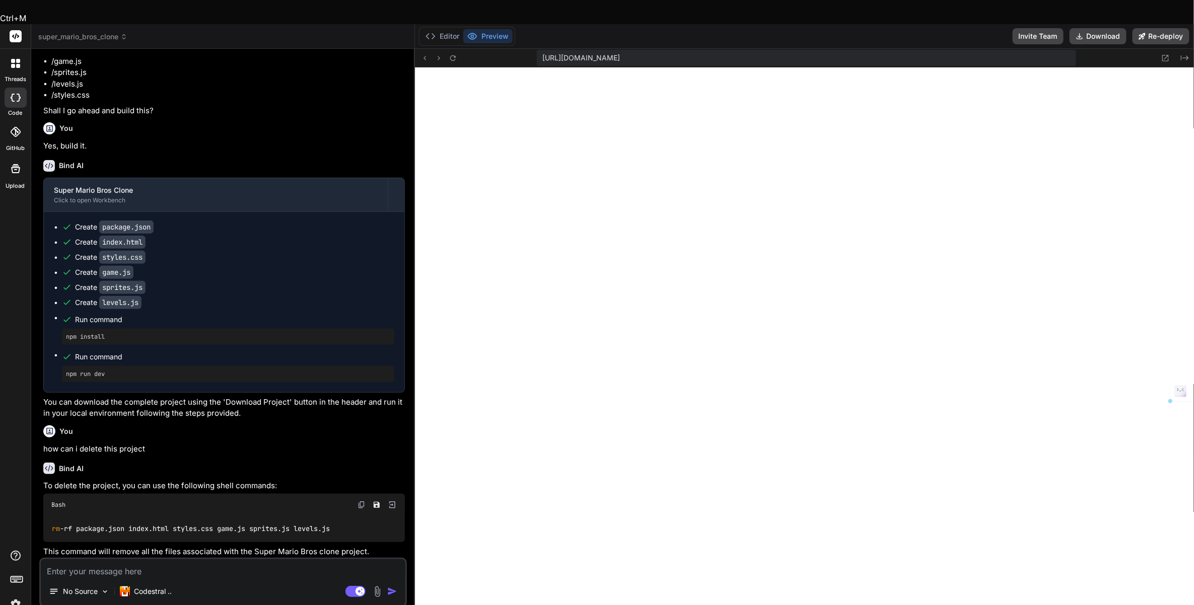
drag, startPoint x: 339, startPoint y: 502, endPoint x: 49, endPoint y: 502, distance: 290.5
click at [49, 516] on div "rm -rf package.json index.html styles.css game.js sprites.js levels.js" at bounding box center [224, 529] width 362 height 26
copy code "rm -rf package.json index.html styles.css game.js sprites.js levels.js"
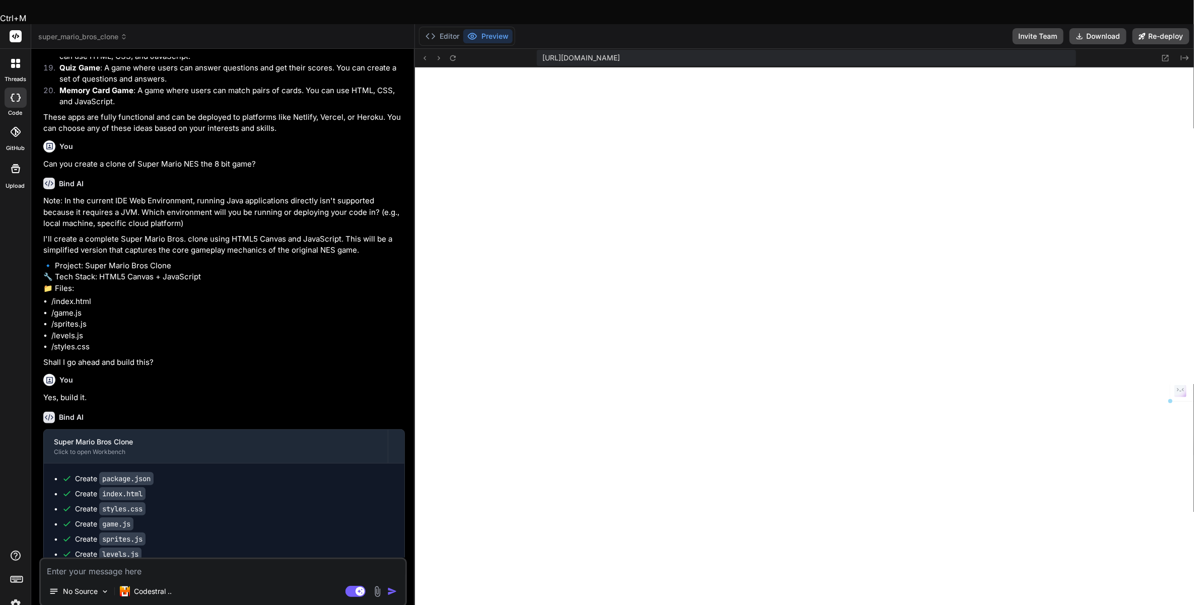
click at [165, 559] on textarea at bounding box center [223, 568] width 365 height 18
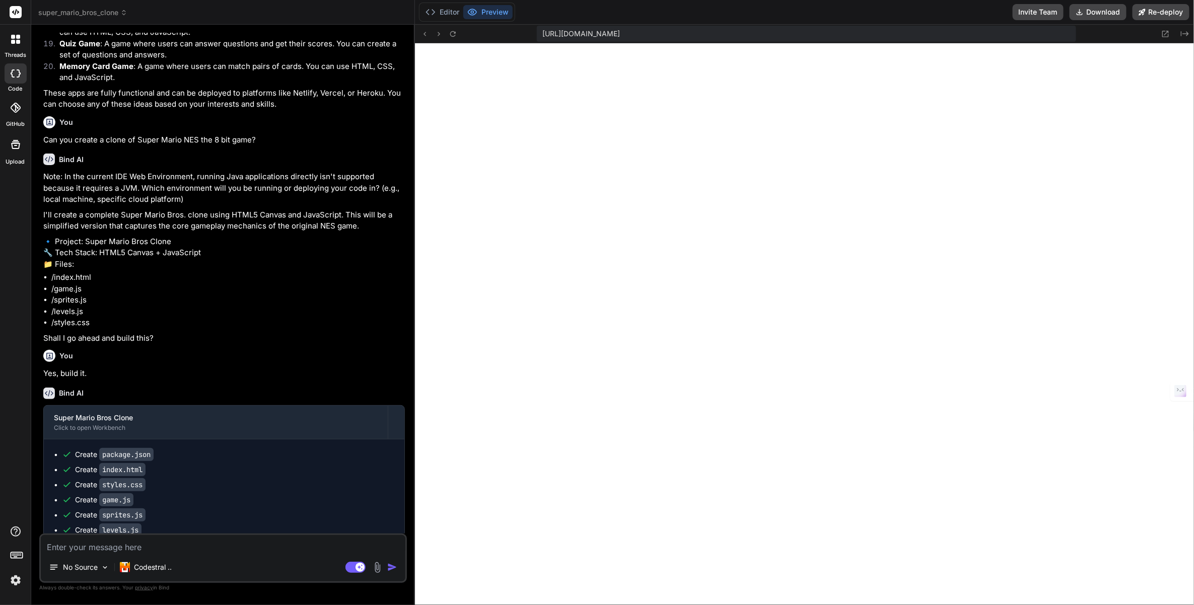
paste textarea "rm -rf package.json index.html styles.css game.js sprites.js levels.js"
type textarea "rm -rf package.json index.html styles.css game.js sprites.js levels.js"
type textarea "x"
type textarea "rm -rf package.json index.html styles.css game.js sprites.js levels.js"
click at [394, 564] on img "button" at bounding box center [392, 567] width 10 height 10
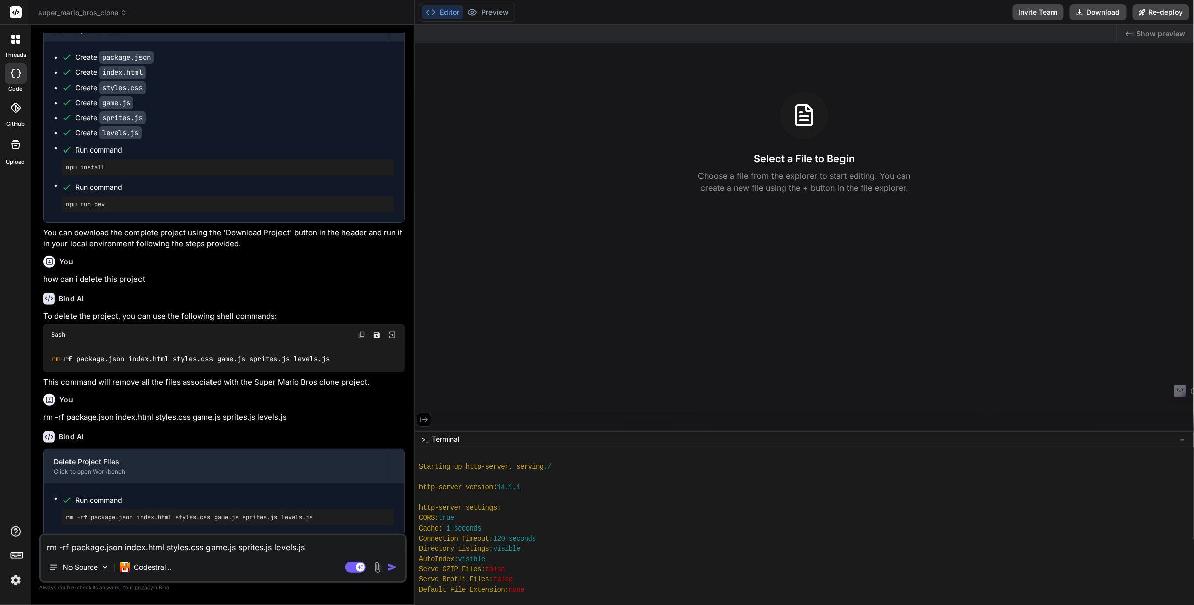
scroll to position [948, 0]
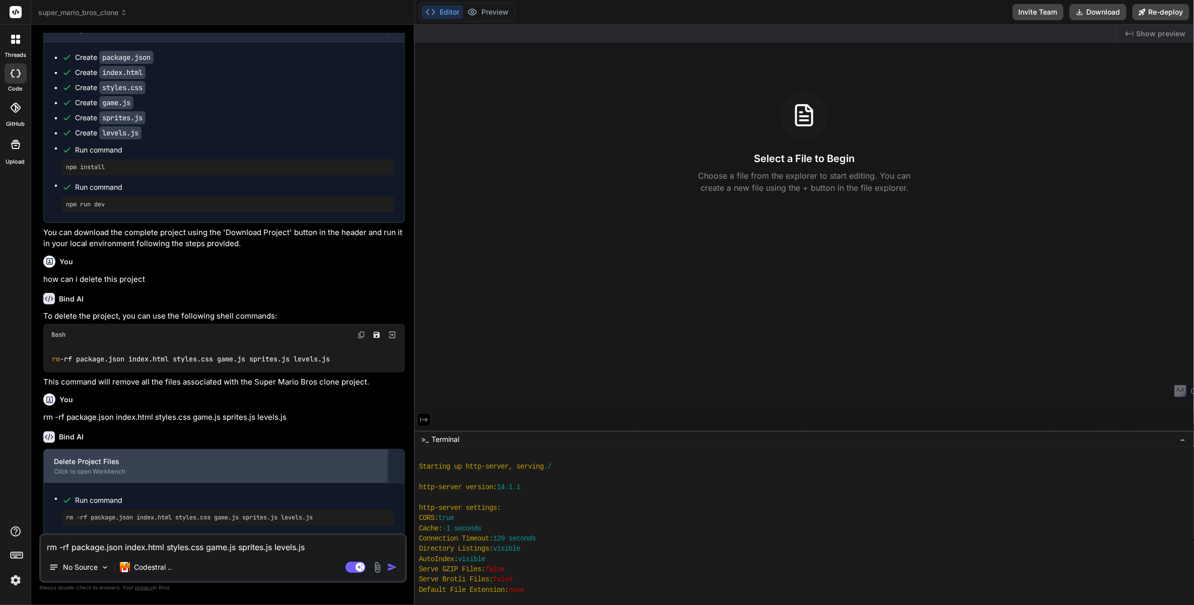
click at [129, 468] on div "Click to open Workbench" at bounding box center [216, 472] width 324 height 8
click at [160, 472] on div "Click to open Workbench" at bounding box center [216, 472] width 324 height 8
click at [150, 469] on div "Click to open Workbench" at bounding box center [216, 472] width 324 height 8
click at [118, 469] on div "Click to open Workbench" at bounding box center [216, 472] width 324 height 8
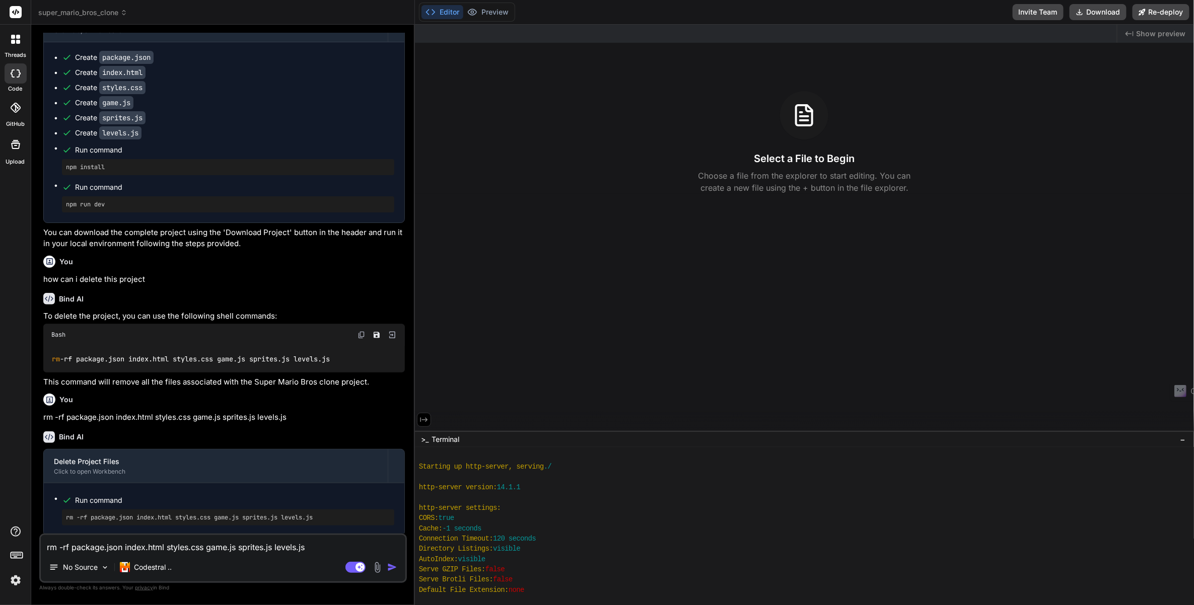
click at [159, 511] on div "rm -rf package.json index.html styles.css game.js sprites.js levels.js" at bounding box center [228, 518] width 332 height 16
click at [604, 330] on div "Created with Pixso. Show preview Select a File to Begin Choose a file from the …" at bounding box center [804, 228] width 779 height 406
click at [117, 2] on header "super_mario_bros_clone Created with Pixso." at bounding box center [223, 12] width 384 height 25
click at [121, 9] on span "super_mario_bros_clone" at bounding box center [82, 13] width 89 height 10
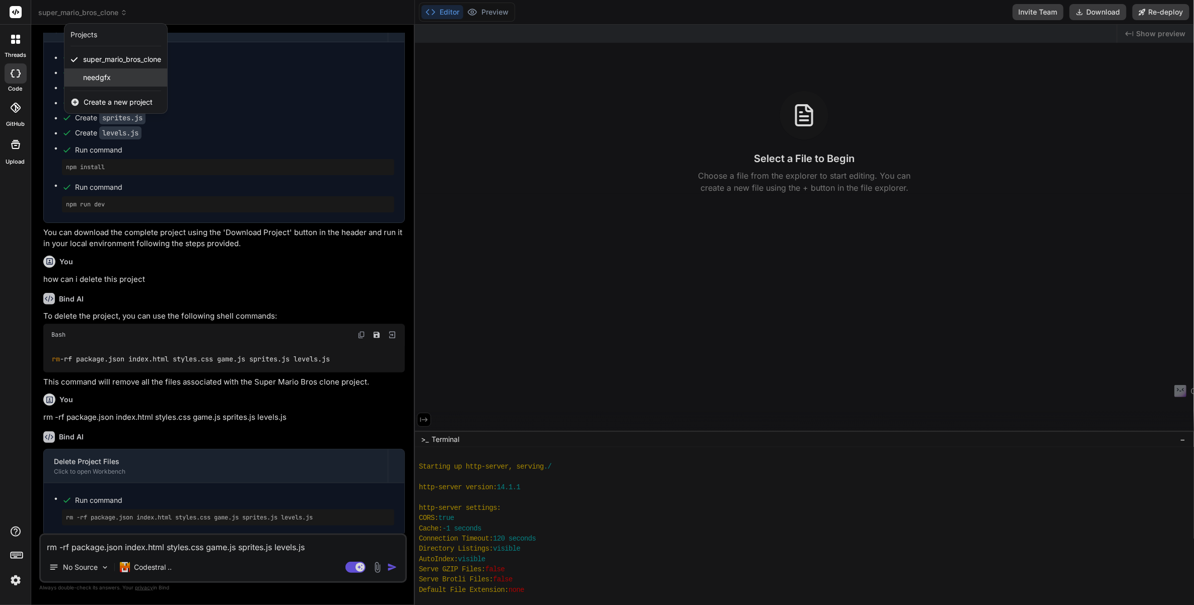
click at [102, 72] on div "needgfx" at bounding box center [115, 77] width 103 height 18
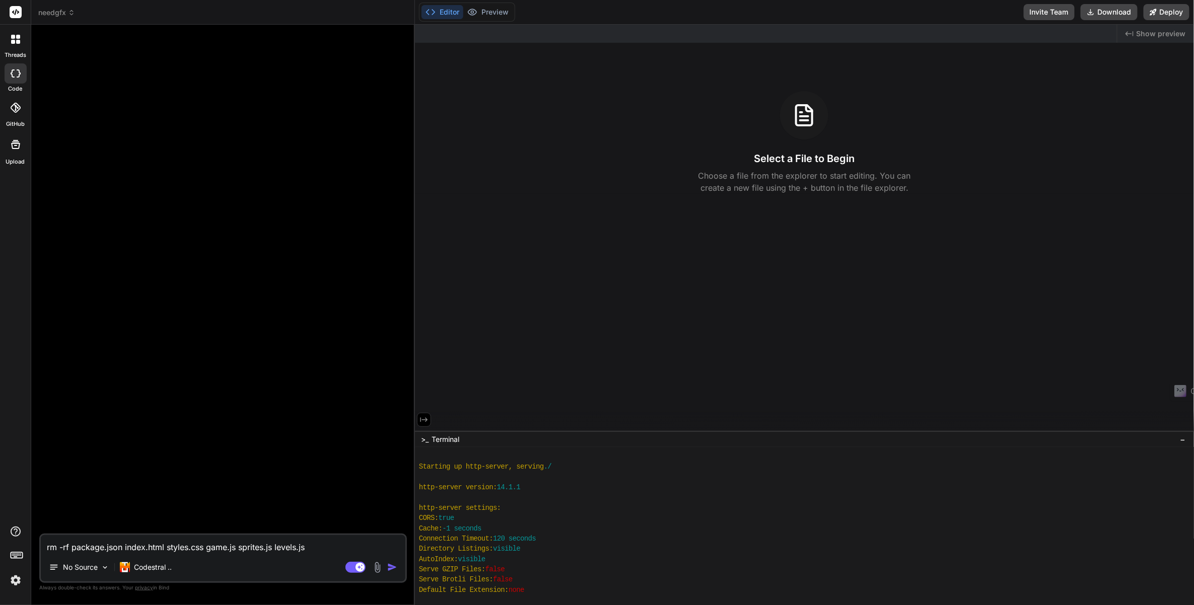
click at [77, 15] on div "needgfx" at bounding box center [222, 13] width 369 height 10
click at [75, 14] on icon at bounding box center [71, 12] width 7 height 7
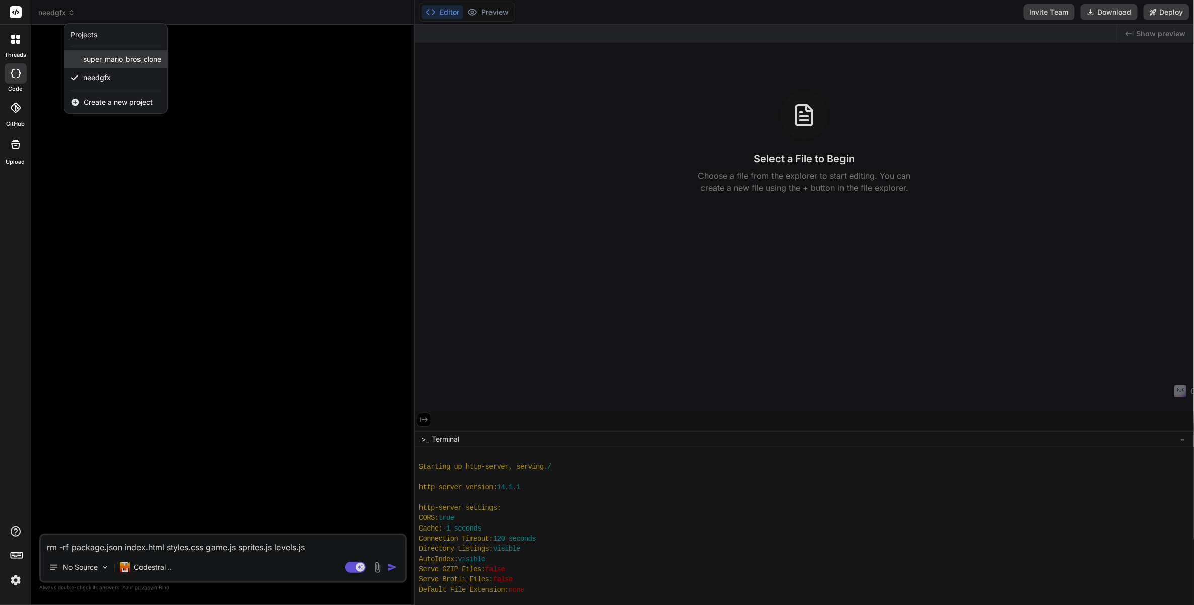
click at [105, 55] on span "super_mario_bros_clone" at bounding box center [122, 59] width 78 height 10
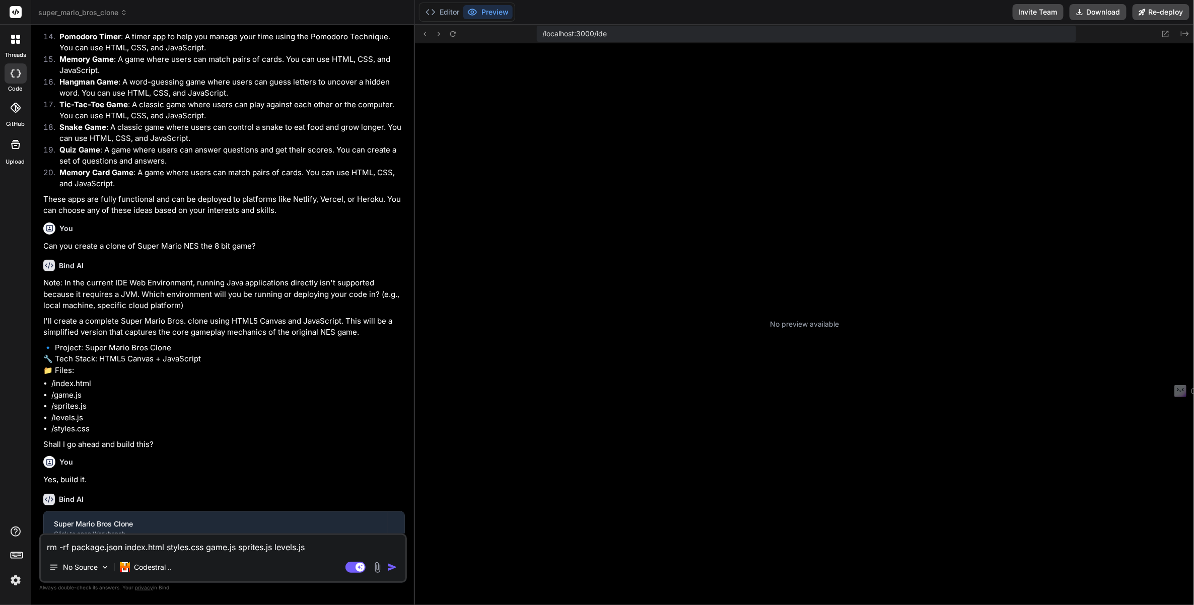
scroll to position [875, 0]
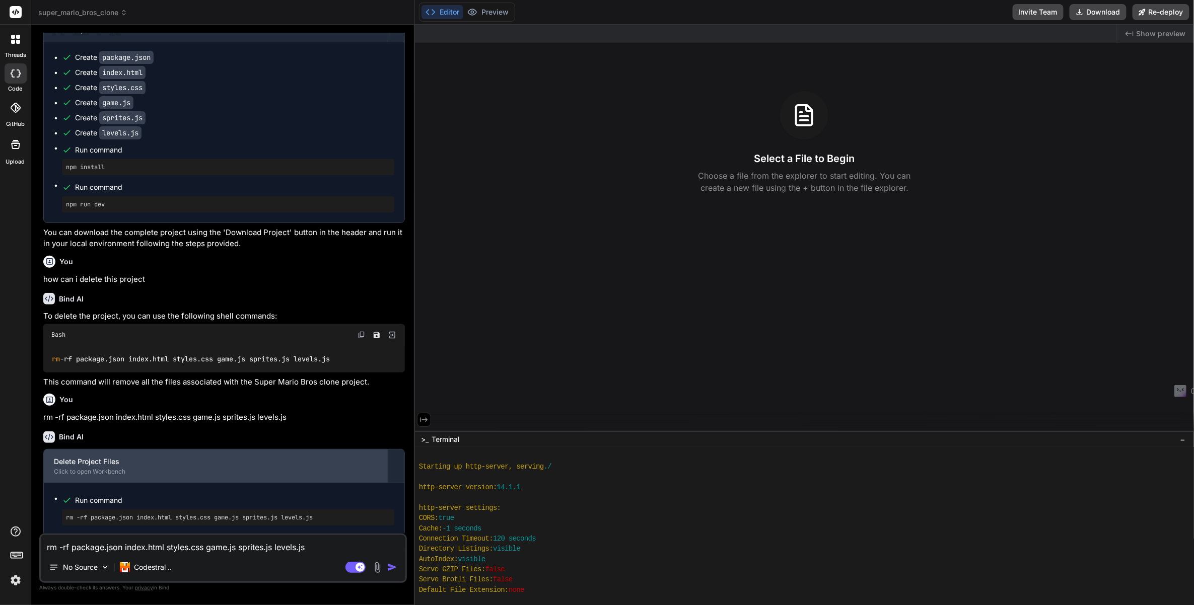
click at [127, 465] on div "Delete Project Files Click to open Workbench" at bounding box center [216, 466] width 344 height 33
click at [113, 465] on div "Delete Project Files Click to open Workbench" at bounding box center [216, 466] width 344 height 33
click at [99, 459] on div "Delete Project Files" at bounding box center [216, 462] width 324 height 10
click at [97, 457] on div "Delete Project Files" at bounding box center [216, 462] width 324 height 10
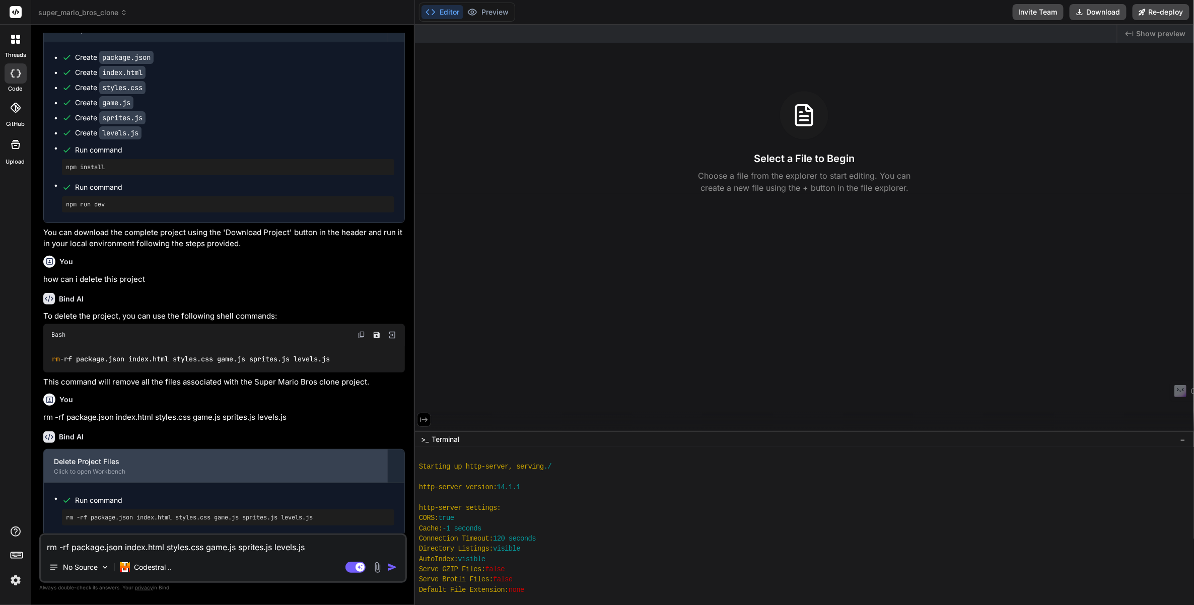
click at [97, 458] on div "Delete Project Files" at bounding box center [216, 462] width 324 height 10
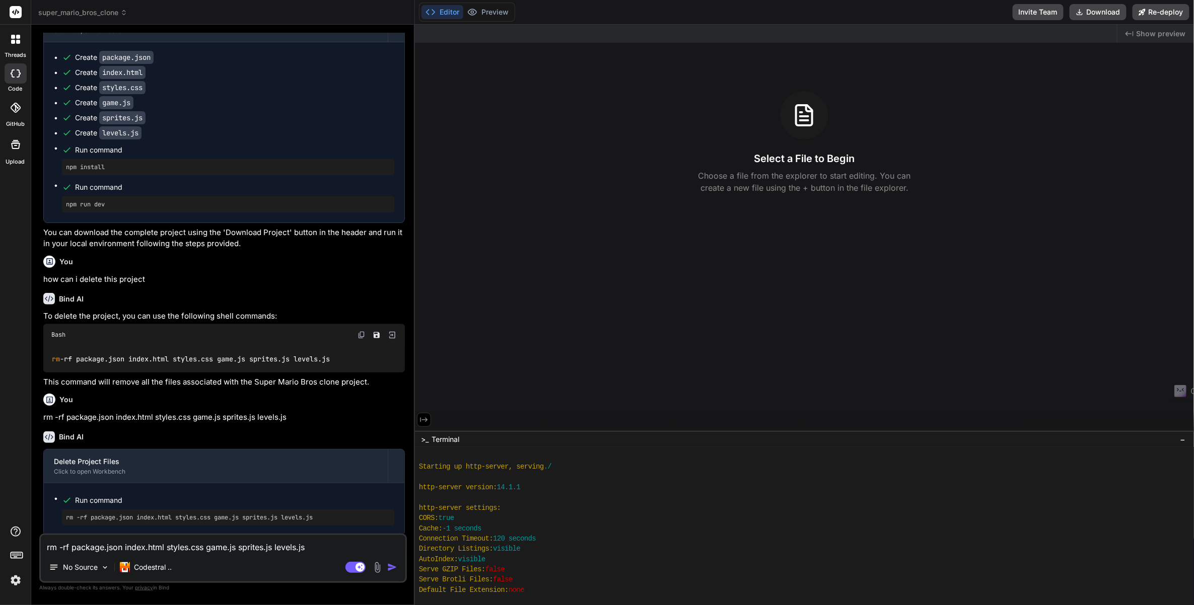
click at [125, 11] on icon at bounding box center [123, 11] width 3 height 2
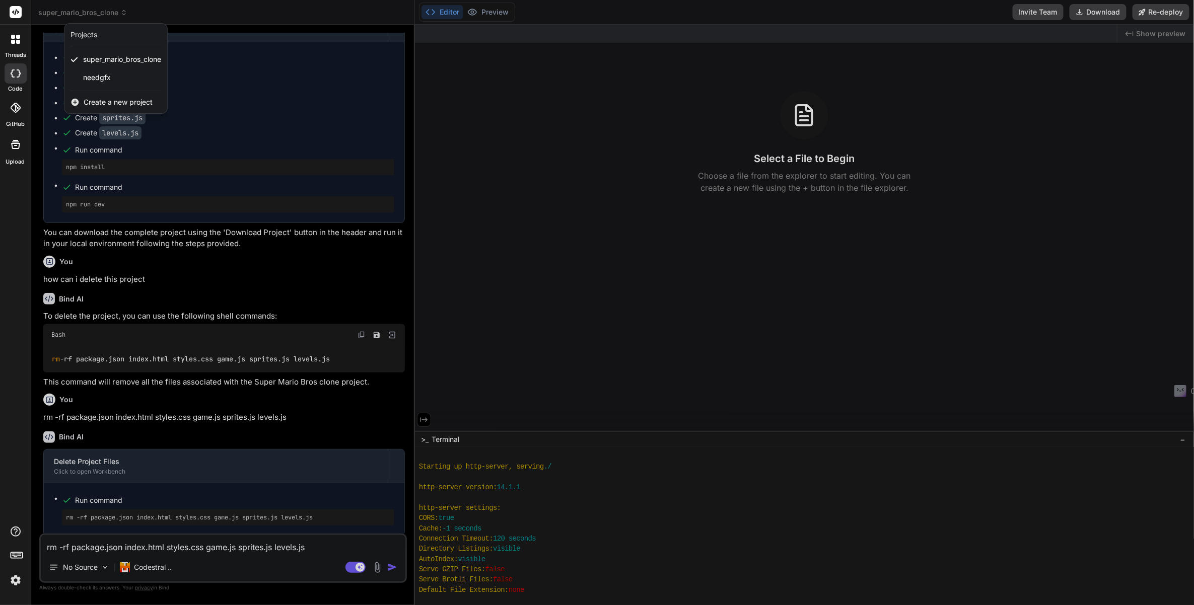
click at [128, 11] on div at bounding box center [597, 302] width 1194 height 605
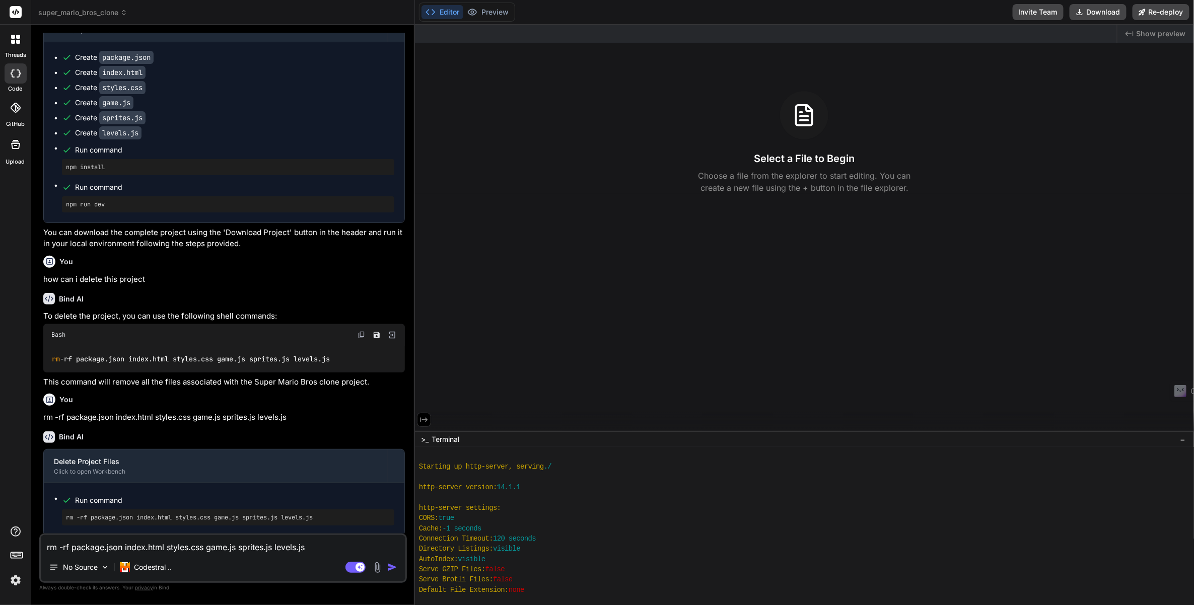
click at [127, 11] on icon at bounding box center [123, 12] width 7 height 7
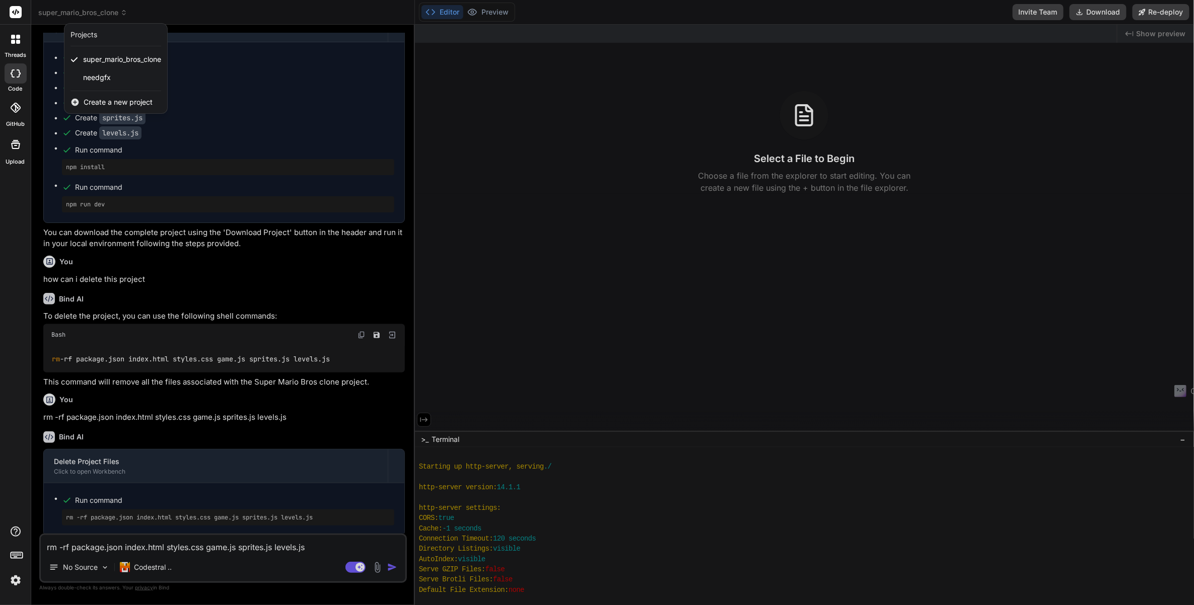
drag, startPoint x: 122, startPoint y: 55, endPoint x: 145, endPoint y: 11, distance: 49.6
click at [145, 11] on div at bounding box center [597, 302] width 1194 height 605
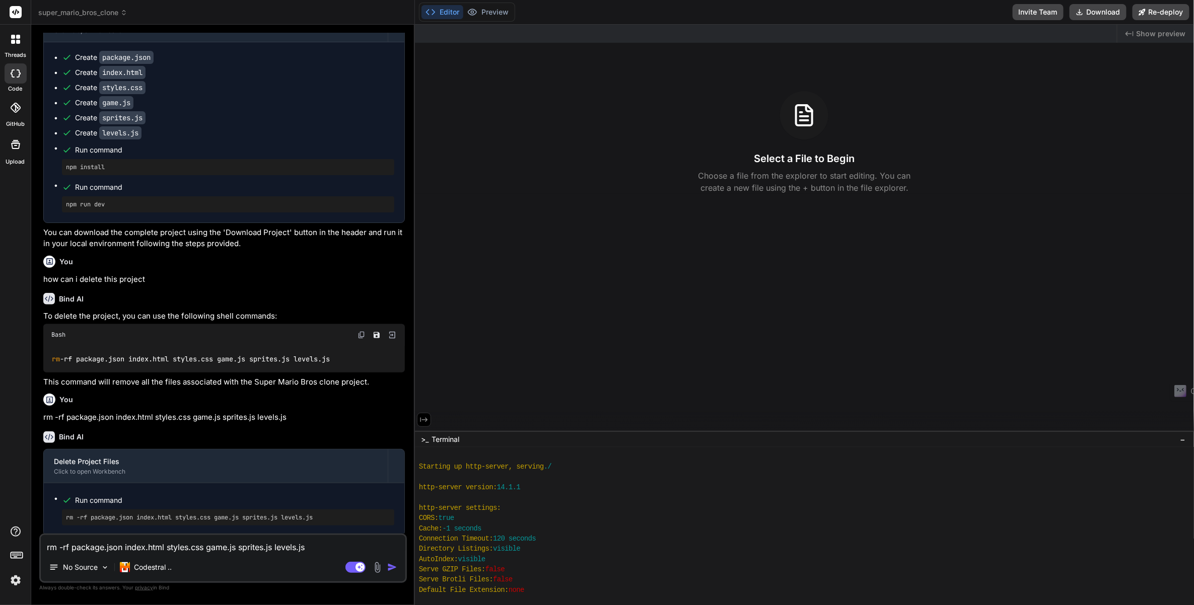
click at [17, 147] on icon at bounding box center [16, 144] width 12 height 12
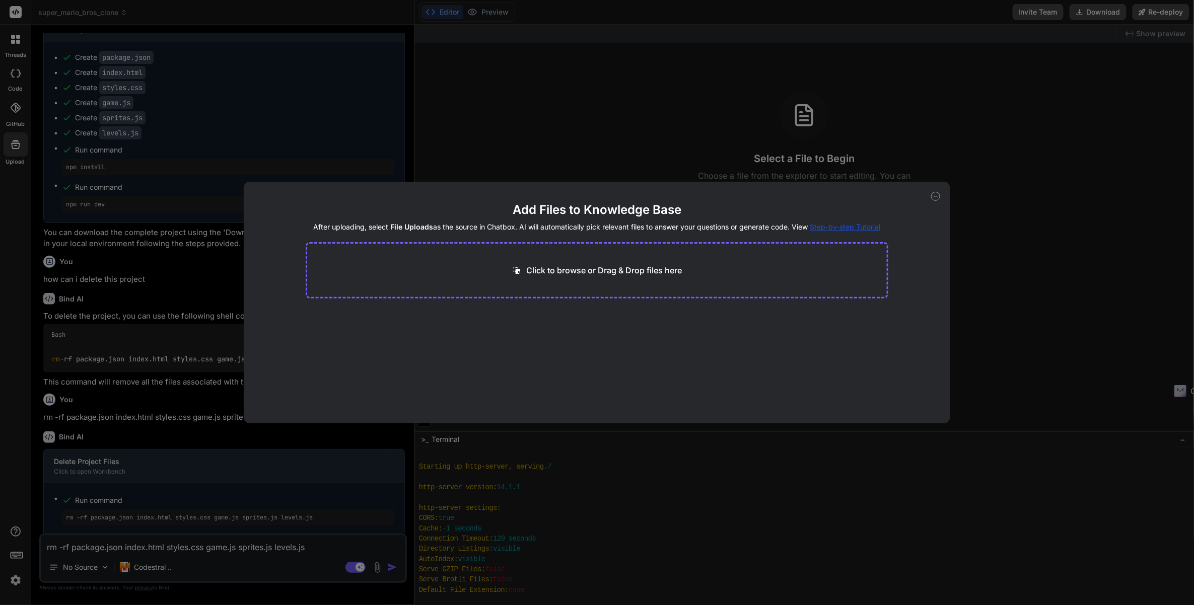
click at [20, 125] on div "Add Files to Knowledge Base After uploading, select File Uploads as the source …" at bounding box center [597, 302] width 1194 height 605
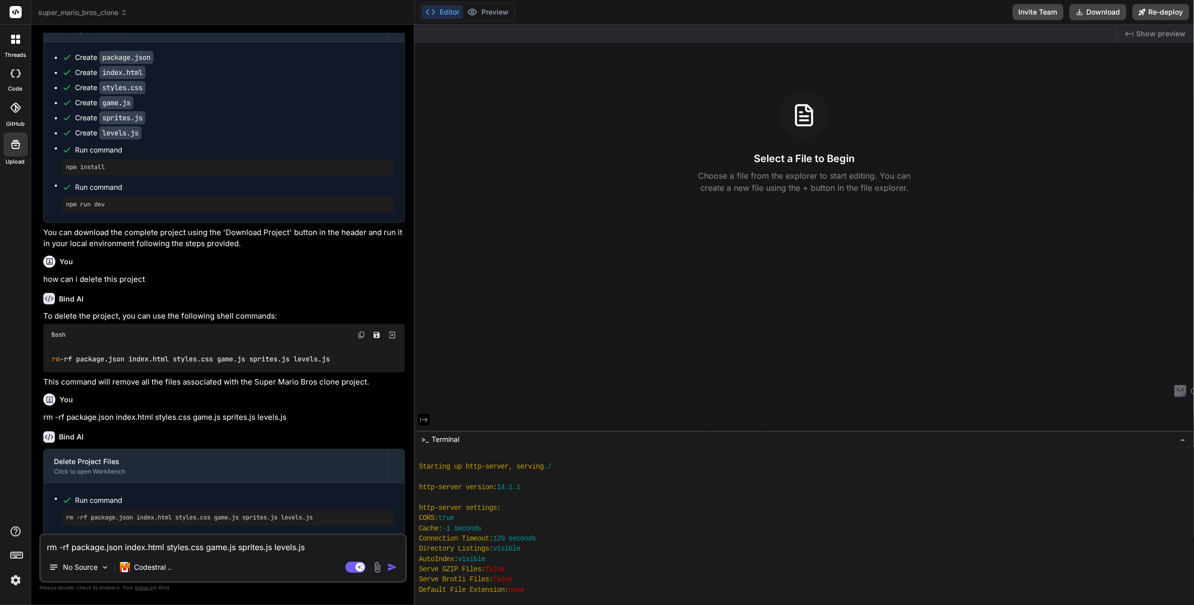
click at [10, 113] on div at bounding box center [16, 108] width 22 height 22
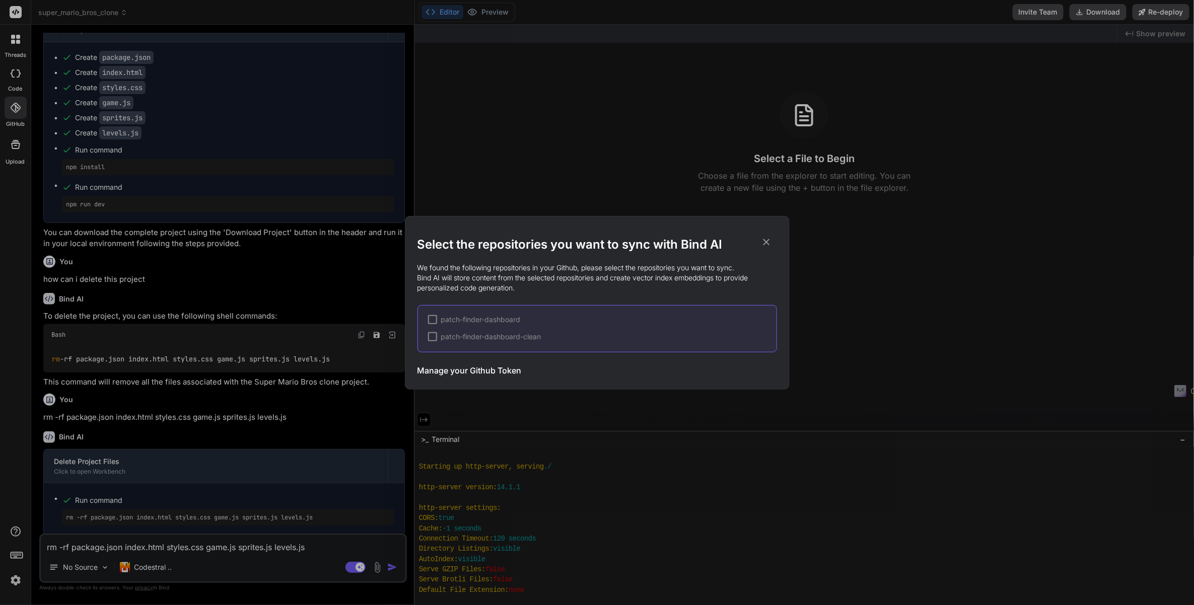
click at [22, 90] on div "Select the repositories you want to sync with Bind AI We found the following re…" at bounding box center [597, 302] width 1194 height 605
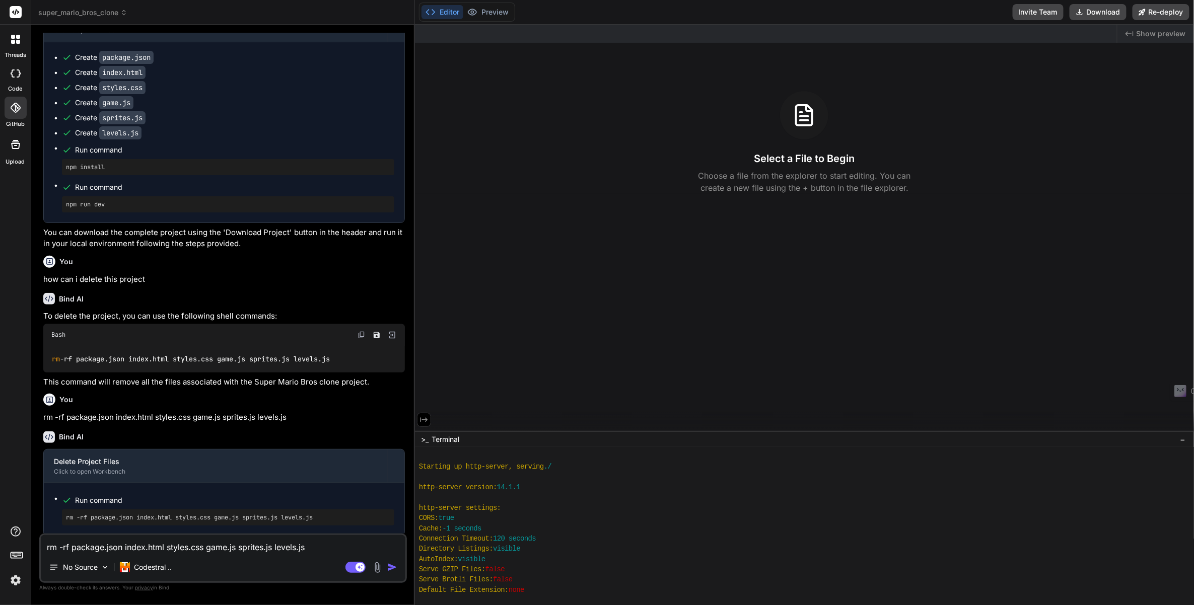
click at [25, 75] on div at bounding box center [16, 73] width 22 height 20
click at [14, 46] on div at bounding box center [15, 39] width 21 height 21
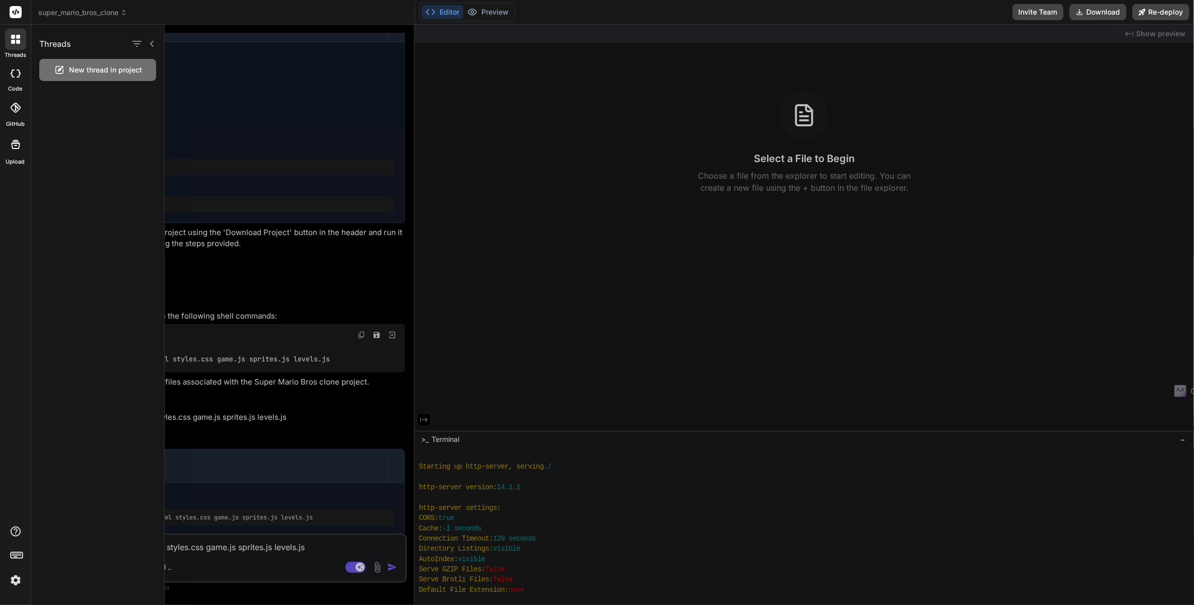
click at [134, 71] on span "New thread in project" at bounding box center [105, 70] width 73 height 10
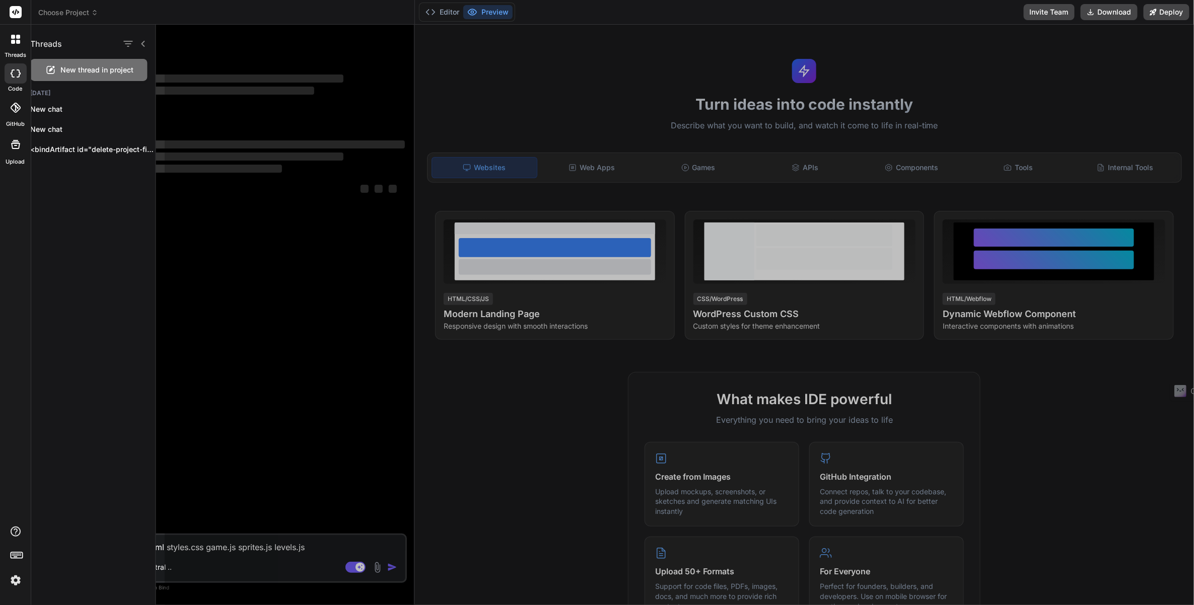
scroll to position [0, 0]
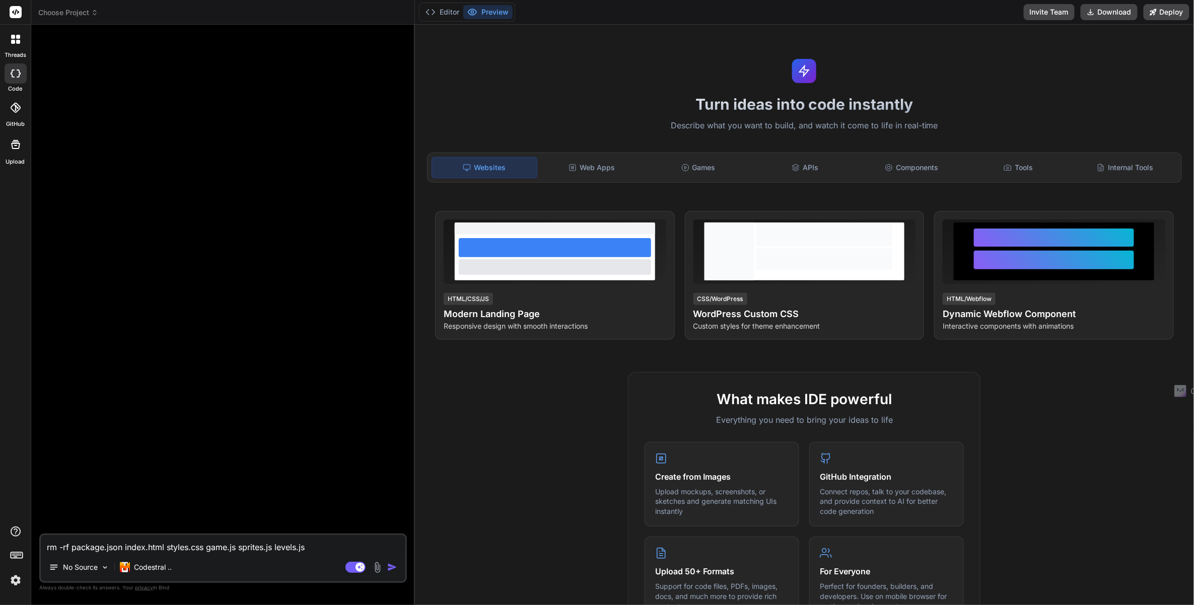
click at [93, 15] on icon at bounding box center [94, 12] width 7 height 7
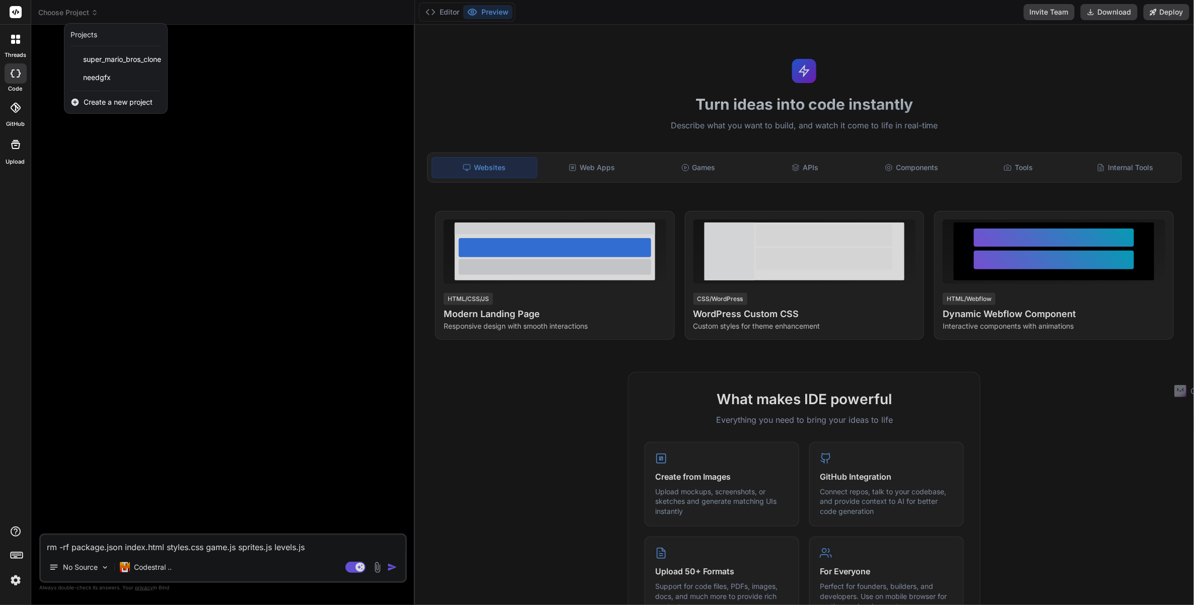
click at [93, 15] on div at bounding box center [597, 302] width 1194 height 605
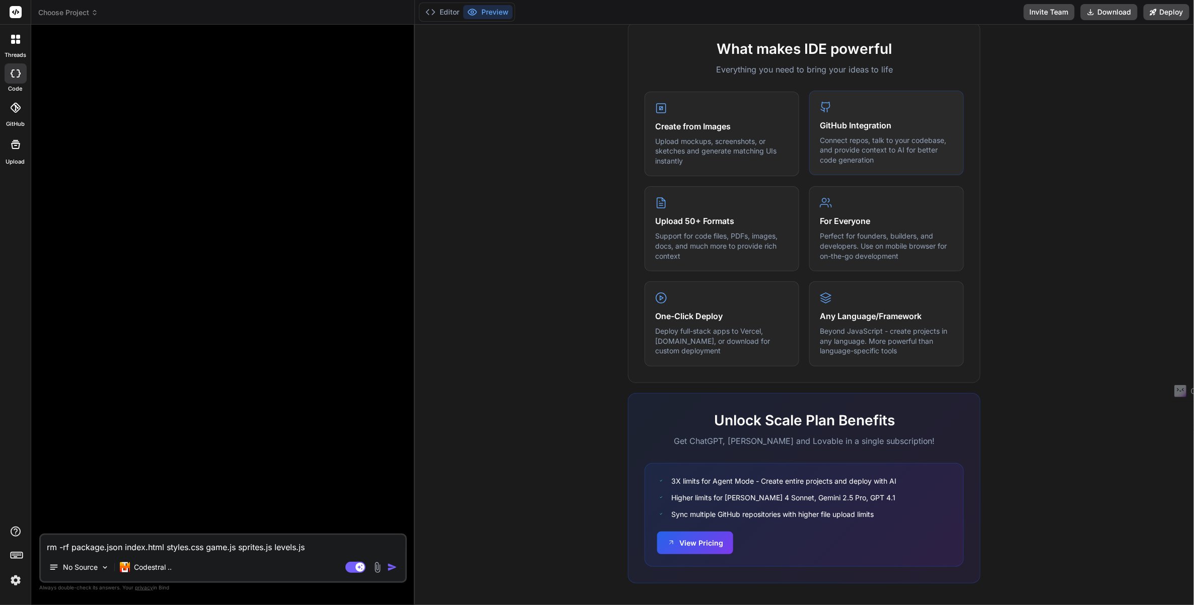
scroll to position [99, 0]
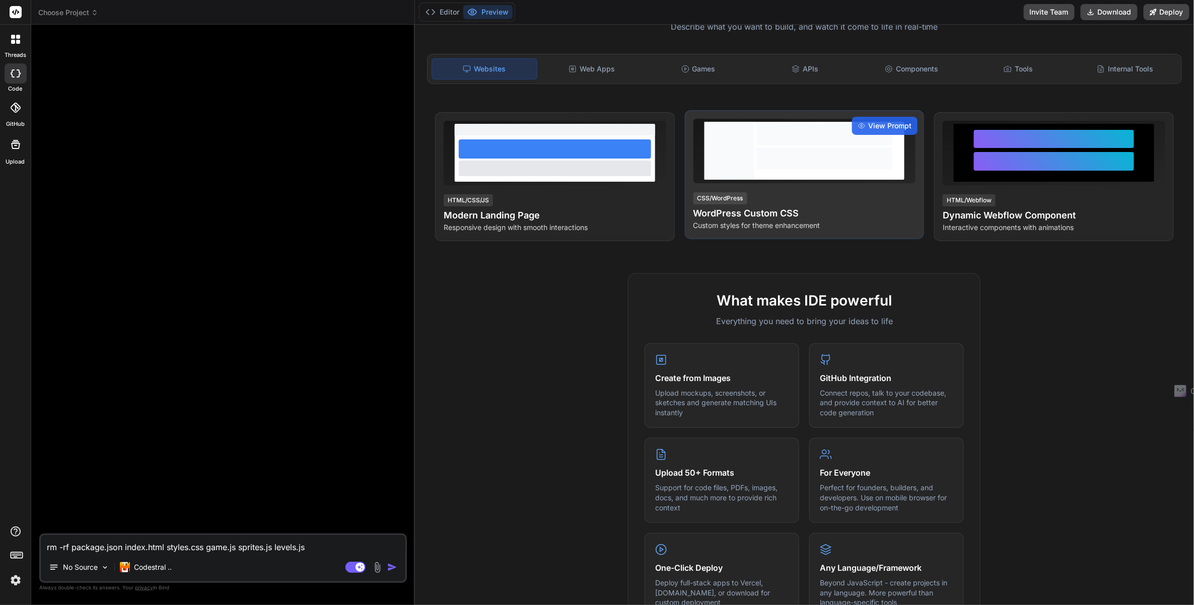
click at [789, 162] on div at bounding box center [824, 159] width 136 height 22
click at [790, 162] on div at bounding box center [824, 159] width 136 height 22
click at [803, 191] on div "CSS/WordPress WordPress Custom CSS Custom styles for theme enhancement" at bounding box center [804, 210] width 223 height 39
click at [875, 121] on span "View Prompt" at bounding box center [889, 126] width 43 height 10
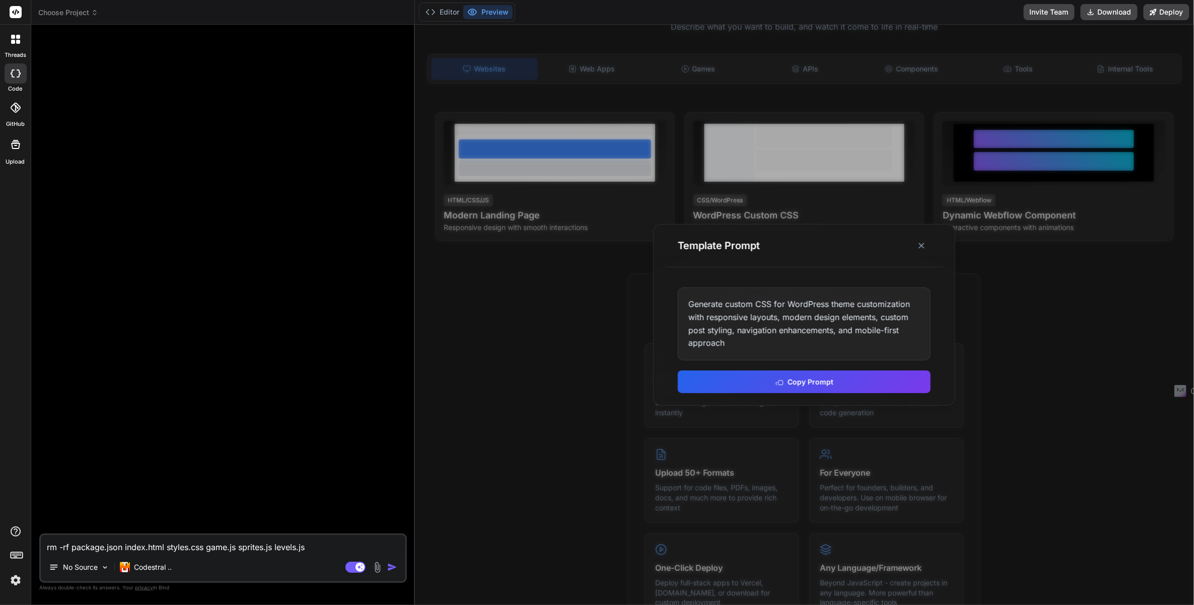
click at [785, 123] on div at bounding box center [804, 315] width 779 height 581
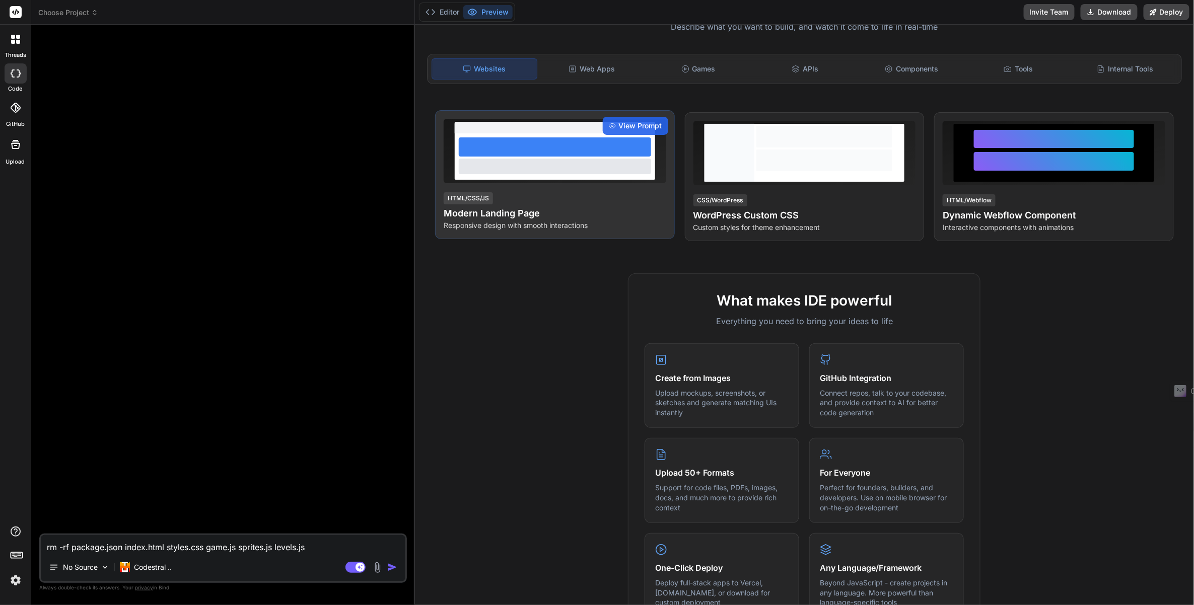
click at [602, 161] on div at bounding box center [555, 166] width 192 height 15
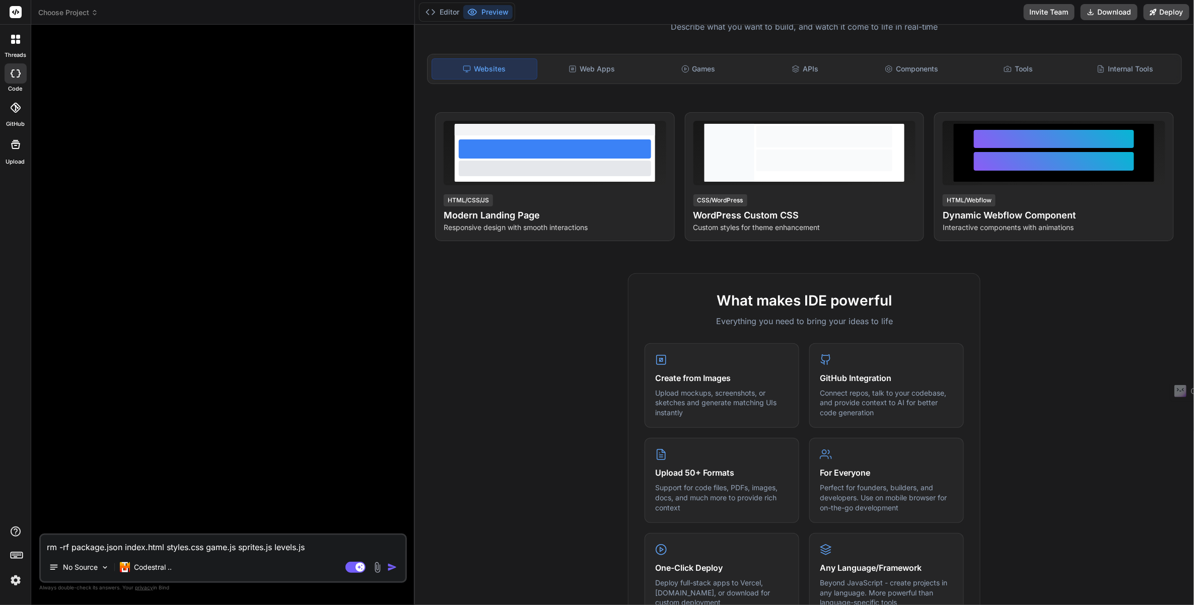
click at [790, 79] on div "Websites Web Apps Games APIs Components Tools Internal Tools" at bounding box center [804, 69] width 755 height 30
click at [800, 69] on div "APIs" at bounding box center [805, 68] width 105 height 21
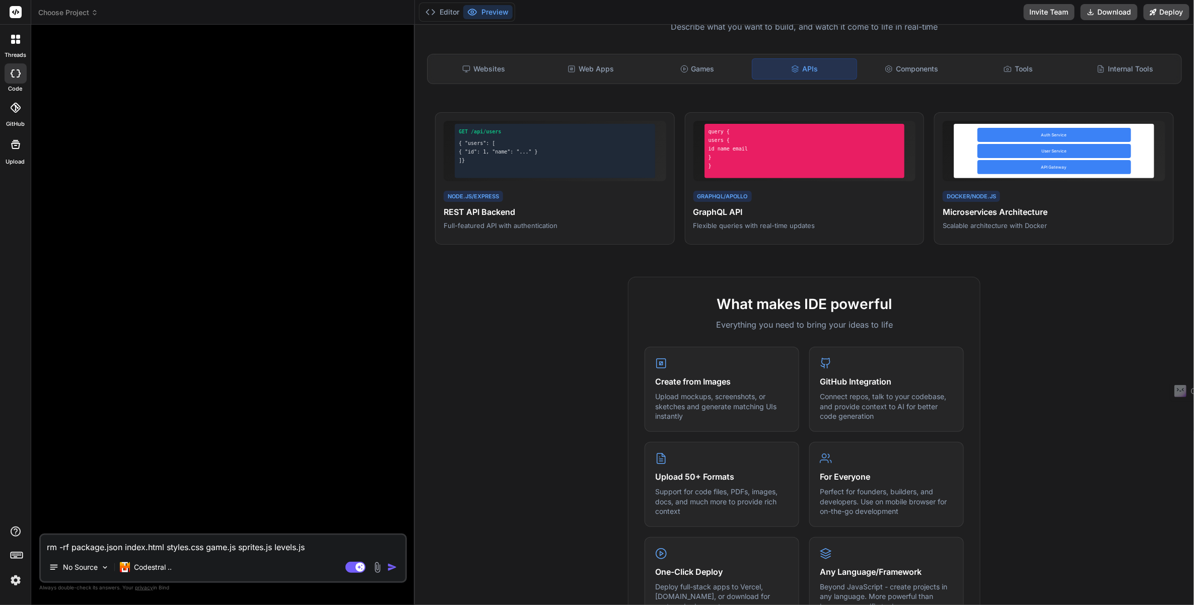
click at [488, 55] on div "Websites Web Apps Games APIs Components Tools Internal Tools" at bounding box center [804, 69] width 755 height 30
click at [501, 62] on div "Websites" at bounding box center [483, 68] width 105 height 21
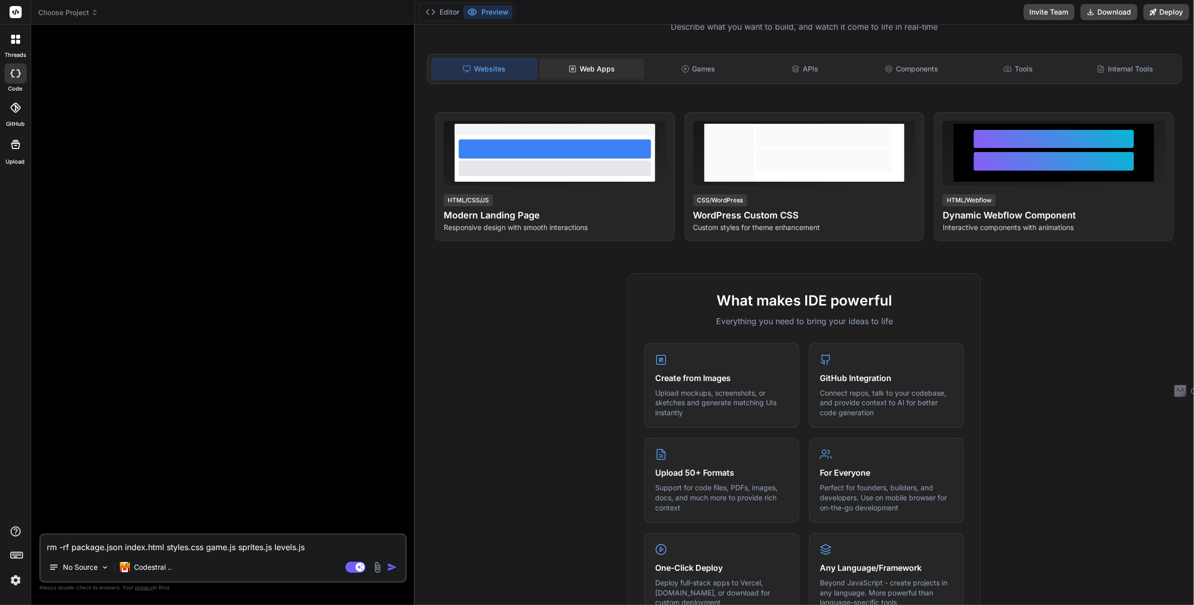
click at [593, 70] on div "Web Apps" at bounding box center [591, 68] width 105 height 21
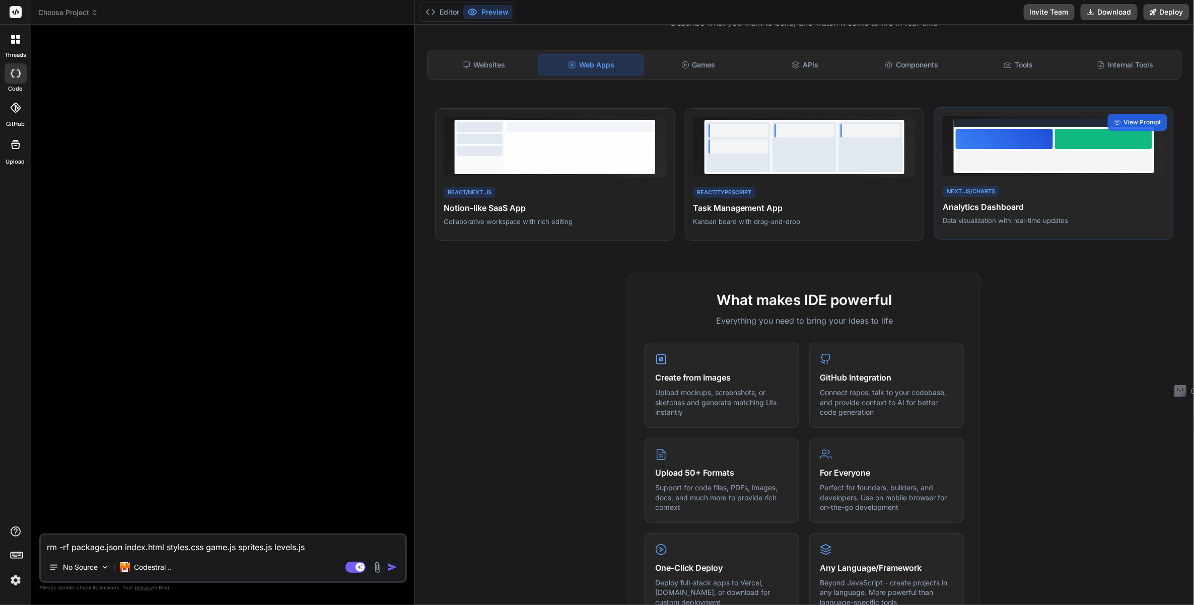
scroll to position [251, 0]
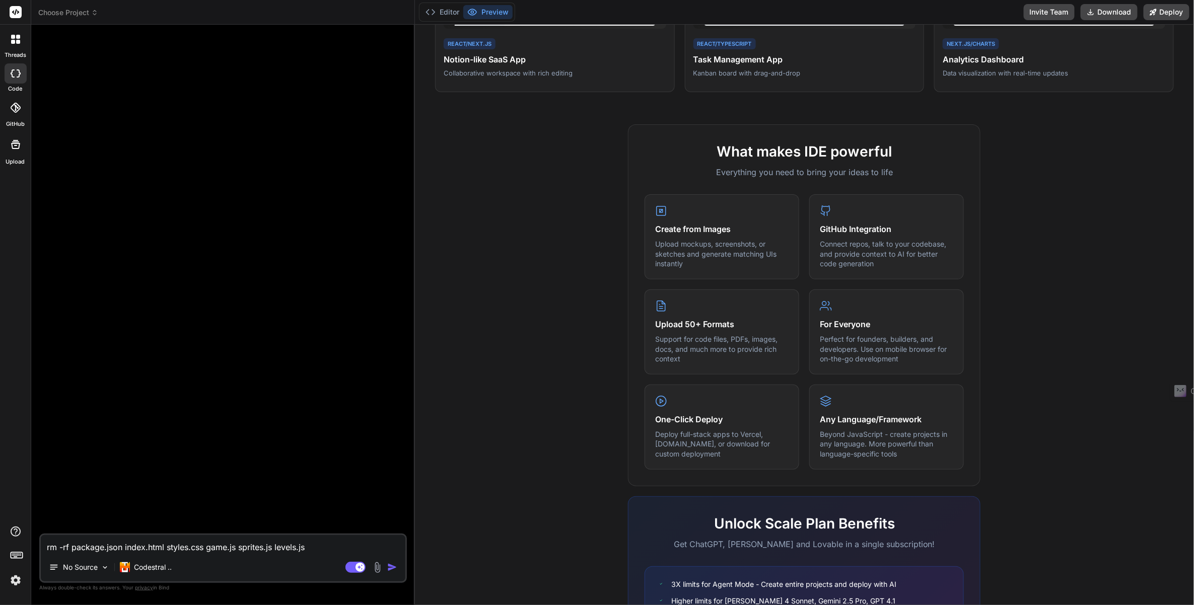
drag, startPoint x: 1168, startPoint y: 118, endPoint x: 1168, endPoint y: 111, distance: 6.6
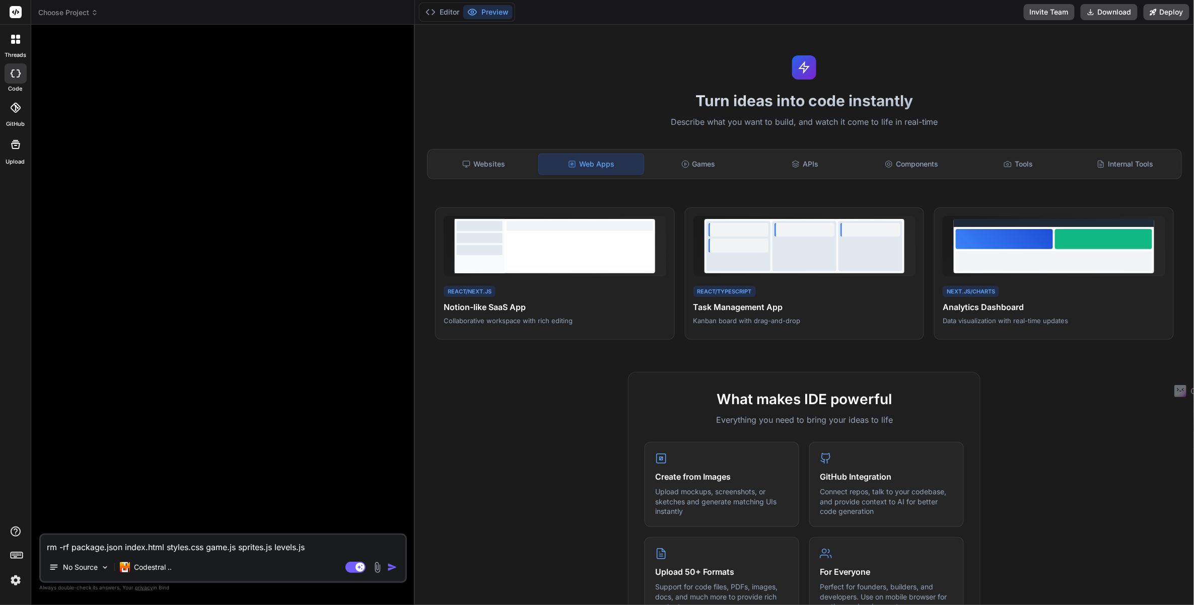
scroll to position [0, 0]
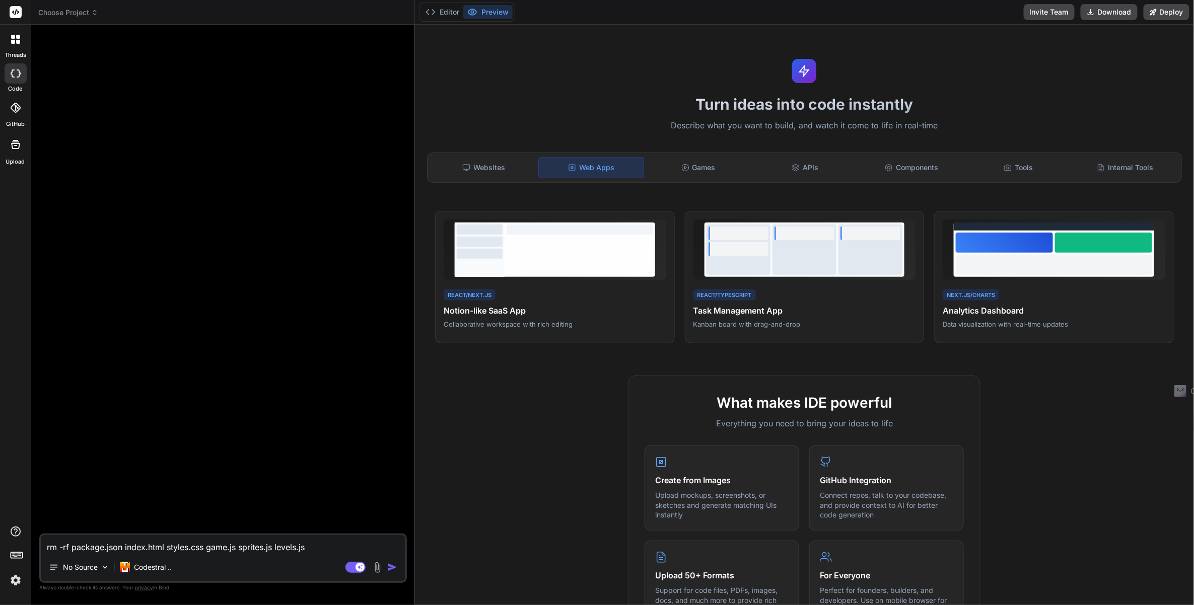
click at [18, 38] on icon at bounding box center [18, 37] width 4 height 4
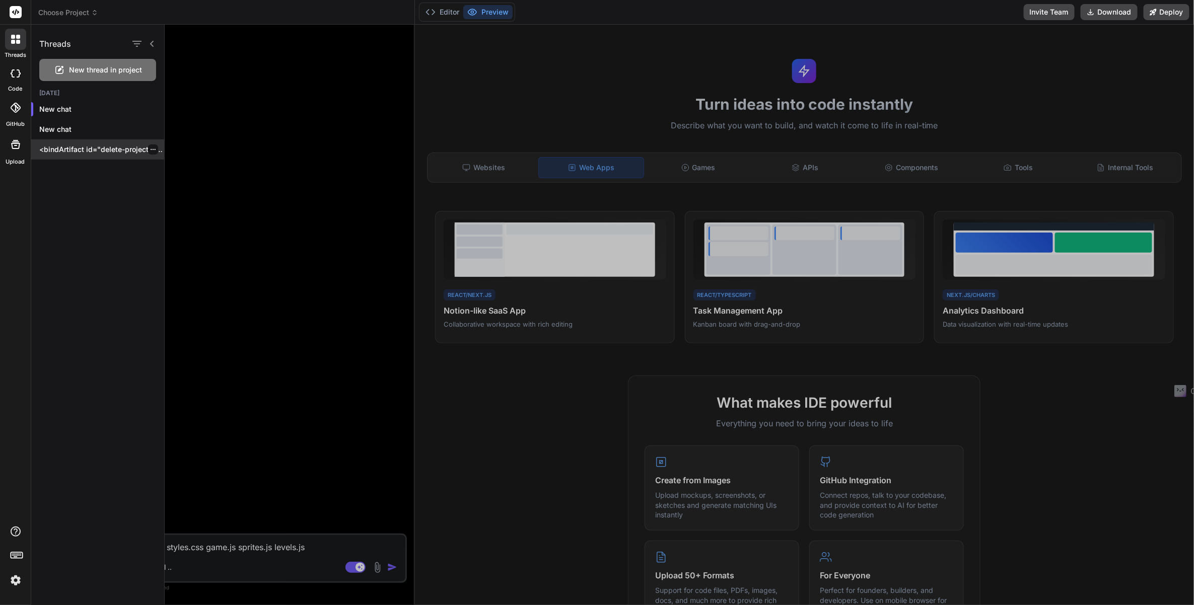
click at [150, 148] on icon "button" at bounding box center [153, 150] width 6 height 6
click at [182, 188] on span "Delete" at bounding box center [177, 190] width 22 height 10
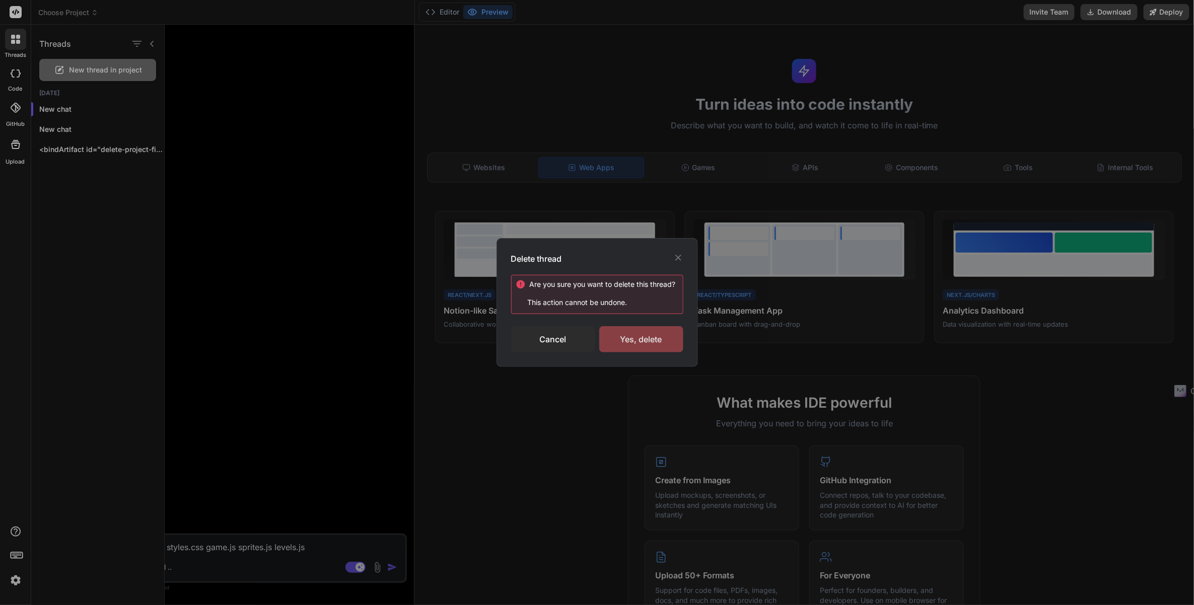
click at [654, 345] on div "Yes, delete" at bounding box center [641, 339] width 84 height 26
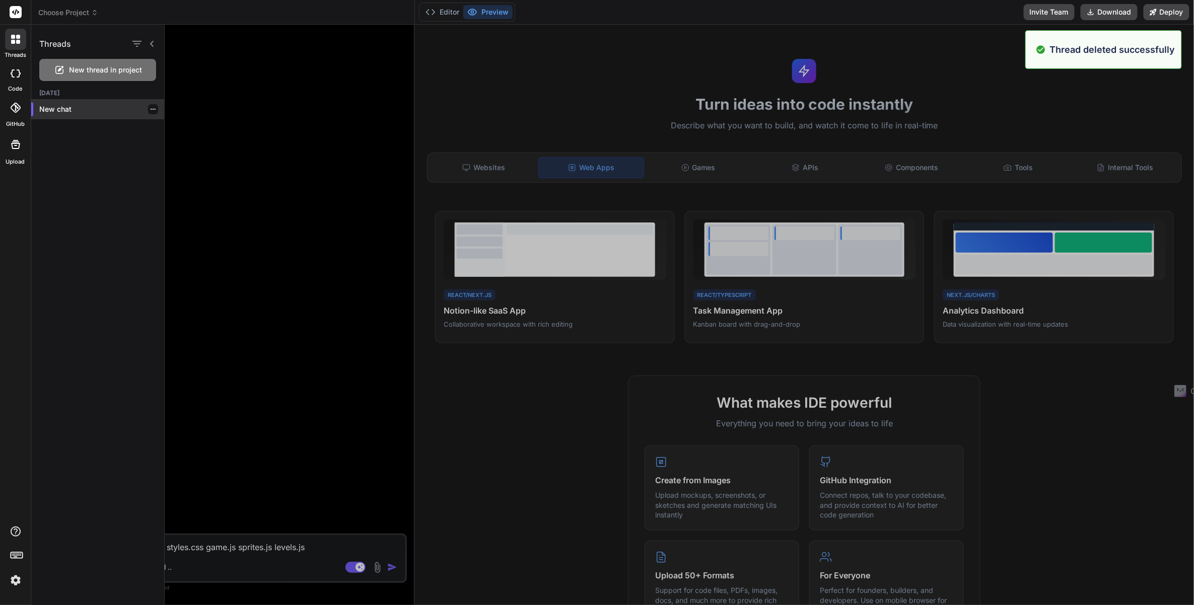
click at [153, 107] on div at bounding box center [153, 109] width 10 height 10
click at [148, 111] on div at bounding box center [153, 109] width 10 height 10
click at [150, 112] on icon "button" at bounding box center [153, 109] width 6 height 6
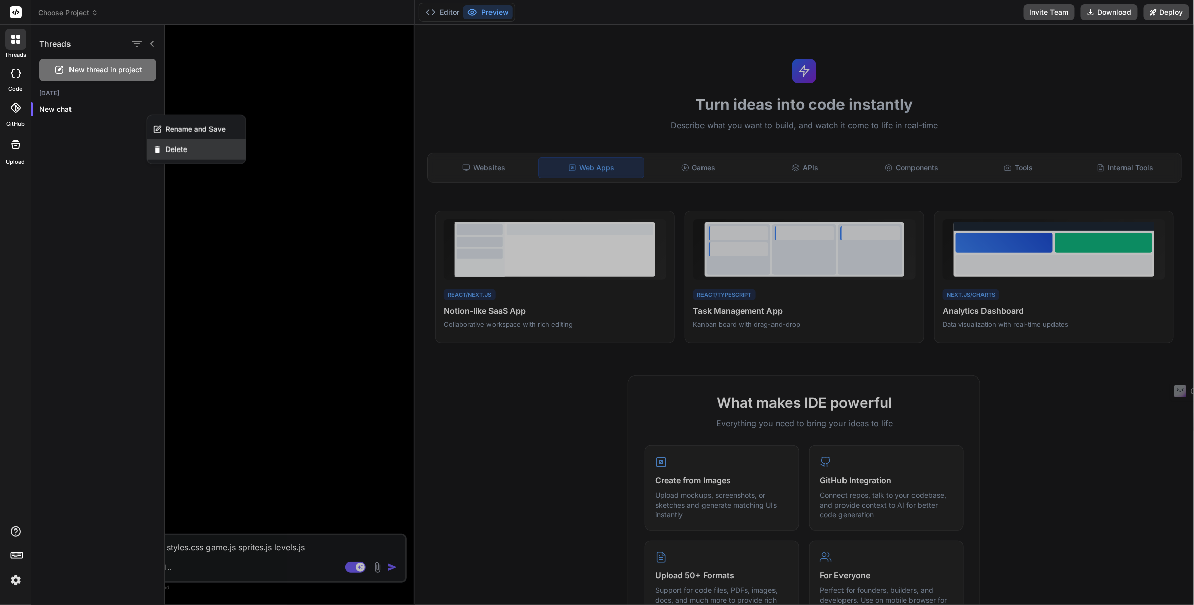
click at [177, 149] on span "Delete" at bounding box center [177, 150] width 22 height 10
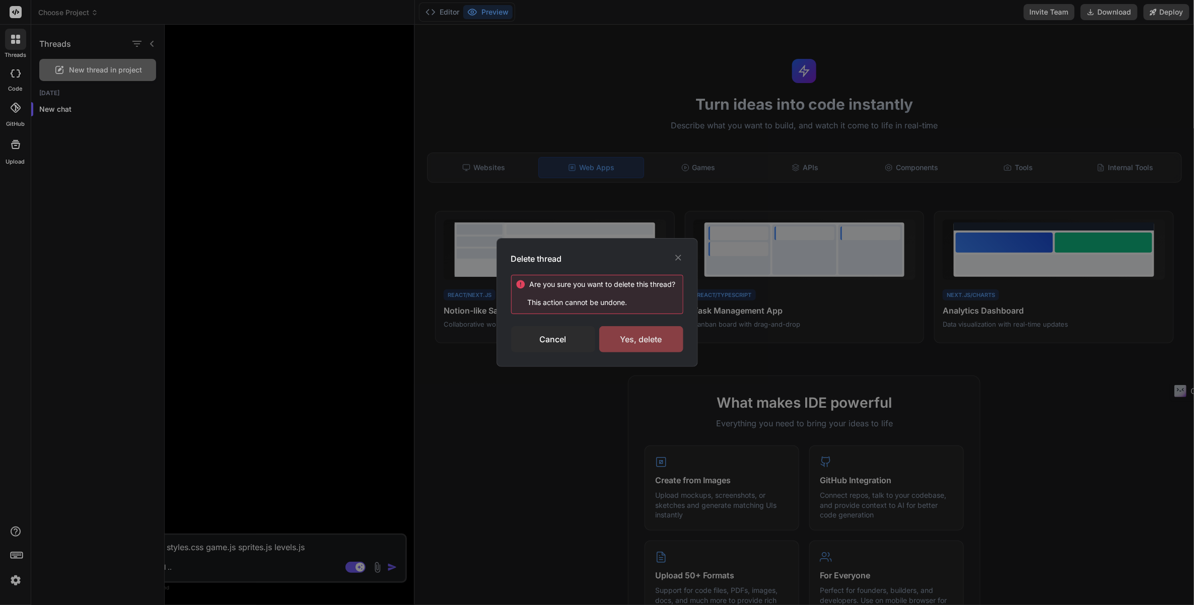
click at [650, 340] on div "Yes, delete" at bounding box center [641, 339] width 84 height 26
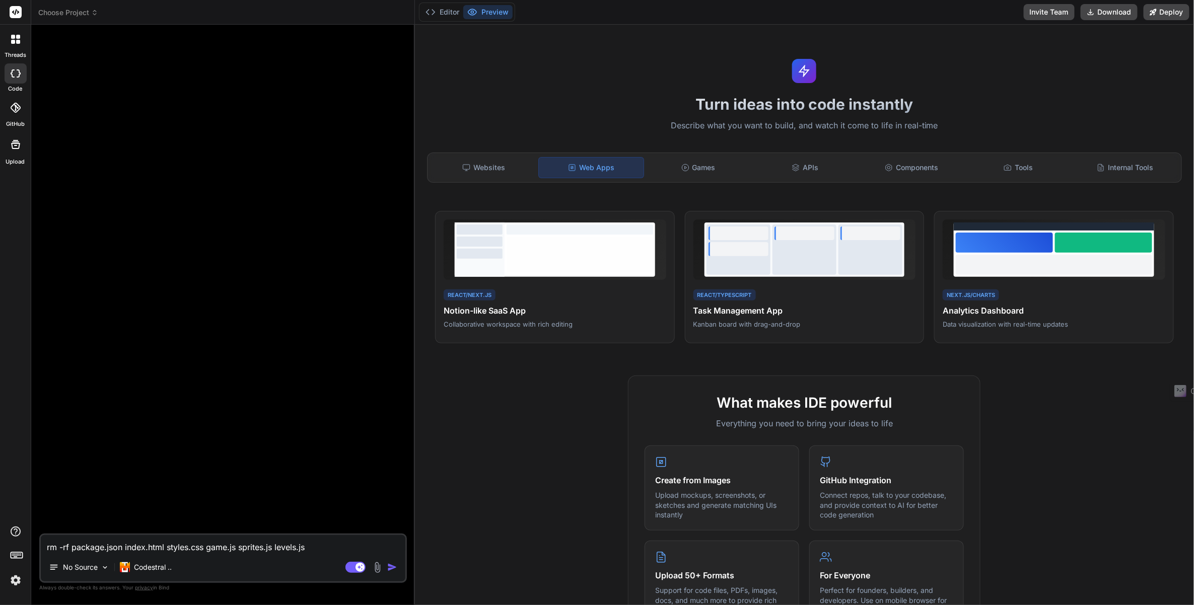
click at [15, 38] on icon at bounding box center [13, 37] width 4 height 4
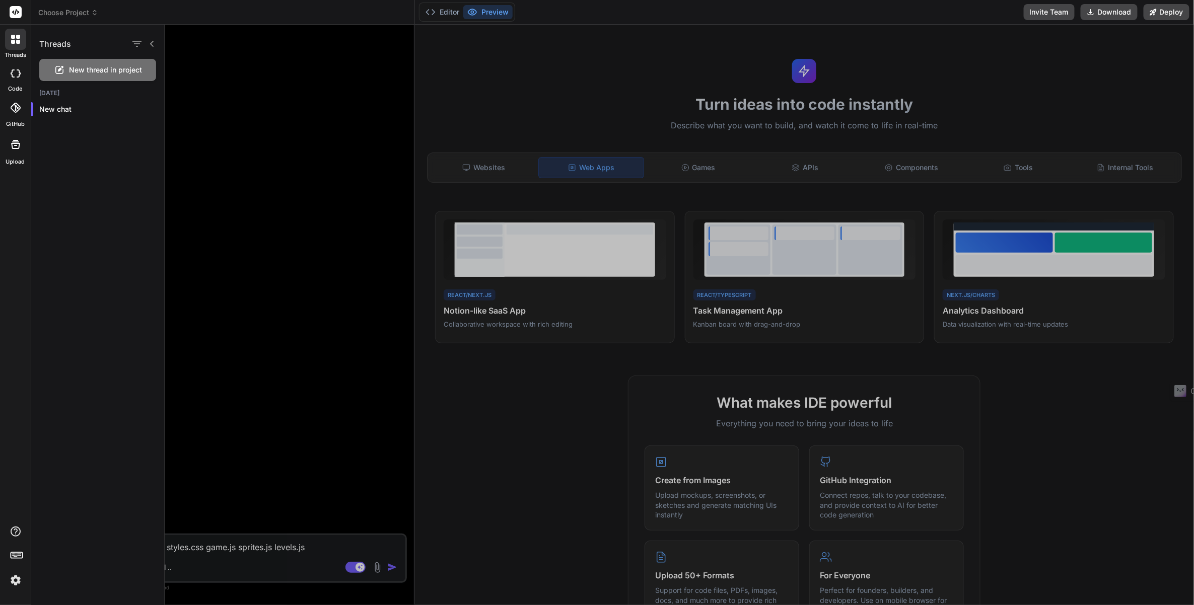
click at [127, 7] on header "Choose Project Created with Pixso." at bounding box center [223, 12] width 384 height 25
click at [101, 12] on div "Choose Project" at bounding box center [222, 13] width 369 height 10
click at [98, 10] on icon at bounding box center [94, 12] width 7 height 7
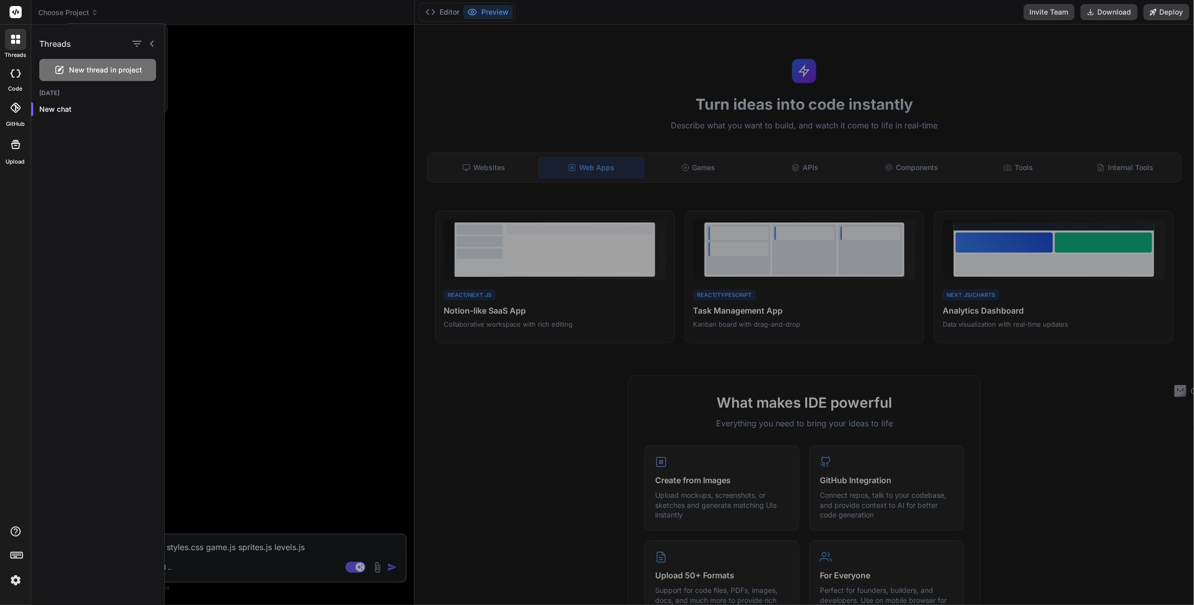
click at [174, 14] on div at bounding box center [597, 302] width 1194 height 605
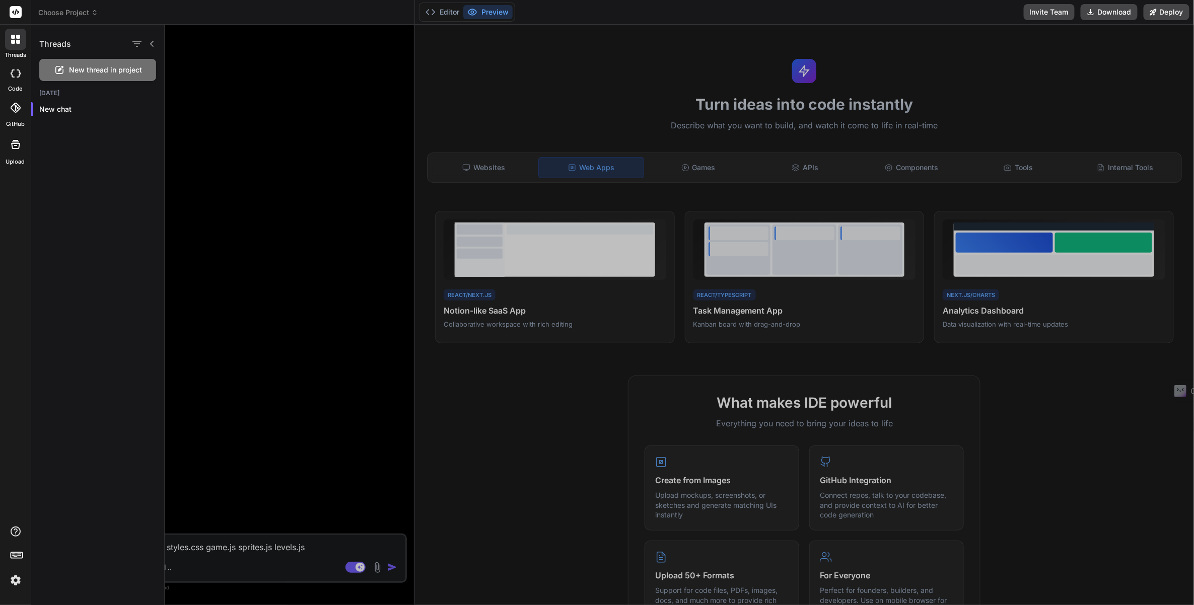
click at [154, 43] on icon at bounding box center [152, 44] width 8 height 8
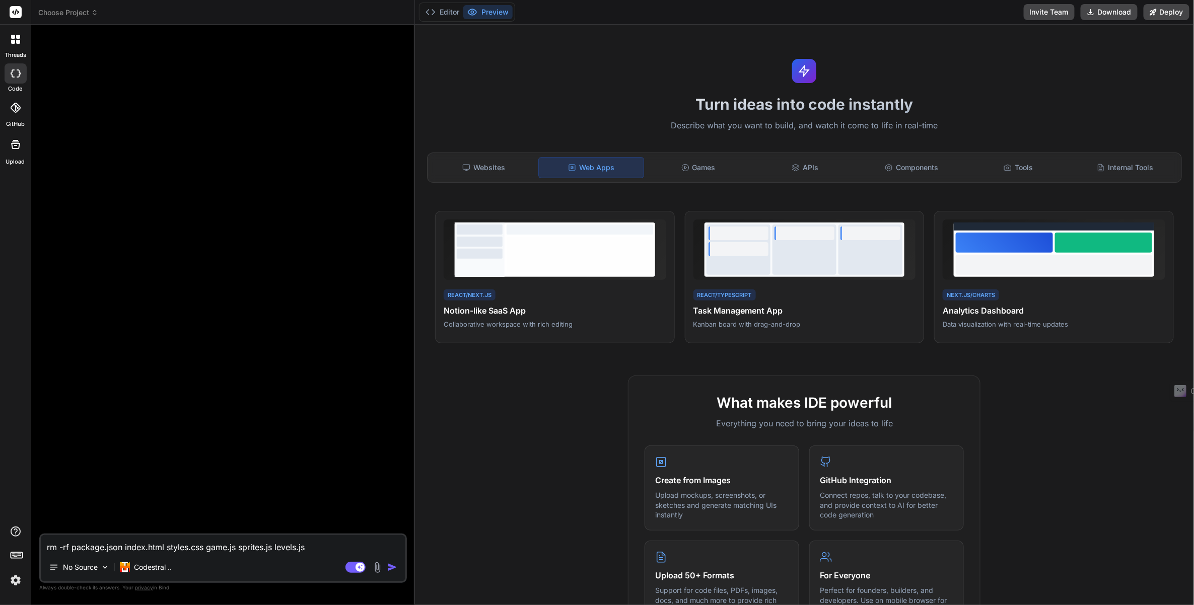
click at [102, 18] on header "Choose Project Created with Pixso." at bounding box center [223, 12] width 384 height 25
click at [98, 16] on div "Choose Project" at bounding box center [222, 13] width 369 height 10
click at [96, 15] on icon at bounding box center [94, 15] width 3 height 2
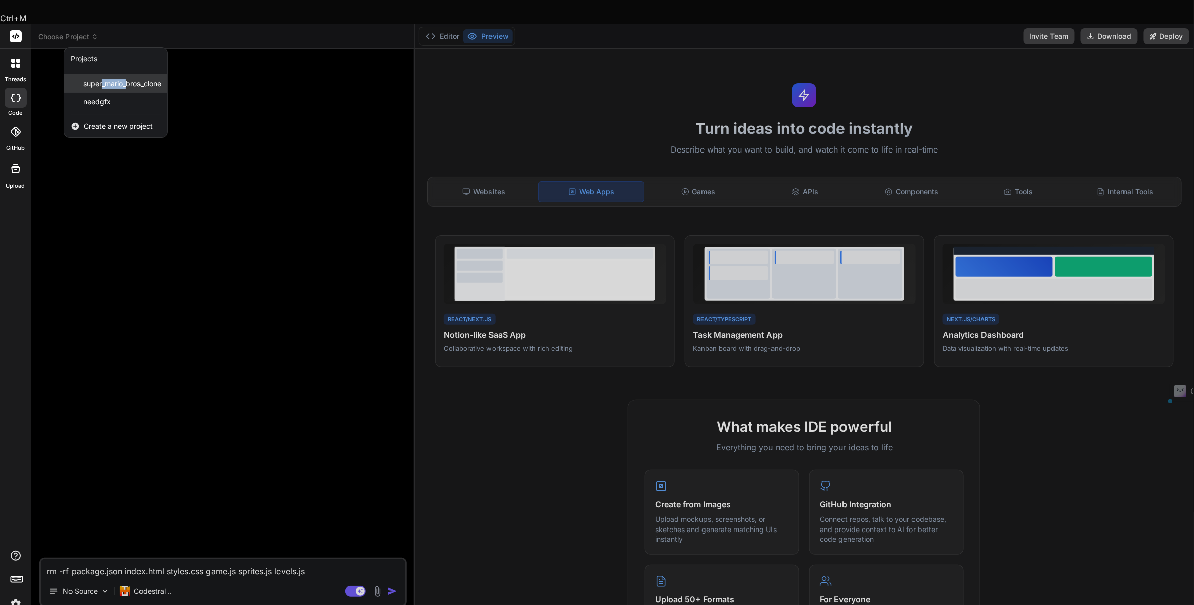
drag, startPoint x: 124, startPoint y: 58, endPoint x: 131, endPoint y: 58, distance: 7.0
click at [131, 79] on span "super_mario_bros_clone" at bounding box center [122, 84] width 78 height 10
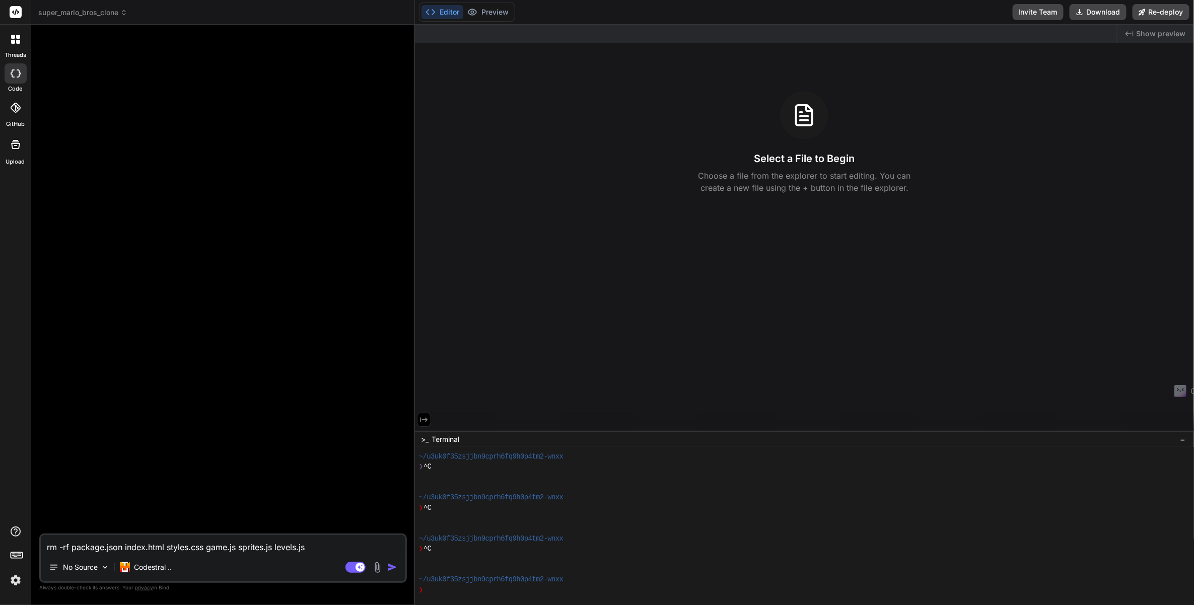
scroll to position [1256, 0]
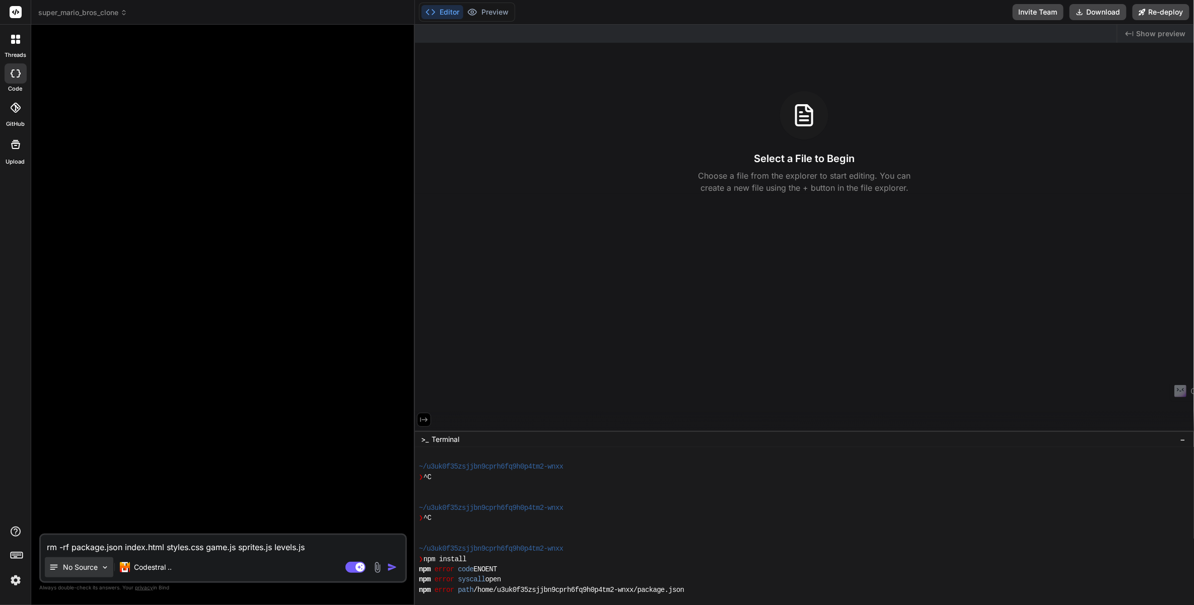
click at [105, 568] on img at bounding box center [105, 567] width 9 height 9
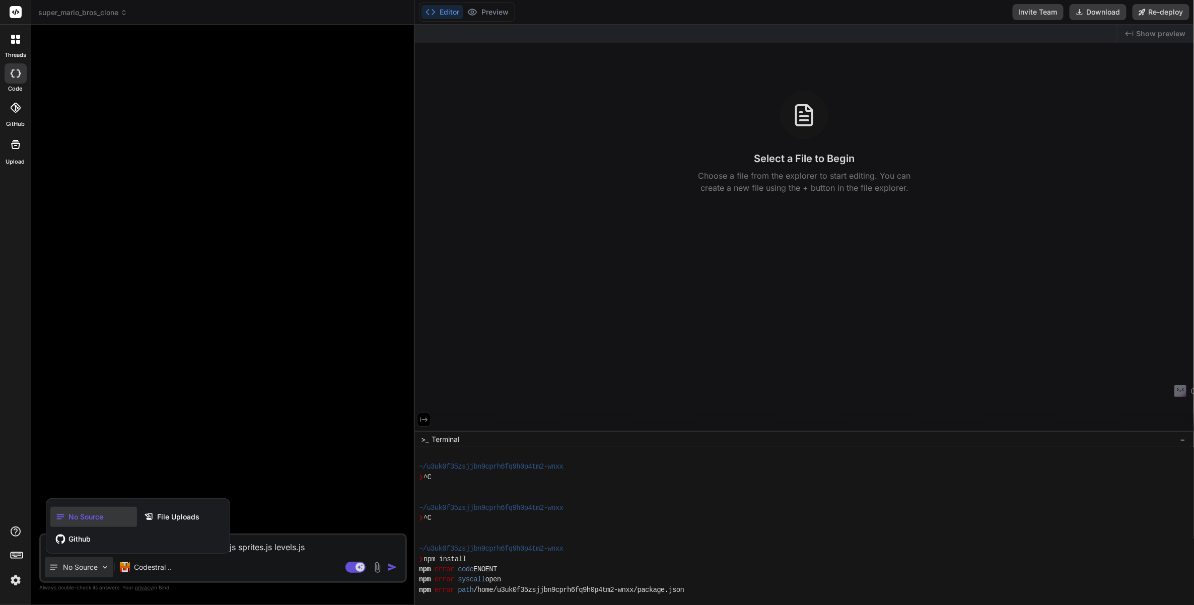
click at [105, 568] on div at bounding box center [597, 302] width 1194 height 605
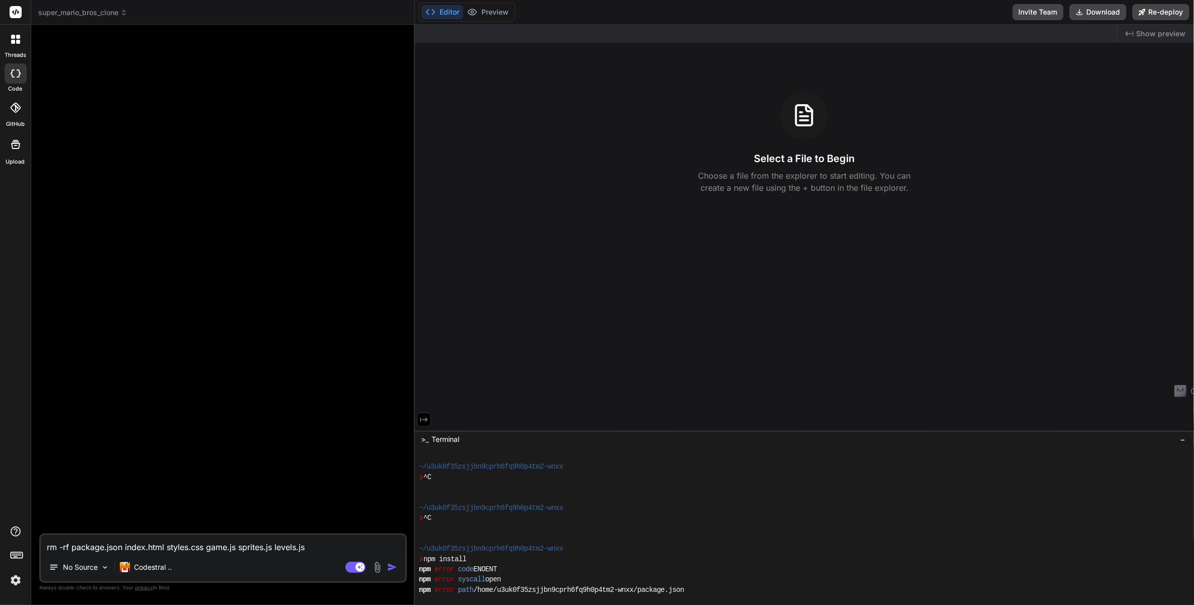
click at [16, 580] on img at bounding box center [15, 580] width 17 height 17
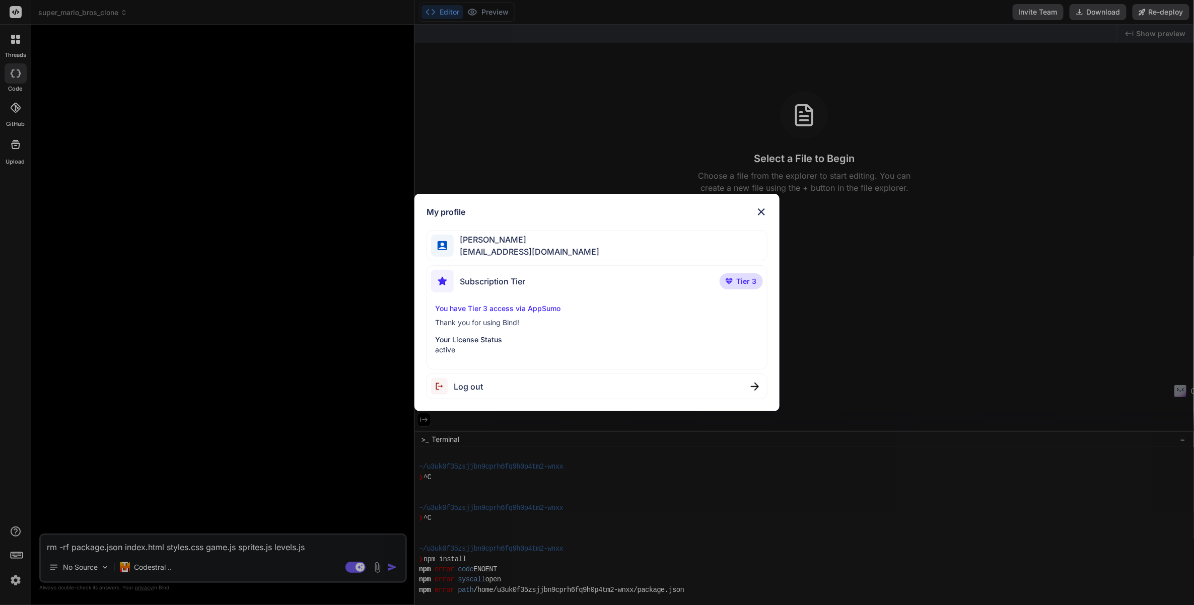
click at [474, 345] on p "active" at bounding box center [596, 350] width 323 height 10
drag, startPoint x: 474, startPoint y: 345, endPoint x: 470, endPoint y: 332, distance: 13.6
click at [472, 344] on p "Your License Status" at bounding box center [596, 340] width 323 height 10
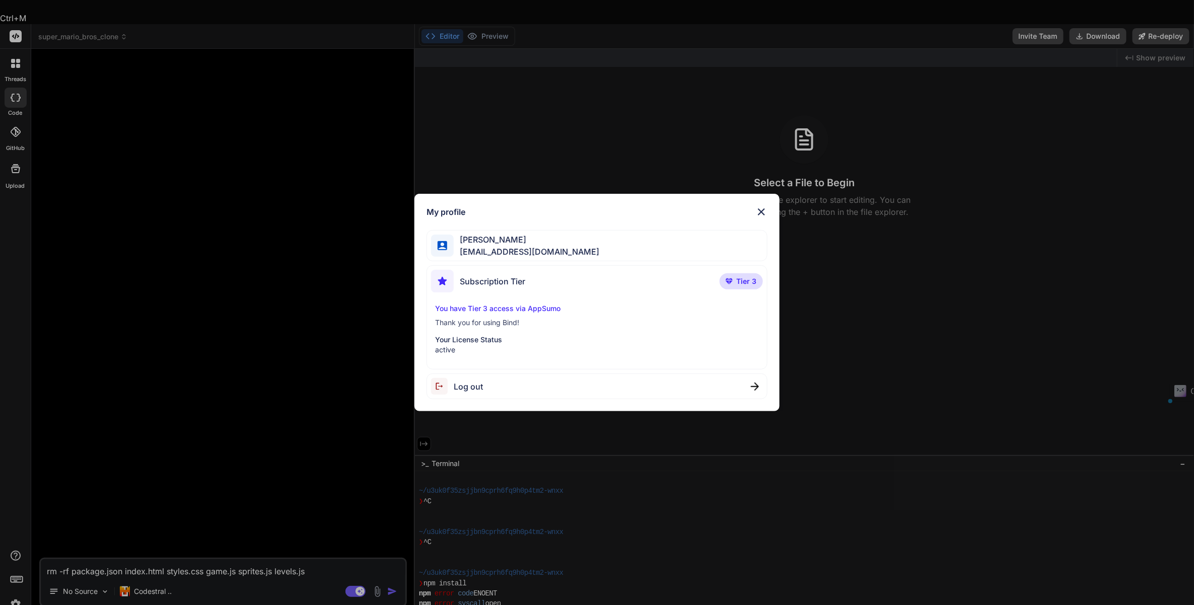
click at [460, 309] on p "You have Tier 3 access via AppSumo" at bounding box center [596, 309] width 323 height 10
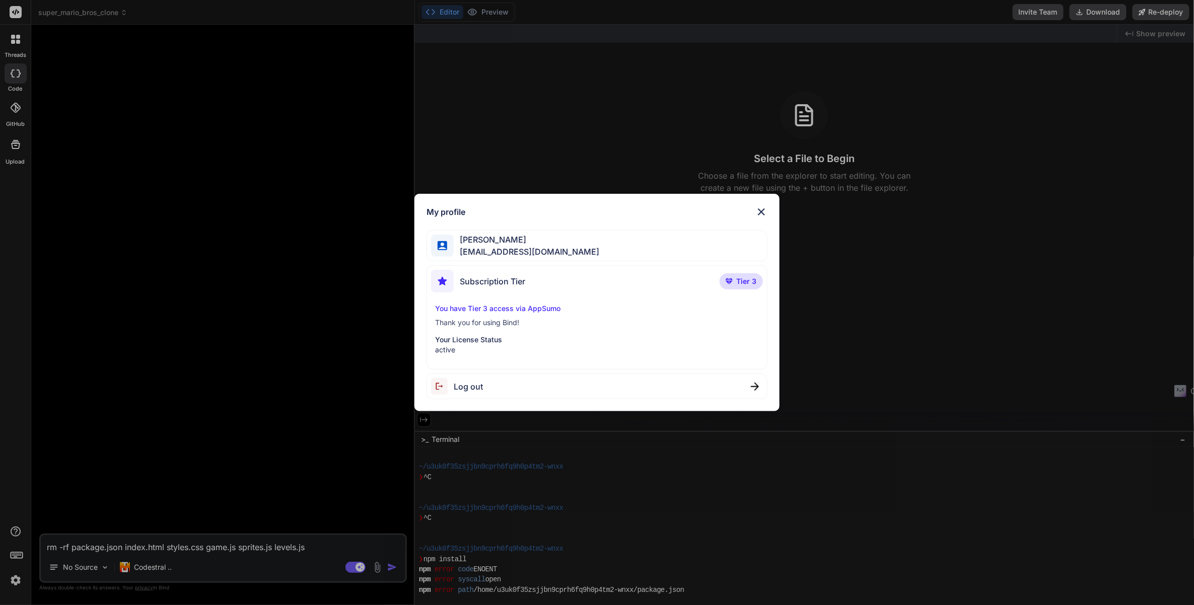
click at [439, 273] on img at bounding box center [442, 281] width 23 height 23
click at [441, 256] on div "Jamar Hargrove jamar815@gmail.com" at bounding box center [596, 246] width 340 height 32
click at [441, 249] on img at bounding box center [443, 246] width 10 height 10
click at [15, 581] on div "My profile [PERSON_NAME] [EMAIL_ADDRESS][DOMAIN_NAME] Subscription Tier Tier 3 …" at bounding box center [597, 302] width 1194 height 605
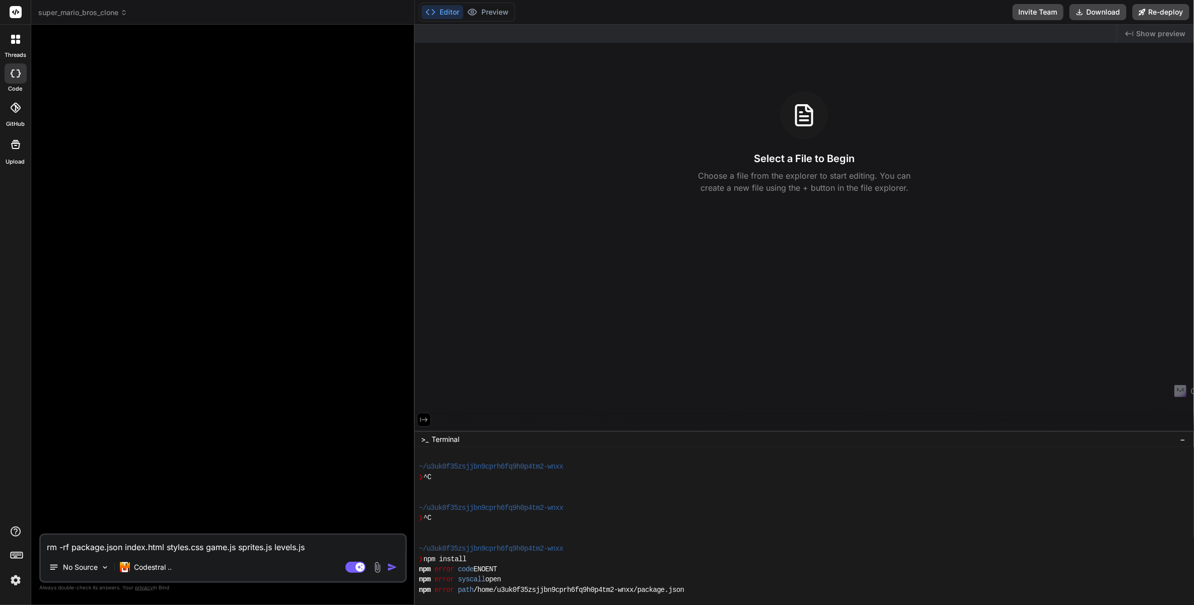
click at [20, 578] on img at bounding box center [15, 580] width 17 height 17
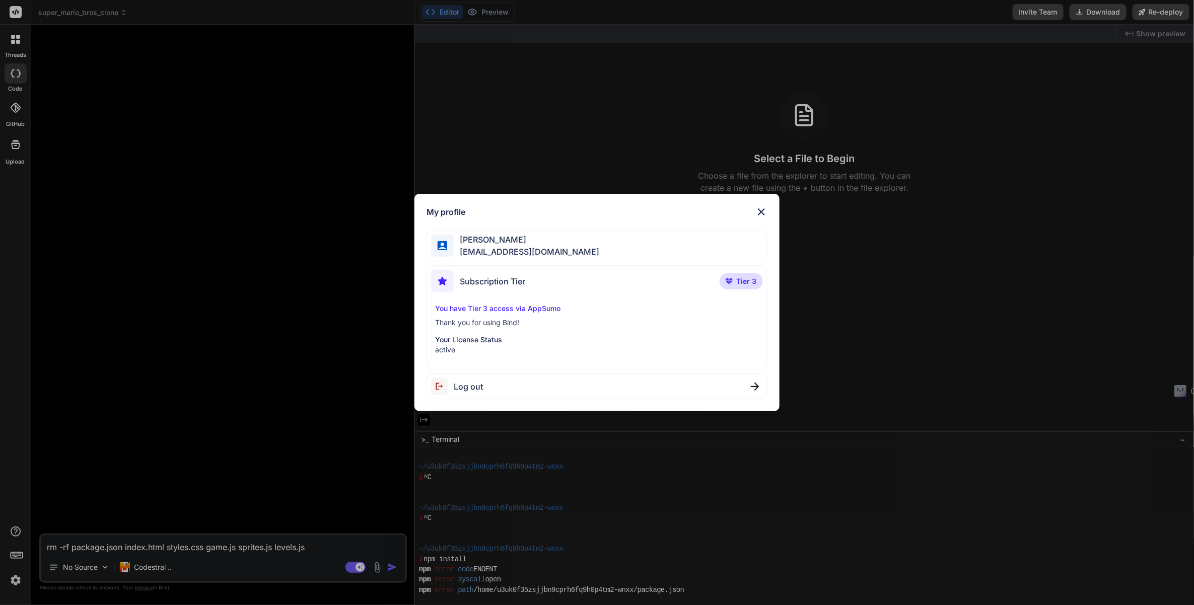
click at [20, 530] on div "My profile [PERSON_NAME] [EMAIL_ADDRESS][DOMAIN_NAME] Subscription Tier Tier 3 …" at bounding box center [597, 302] width 1194 height 605
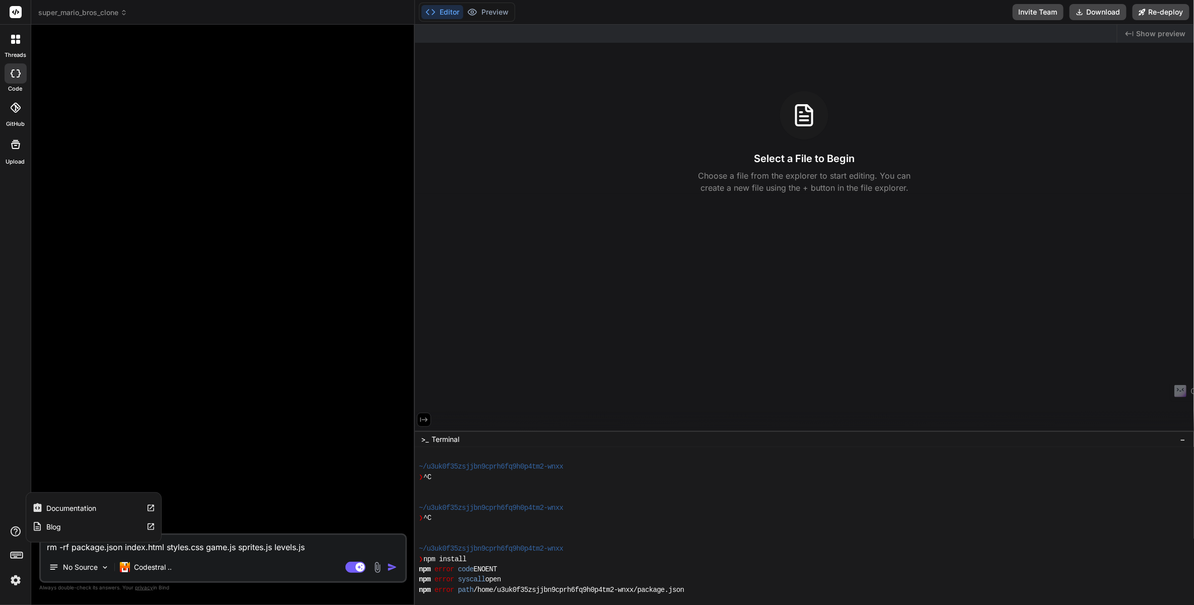
click at [18, 528] on icon at bounding box center [16, 532] width 12 height 12
click at [22, 552] on icon at bounding box center [17, 555] width 14 height 14
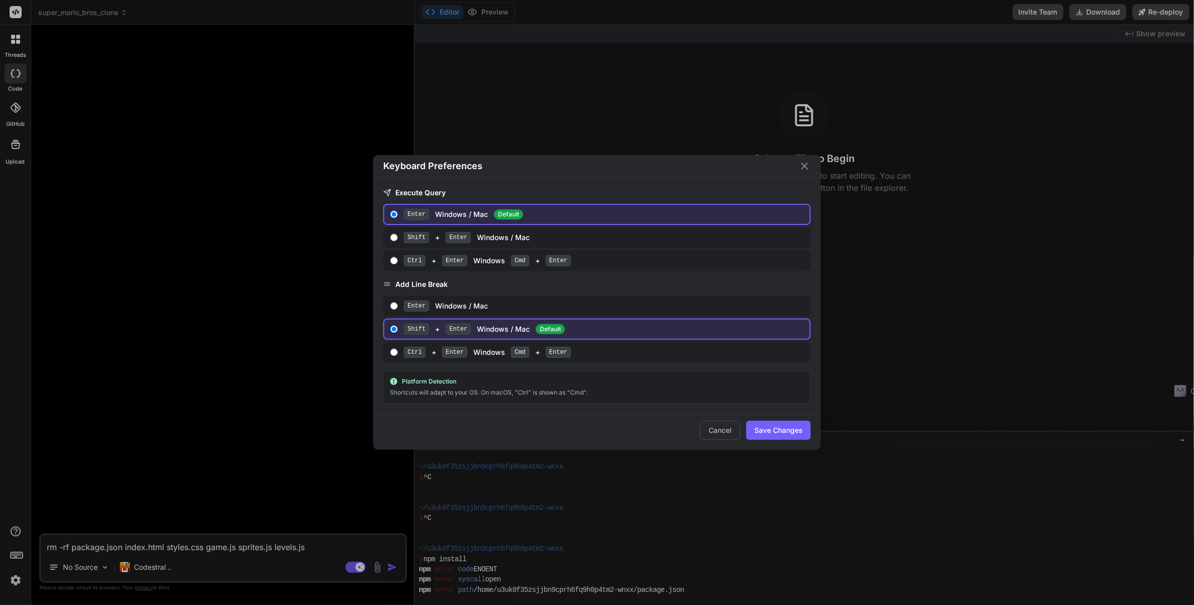
click at [15, 557] on div "Keyboard Preferences Execute Query Enter Windows / Mac Default Shift + Enter Wi…" at bounding box center [597, 302] width 1194 height 605
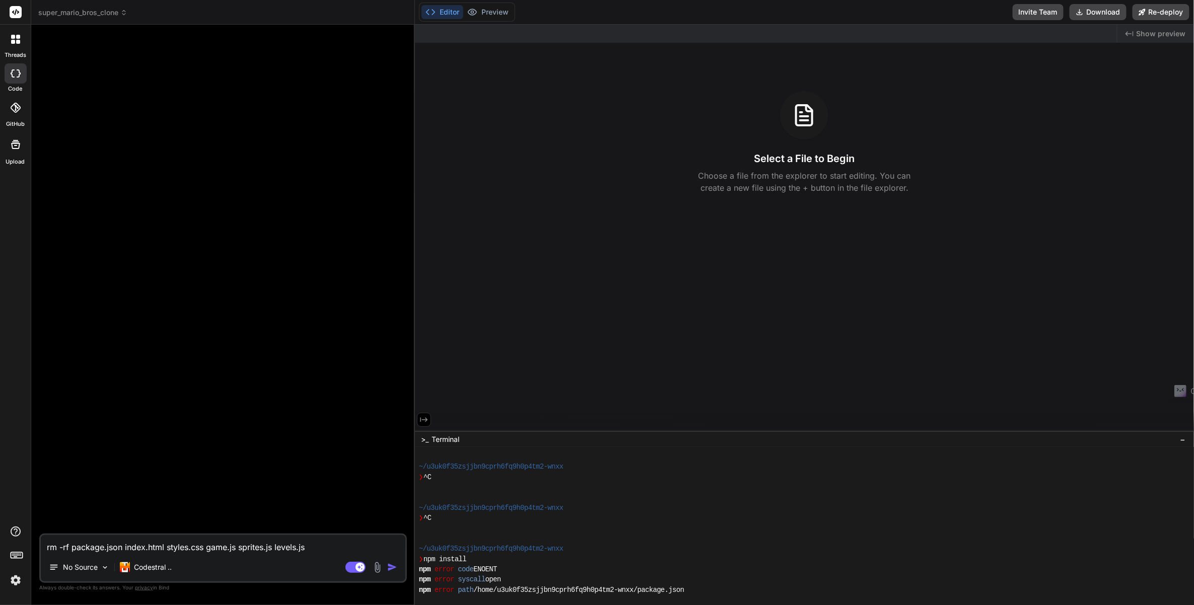
click at [19, 104] on icon at bounding box center [16, 108] width 10 height 10
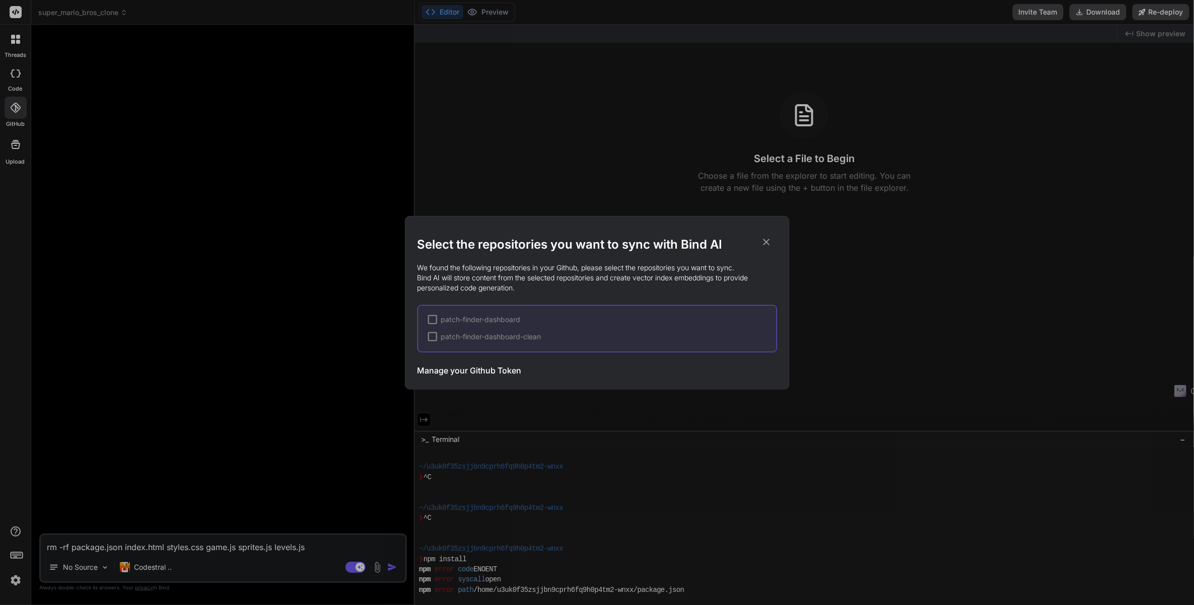
click at [8, 68] on div "Select the repositories you want to sync with Bind AI We found the following re…" at bounding box center [597, 302] width 1194 height 605
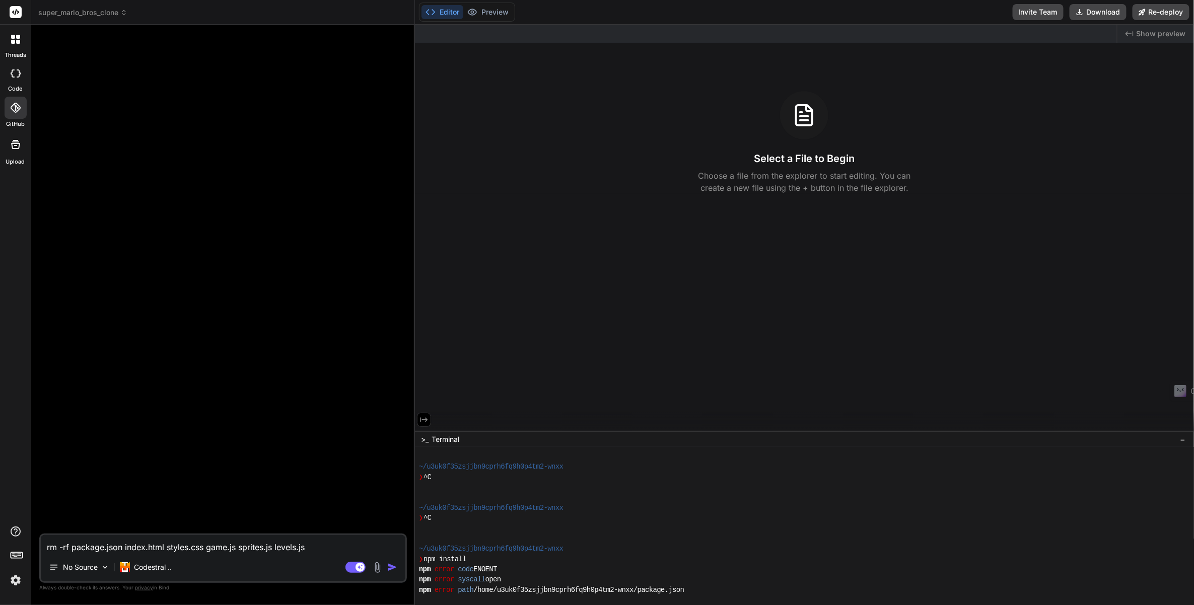
click at [14, 49] on div at bounding box center [15, 39] width 21 height 21
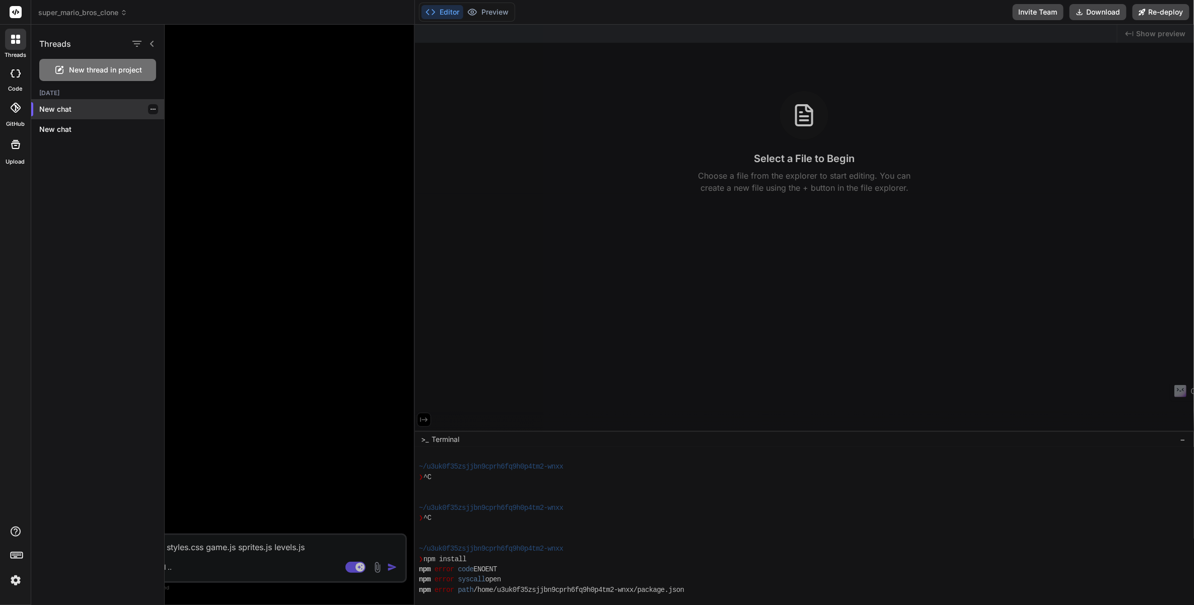
click at [153, 110] on div at bounding box center [153, 109] width 10 height 10
click at [150, 107] on icon "button" at bounding box center [153, 109] width 6 height 6
click at [166, 150] on span "Delete" at bounding box center [177, 150] width 22 height 10
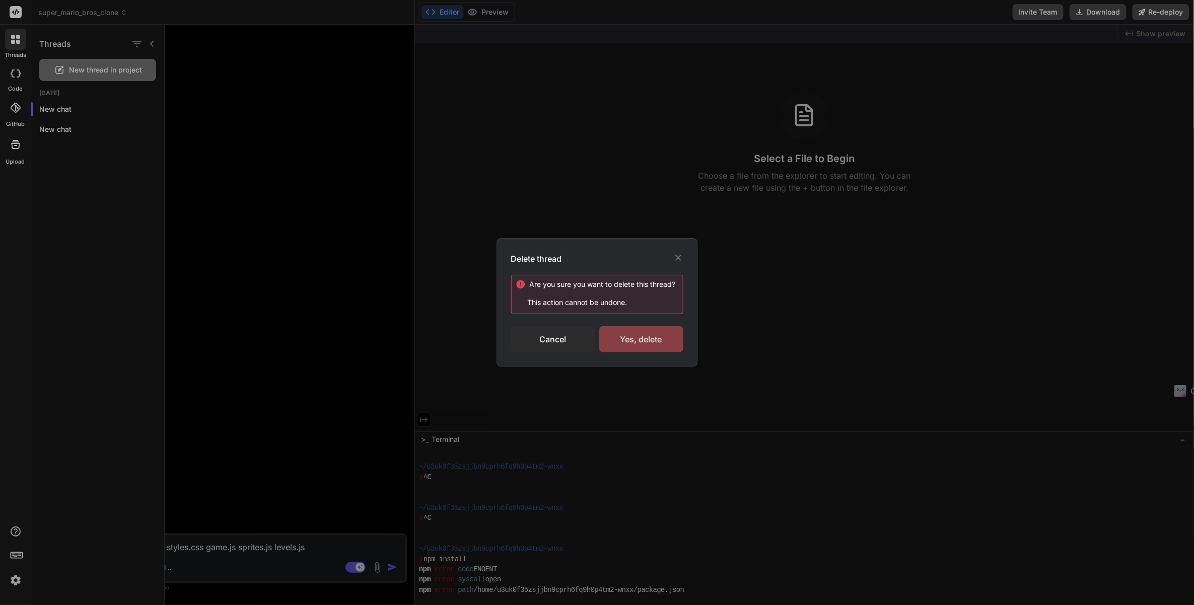
click at [651, 334] on div "Yes, delete" at bounding box center [641, 339] width 84 height 26
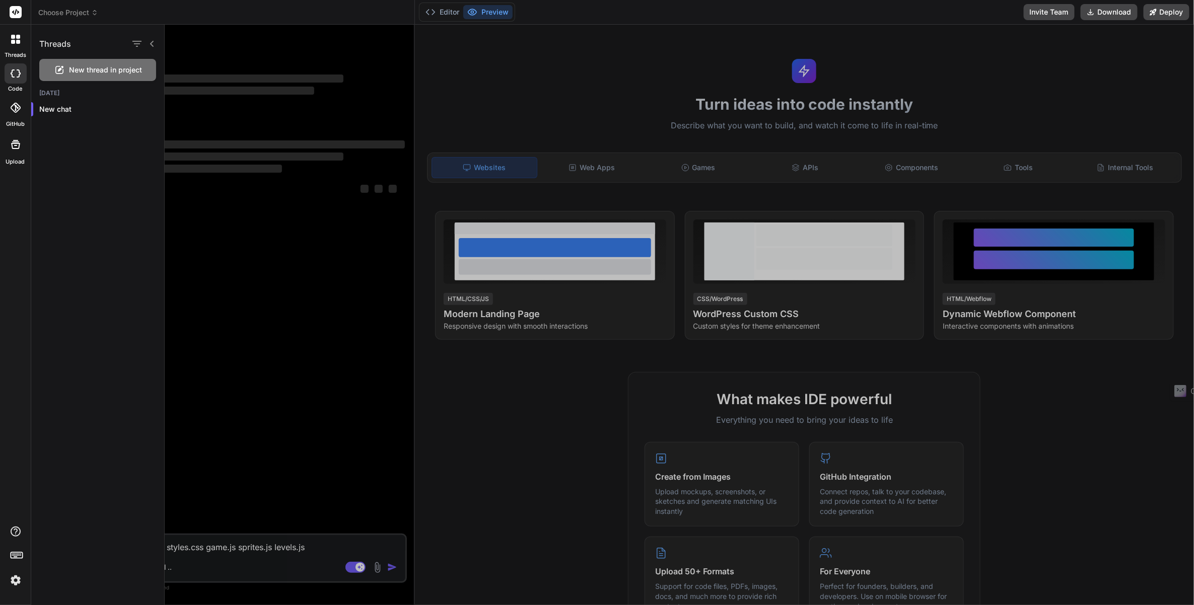
type textarea "x"
